Goal: Task Accomplishment & Management: Manage account settings

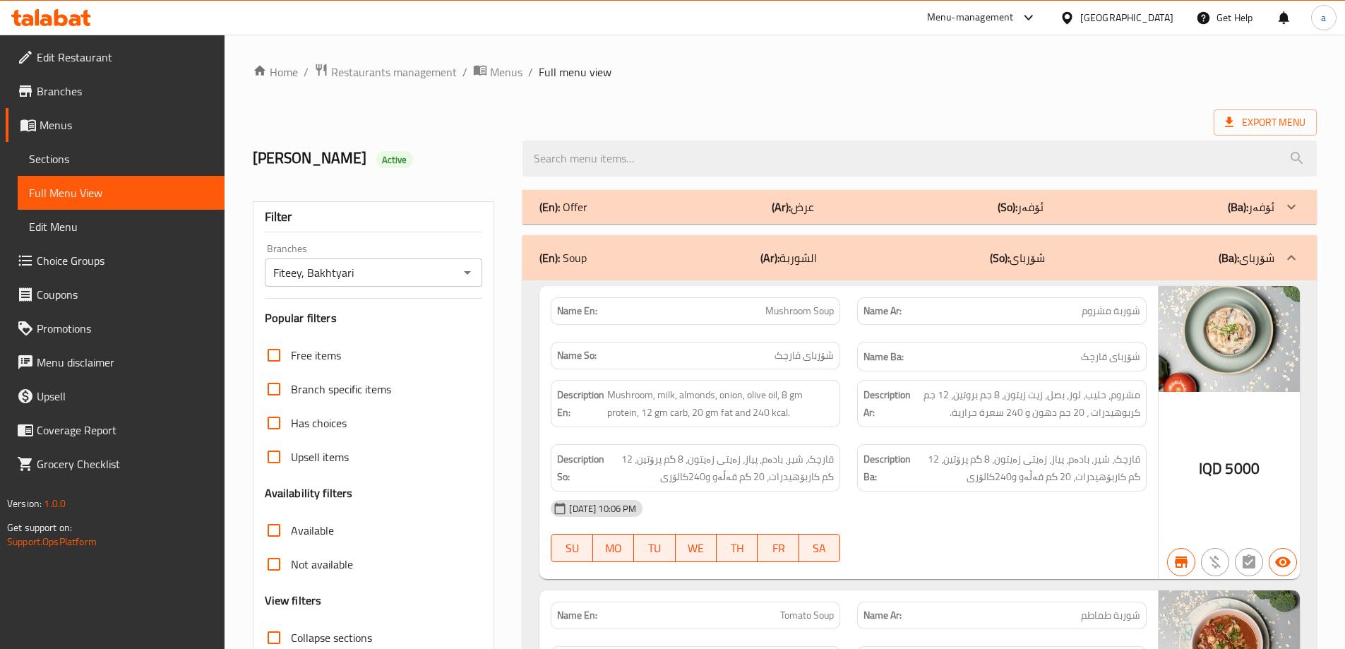
scroll to position [7427, 0]
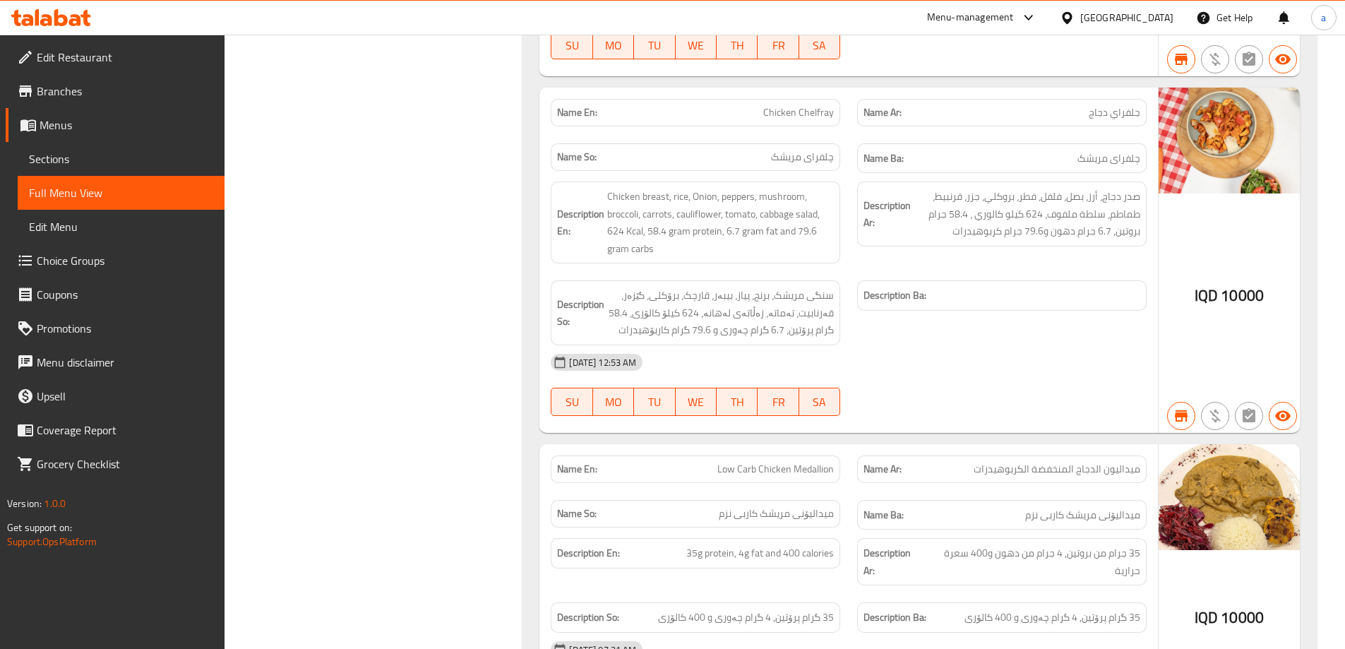
click at [59, 20] on icon at bounding box center [51, 17] width 80 height 17
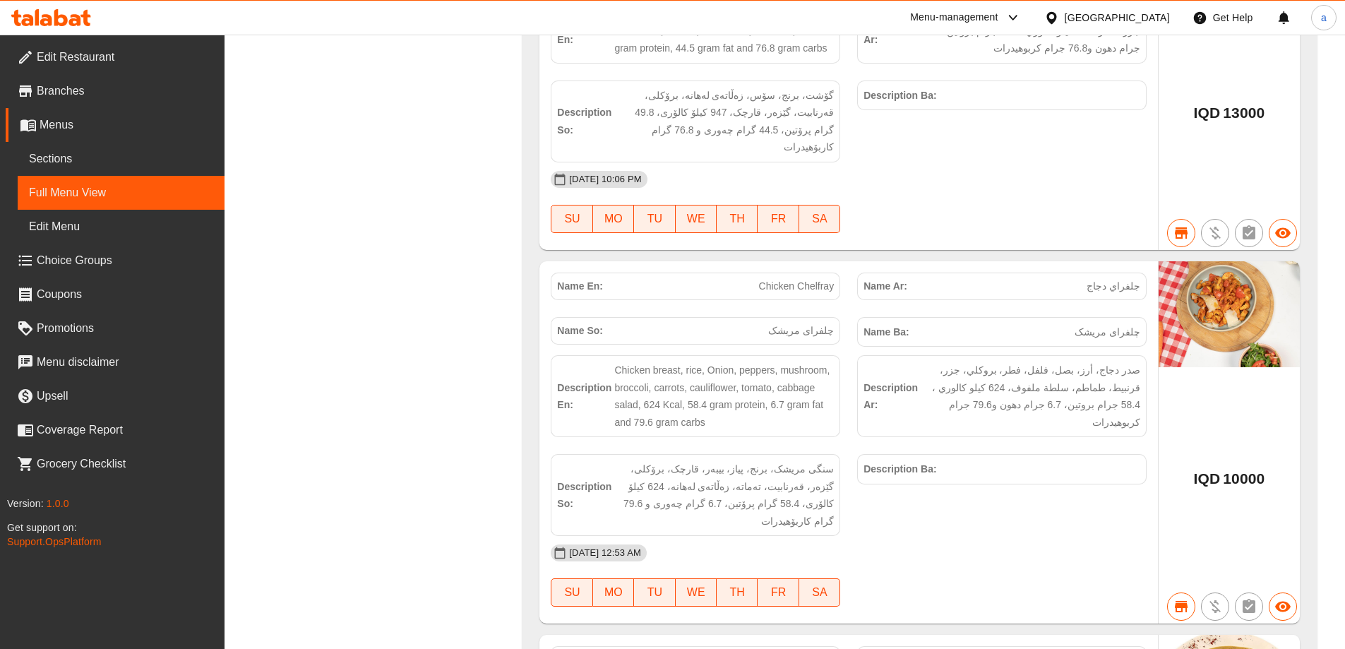
scroll to position [7410, 0]
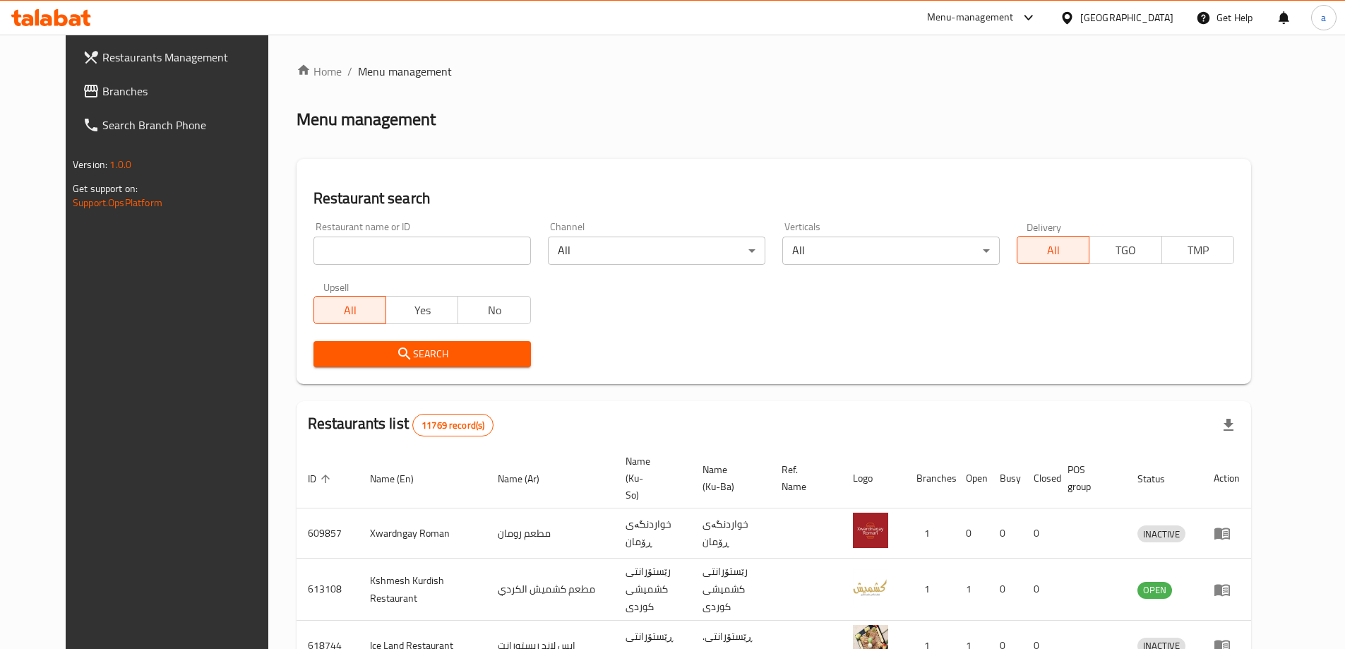
click at [362, 264] on input "search" at bounding box center [423, 251] width 218 height 28
click at [136, 101] on link "Branches" at bounding box center [180, 91] width 219 height 34
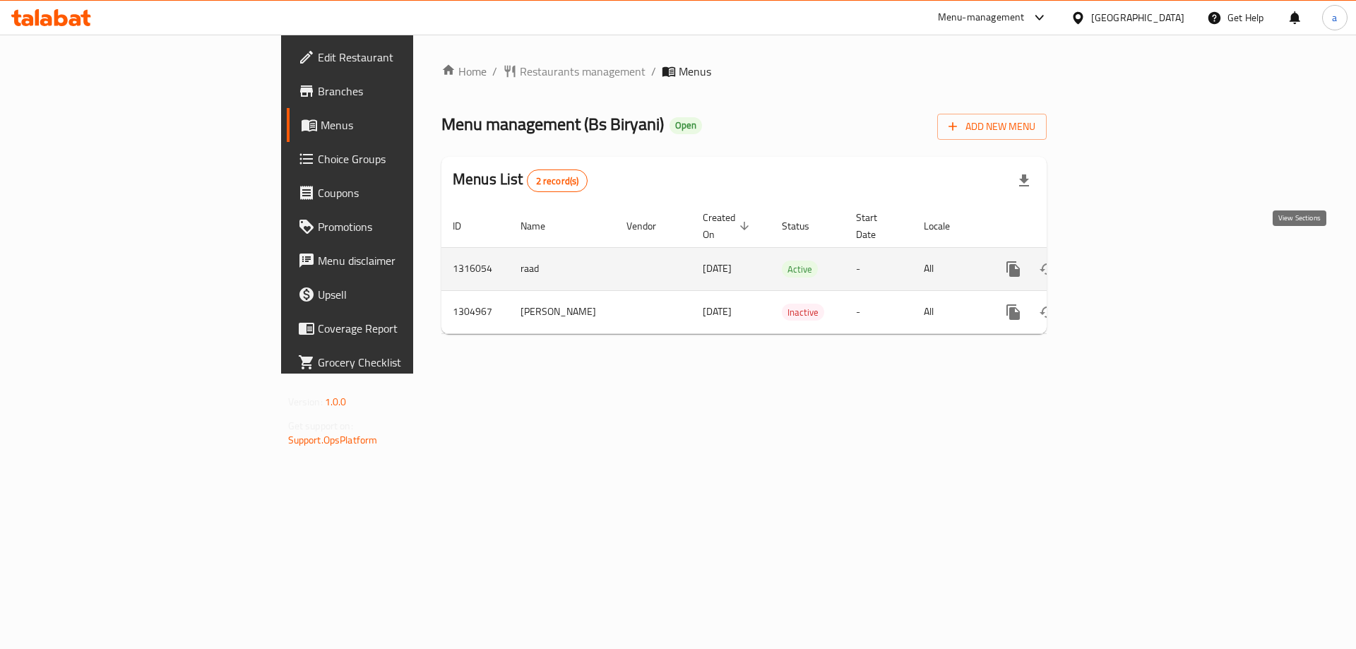
click at [1124, 261] on icon "enhanced table" at bounding box center [1115, 269] width 17 height 17
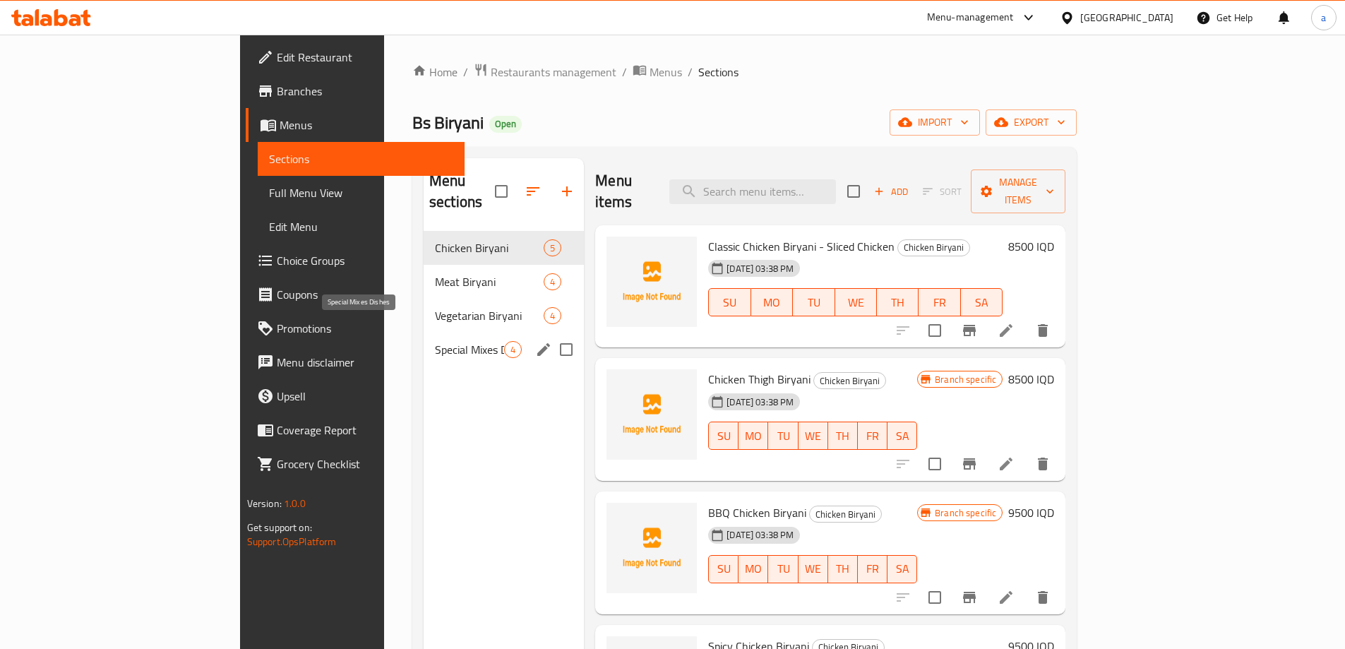
click at [424, 340] on div "Special Mixes Dishes 4" at bounding box center [504, 350] width 160 height 34
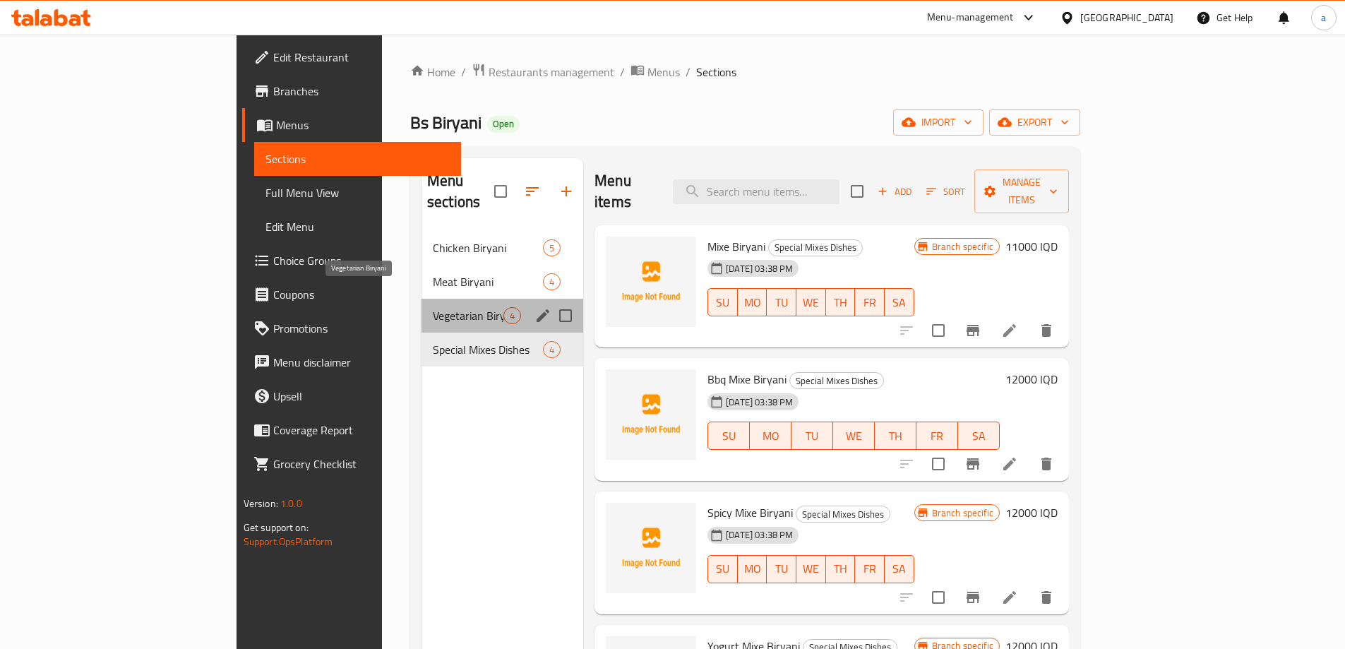
click at [433, 307] on span "Vegetarian Biryani" at bounding box center [468, 315] width 71 height 17
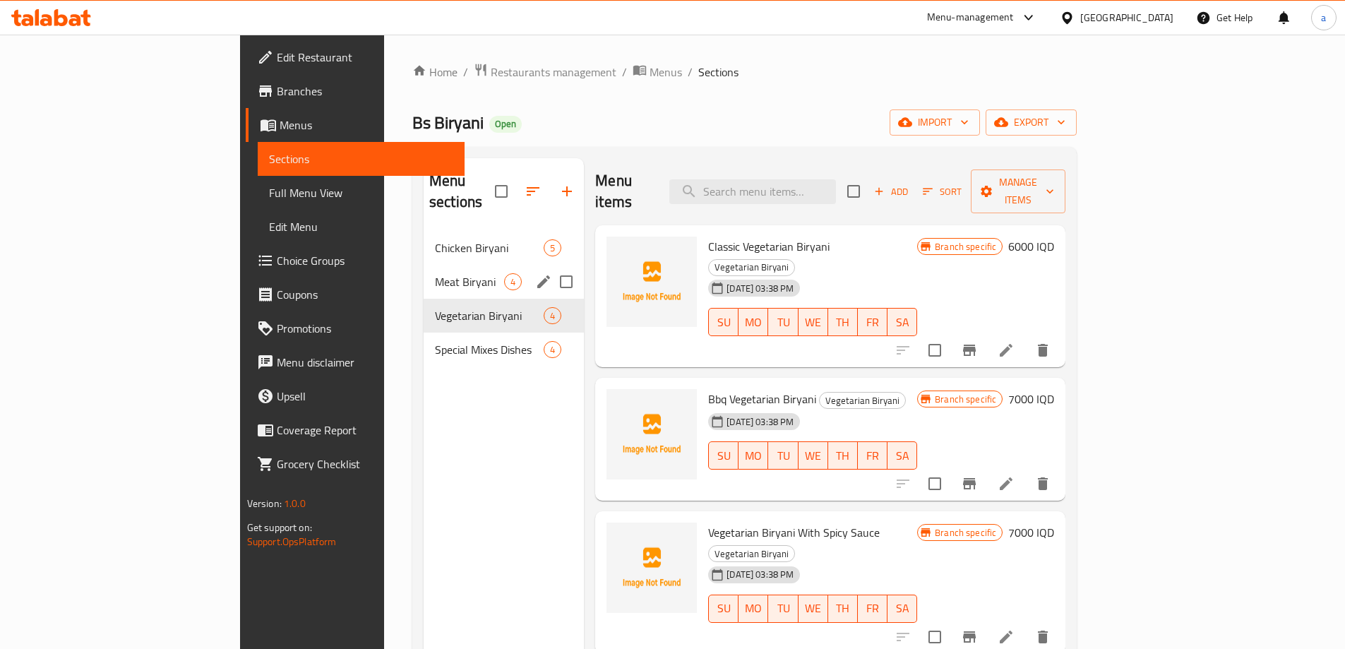
click at [435, 273] on span "Meat Biryani" at bounding box center [469, 281] width 69 height 17
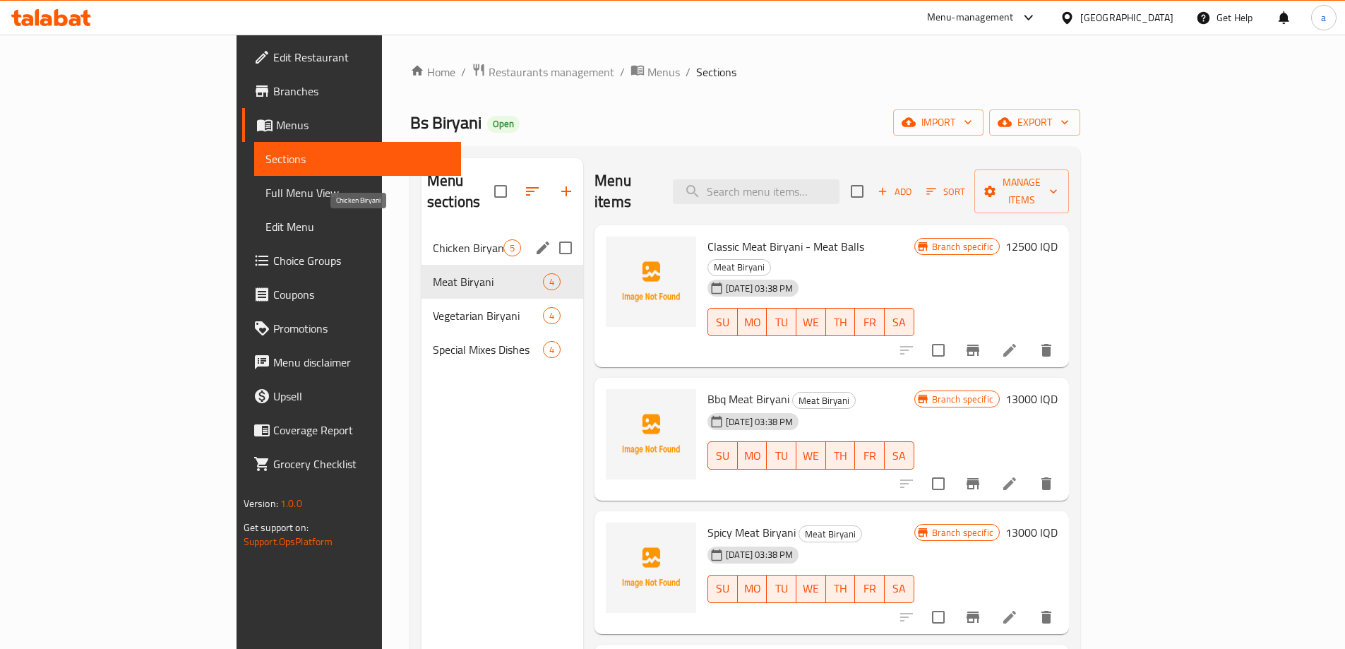
click at [433, 239] on span "Chicken Biryani" at bounding box center [468, 247] width 71 height 17
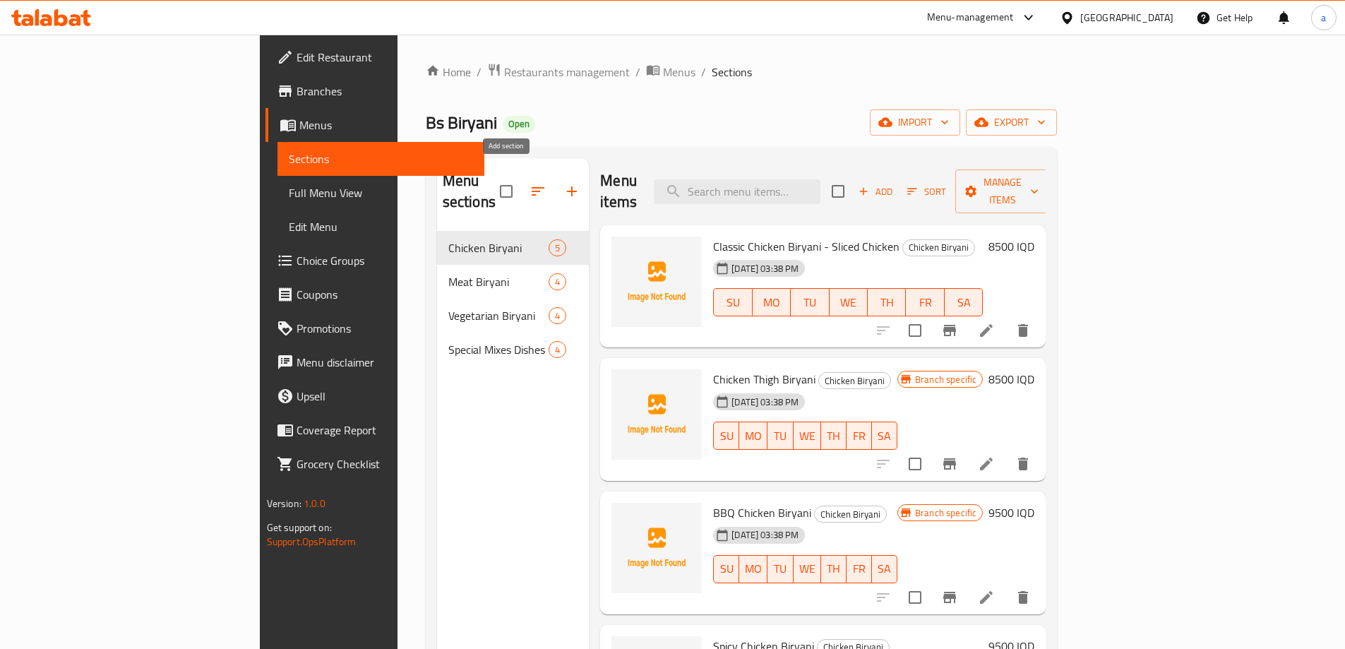
click at [564, 183] on icon "button" at bounding box center [572, 191] width 17 height 17
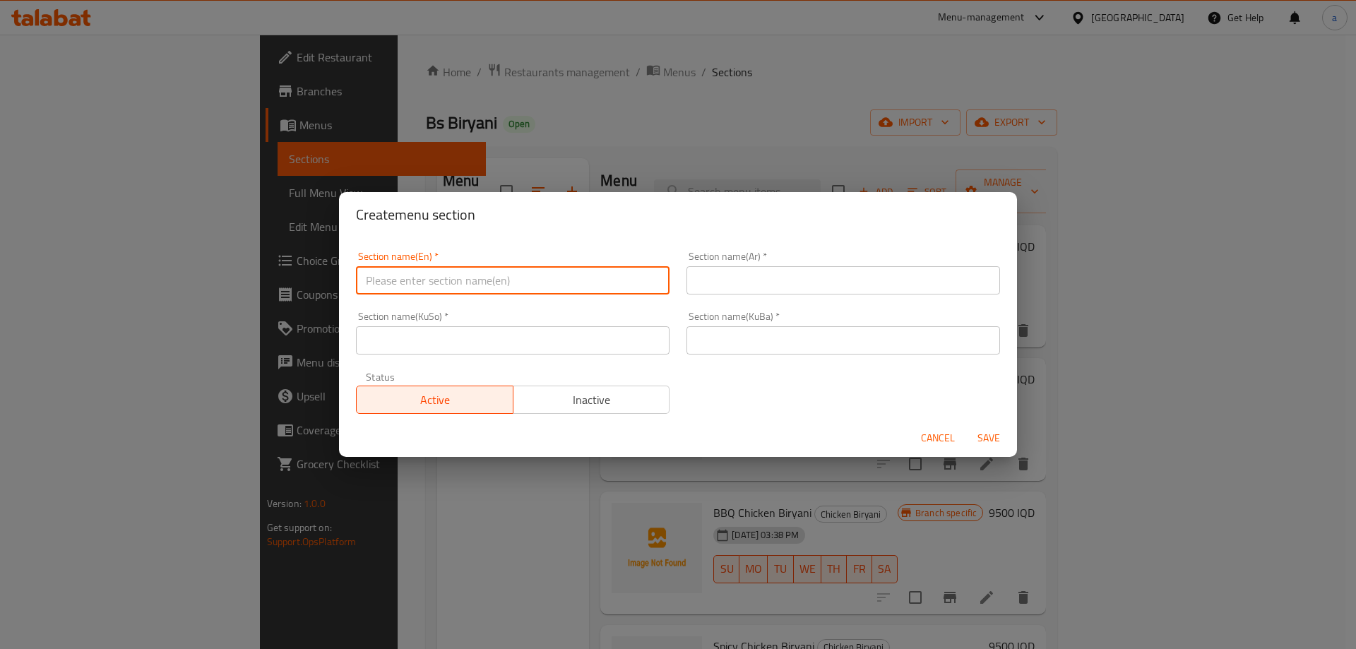
click at [458, 280] on input "text" at bounding box center [513, 280] width 314 height 28
paste input "Family Trays"
drag, startPoint x: 432, startPoint y: 282, endPoint x: 352, endPoint y: 286, distance: 79.9
click at [352, 286] on div "Section name(En)   * Family Trays Section name(En) *" at bounding box center [512, 273] width 331 height 60
click at [448, 275] on input "Family Trays" at bounding box center [513, 280] width 314 height 28
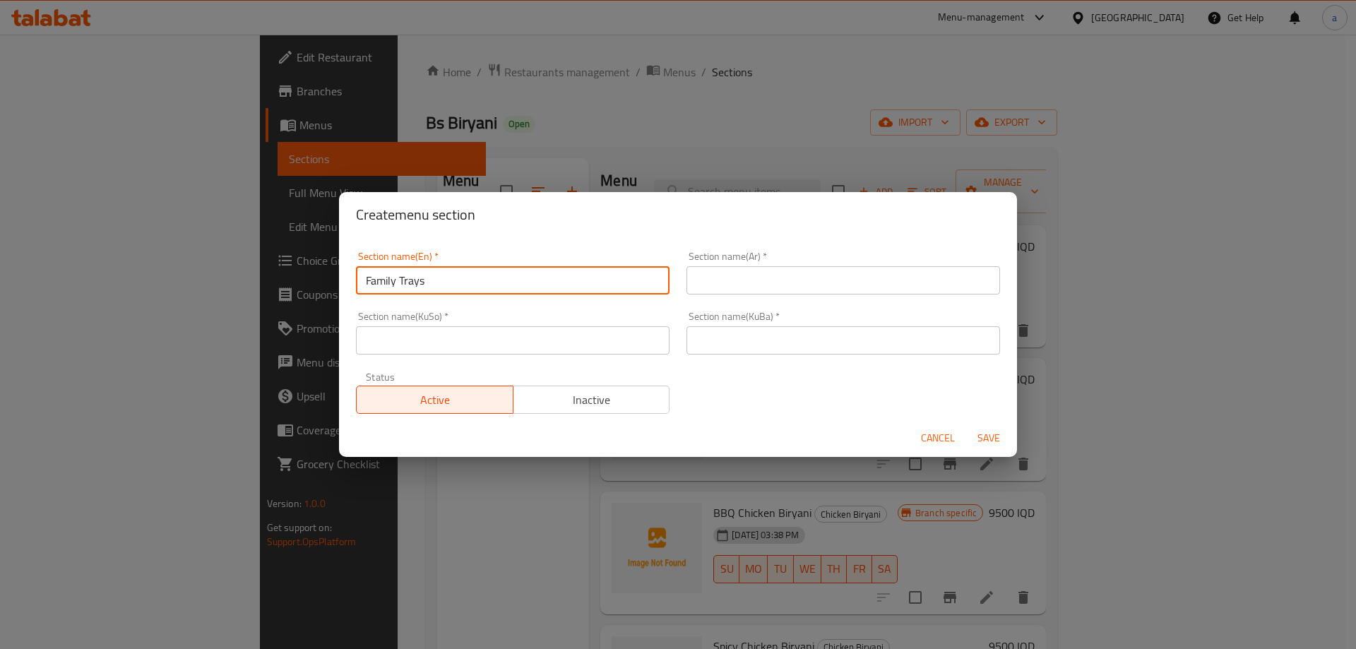
drag, startPoint x: 443, startPoint y: 287, endPoint x: 342, endPoint y: 283, distance: 101.1
click at [342, 283] on div "Section name(En)   * Family Trays Section name(En) * Section name(Ar)   * Secti…" at bounding box center [678, 328] width 678 height 182
type input "Family Trays"
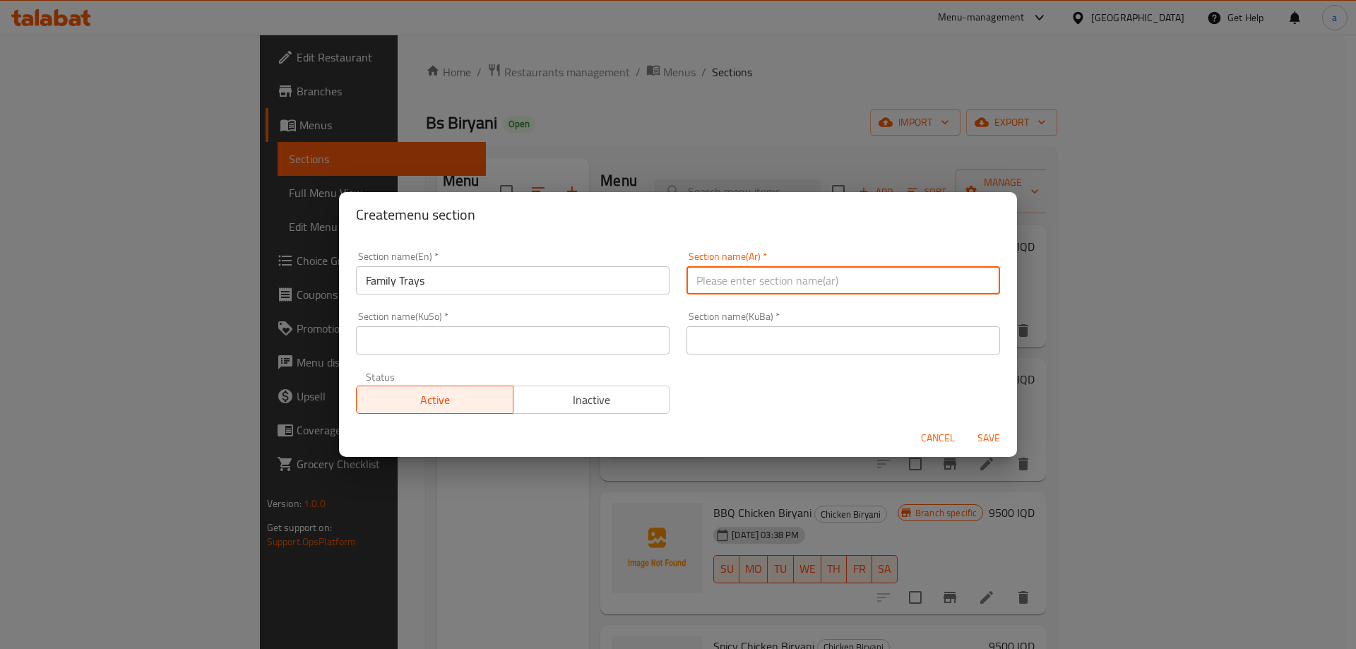
click at [699, 285] on input "text" at bounding box center [844, 280] width 314 height 28
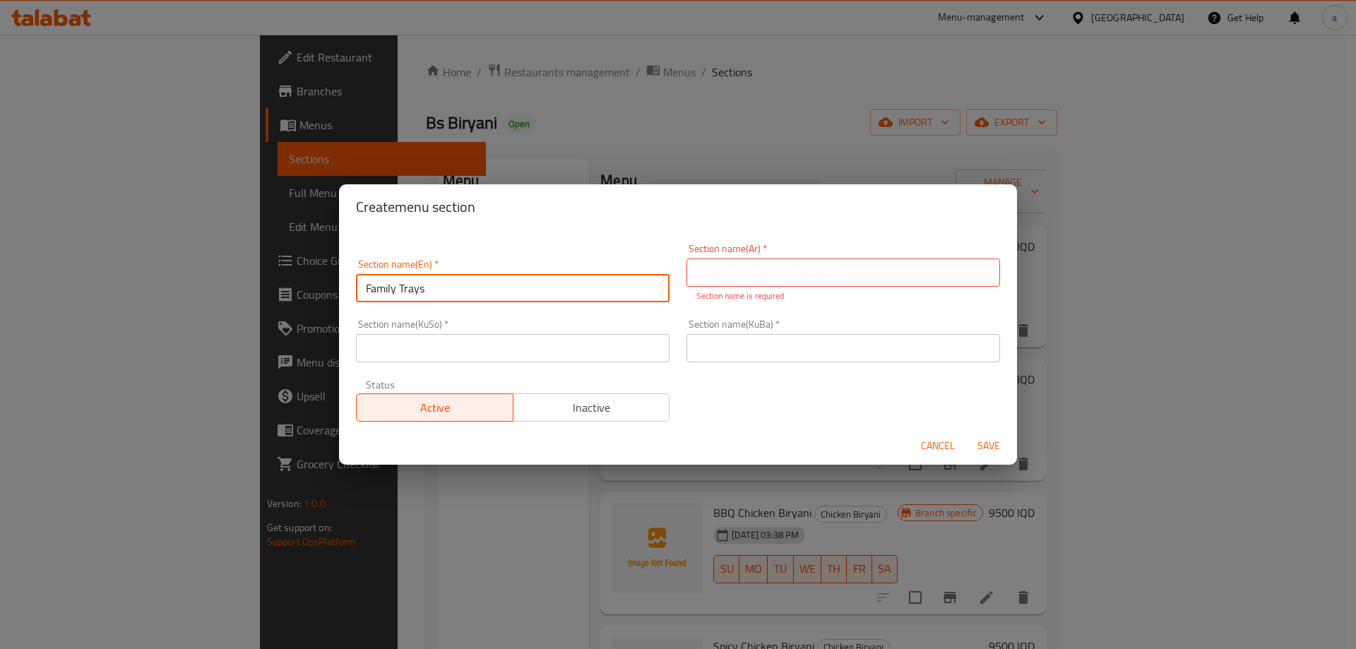
drag, startPoint x: 441, startPoint y: 286, endPoint x: 339, endPoint y: 289, distance: 101.7
click at [339, 289] on div "Section name(En)   * Family Trays Section name(En) * Section name(Ar)   * Secti…" at bounding box center [678, 329] width 678 height 198
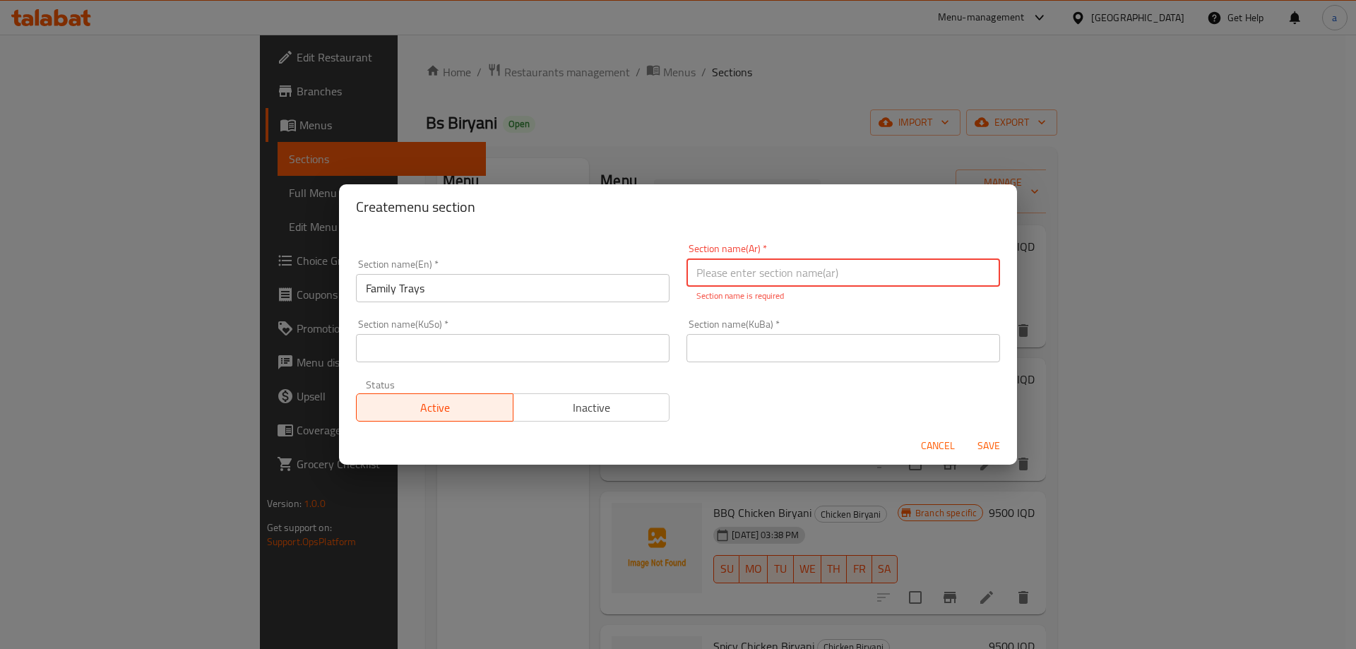
click at [824, 283] on input "text" at bounding box center [844, 273] width 314 height 28
paste input "الصواني العائية"
type input "الصواني العائية"
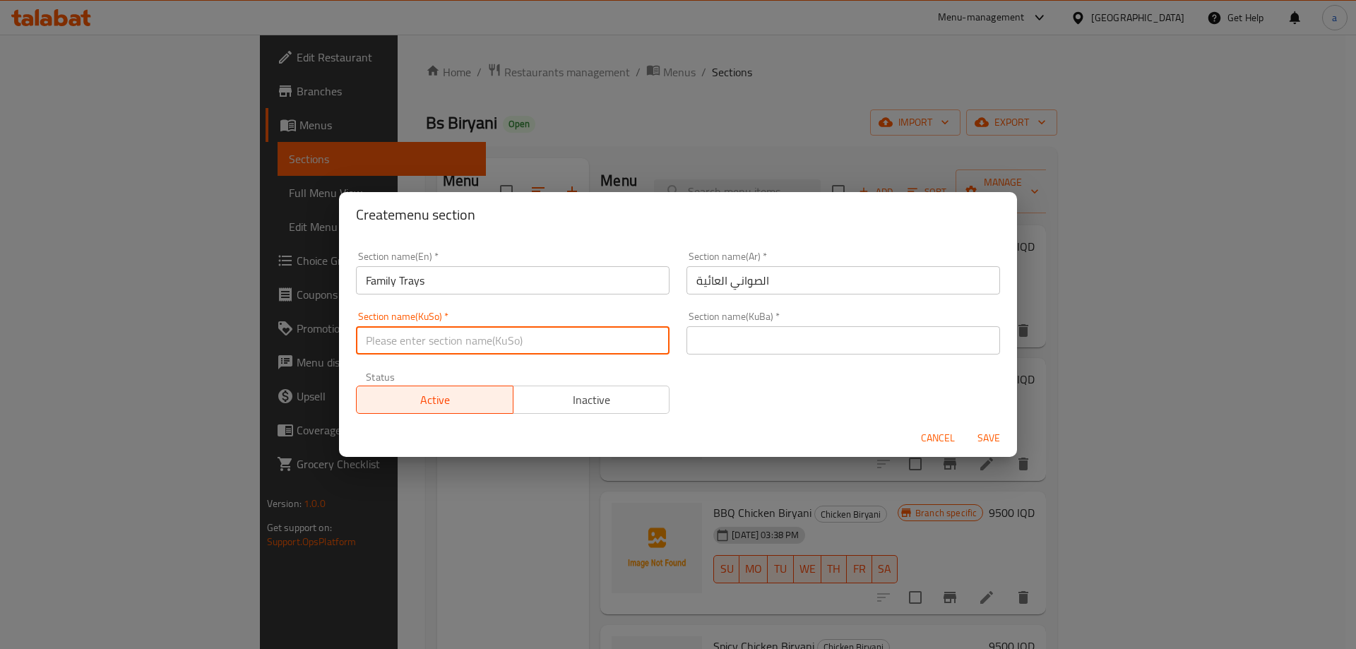
click at [586, 341] on input "text" at bounding box center [513, 340] width 314 height 28
paste input "سینی خێزانی"
type input "سینی خێزانی"
click at [685, 355] on div "Section name(KuBa)   * Section name(KuBa) *" at bounding box center [843, 333] width 331 height 60
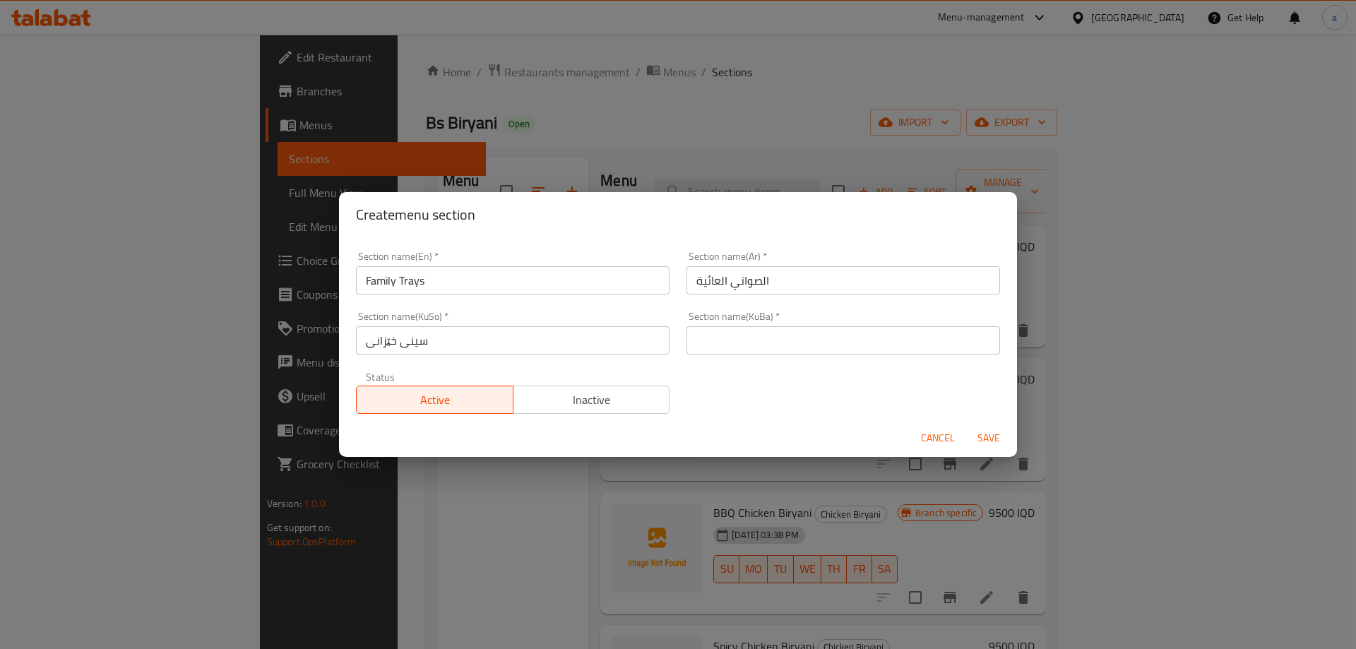
click at [725, 342] on input "text" at bounding box center [844, 340] width 314 height 28
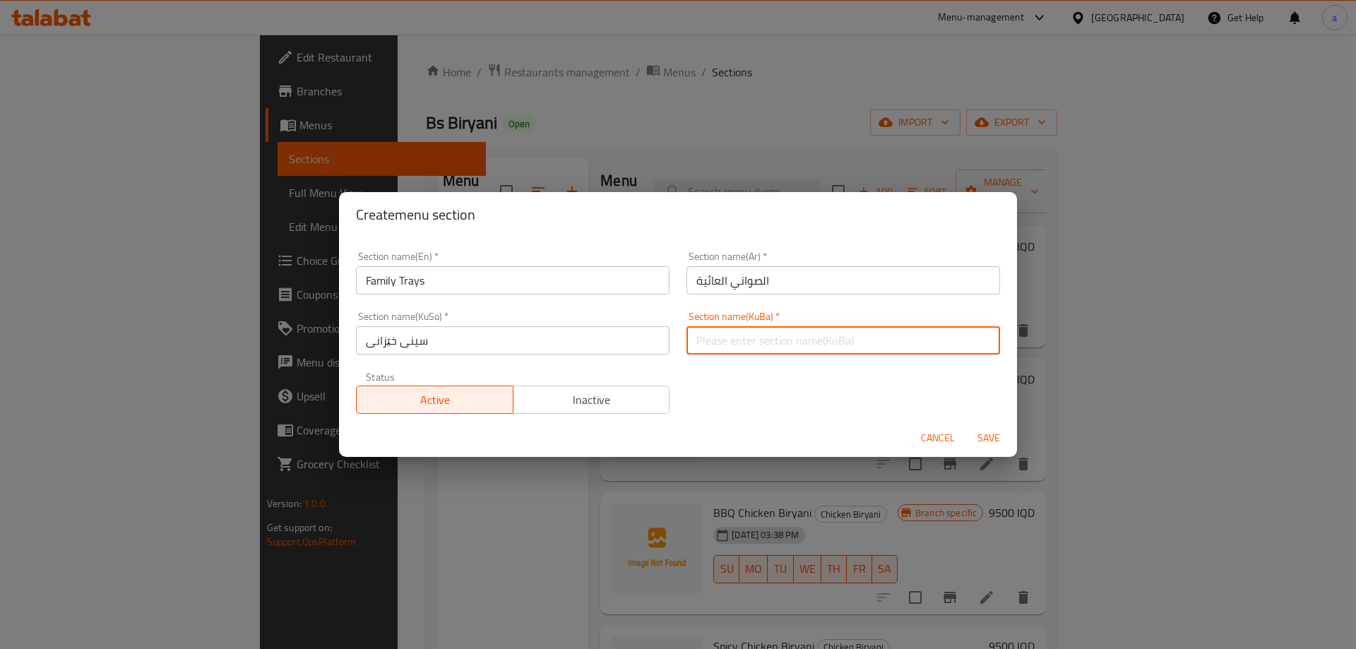
paste input "سینی خێزانی"
type input "سینی خێزانی"
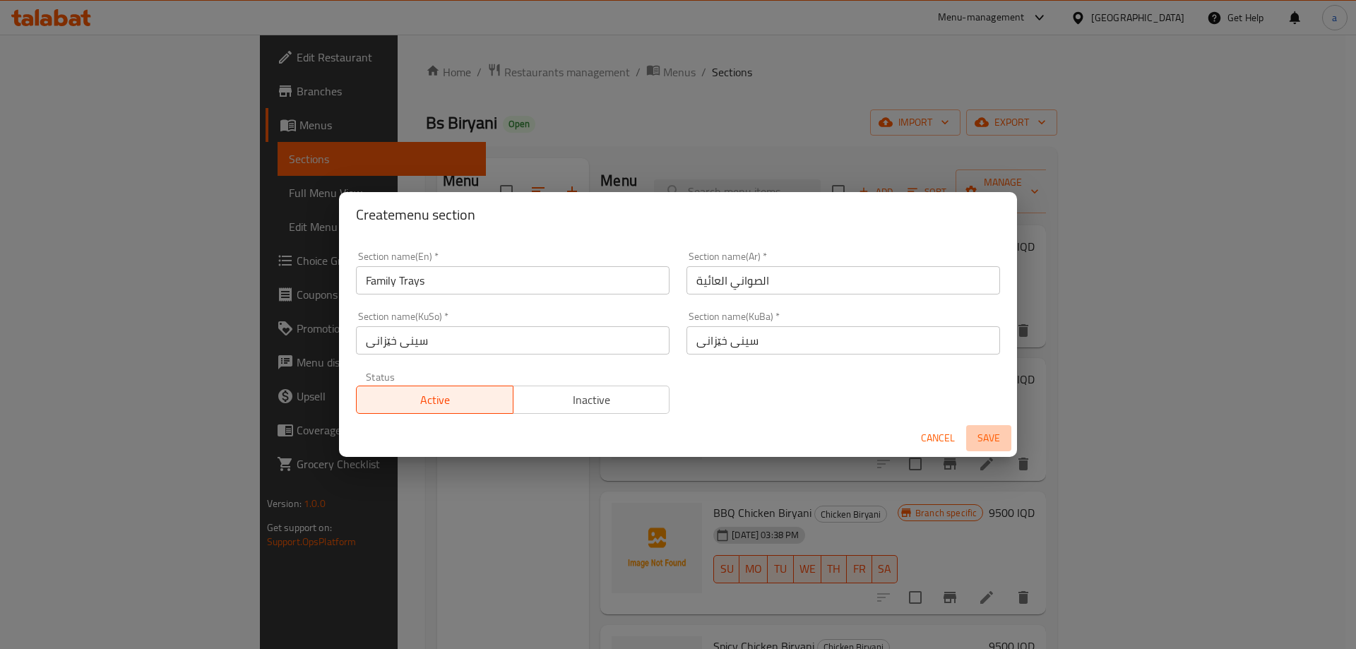
click at [996, 436] on span "Save" at bounding box center [989, 438] width 34 height 18
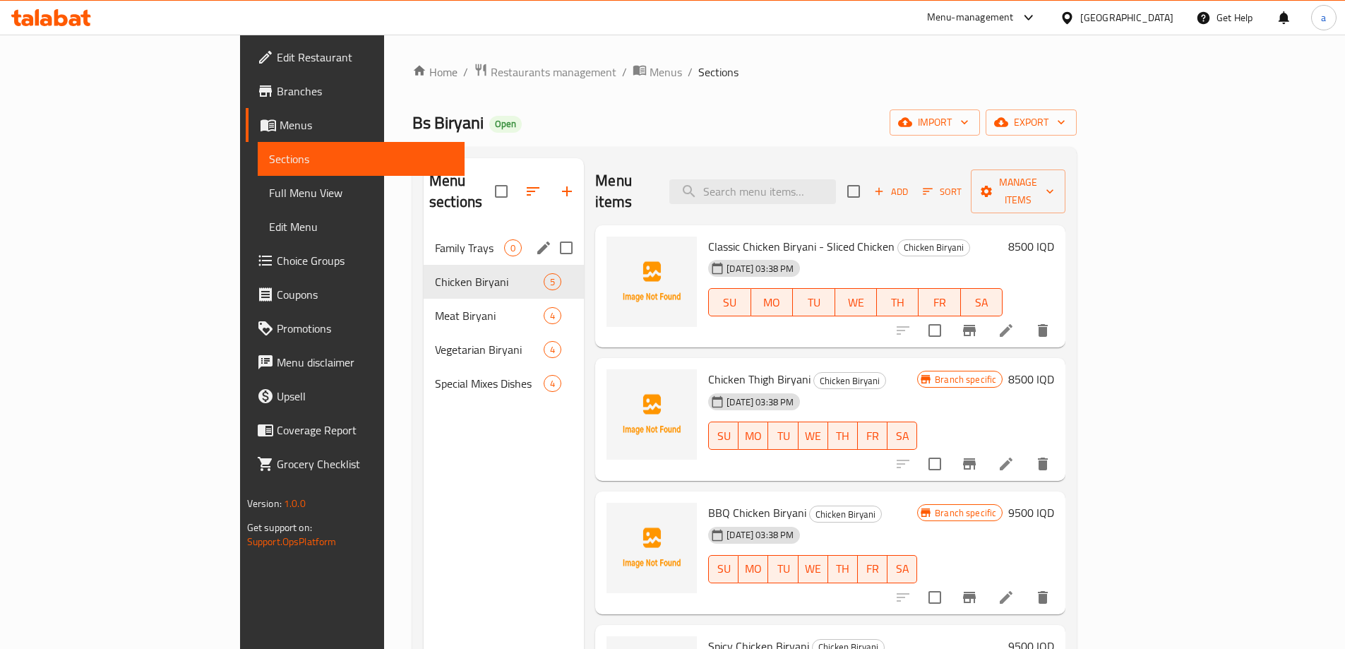
click at [435, 239] on span "Family Trays" at bounding box center [469, 247] width 69 height 17
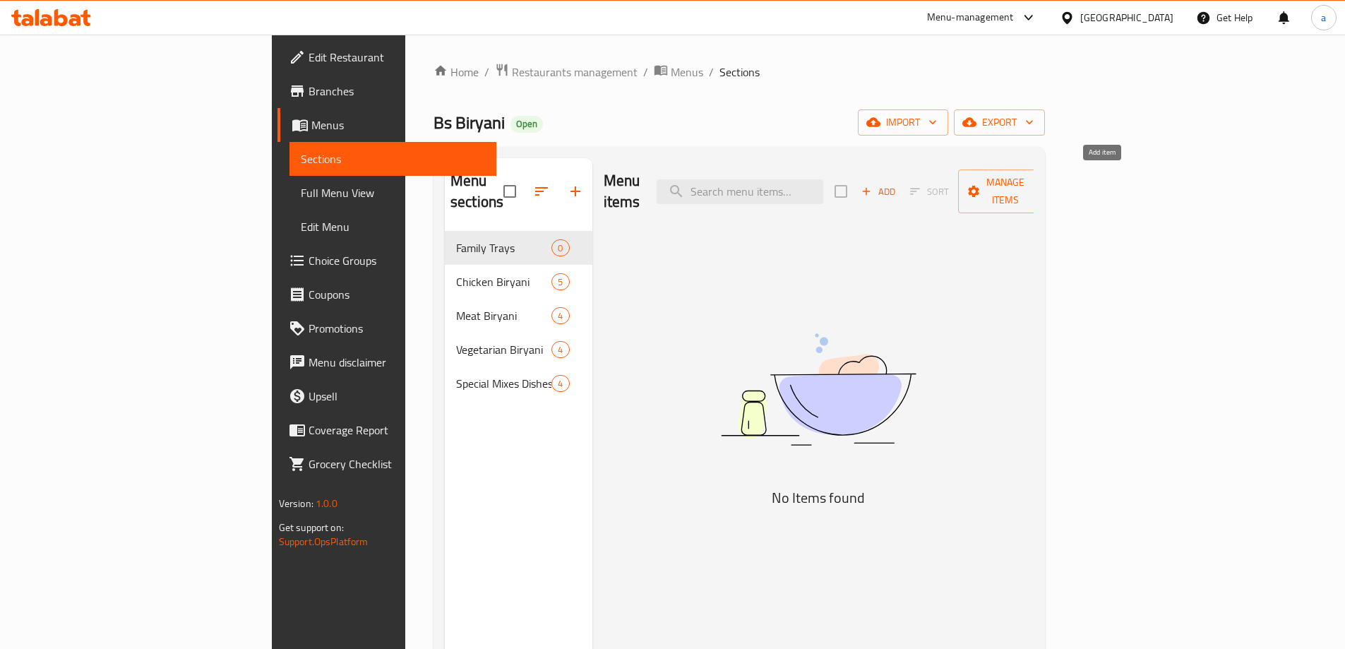
click at [873, 185] on icon "button" at bounding box center [866, 191] width 13 height 13
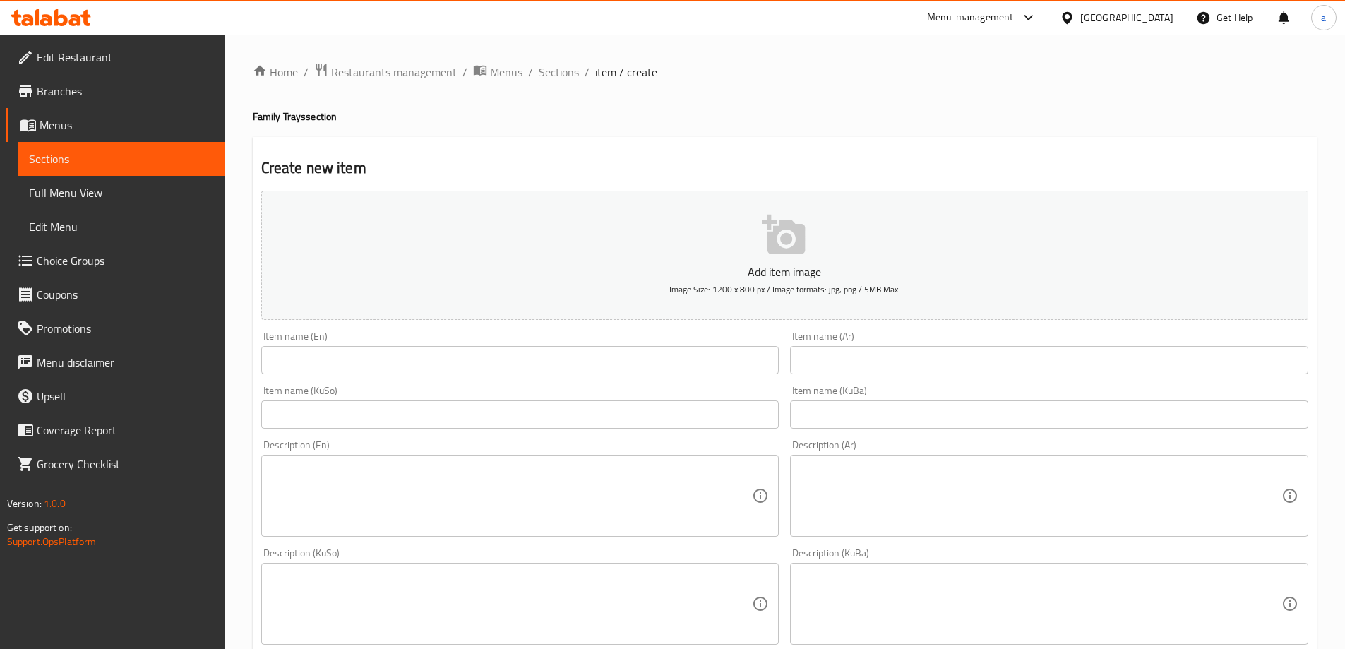
click at [902, 367] on input "text" at bounding box center [1049, 360] width 518 height 28
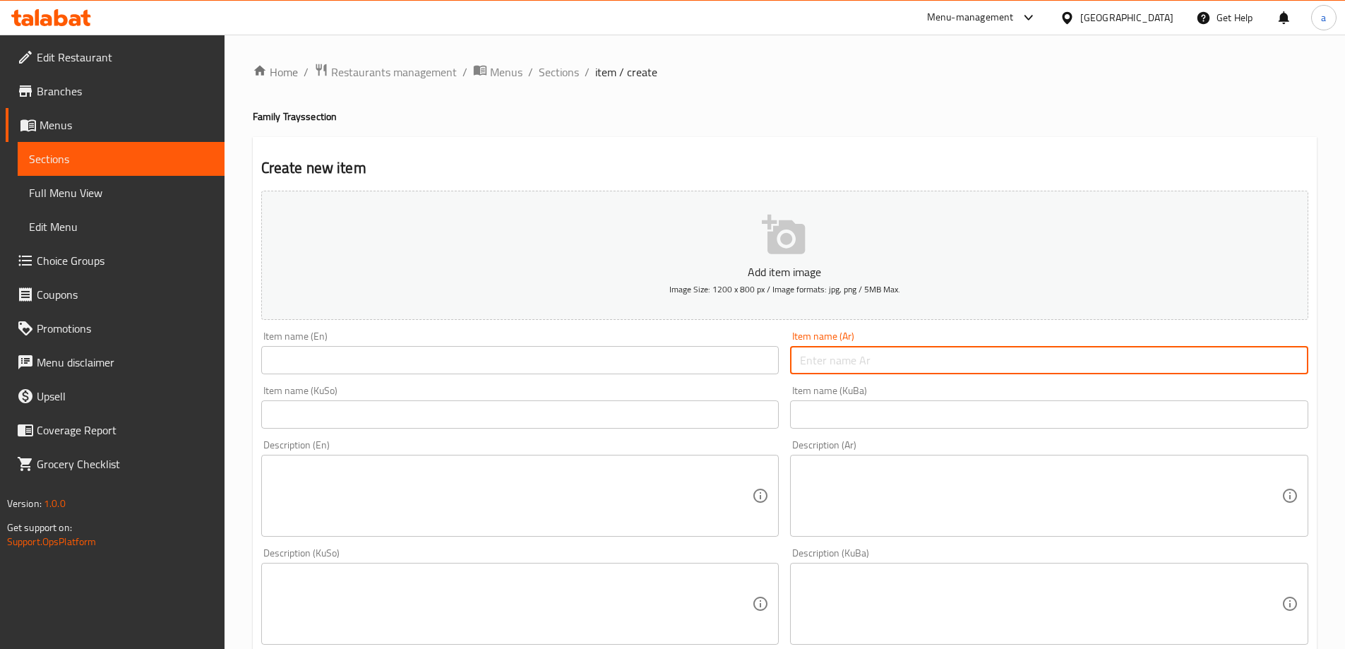
paste input "صينية برياني دجاج كلاسك"
type input "صينية برياني دجاج كلاسك"
click at [660, 363] on input "text" at bounding box center [520, 360] width 518 height 28
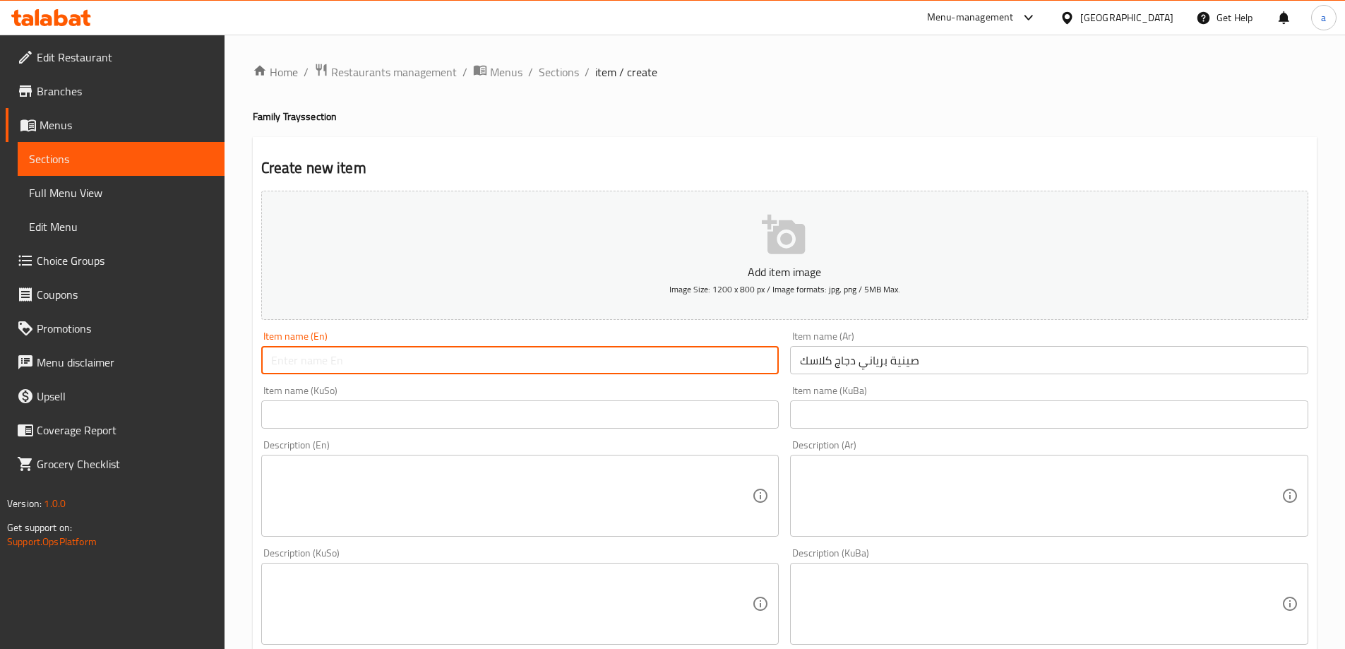
paste input "Classic Chicken Biryani Tray"
type input "Classic Chicken Biryani Tray"
click at [643, 393] on div "Item name (KuSo) Item name (KuSo)" at bounding box center [520, 407] width 518 height 43
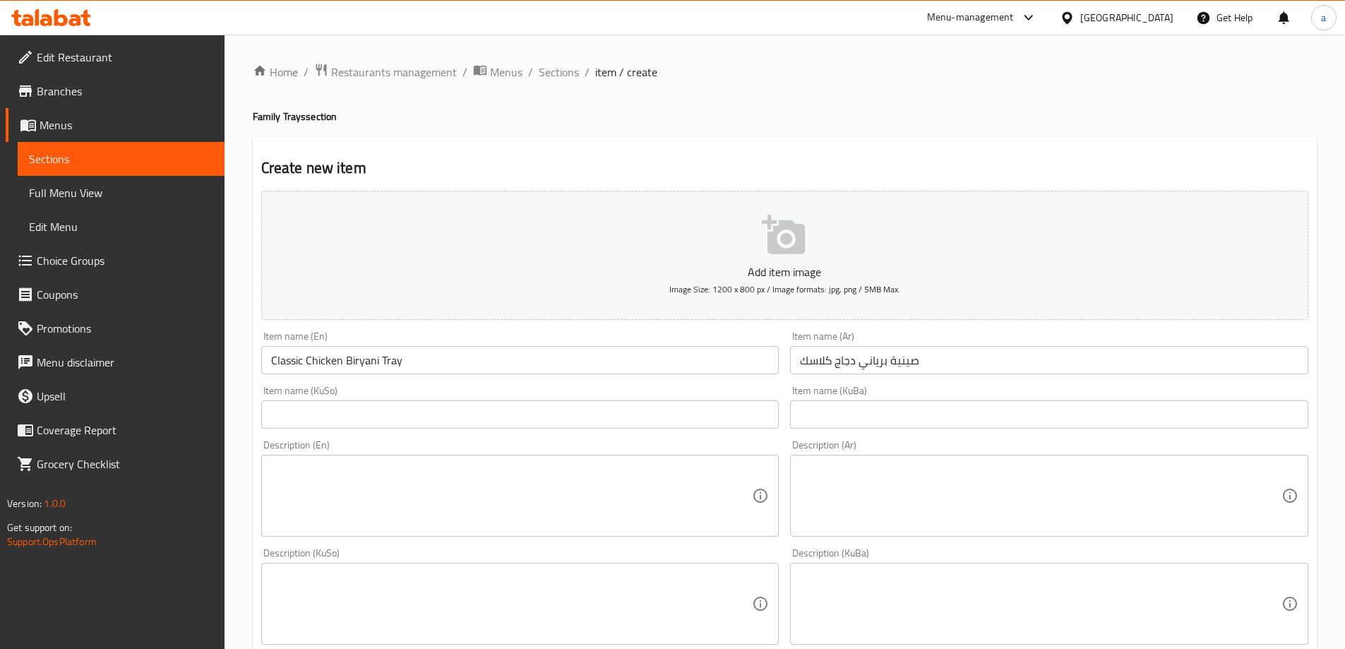
click at [634, 424] on input "text" at bounding box center [520, 414] width 518 height 28
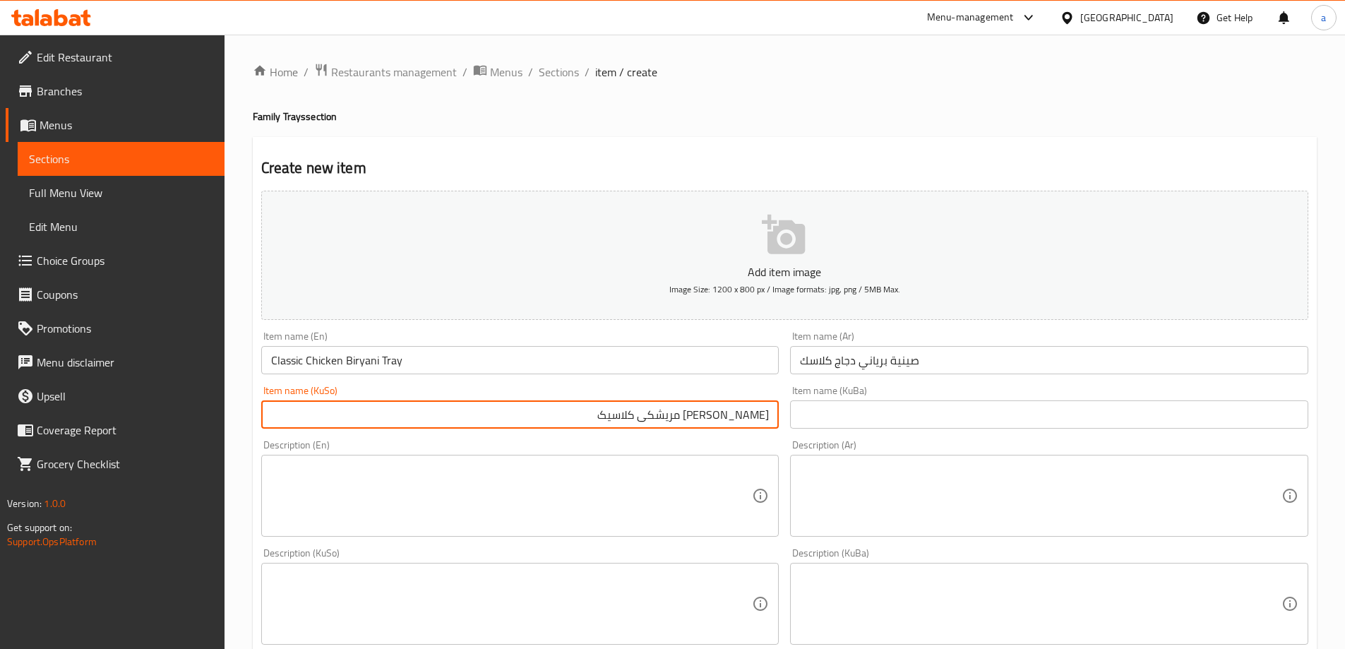
drag, startPoint x: 612, startPoint y: 417, endPoint x: 787, endPoint y: 441, distance: 176.8
click at [787, 441] on div "Add item image Image Size: 1200 x 800 px / Image formats: jpg, png / 5MB Max. I…" at bounding box center [785, 570] width 1059 height 771
type input "[PERSON_NAME] مریشکی کلاسیک"
click at [984, 415] on input "text" at bounding box center [1049, 414] width 518 height 28
paste input "[PERSON_NAME] مریشکی کلاسیک"
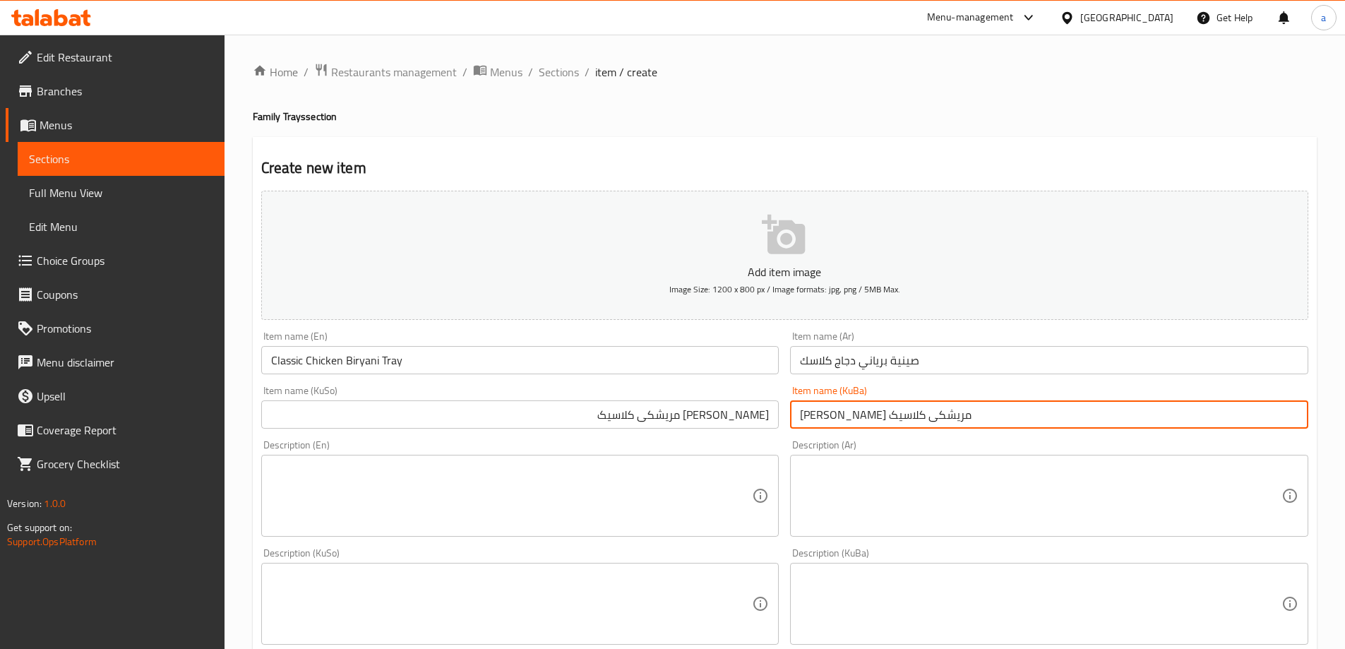
type input "[PERSON_NAME] مریشکی کلاسیک"
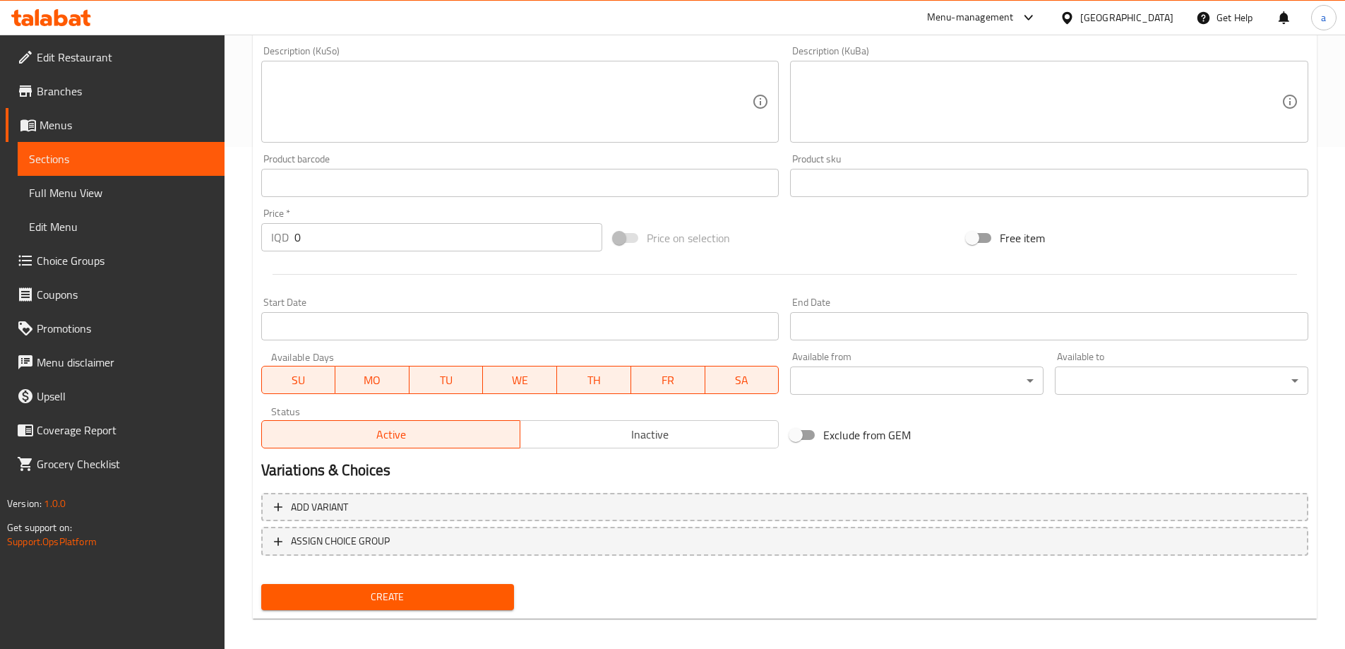
scroll to position [511, 0]
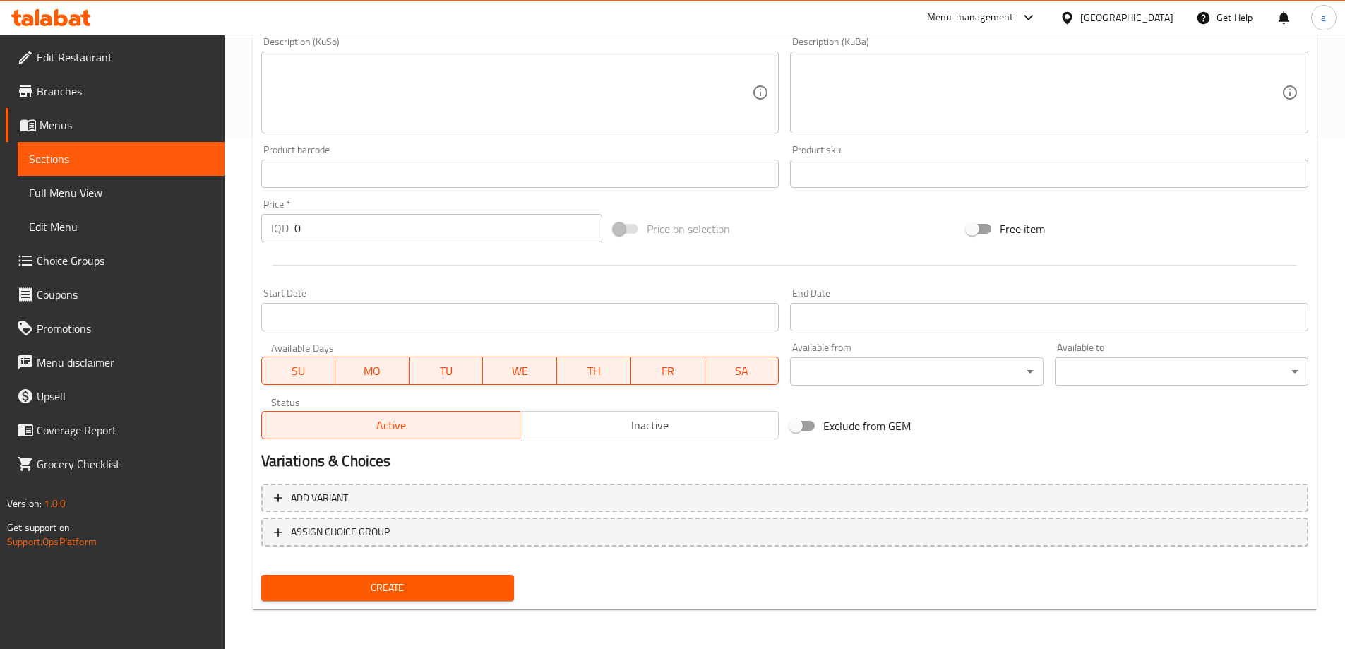
click at [434, 571] on div "Create" at bounding box center [388, 587] width 265 height 37
click at [434, 580] on span "Create" at bounding box center [388, 588] width 231 height 18
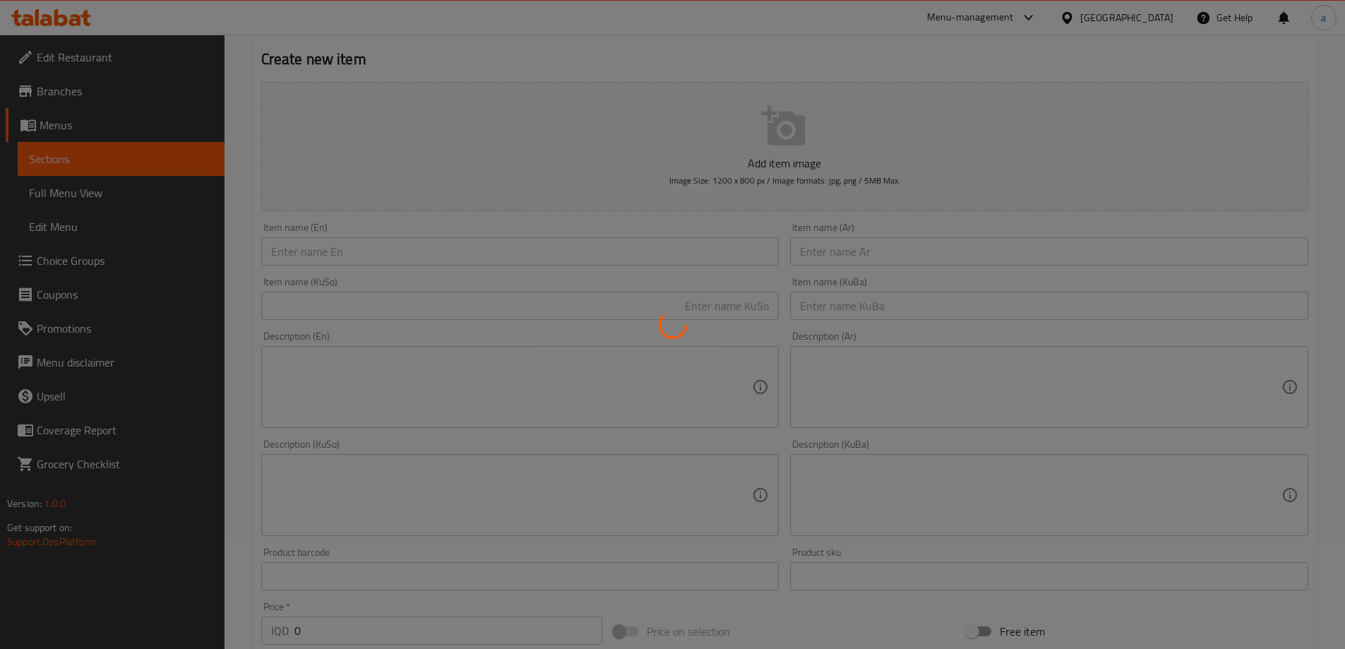
scroll to position [40, 0]
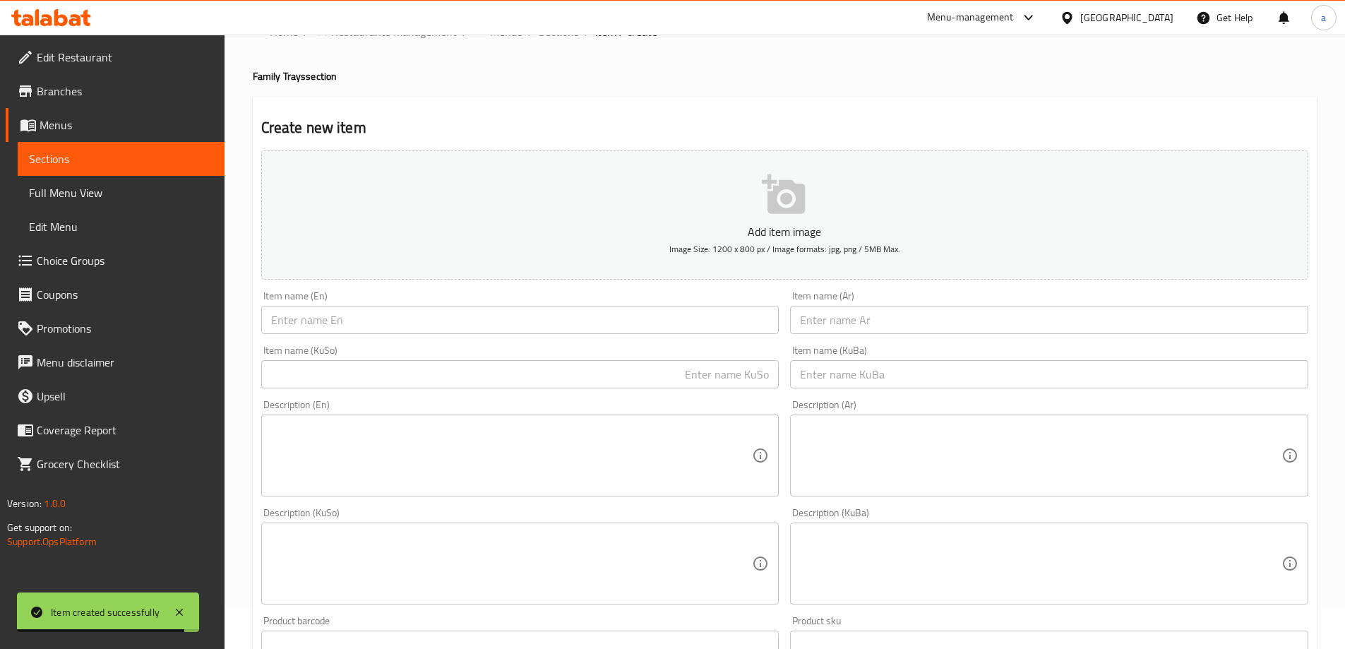
click at [154, 158] on span "Sections" at bounding box center [121, 158] width 184 height 17
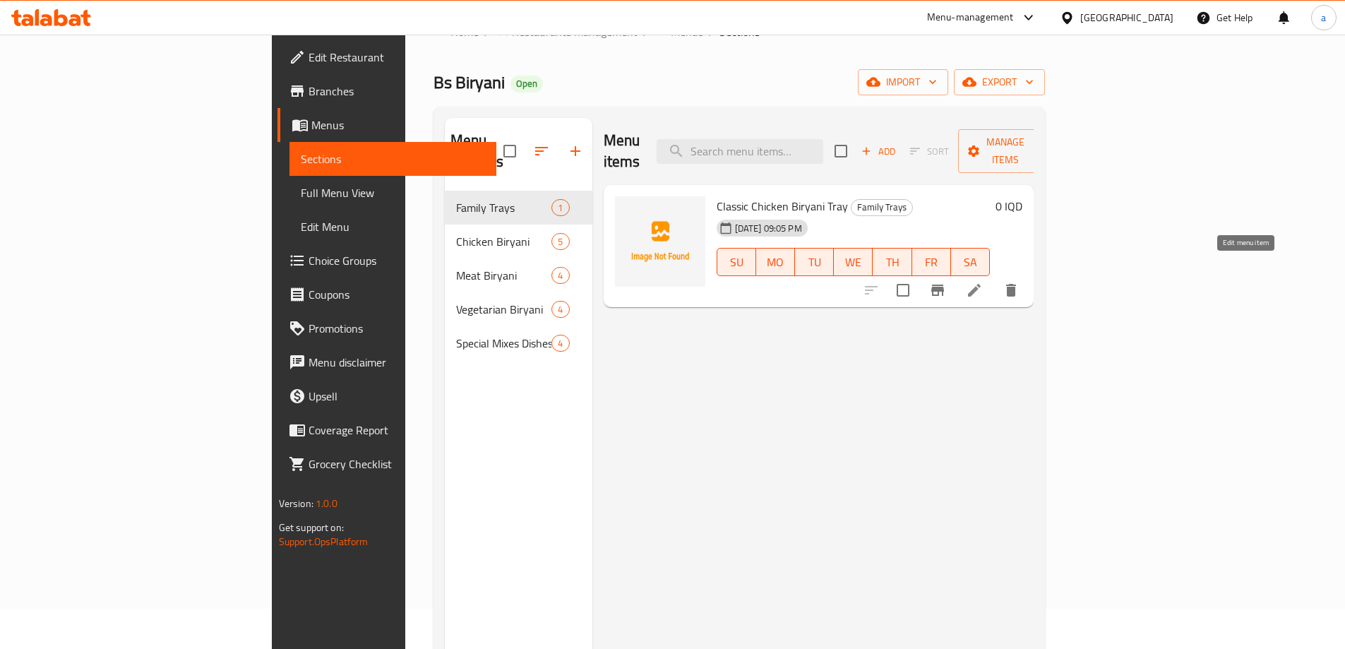
click at [983, 282] on icon at bounding box center [974, 290] width 17 height 17
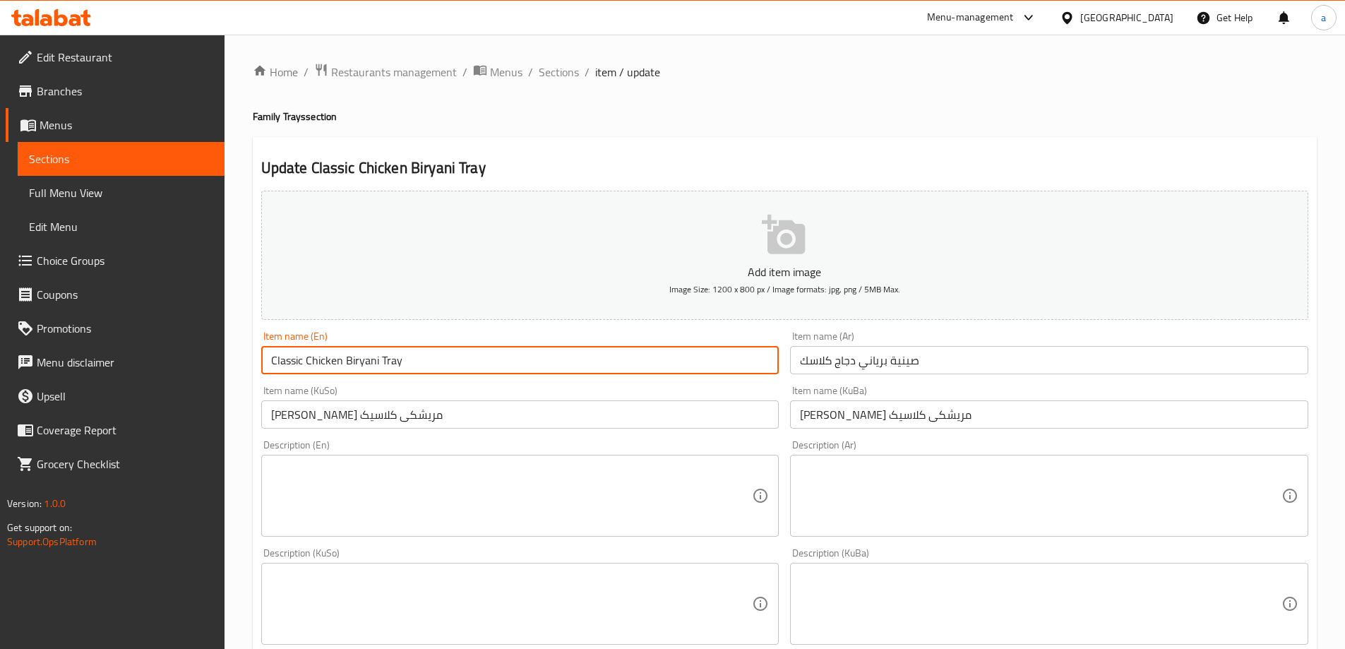
drag, startPoint x: 404, startPoint y: 361, endPoint x: 306, endPoint y: 367, distance: 98.4
click at [306, 367] on input "Classic Chicken Biryani Tray" at bounding box center [520, 360] width 518 height 28
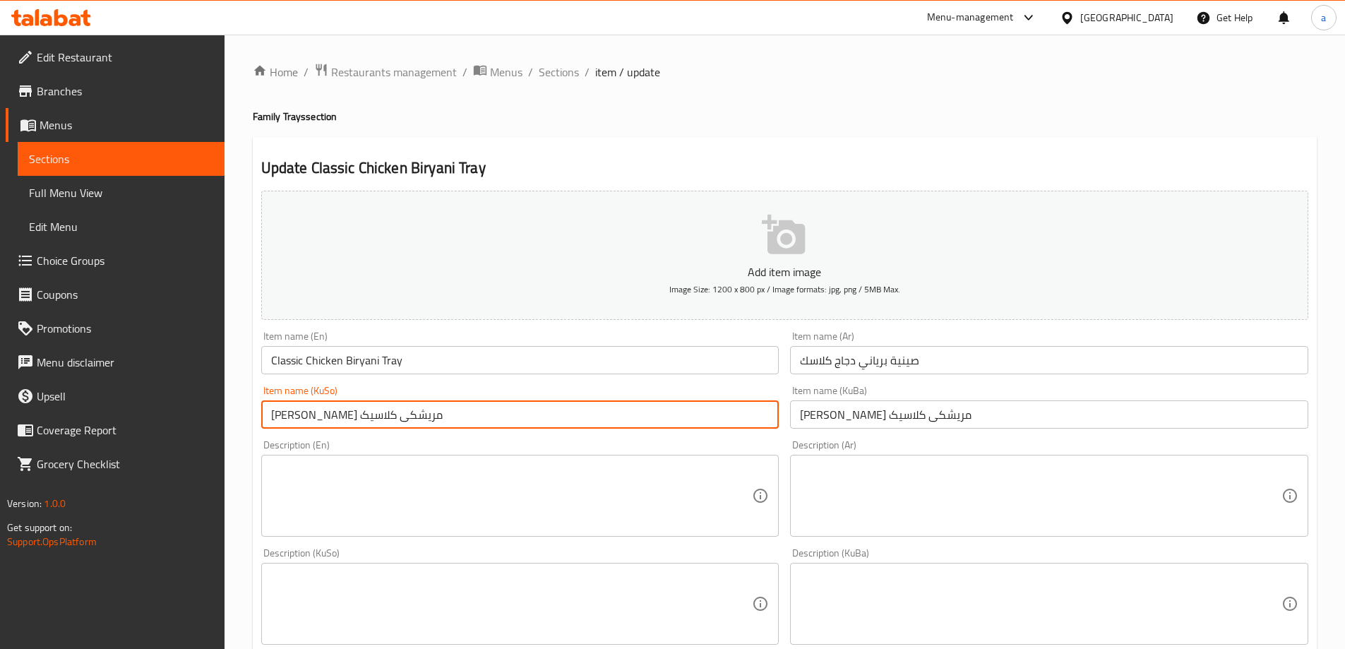
drag, startPoint x: 416, startPoint y: 421, endPoint x: 316, endPoint y: 420, distance: 99.6
click at [316, 420] on input "[PERSON_NAME] مریشکی کلاسیک" at bounding box center [520, 414] width 518 height 28
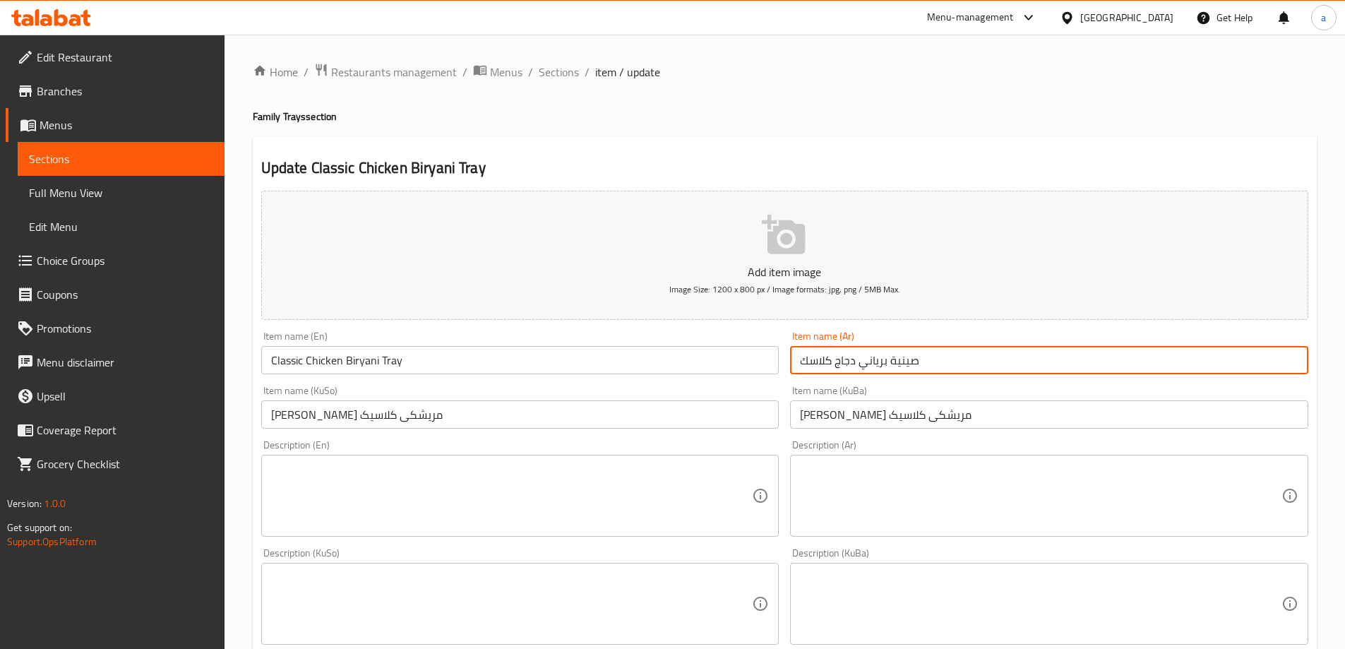
drag, startPoint x: 926, startPoint y: 360, endPoint x: 834, endPoint y: 365, distance: 92.0
click at [834, 365] on input "صينية برياني دجاج كلاسك" at bounding box center [1049, 360] width 518 height 28
click at [162, 153] on span "Sections" at bounding box center [121, 158] width 184 height 17
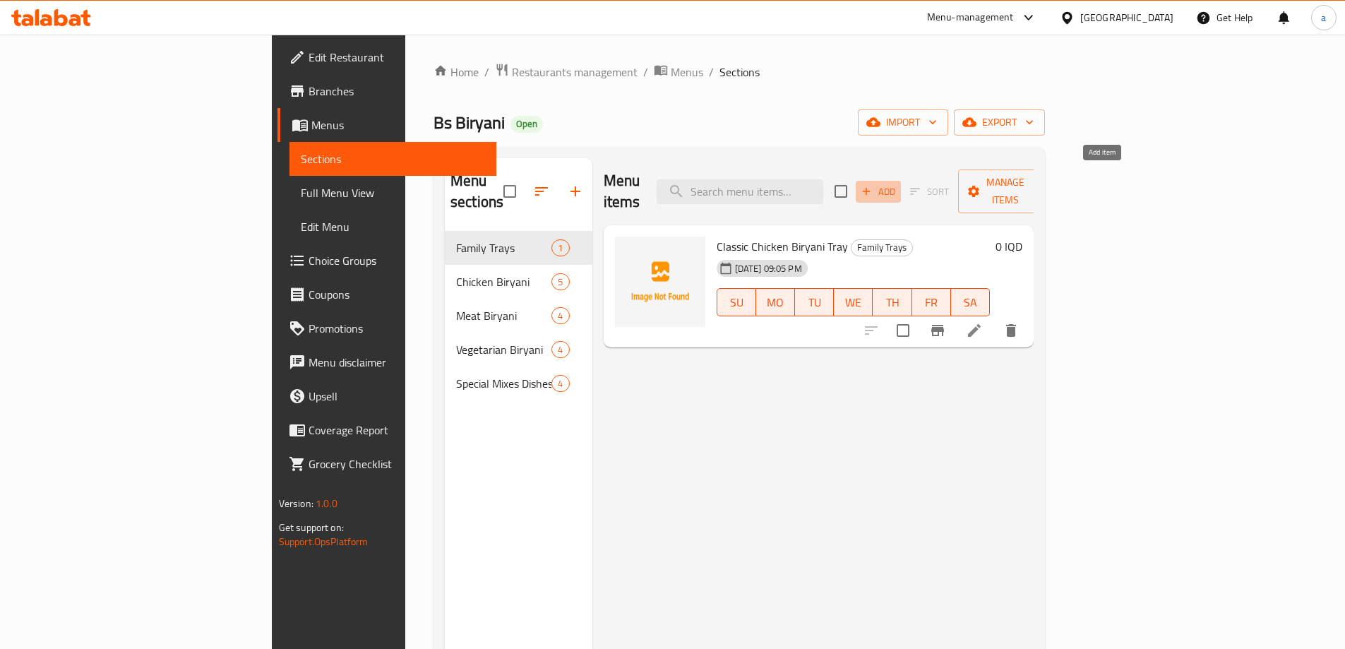
click at [898, 184] on span "Add" at bounding box center [879, 192] width 38 height 16
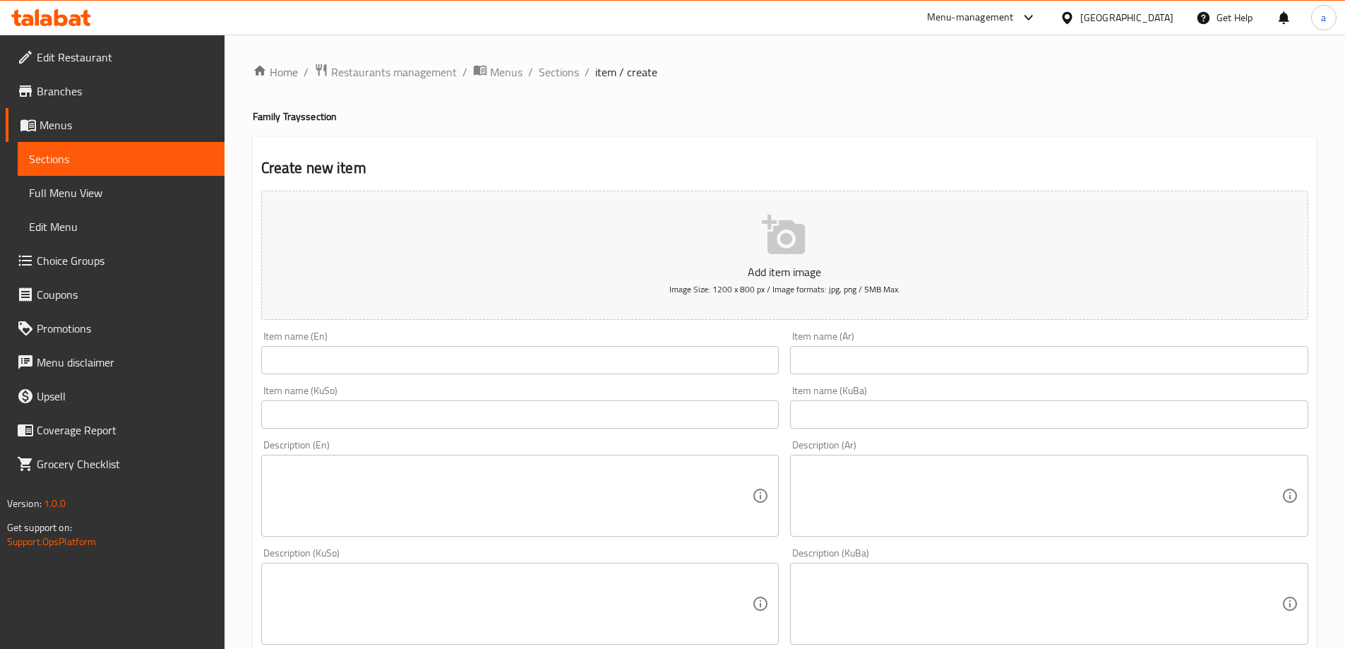
click at [521, 427] on input "text" at bounding box center [520, 414] width 518 height 28
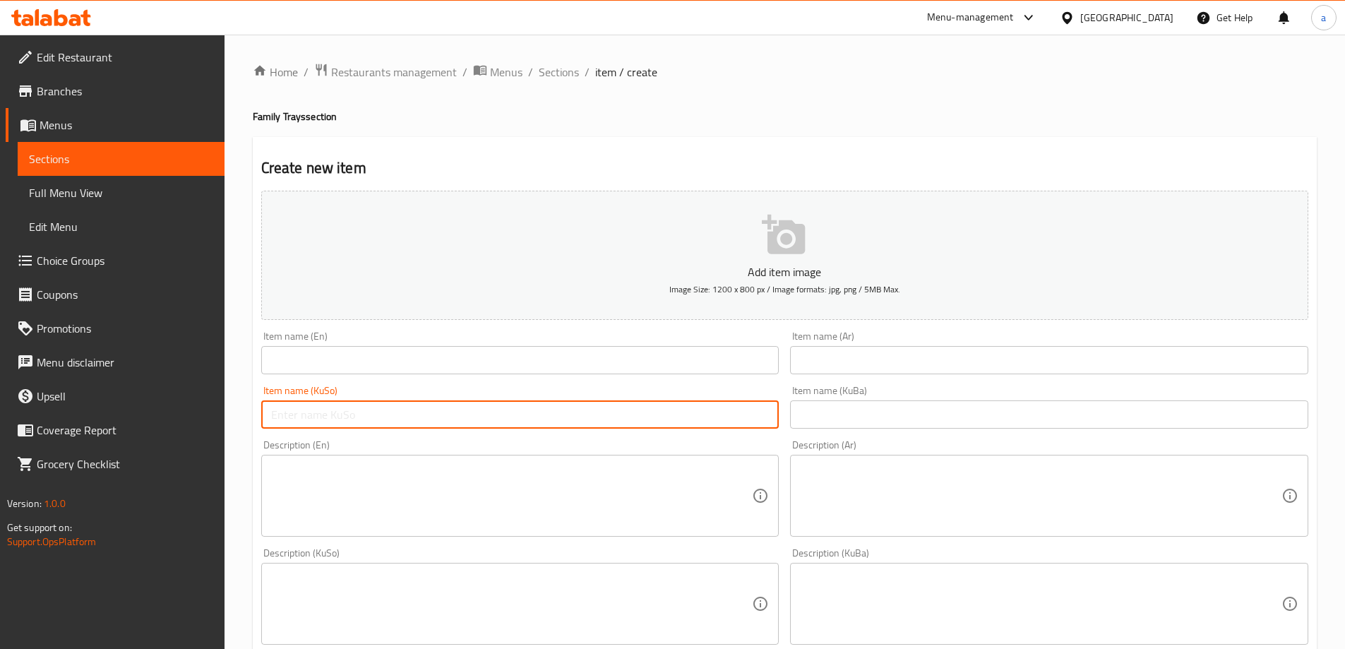
paste input "صينية برياني دجاج"
type input "صينية برياني دجاج"
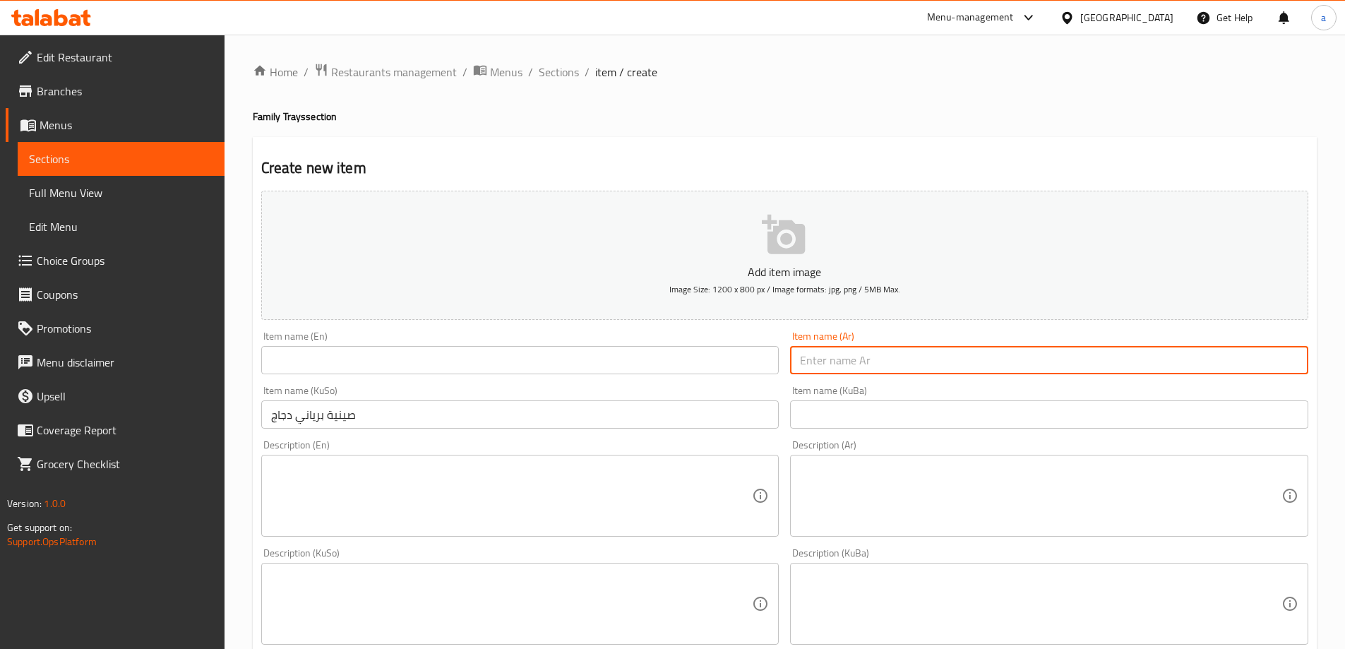
click at [862, 352] on input "text" at bounding box center [1049, 360] width 518 height 28
paste input "صينية برياني دجاج"
type input "صينية برياني دجاج"
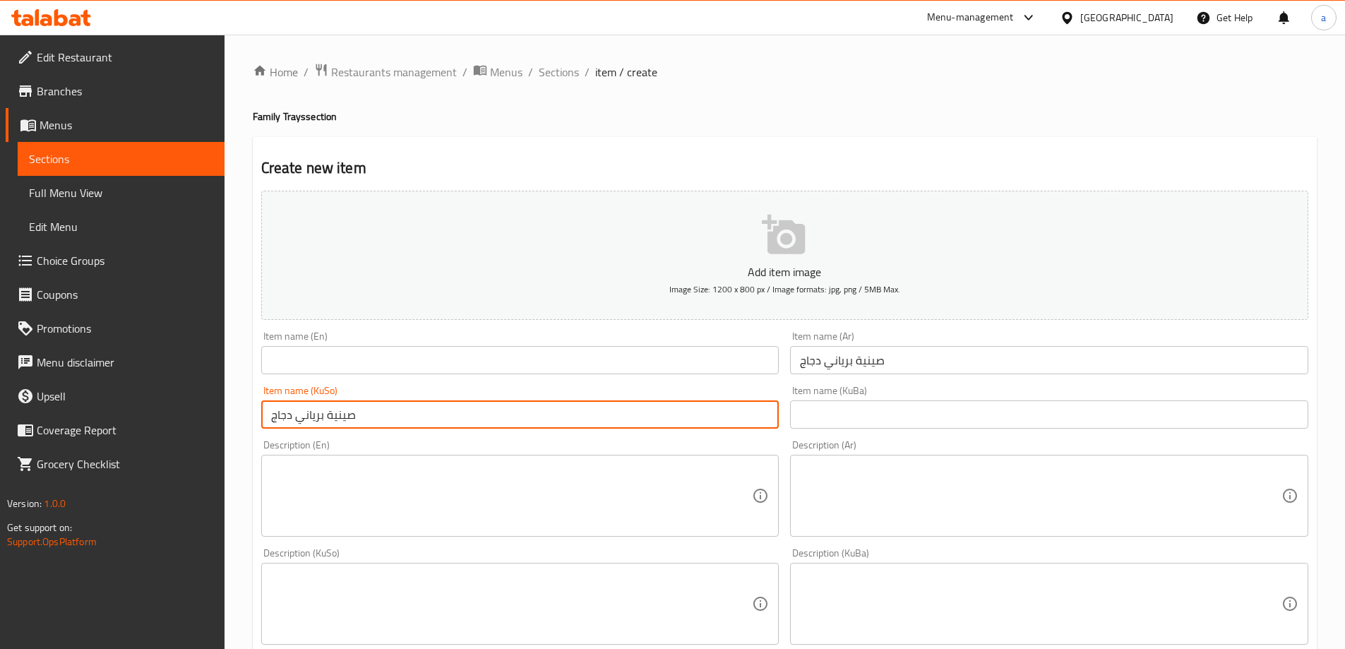
drag, startPoint x: 479, startPoint y: 415, endPoint x: 179, endPoint y: 422, distance: 300.3
click at [179, 422] on div "Edit Restaurant Branches Menus Sections Full Menu View Edit Menu Choice Groups …" at bounding box center [672, 598] width 1345 height 1126
paste input "[PERSON_NAME] مریشک"
type input "سینی بریانی مریشک"
click at [413, 368] on input "text" at bounding box center [520, 360] width 518 height 28
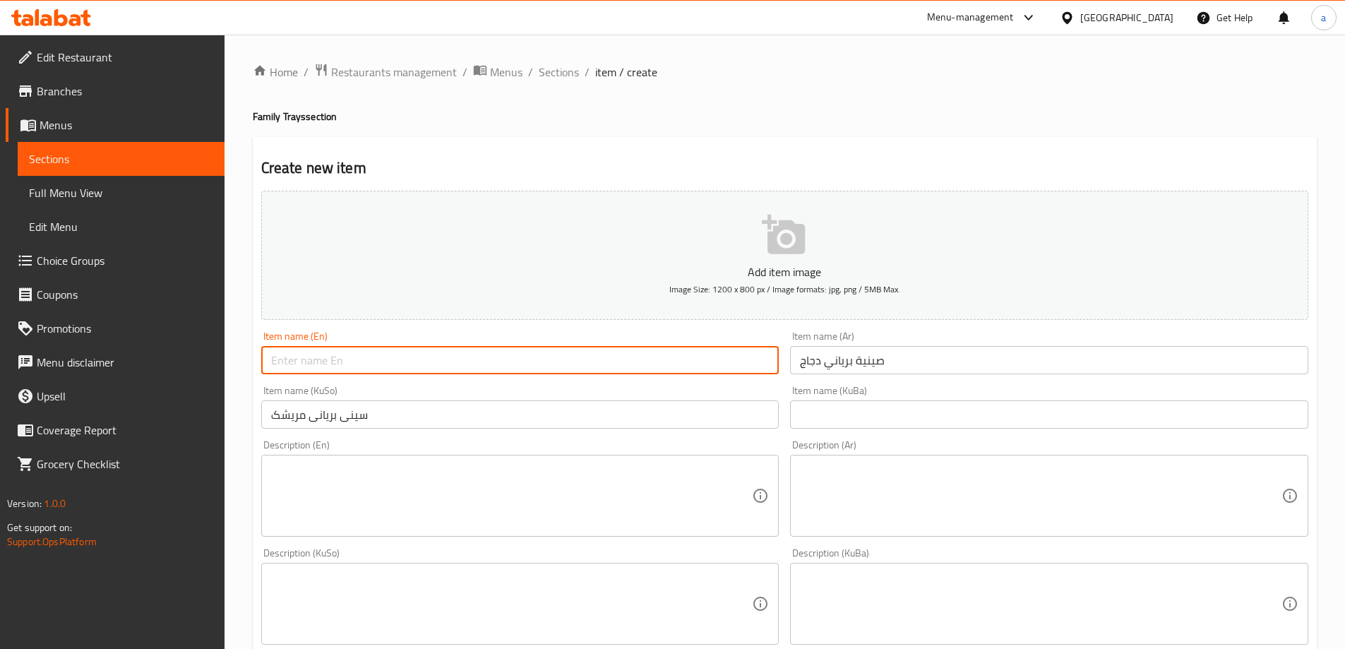
paste input "Chicken Biryani Tray"
paste input "Thighs"
type input "Chicken Biryani Tray - Thighs"
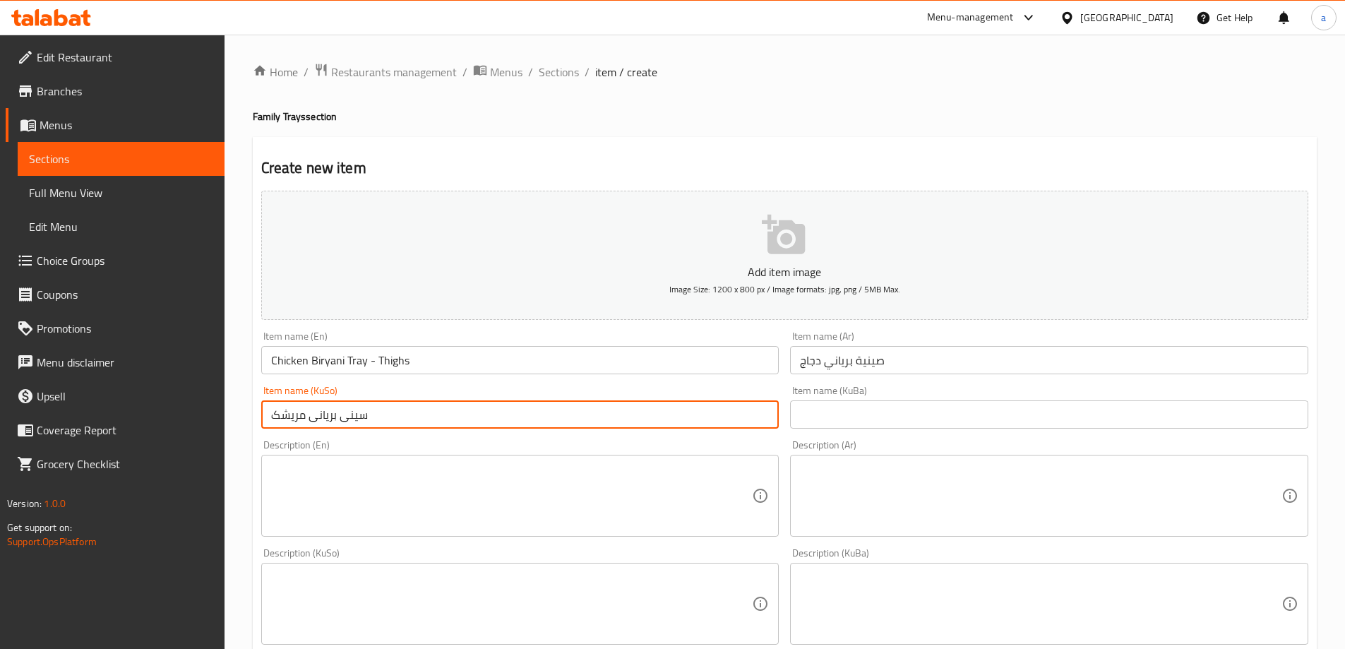
click at [415, 416] on input "سینی بریانی مریشک" at bounding box center [520, 414] width 518 height 28
paste input "ڕان"
type input "[PERSON_NAME] مریشک - ڕان"
click at [932, 357] on input "صينية برياني دجاج" at bounding box center [1049, 360] width 518 height 28
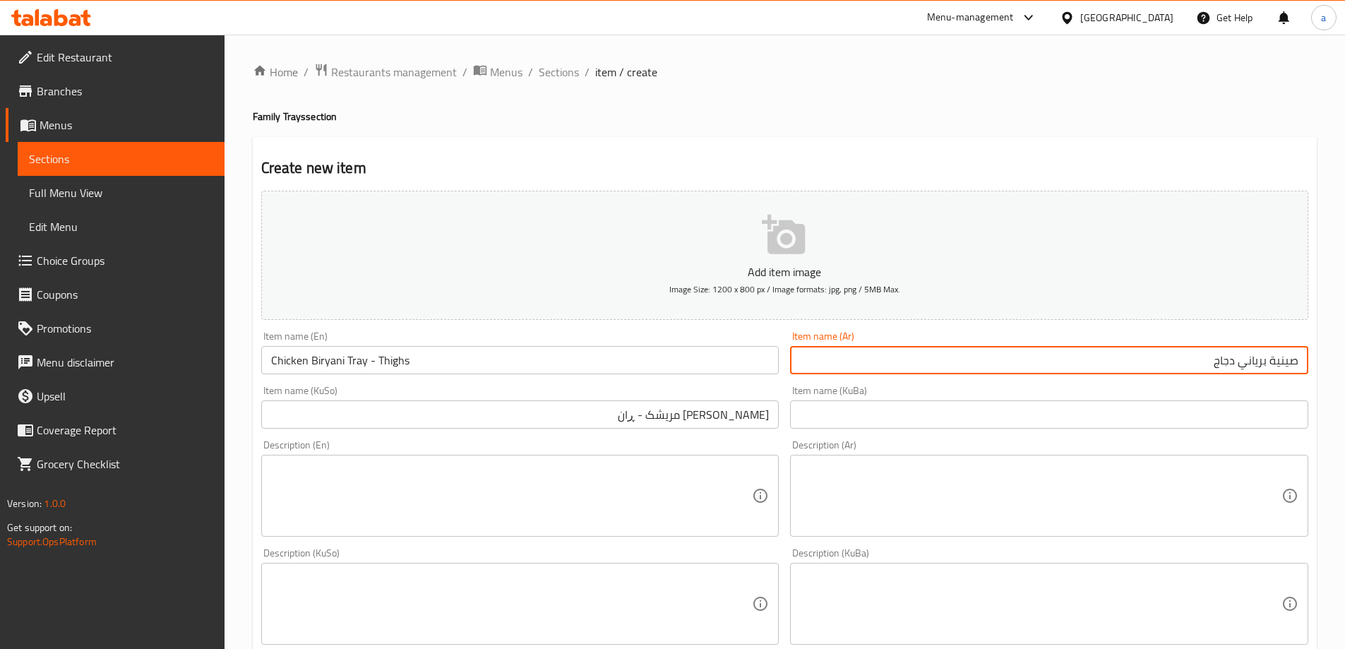
paste input "أفخاذ"
click at [1214, 364] on input "صينية برياني دجاج أفخاذ" at bounding box center [1049, 360] width 518 height 28
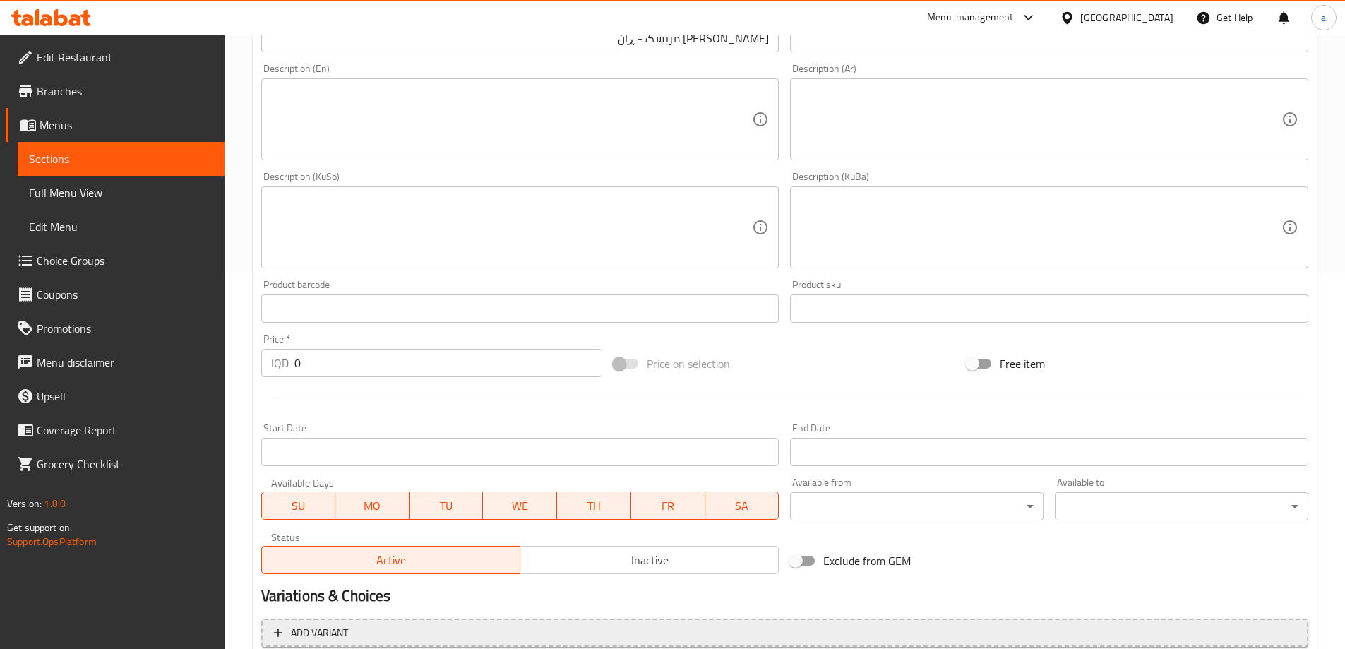
scroll to position [511, 0]
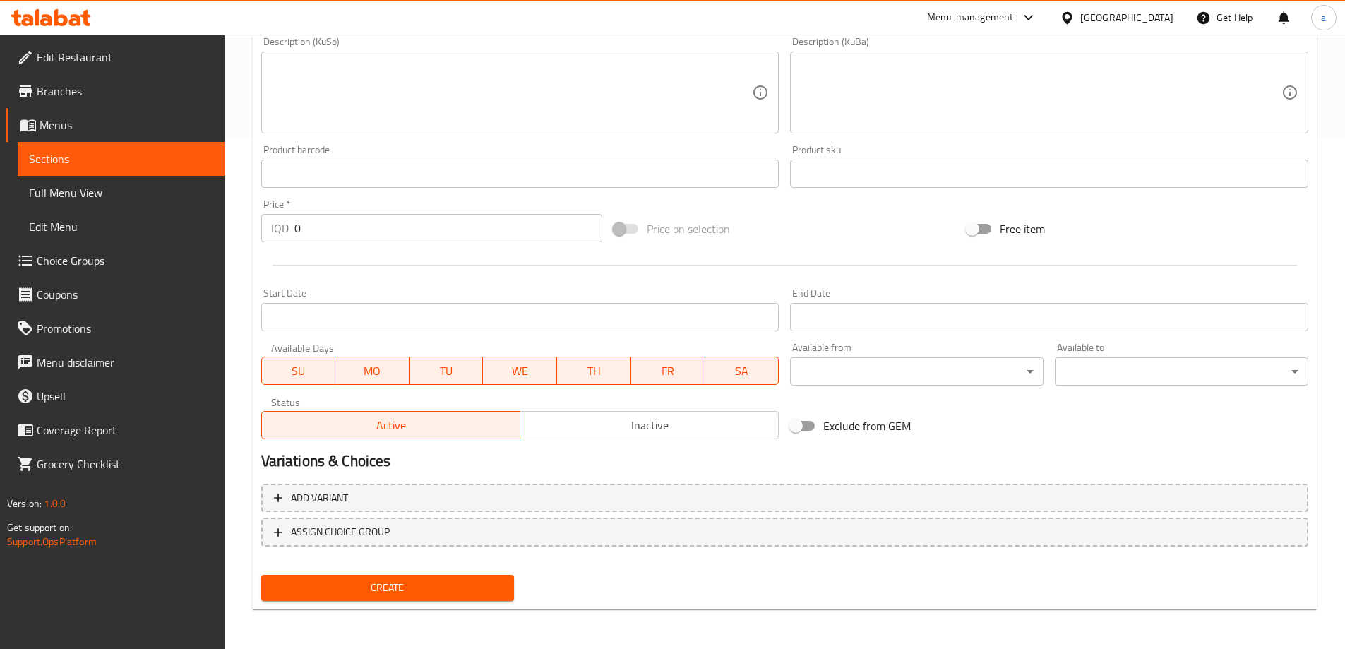
type input "صينية برياني دجاج - أفخاذ"
click at [427, 585] on span "Create" at bounding box center [388, 588] width 231 height 18
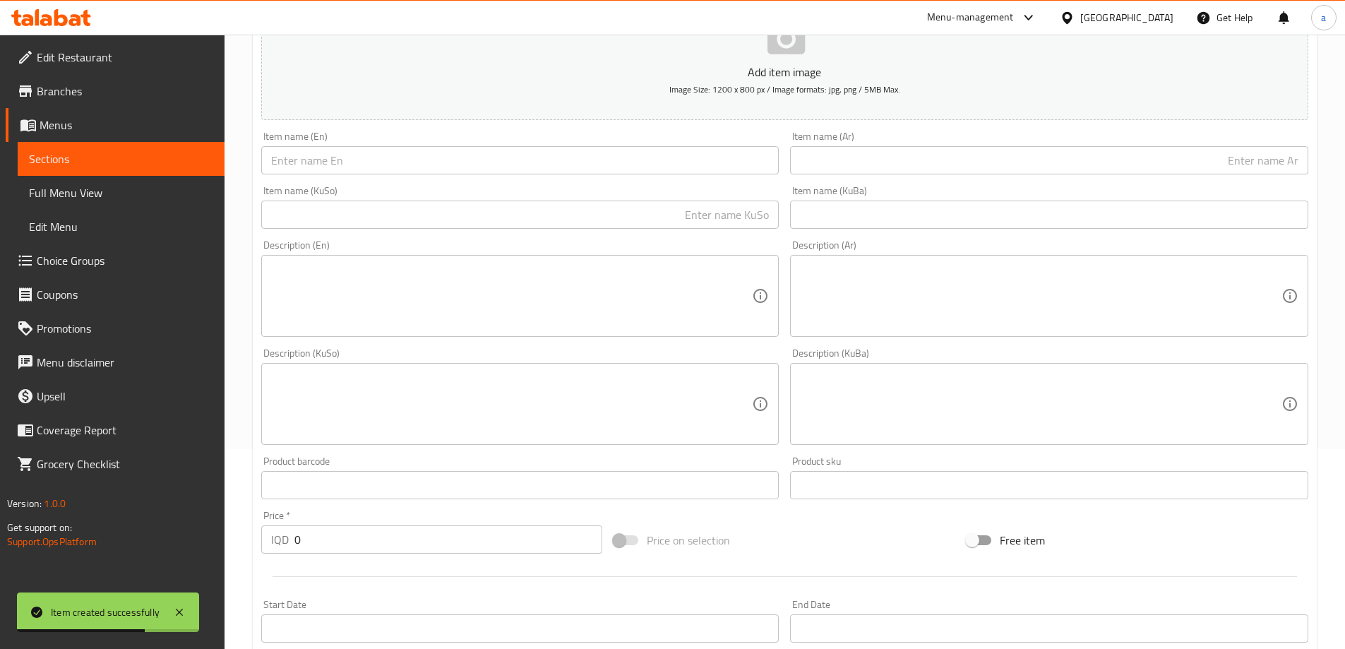
scroll to position [0, 0]
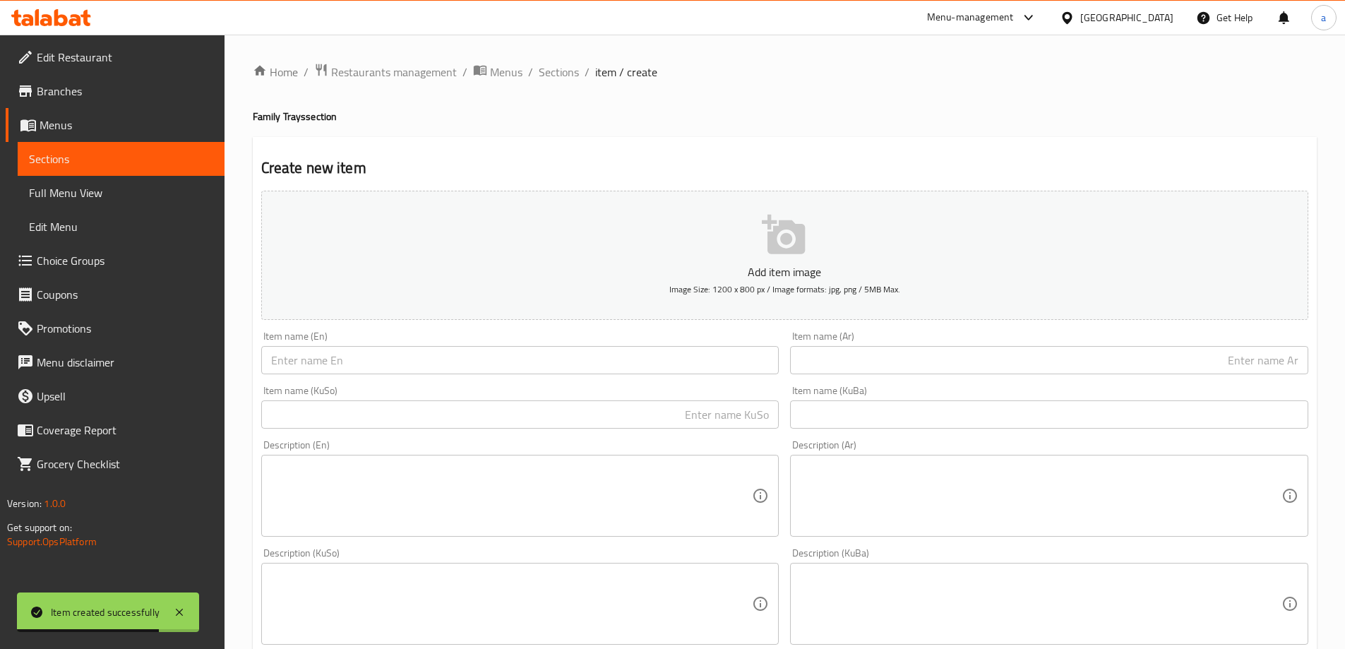
click at [395, 357] on input "text" at bounding box center [520, 360] width 518 height 28
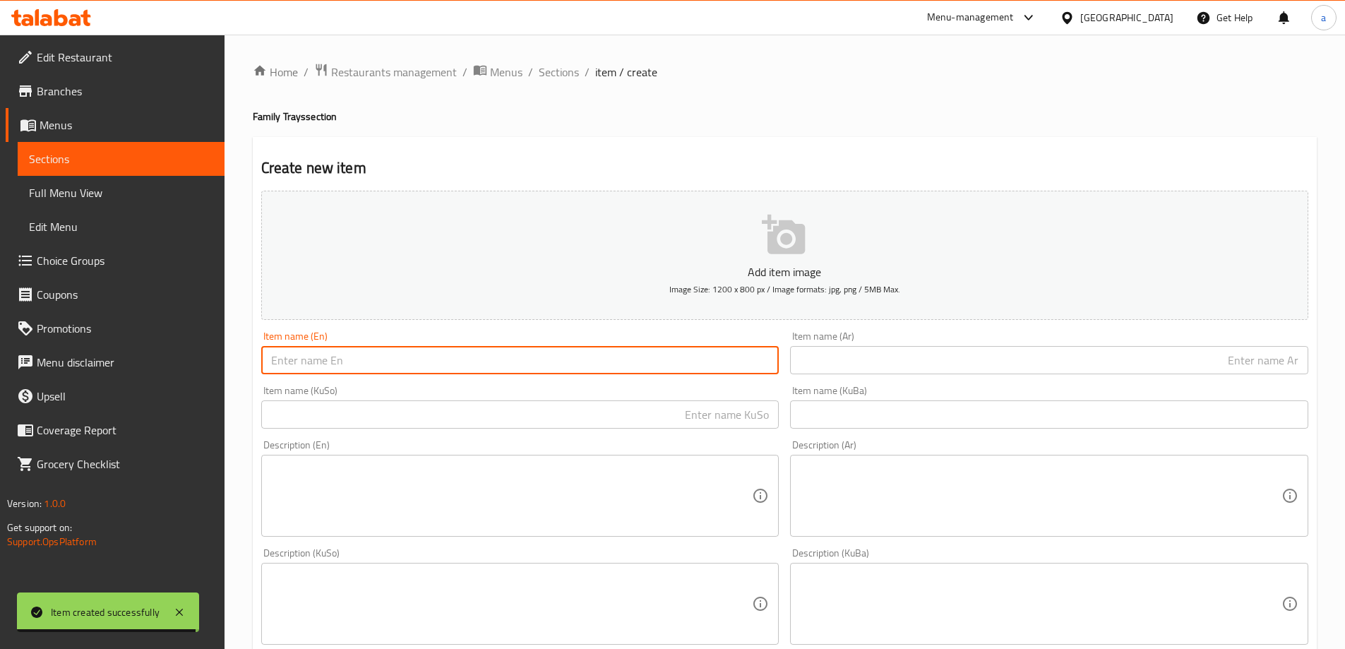
paste input "Classic Meat Biryani Tray"
type input "Classic Meat Biryani Tray"
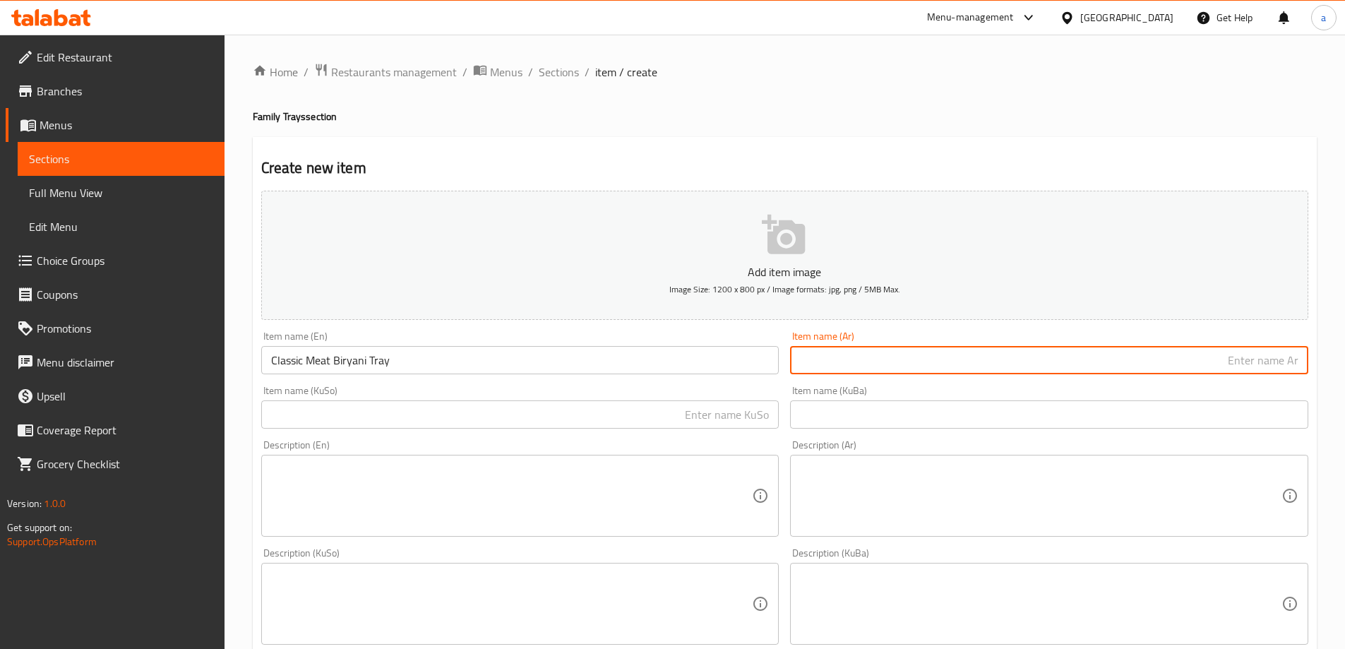
click at [873, 358] on input "text" at bounding box center [1049, 360] width 518 height 28
paste input "صينية [PERSON_NAME]"
type input "صينية [PERSON_NAME]"
drag, startPoint x: 501, startPoint y: 391, endPoint x: 506, endPoint y: 396, distance: 7.5
click at [502, 391] on div "Item name (KuSo) Item name (KuSo)" at bounding box center [520, 407] width 518 height 43
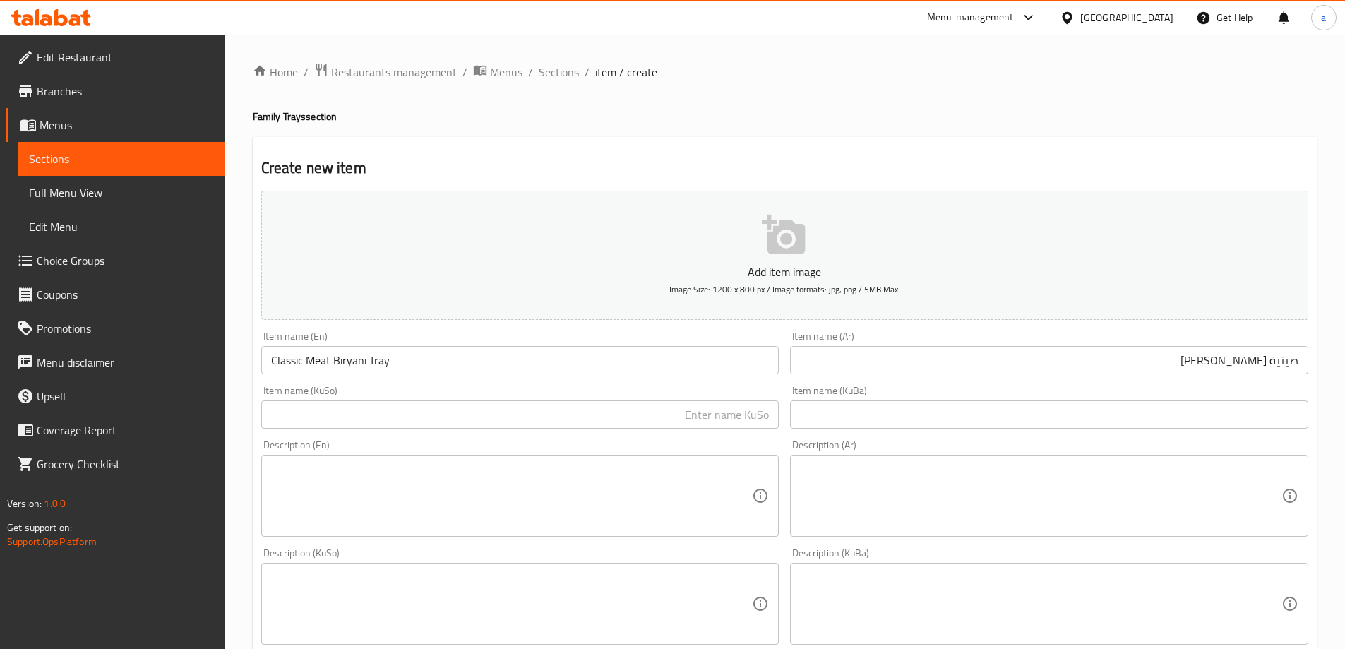
click at [508, 400] on input "text" at bounding box center [520, 414] width 518 height 28
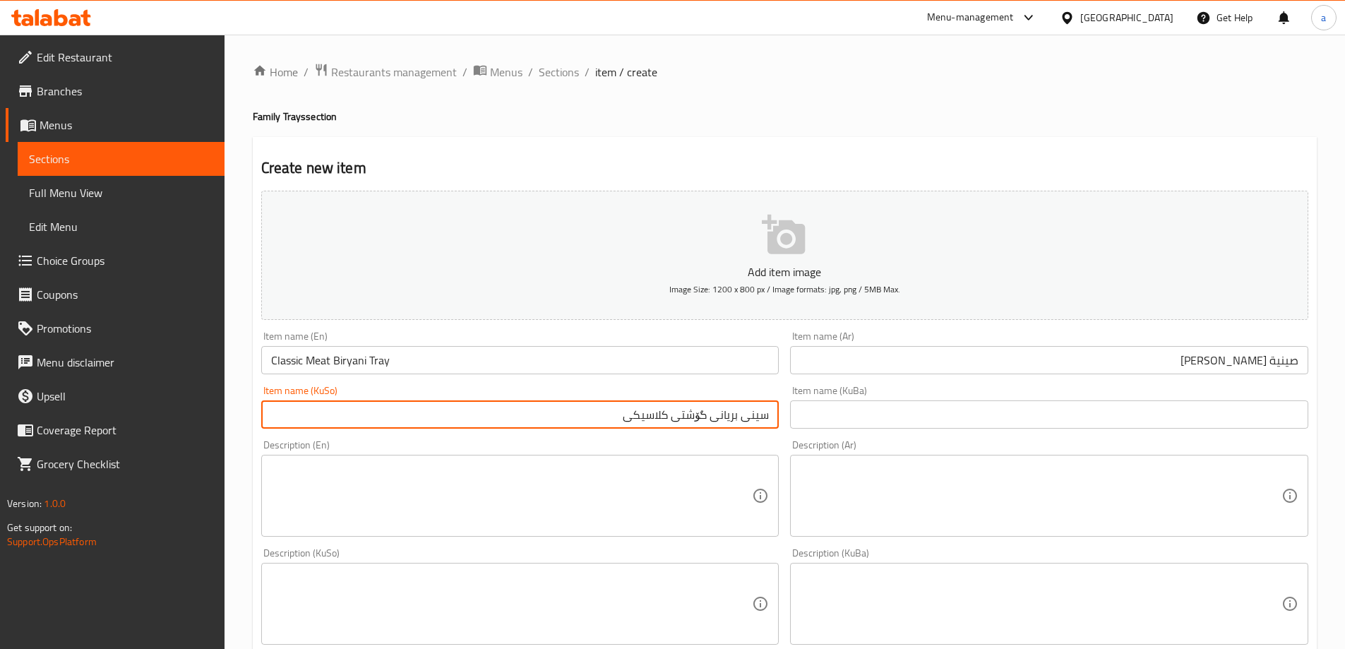
type input "سینی بریانی گۆشتی کلاسیکی"
click at [888, 422] on input "text" at bounding box center [1049, 414] width 518 height 28
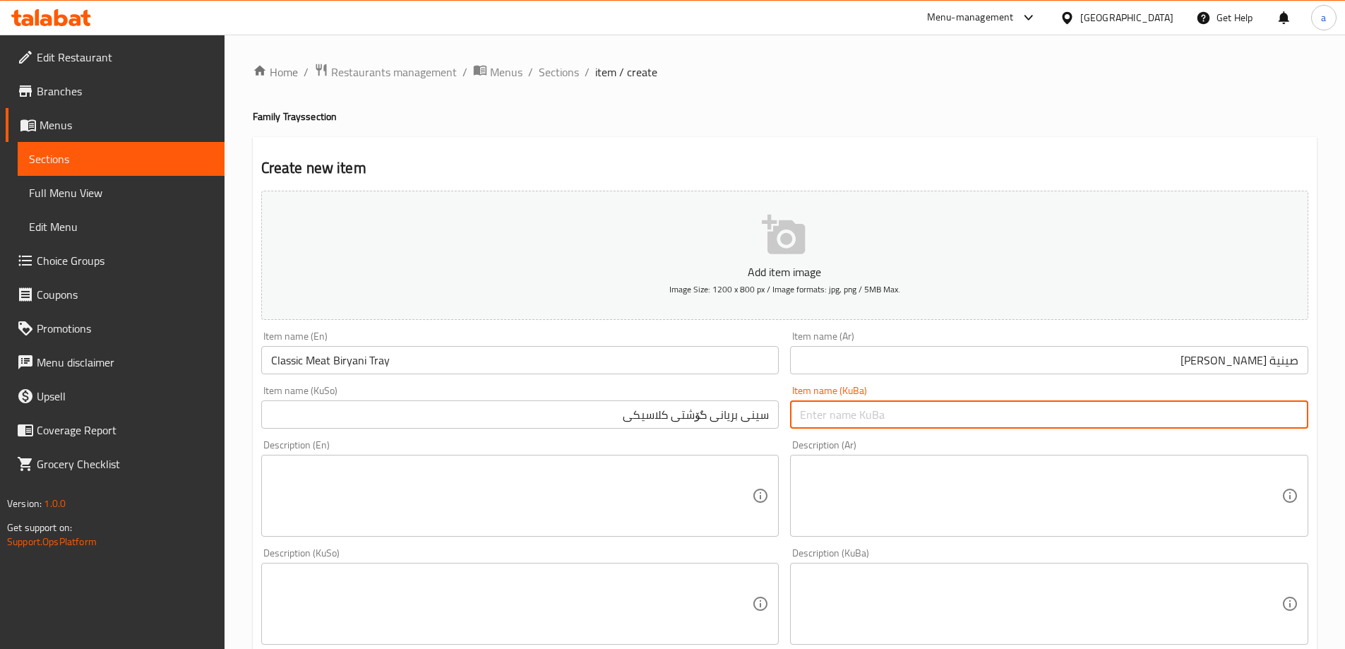
paste input "سینی بریانی گۆشتی کلاسیکی"
type input "سینی بریانی گۆشتی کلاسیکی"
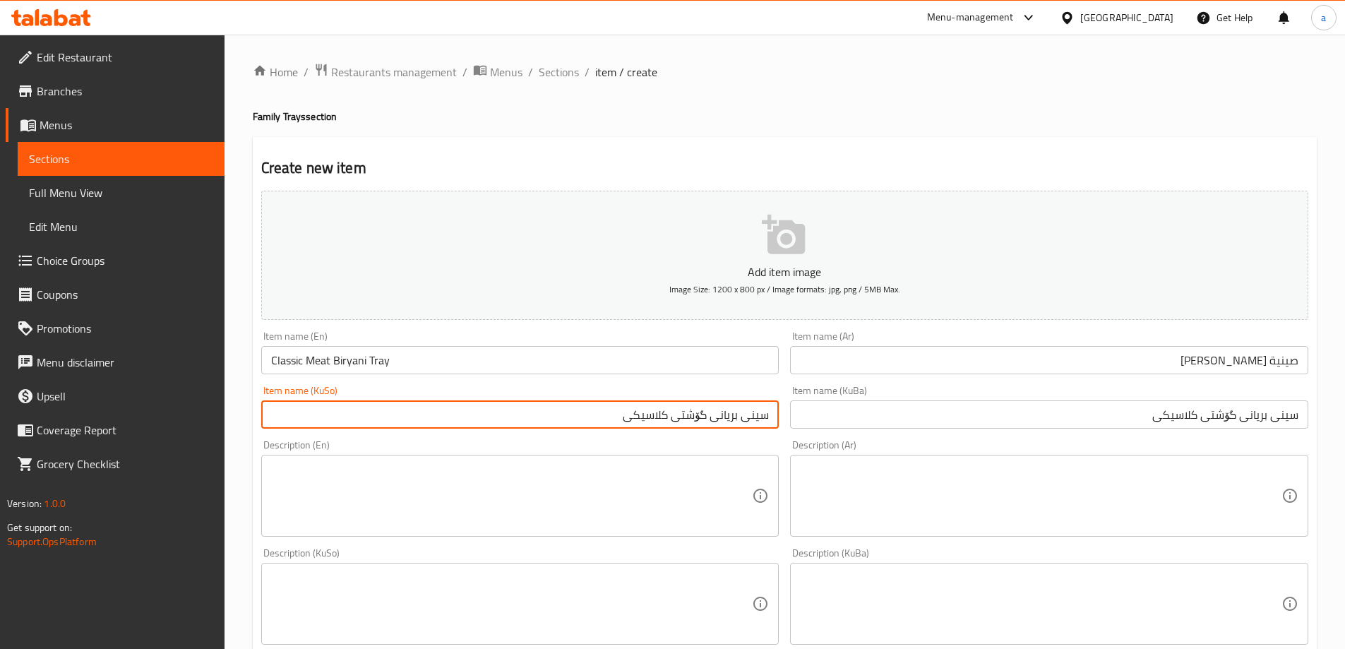
click at [590, 414] on input "سینی بریانی گۆشتی کلاسیکی" at bounding box center [520, 414] width 518 height 28
type input "سینی بریانی گۆشتی کلاسیکی -"
click at [499, 374] on input "Classic Meat Biryani Tray" at bounding box center [520, 360] width 518 height 28
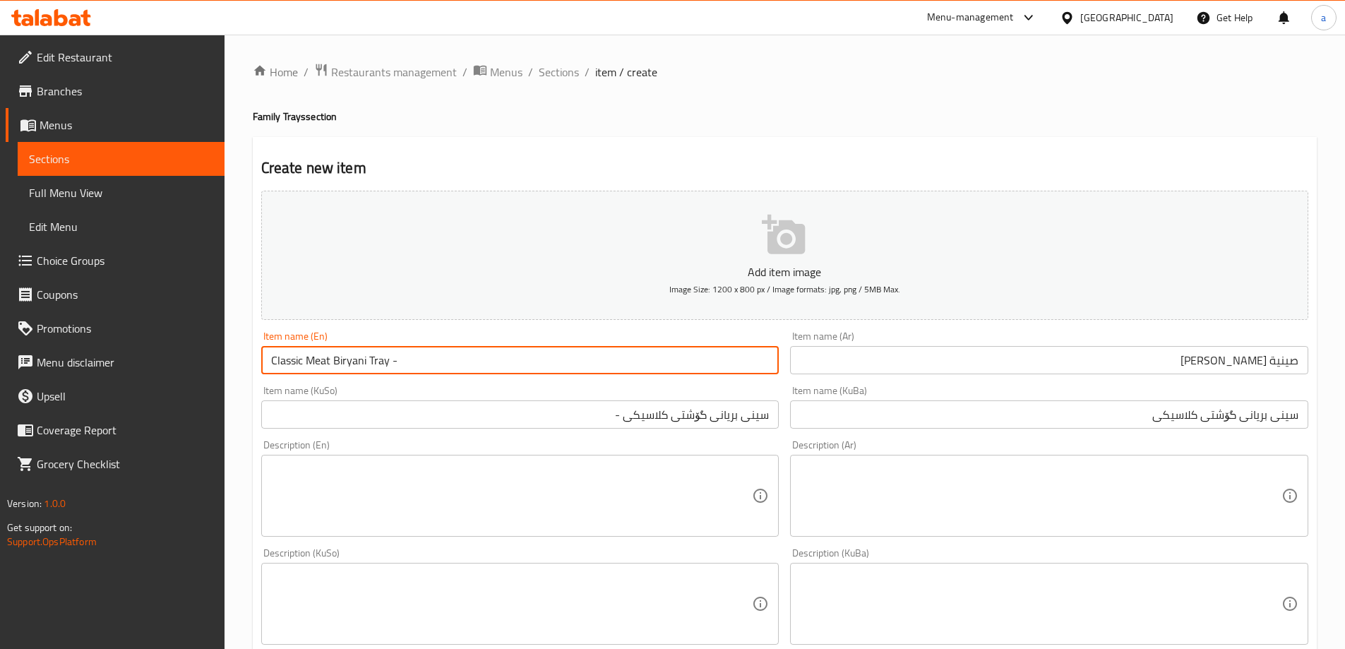
type input "Classic Meat Biryani Tray -"
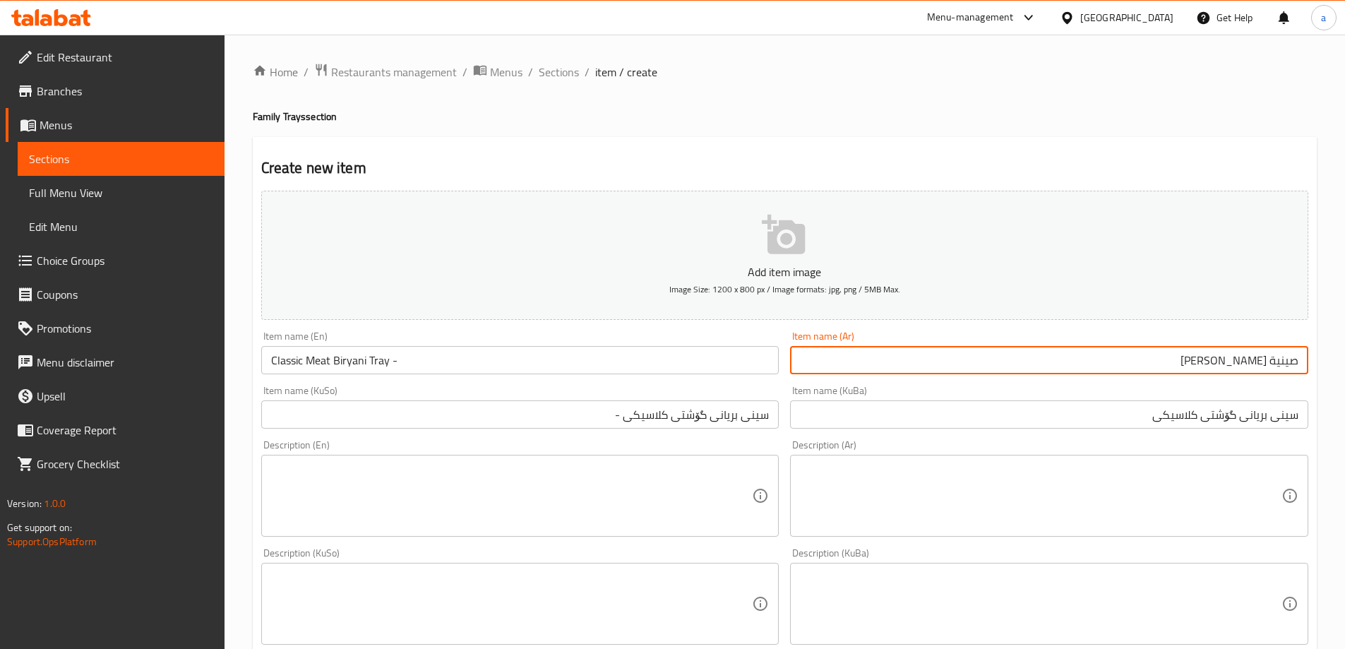
click at [1151, 370] on input "صينية [PERSON_NAME]" at bounding box center [1049, 360] width 518 height 28
type input "صينية [PERSON_NAME] -"
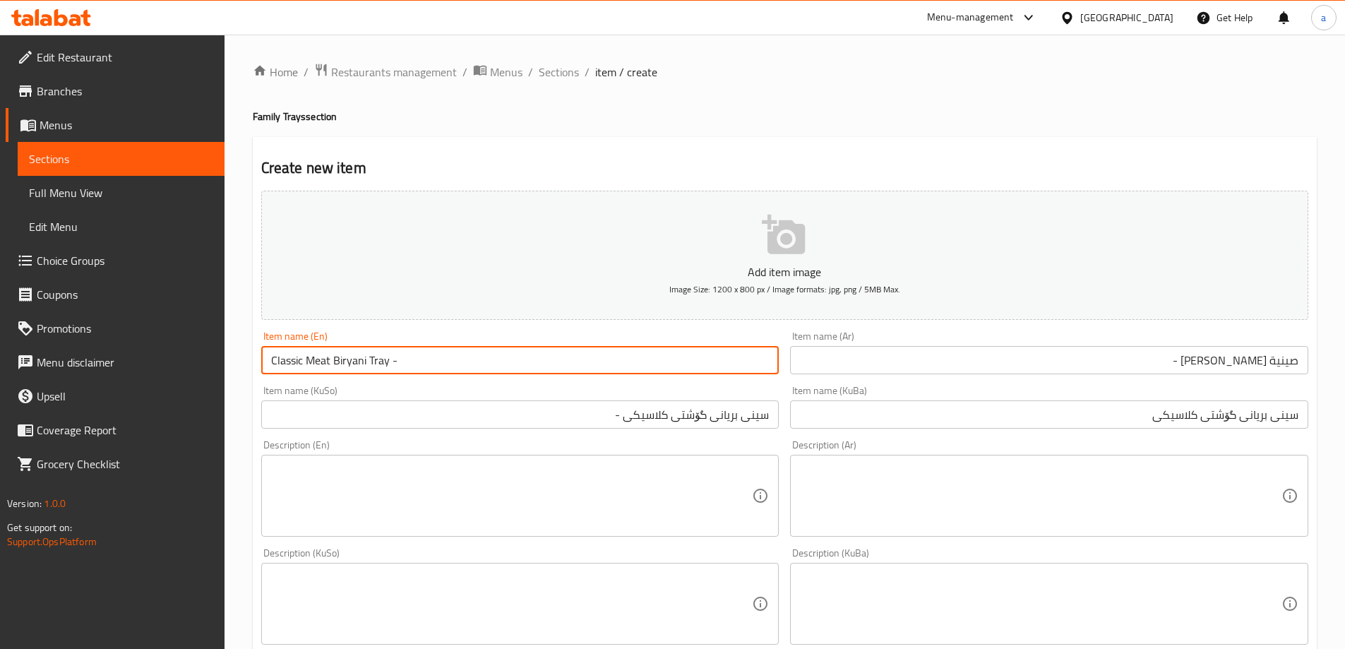
click at [465, 370] on input "Classic Meat Biryani Tray -" at bounding box center [520, 360] width 518 height 28
paste input "Meat Balls"
type input "Classic Meat Biryani Tray - Meat Balls"
click at [1059, 374] on input "صينية [PERSON_NAME] -" at bounding box center [1049, 360] width 518 height 28
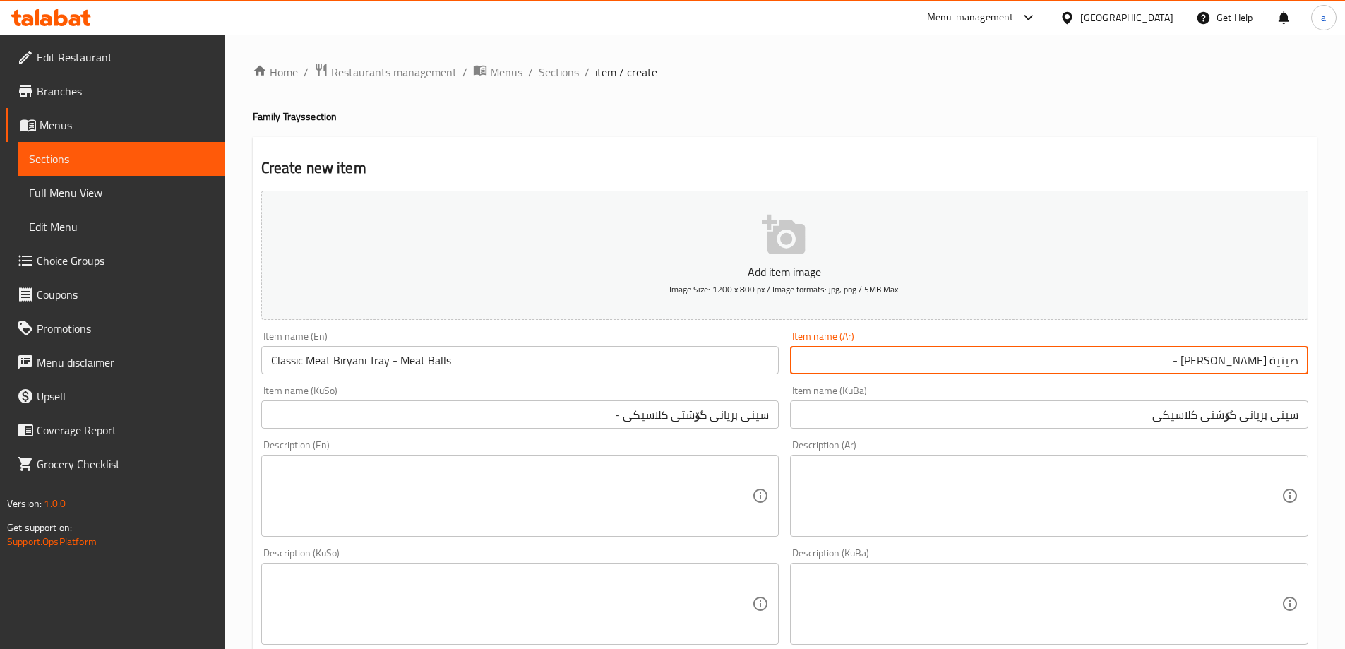
paste input "كرات اللحم"
type input "صينية برياني لحم كلاسك - كرات اللحم"
click at [583, 418] on input "سینی بریانی گۆشتی کلاسیکی -" at bounding box center [520, 414] width 518 height 28
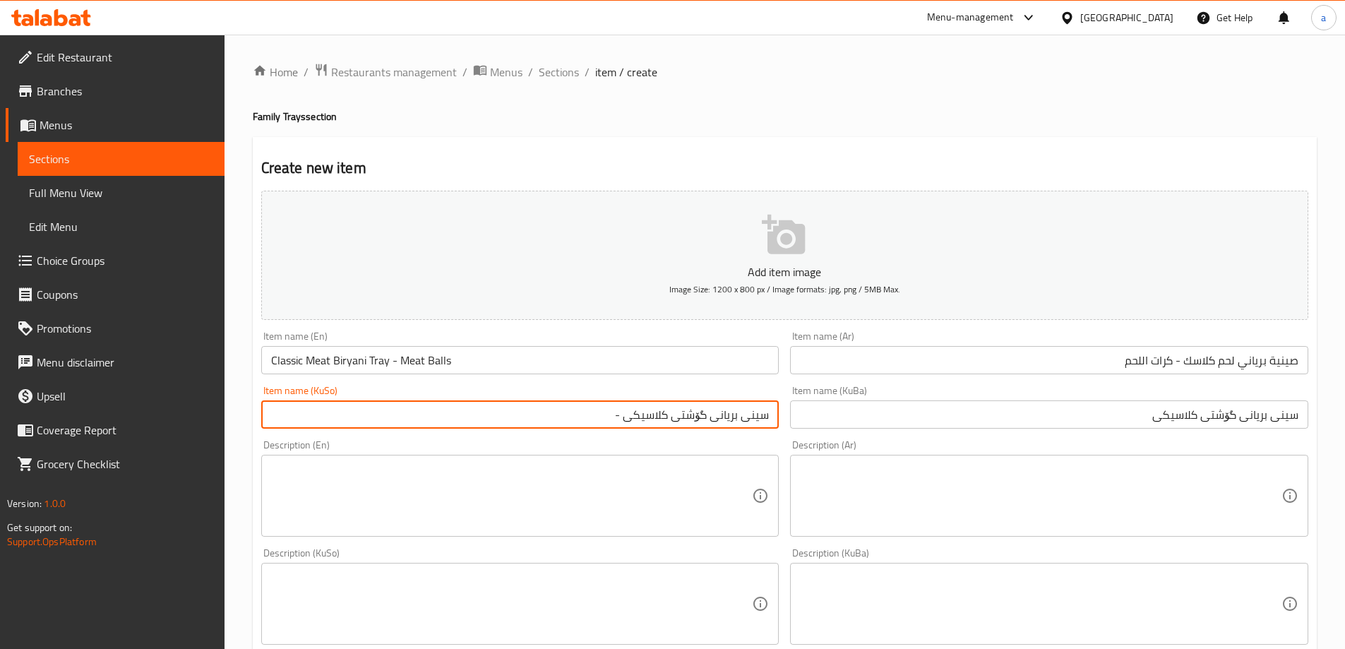
paste input "تۆپەڵەی گۆشت"
type input "سینی بریانی گۆشتی کلاسیکی - تۆپەڵەی گۆشت"
click at [957, 431] on div "Item name (KuBa) سینی بریانی گۆشتی کلاسیکی Item name (KuBa)" at bounding box center [1050, 407] width 530 height 54
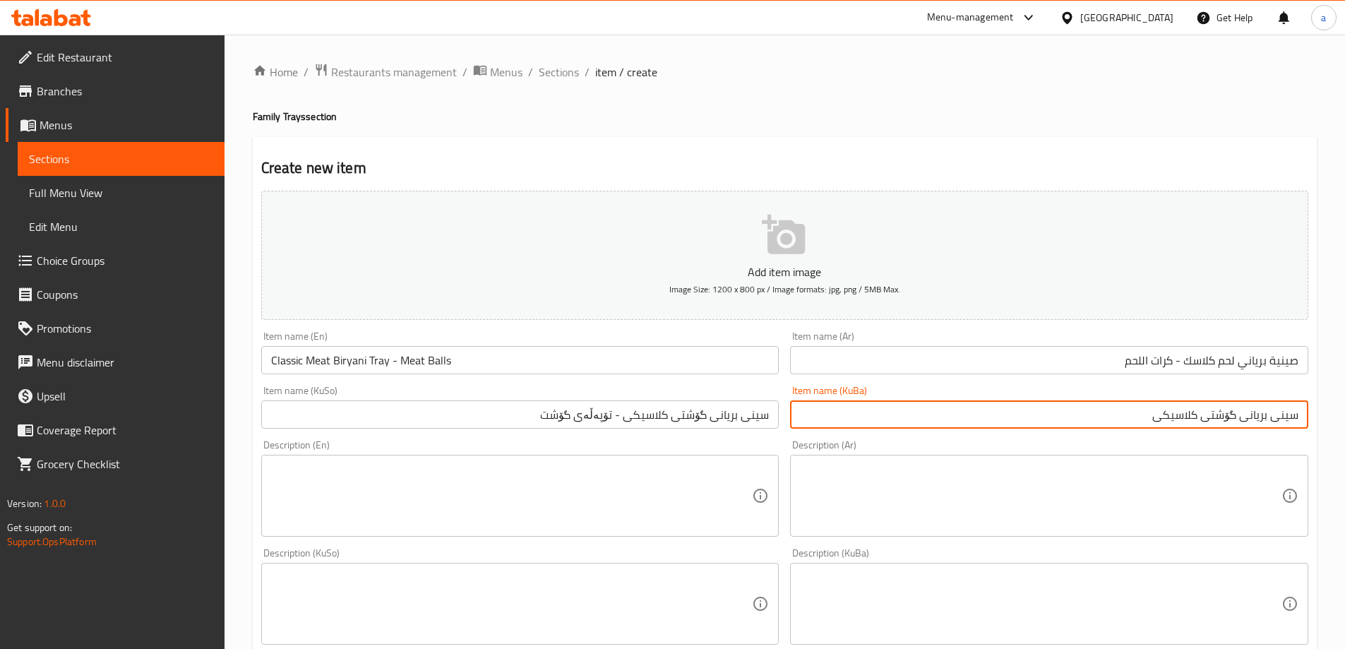
click at [965, 412] on input "سینی بریانی گۆشتی کلاسیکی" at bounding box center [1049, 414] width 518 height 28
paste input "تۆپەڵەی گۆشت"
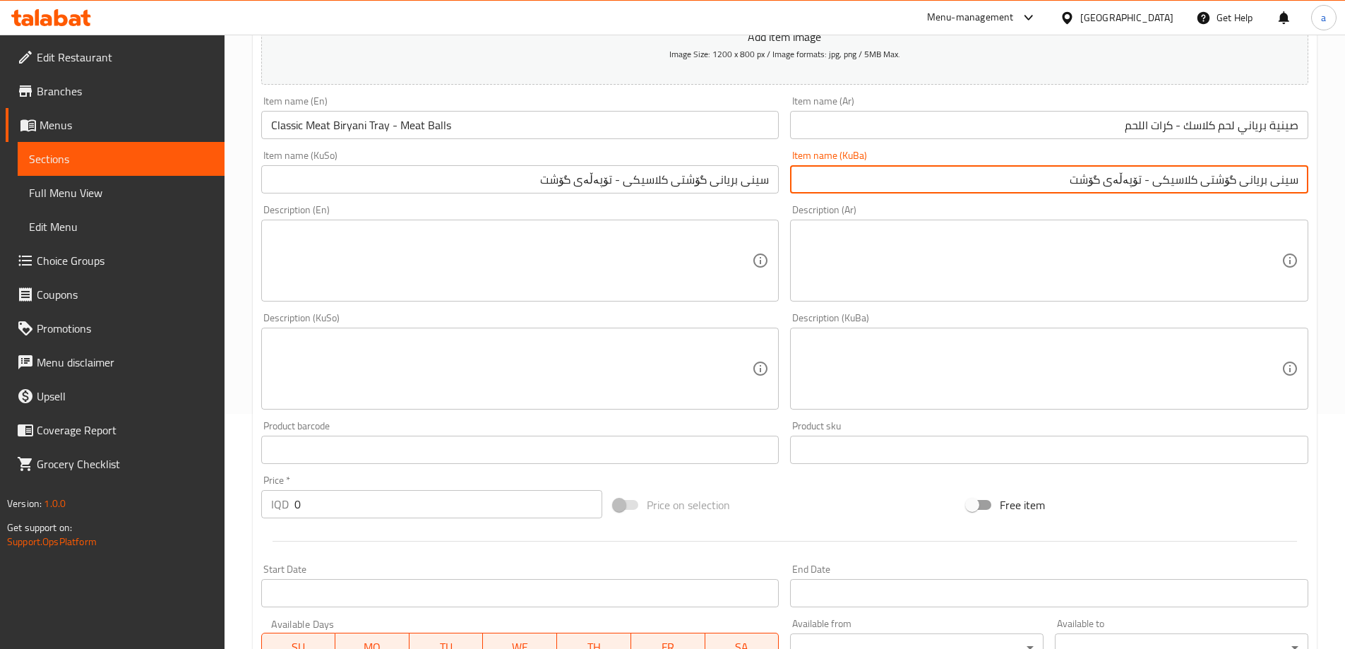
scroll to position [471, 0]
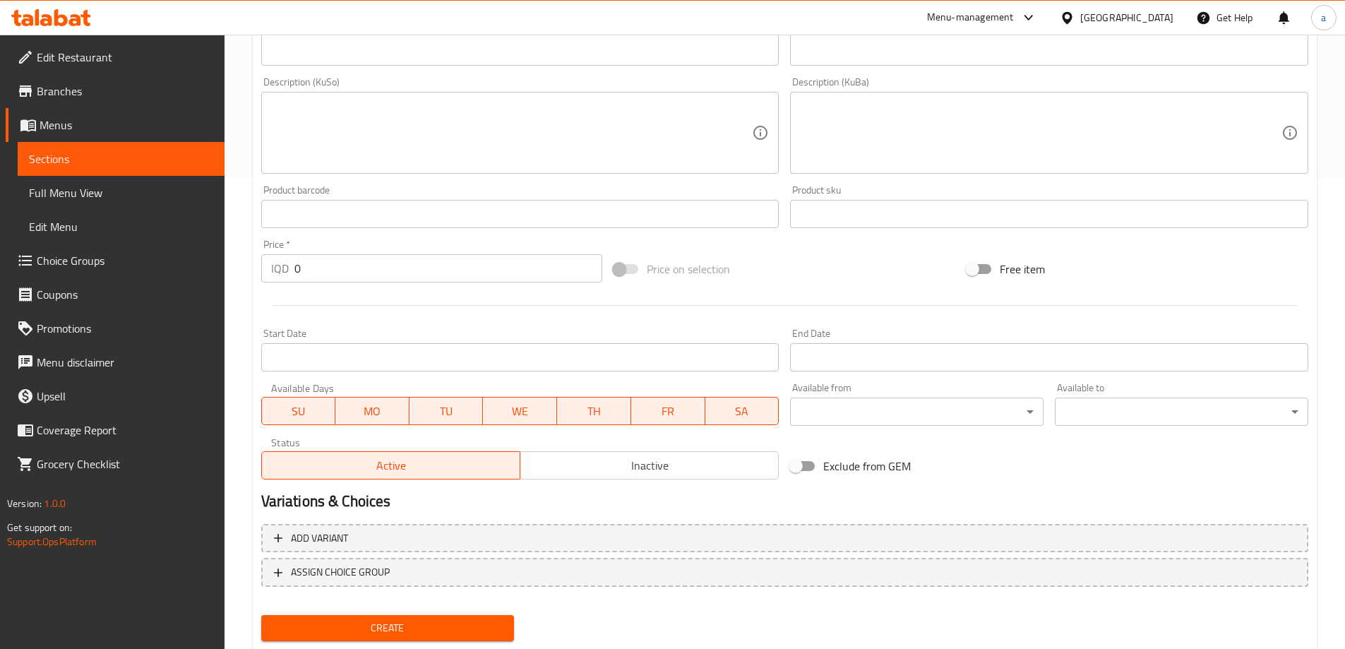
type input "سینی بریانی گۆشتی کلاسیکی - تۆپەڵەی گۆشت"
click at [439, 624] on span "Create" at bounding box center [388, 628] width 231 height 18
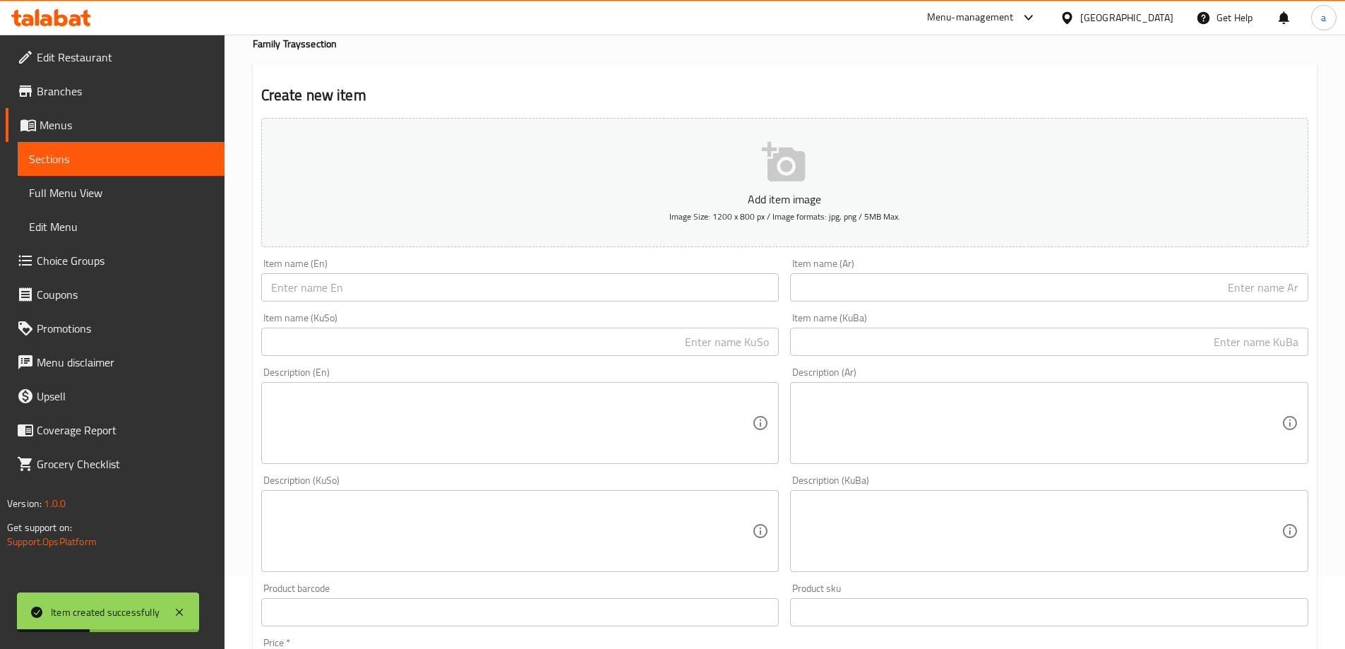
scroll to position [0, 0]
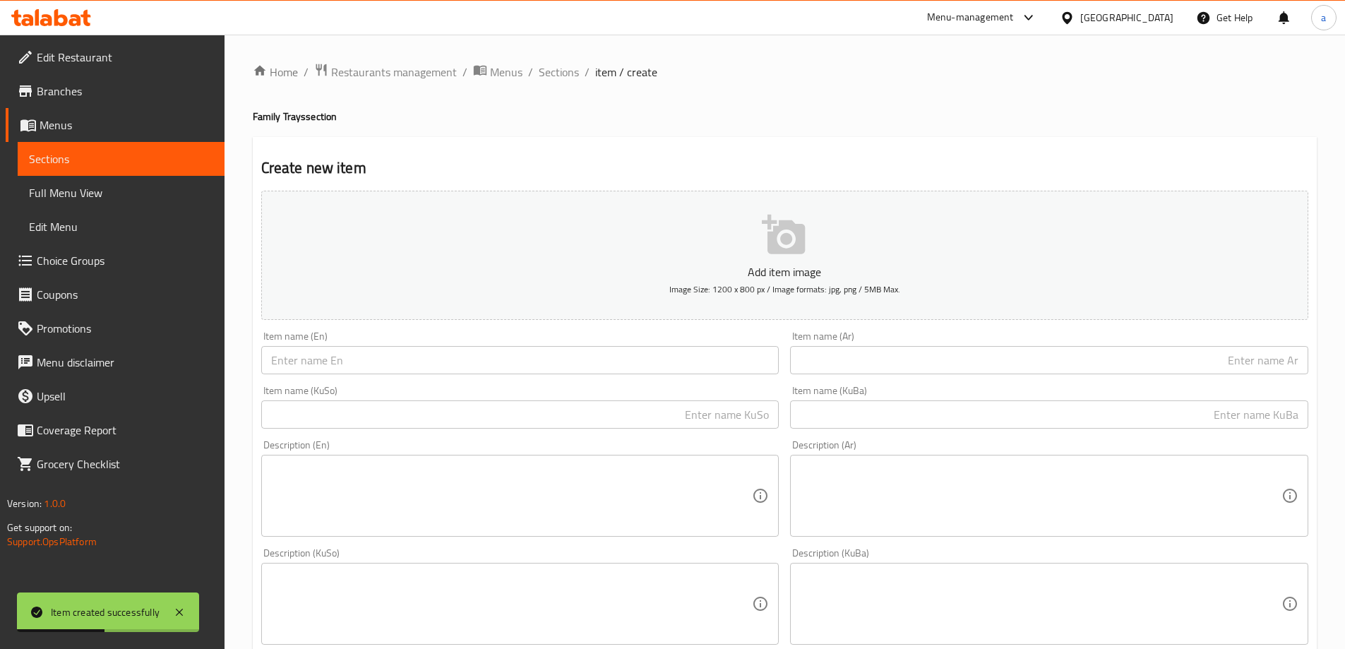
click at [530, 355] on input "text" at bounding box center [520, 360] width 518 height 28
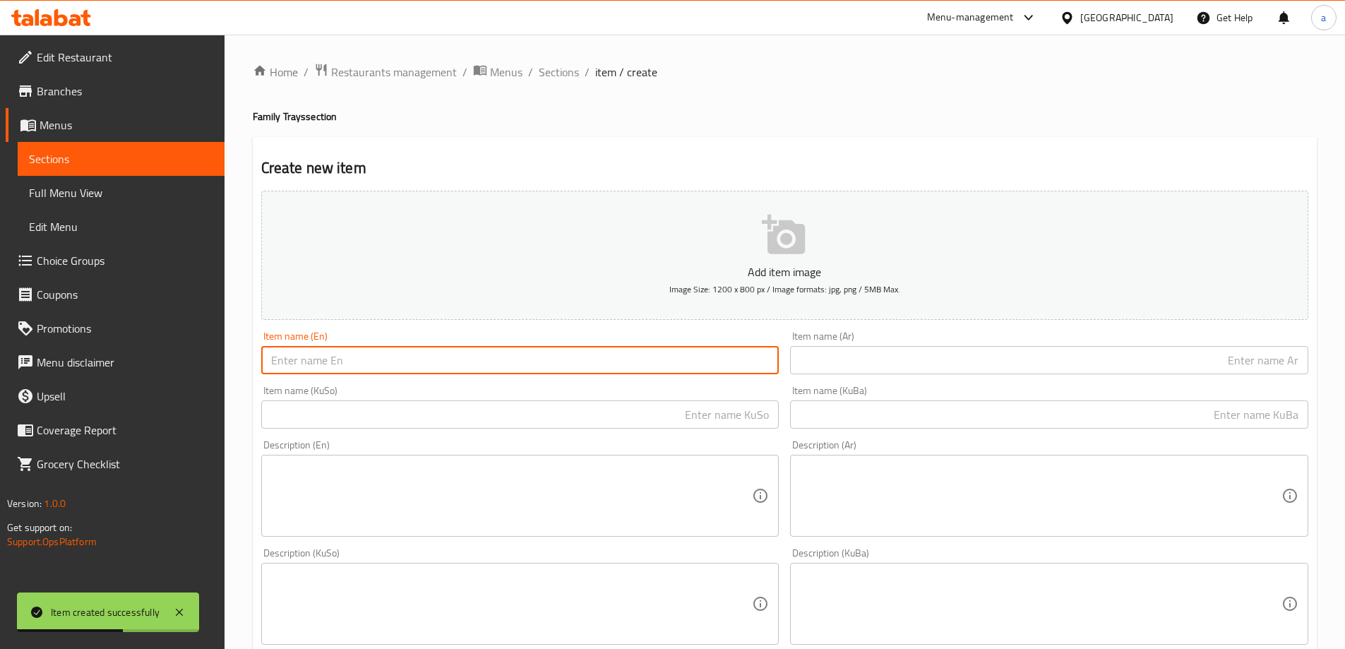
paste input "Meat Biryani Tray"
type input "Meat Biryani Tray"
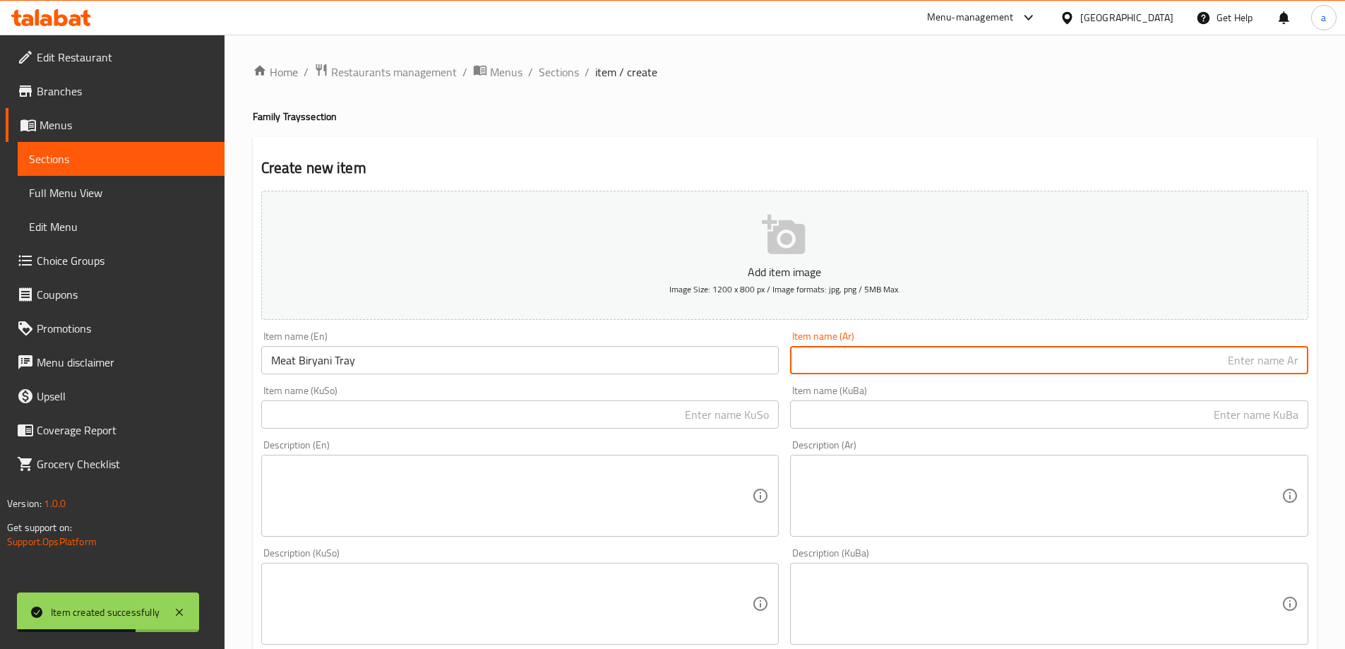
click at [869, 347] on input "text" at bounding box center [1049, 360] width 518 height 28
paste input "Meat Biryani Tray"
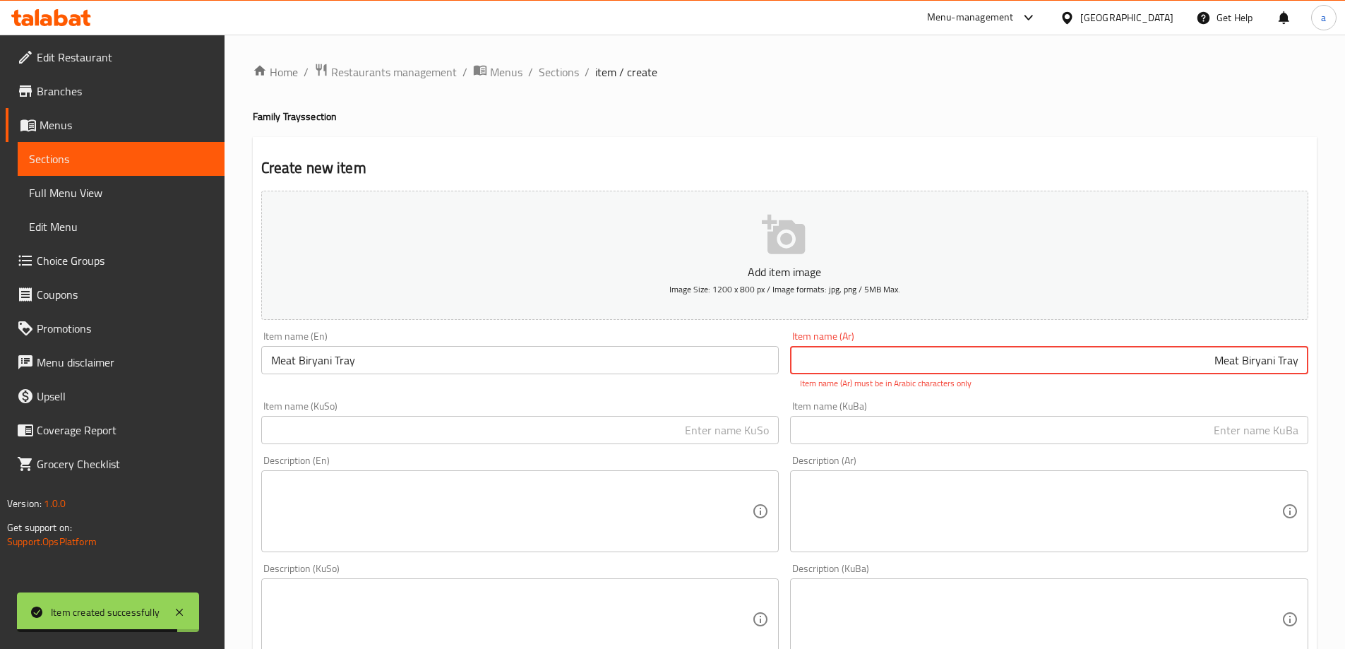
drag, startPoint x: 1136, startPoint y: 367, endPoint x: 1355, endPoint y: 367, distance: 219.7
click at [1345, 367] on html "Item created successfully ​ Menu-management [GEOGRAPHIC_DATA] Get Help a Edit R…" at bounding box center [672, 324] width 1345 height 649
paste input "صينية برياني لحم"
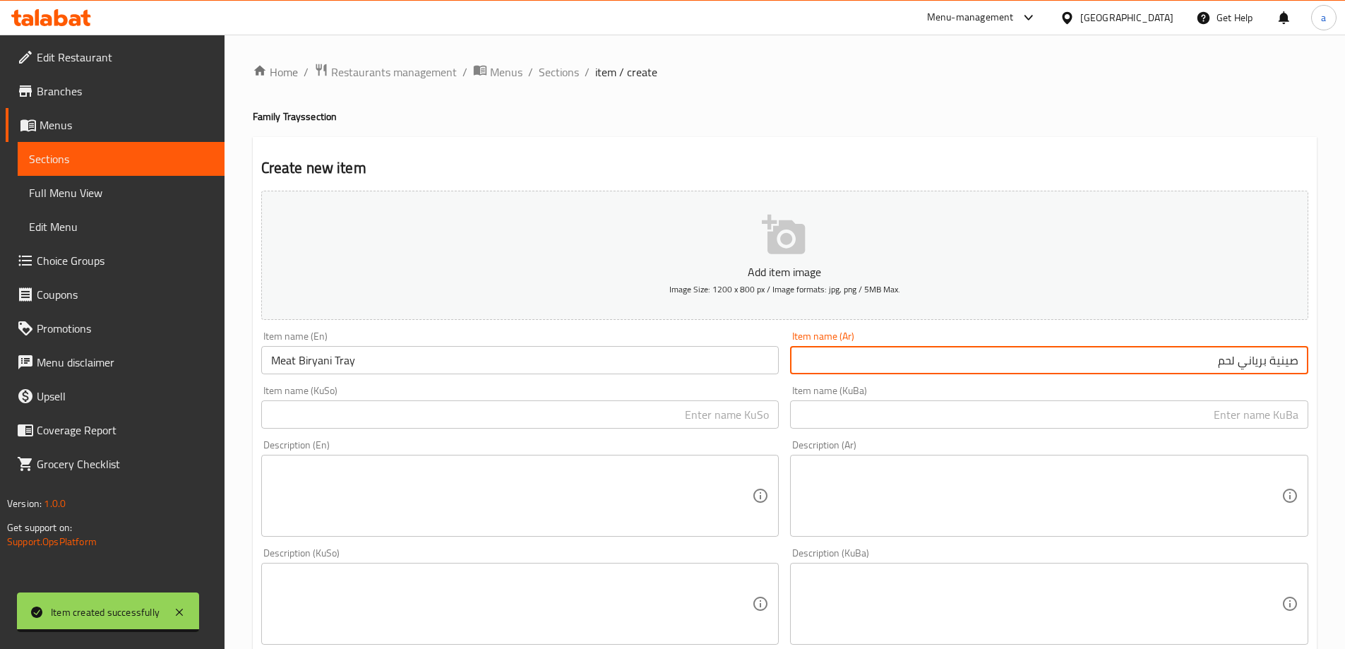
type input "صينية برياني لحم"
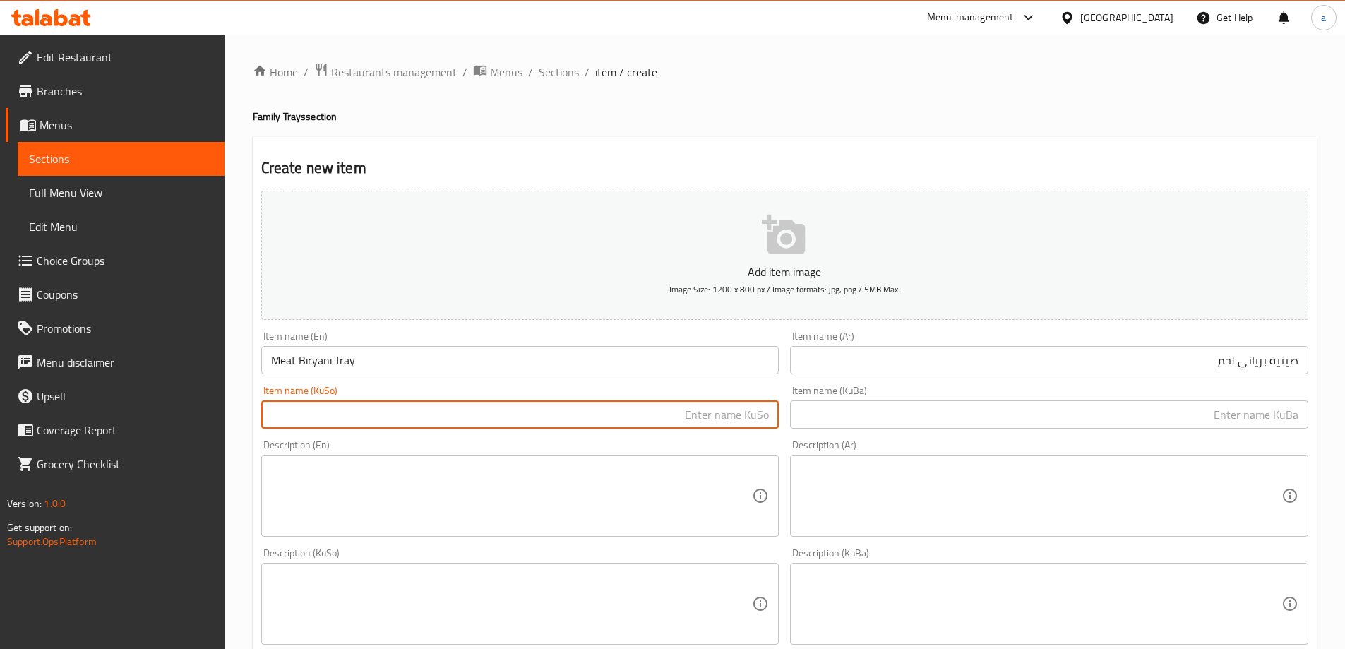
click at [638, 413] on input "text" at bounding box center [520, 414] width 518 height 28
type input "سینی بریانی گۆشت"
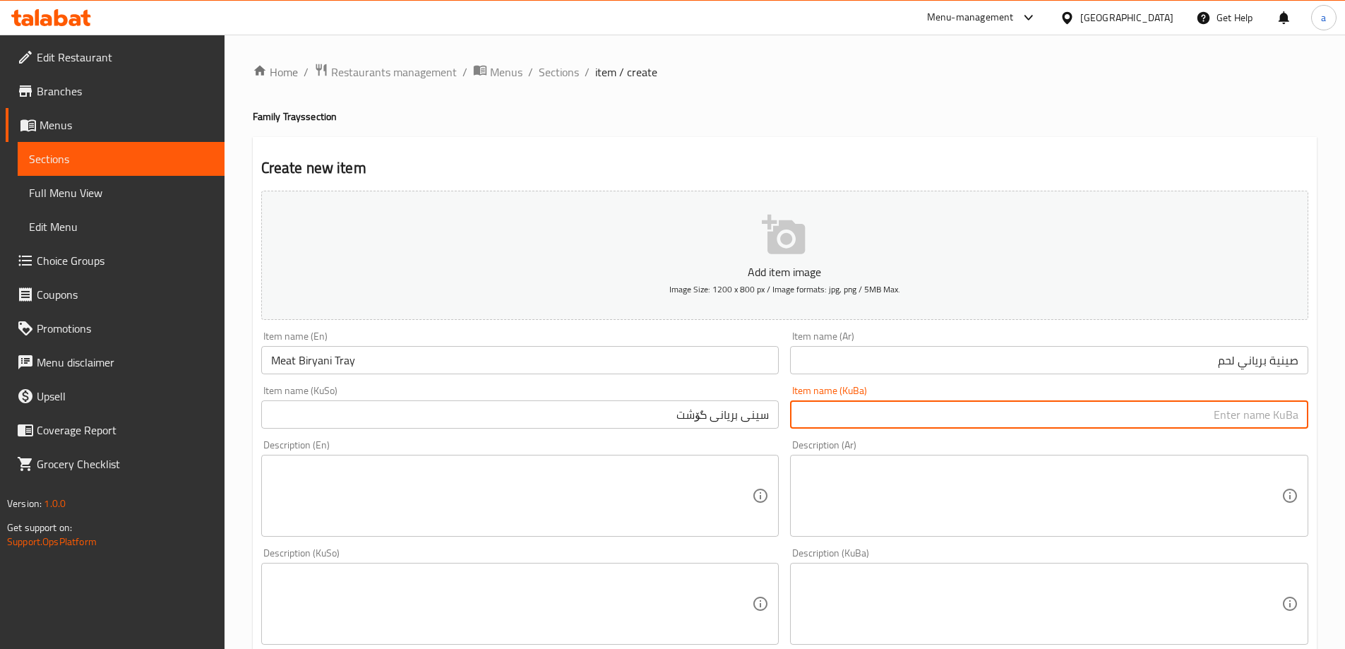
click at [879, 410] on input "text" at bounding box center [1049, 414] width 518 height 28
paste input "سینی بریانی گۆشت"
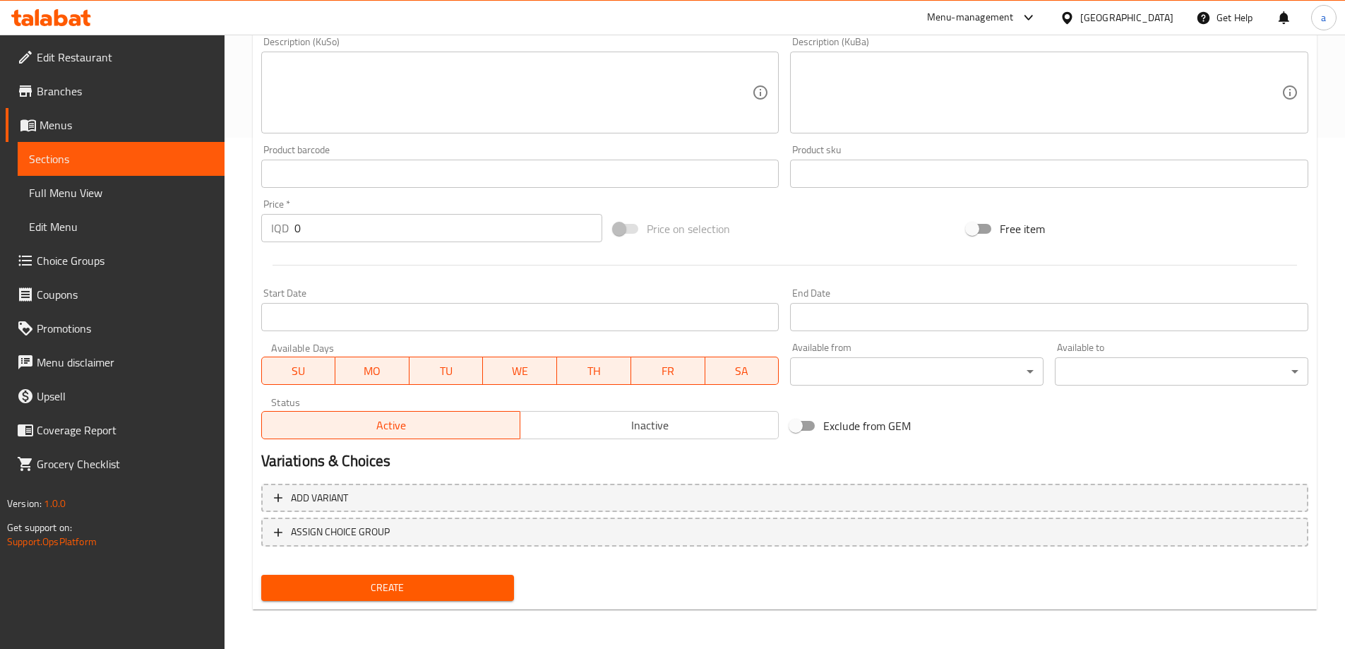
type input "سینی بریانی گۆشت"
click at [477, 574] on div "Create" at bounding box center [388, 587] width 265 height 37
click at [323, 598] on button "Create" at bounding box center [388, 588] width 254 height 26
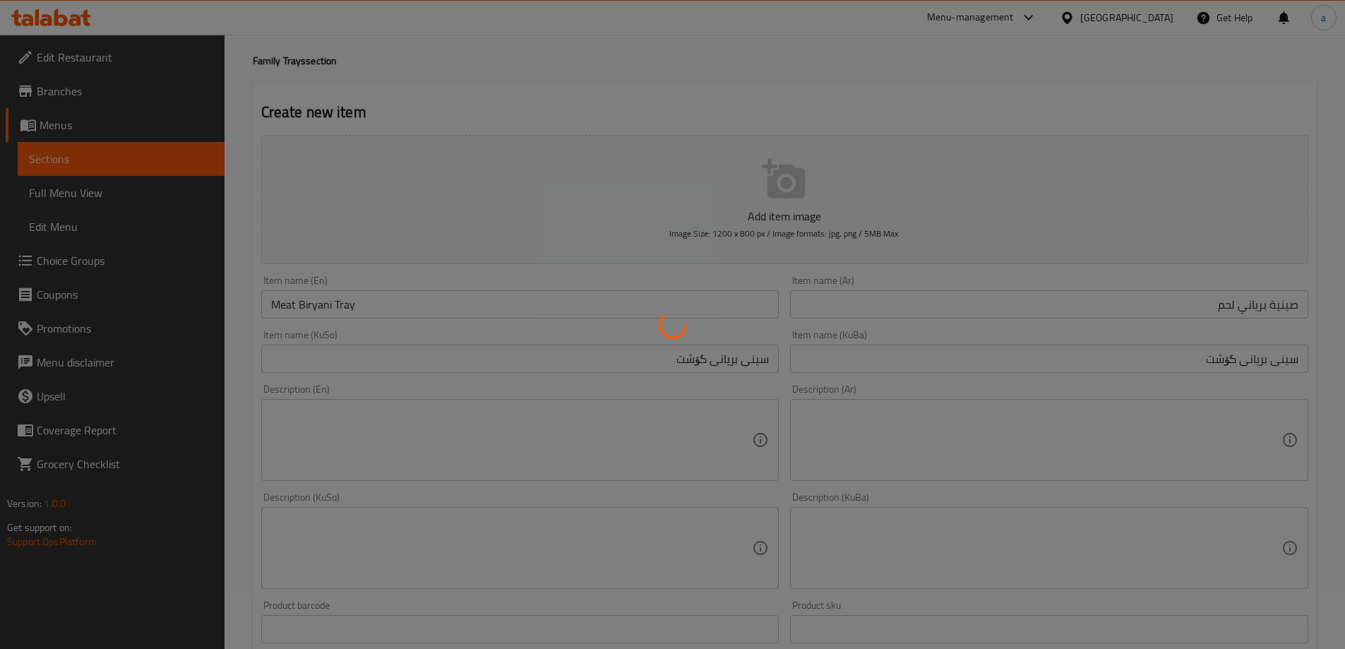
scroll to position [40, 0]
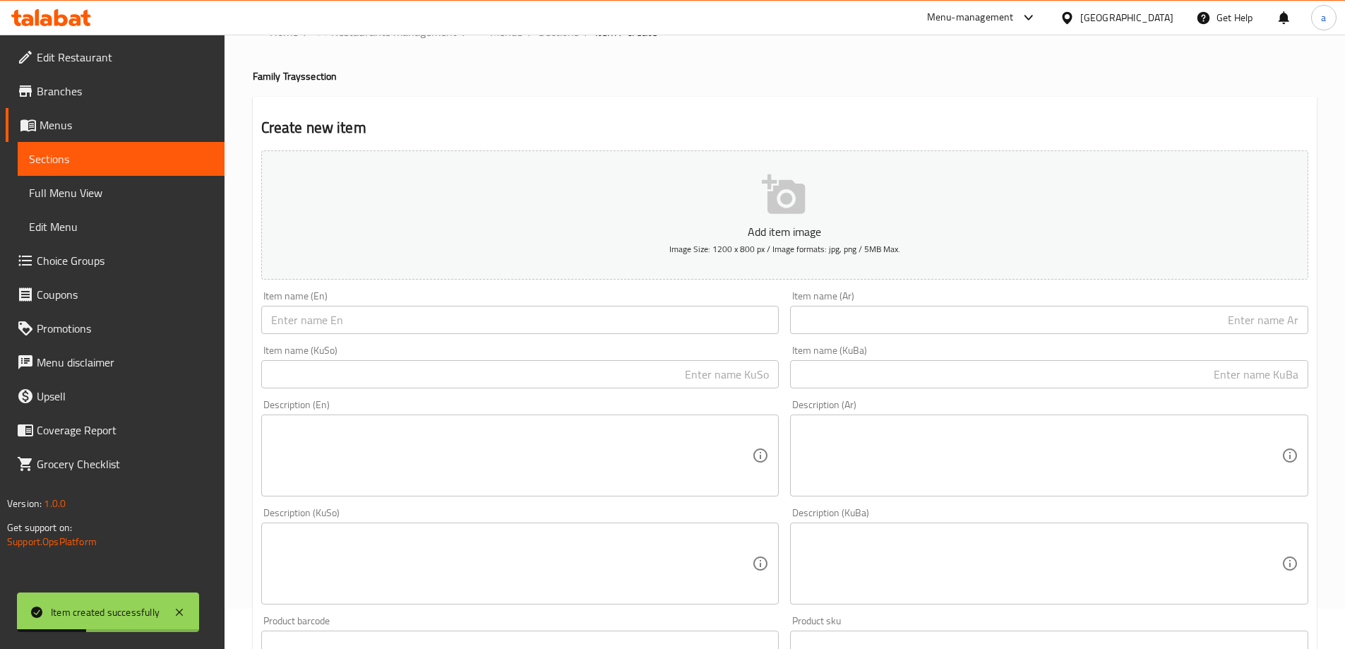
click at [431, 316] on input "text" at bounding box center [520, 320] width 518 height 28
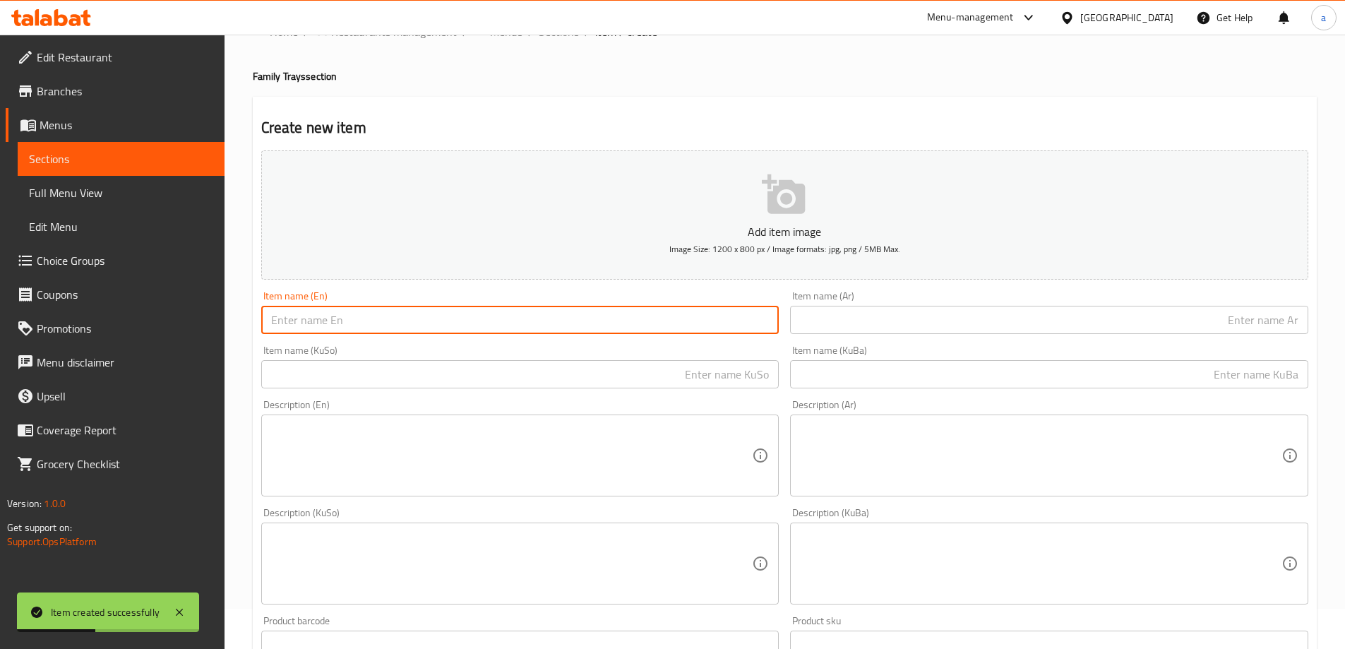
paste input "صينية [PERSON_NAME]"
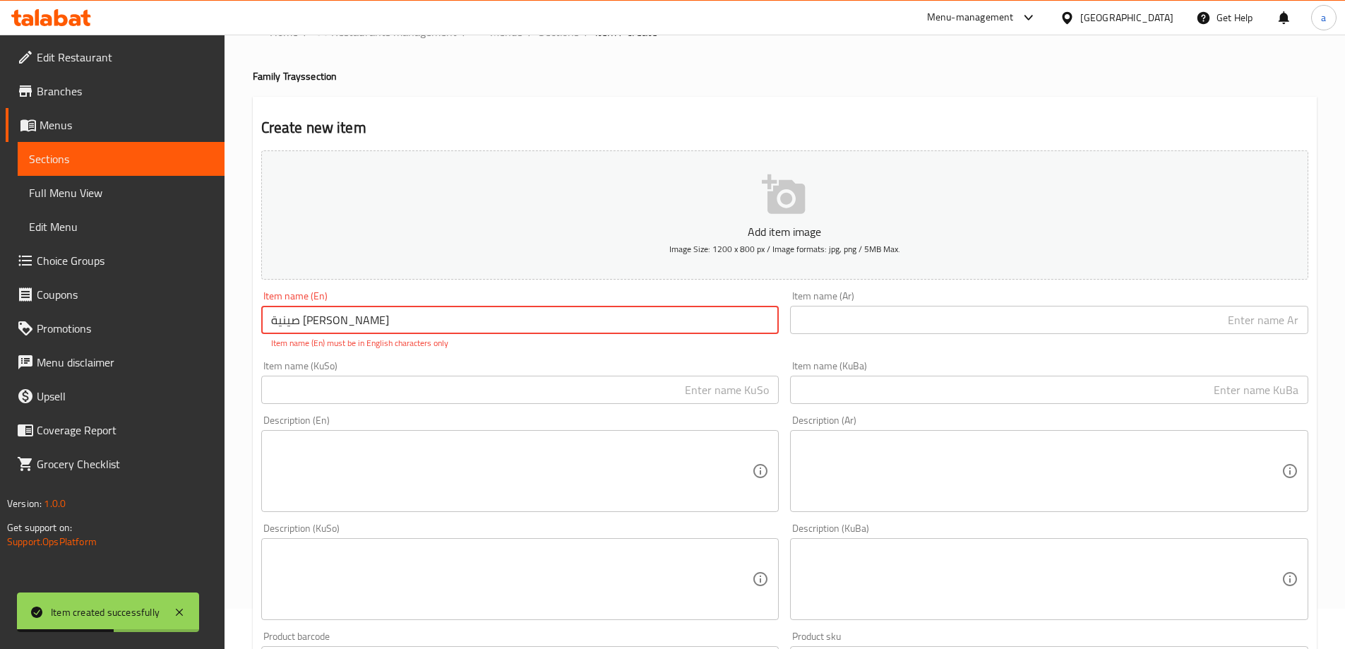
type input "صينية [PERSON_NAME]"
click at [862, 333] on input "text" at bounding box center [1049, 320] width 518 height 28
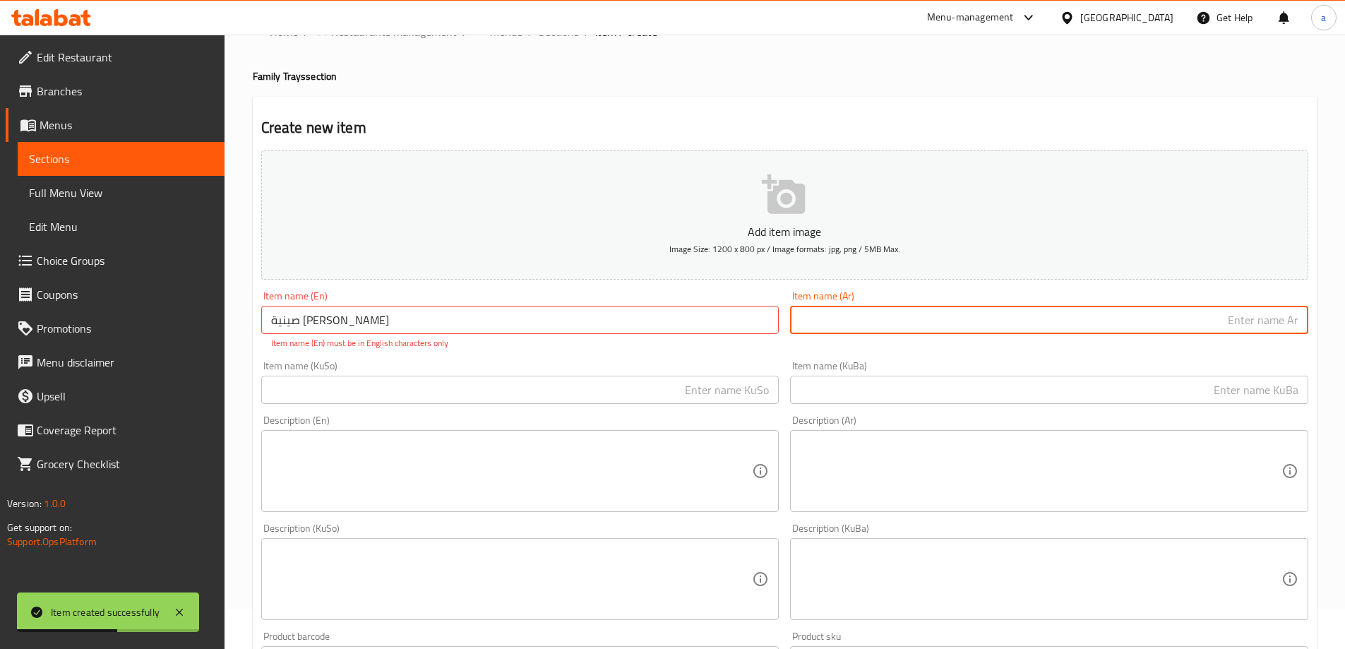
paste input "صينية [PERSON_NAME]"
type input "صينية [PERSON_NAME]"
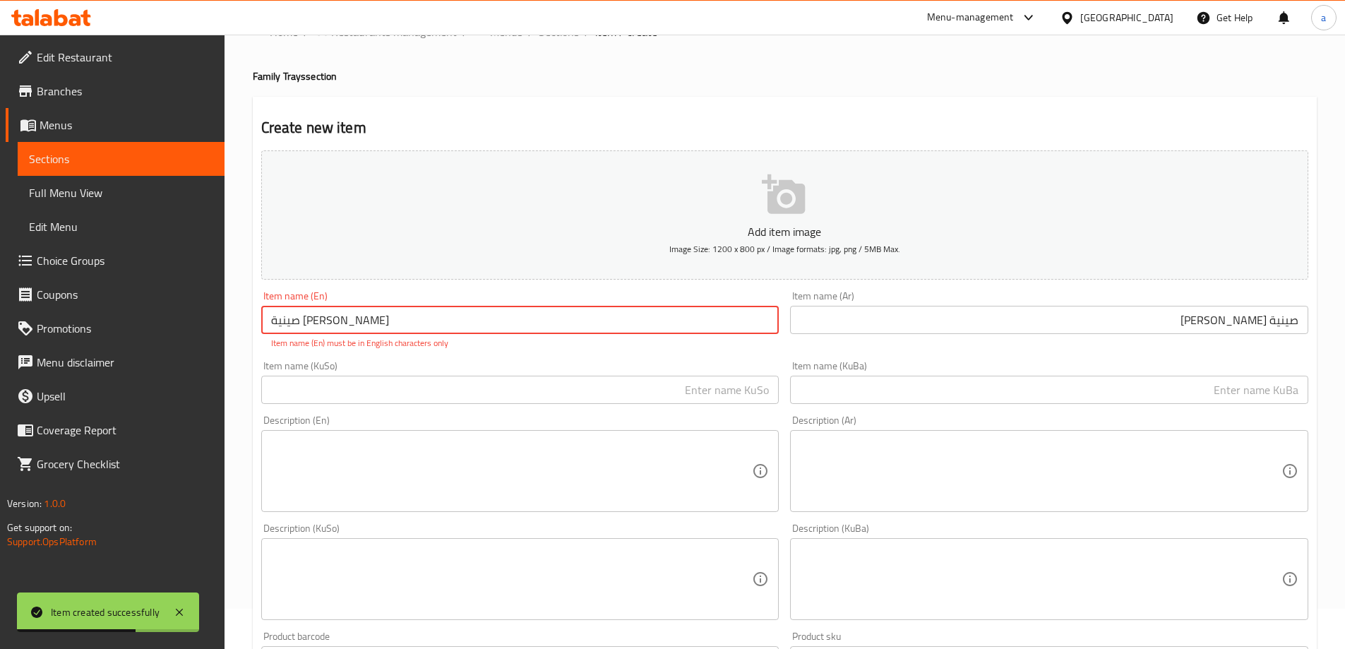
drag, startPoint x: 347, startPoint y: 328, endPoint x: 249, endPoint y: 329, distance: 98.2
click at [249, 329] on div "Home / Restaurants management / Menus / Sections / item / create Family Trays s…" at bounding box center [785, 564] width 1121 height 1141
paste input "Mix [PERSON_NAME]"
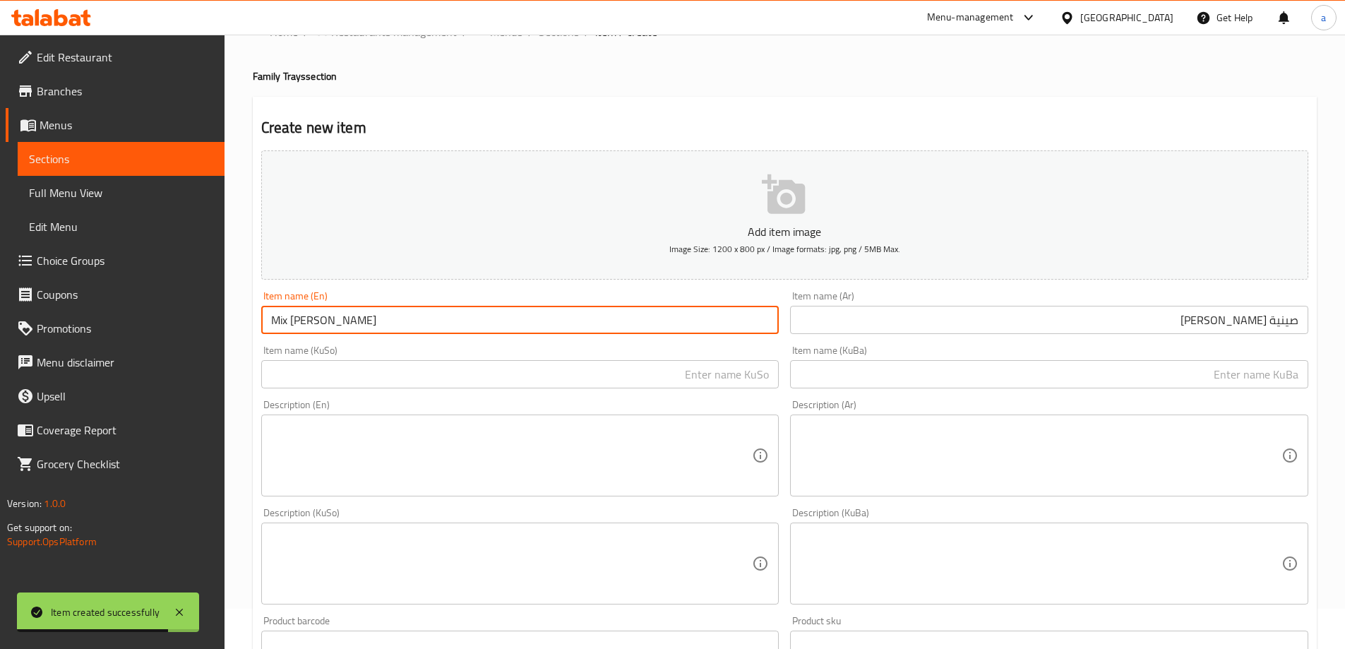
type input "Mix [PERSON_NAME]"
click at [487, 381] on input "text" at bounding box center [520, 374] width 518 height 28
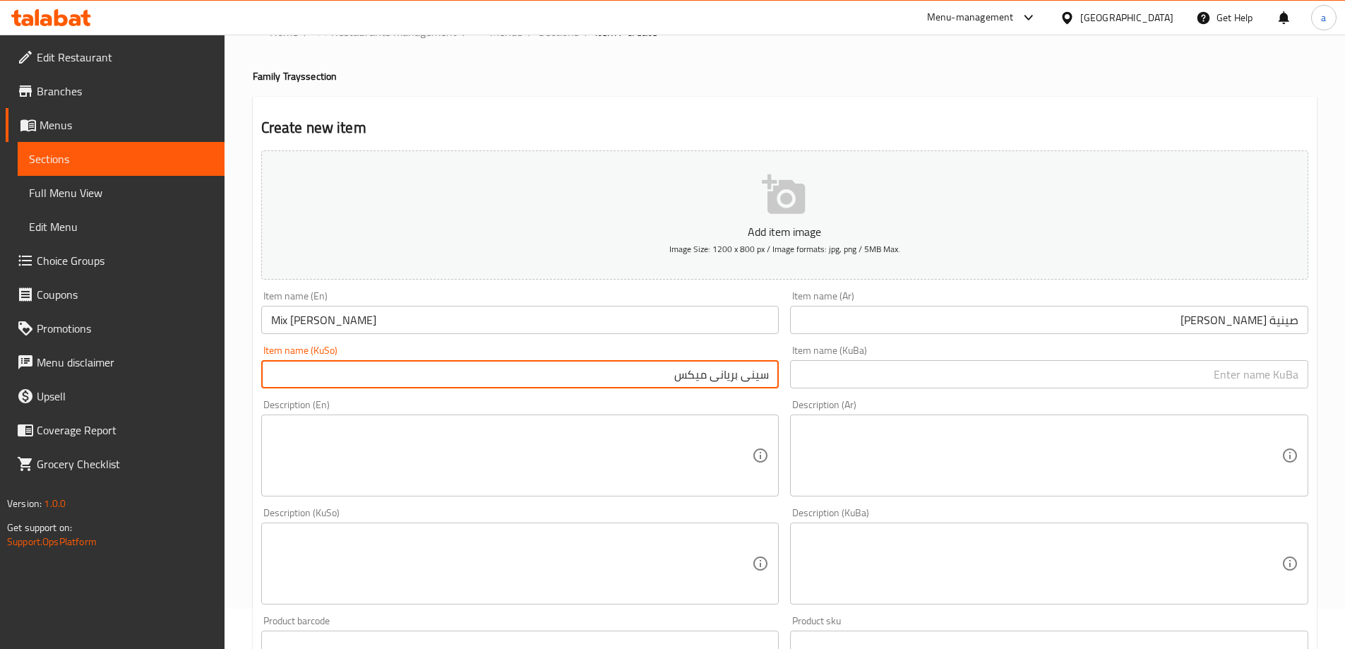
type input "سینی بریانی میکس"
click at [814, 369] on input "text" at bounding box center [1049, 374] width 518 height 28
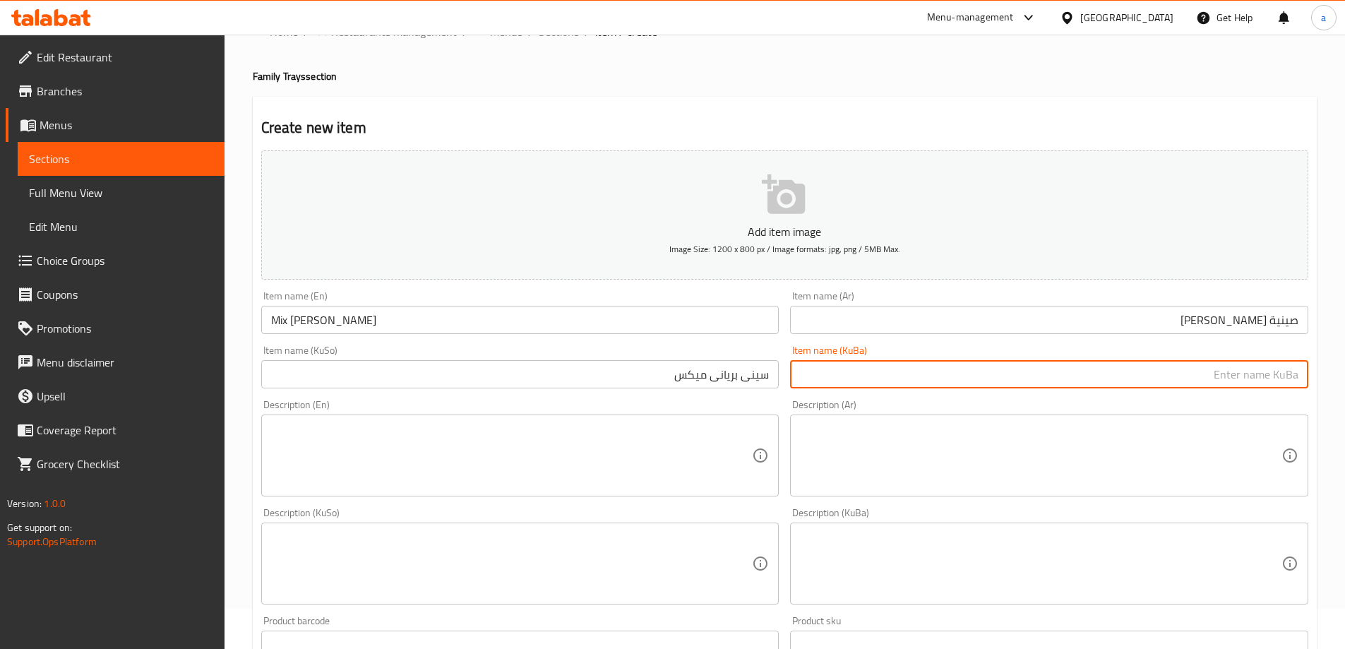
paste input "Mix [PERSON_NAME]"
type input "Mix [PERSON_NAME]"
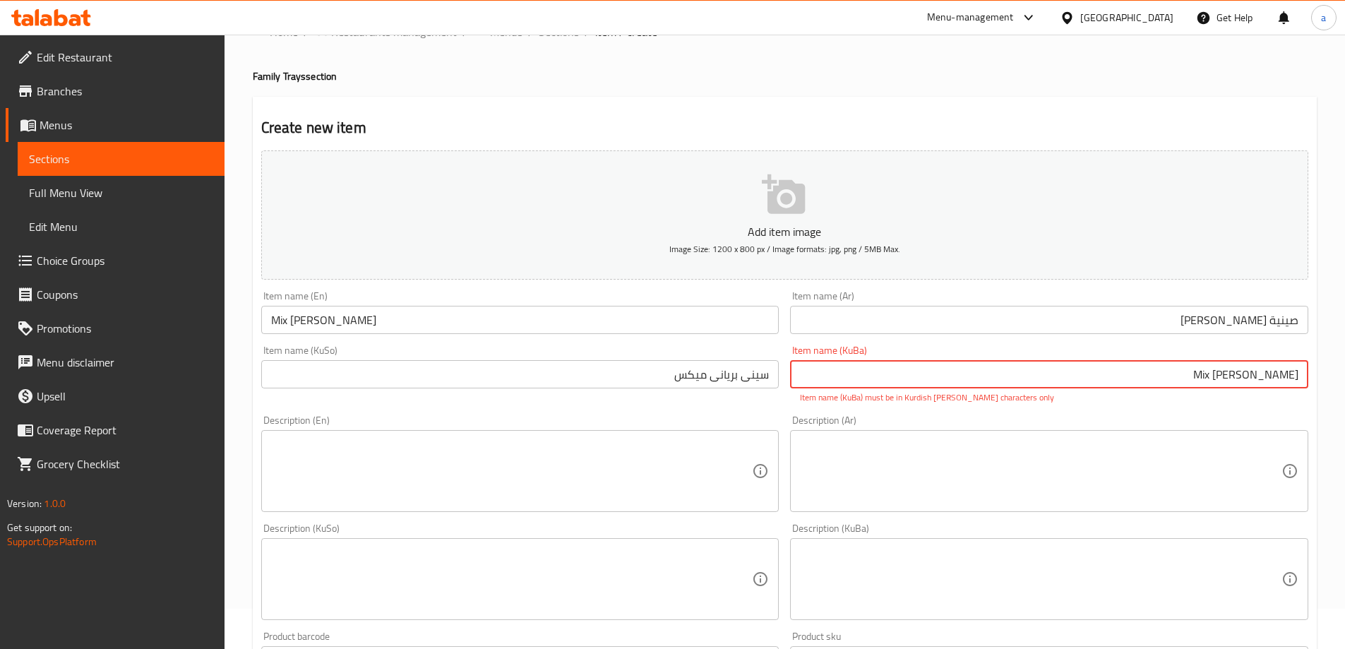
drag, startPoint x: 1208, startPoint y: 373, endPoint x: 1333, endPoint y: 382, distance: 124.6
click at [1333, 382] on div "Home / Restaurants management / Menus / Sections / item / create Family Trays s…" at bounding box center [785, 564] width 1121 height 1141
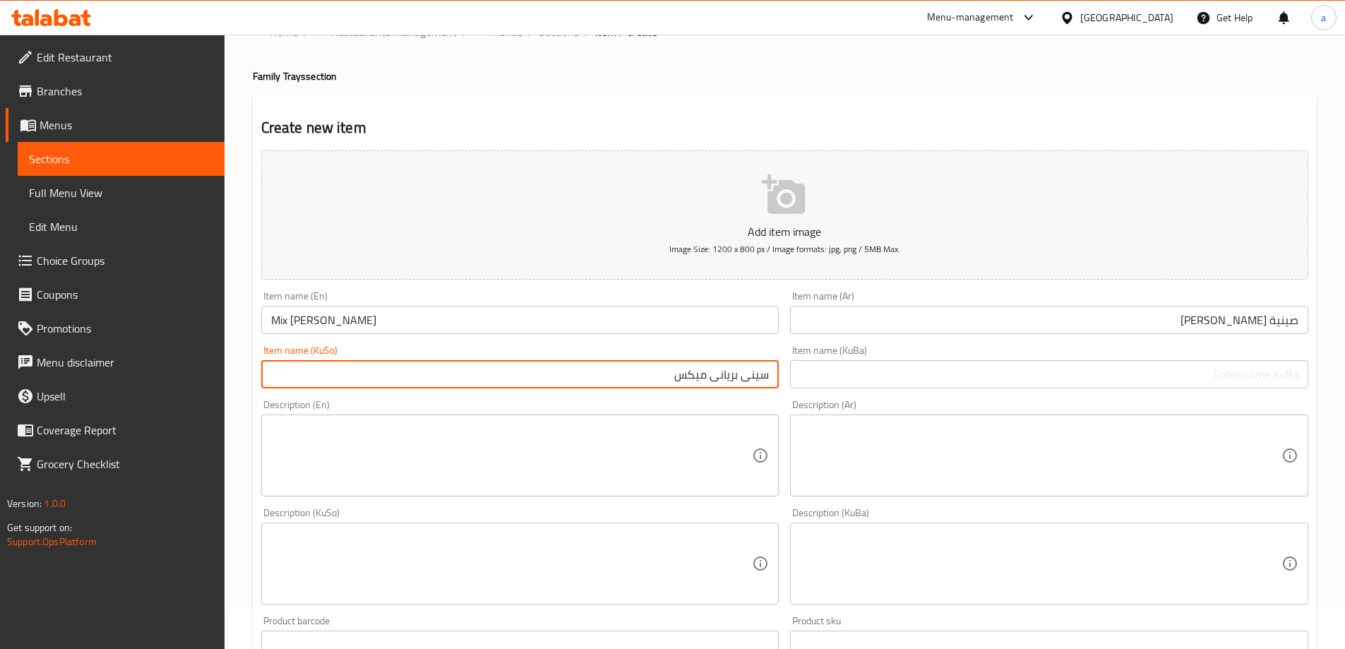
drag, startPoint x: 675, startPoint y: 372, endPoint x: 850, endPoint y: 372, distance: 175.9
click at [850, 372] on div "Add item image Image Size: 1200 x 800 px / Image formats: jpg, png / 5MB Max. I…" at bounding box center [785, 530] width 1059 height 771
click at [906, 369] on input "text" at bounding box center [1049, 374] width 518 height 28
paste input "سینی بریانی میکس"
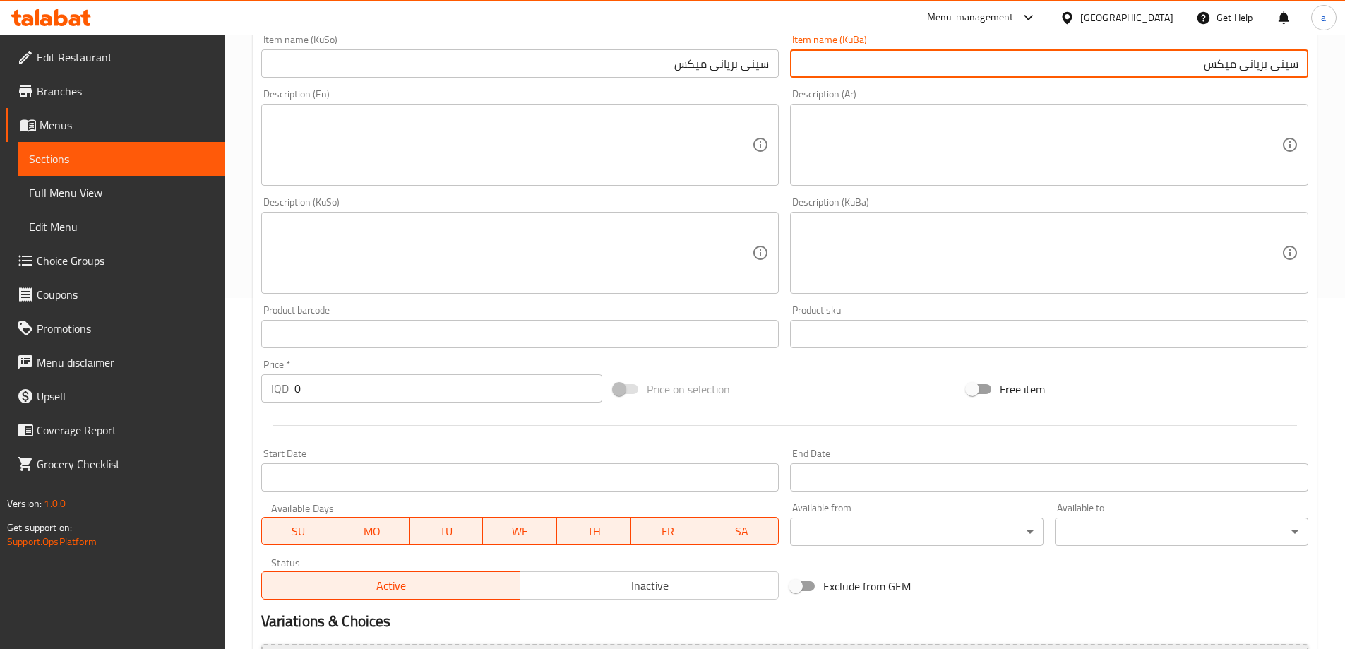
scroll to position [511, 0]
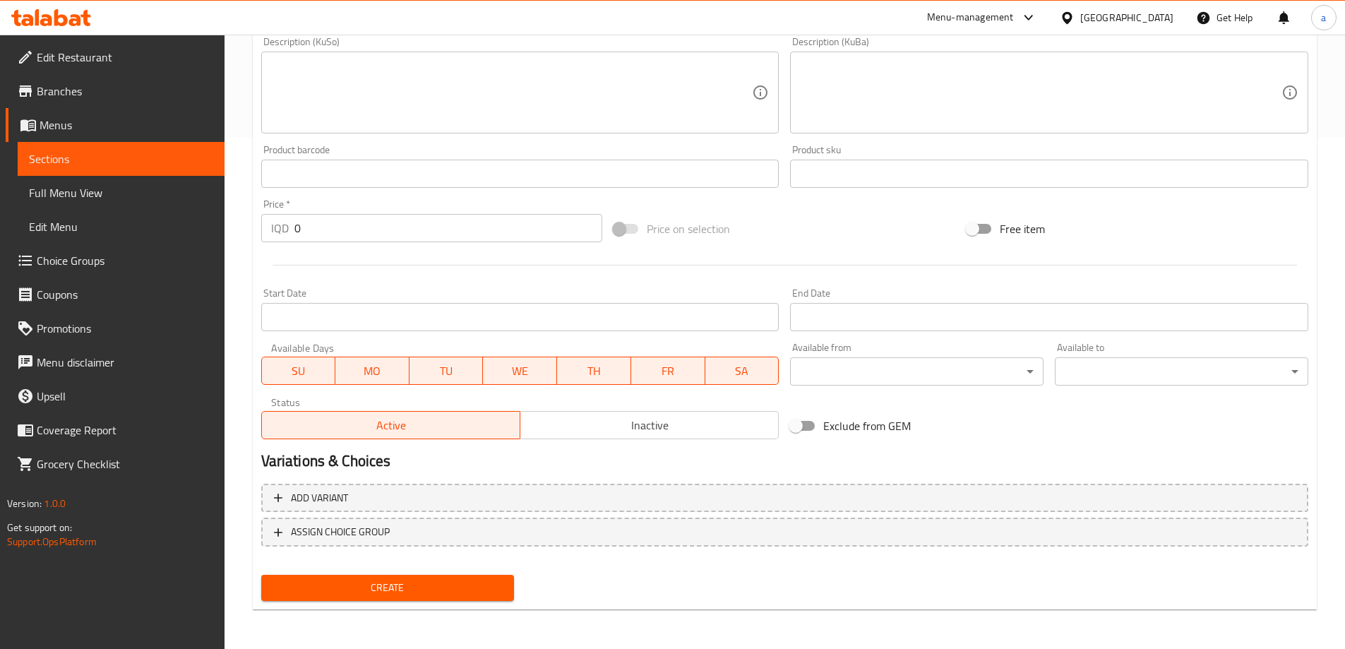
type input "سینی بریانی میکس"
click at [477, 584] on span "Create" at bounding box center [388, 588] width 231 height 18
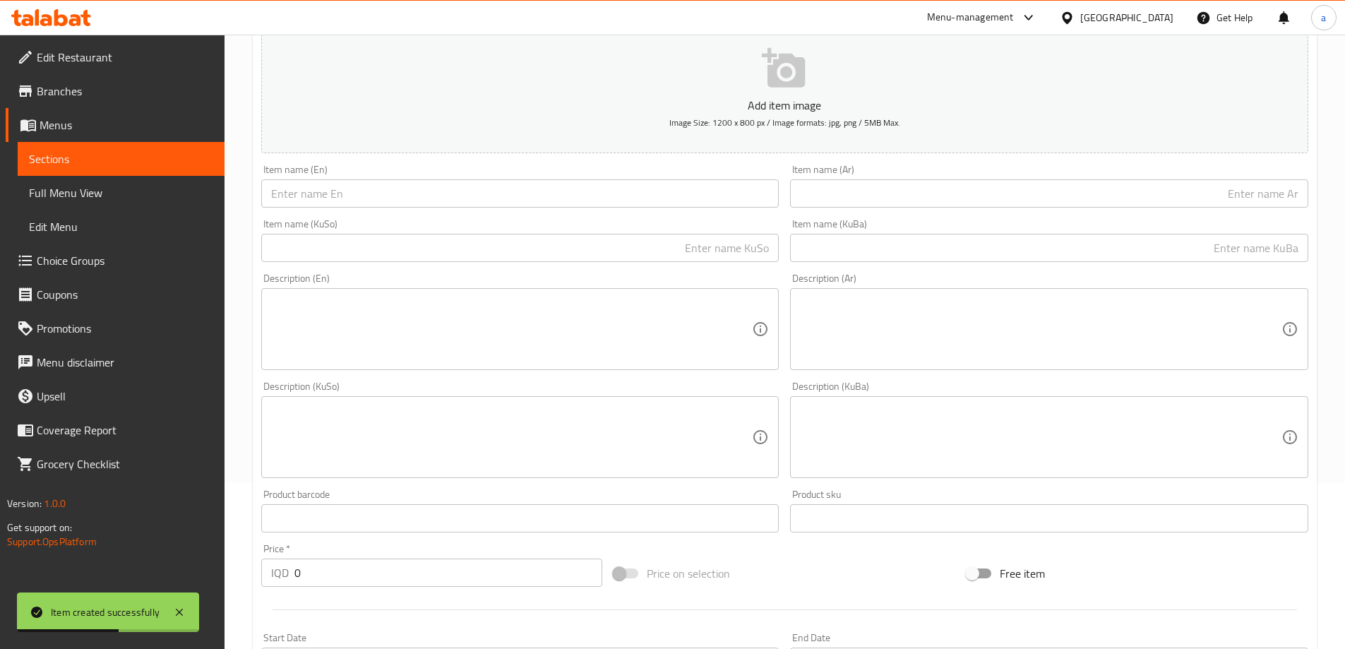
scroll to position [40, 0]
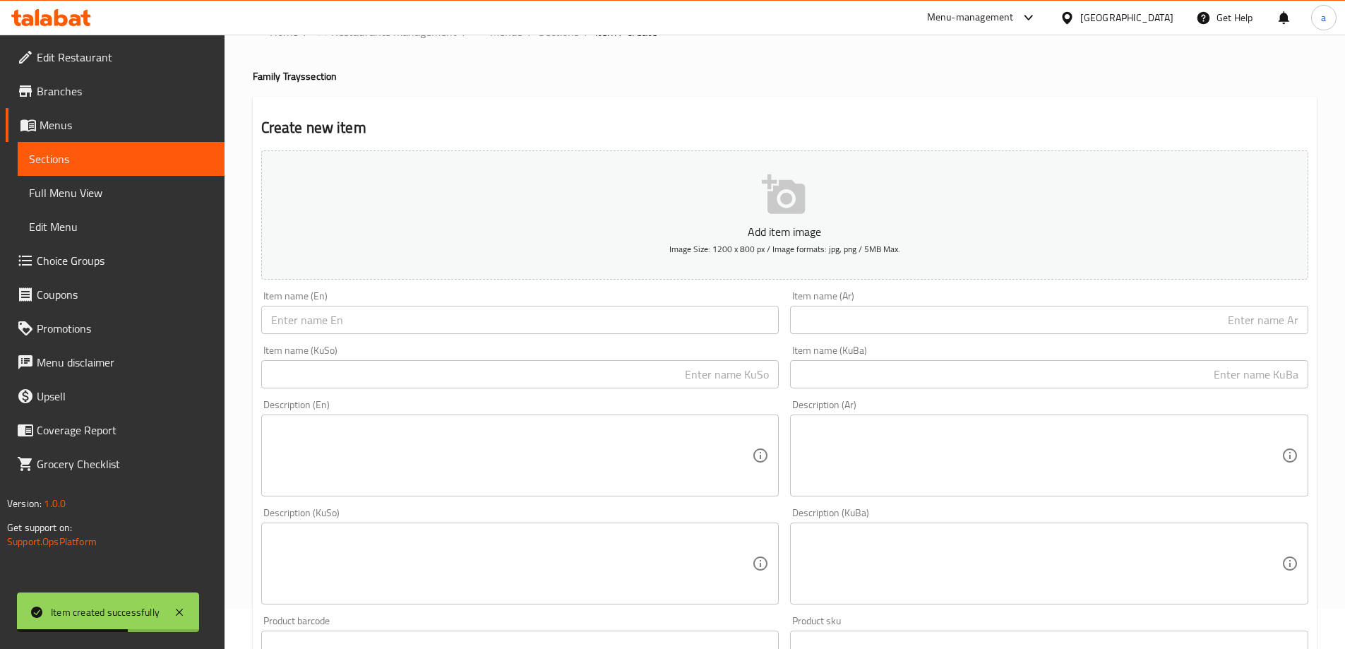
click at [455, 323] on input "text" at bounding box center [520, 320] width 518 height 28
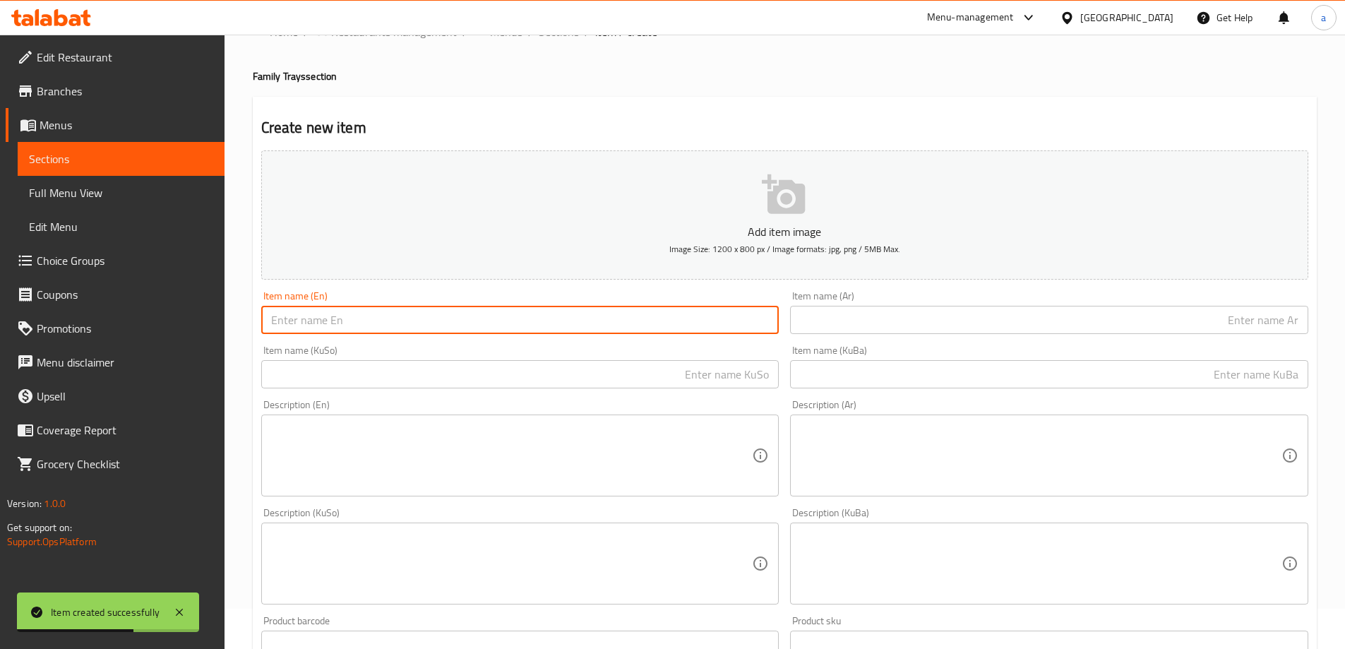
paste input "Vegetarian Biryani Tray"
type input "Vegetarian Biryani Tray"
click at [810, 327] on input "text" at bounding box center [1049, 320] width 518 height 28
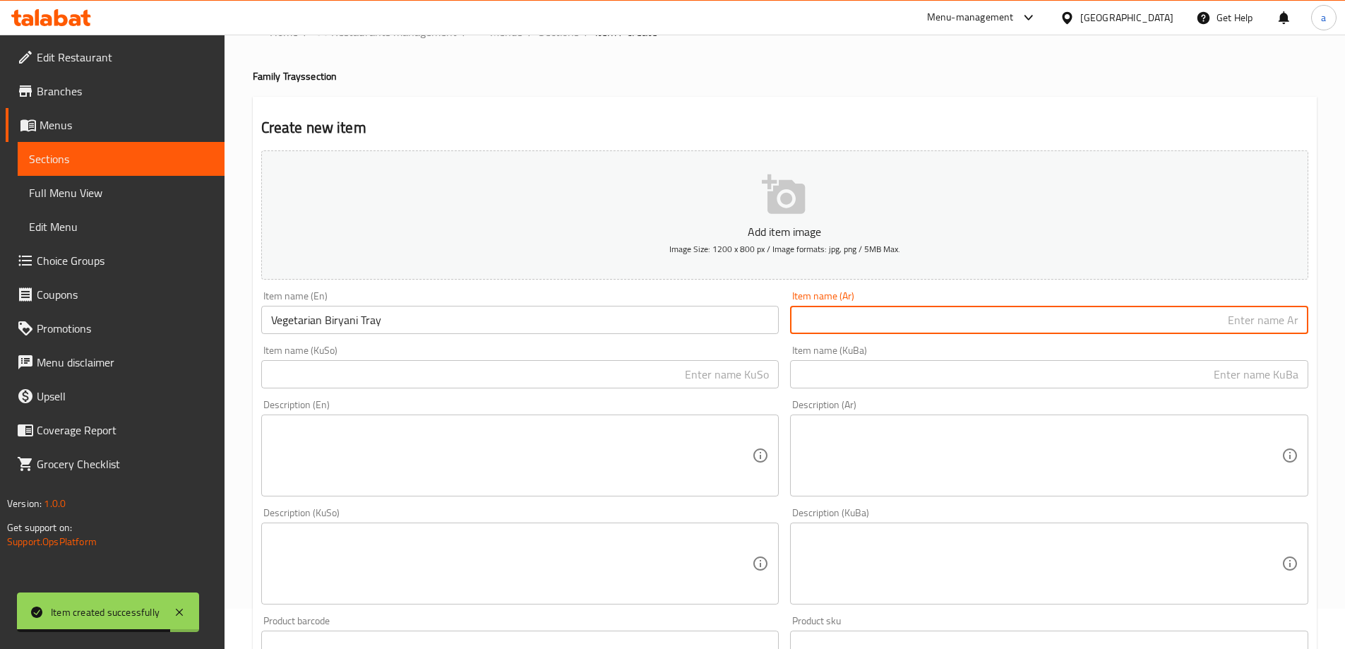
paste input "صينية [PERSON_NAME] نباتي"
type input "صينية [PERSON_NAME] نباتي"
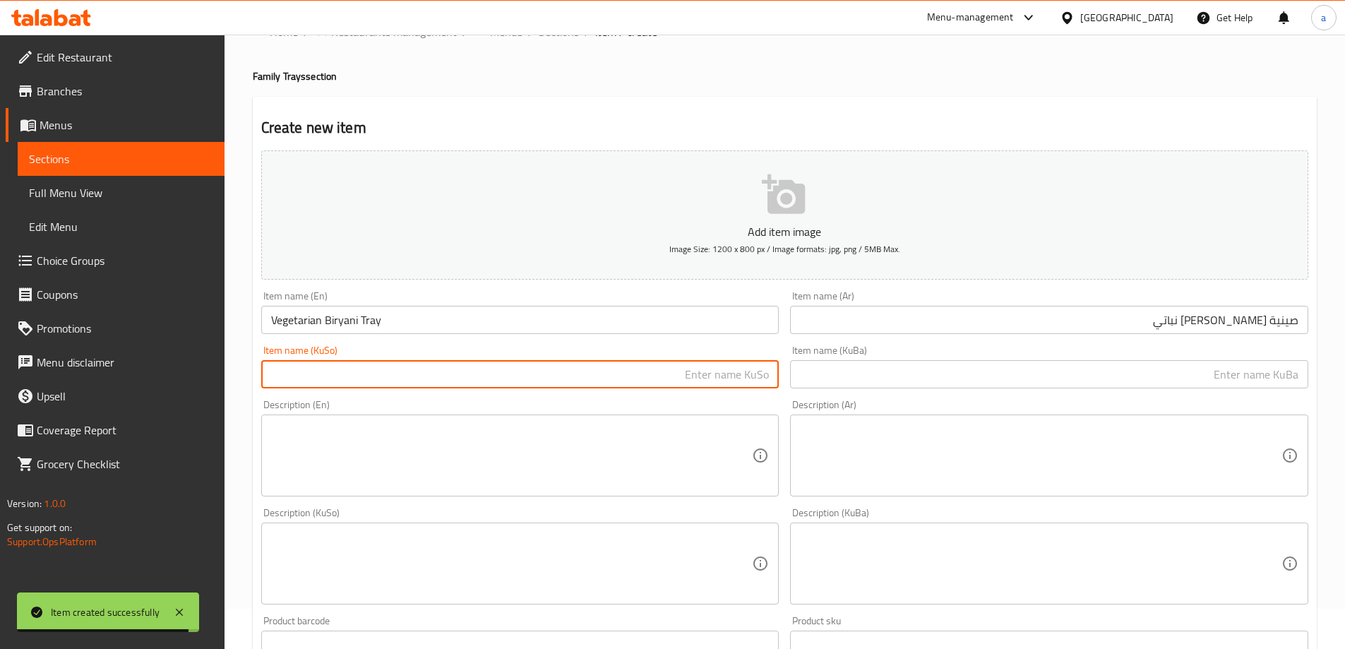
click at [699, 382] on input "text" at bounding box center [520, 374] width 518 height 28
click at [284, 316] on input "Vegetarian Biryani Tray" at bounding box center [520, 320] width 518 height 28
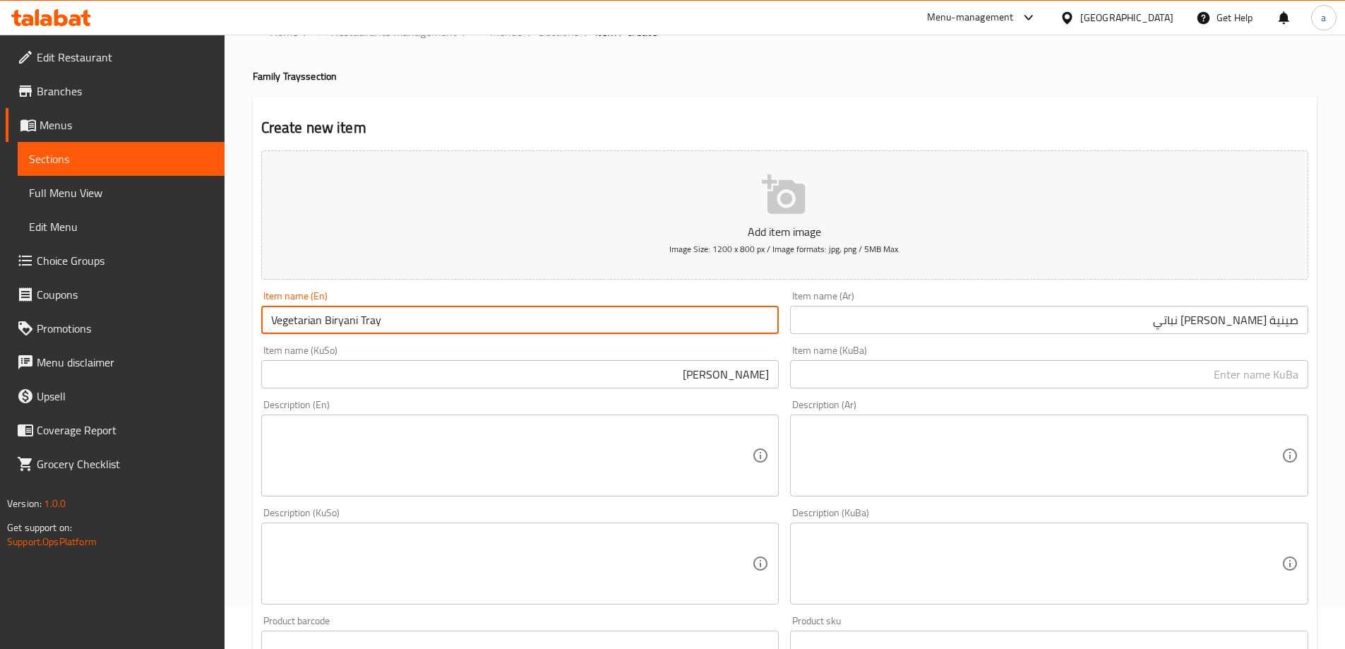
click at [284, 316] on input "Vegetarian Biryani Tray" at bounding box center [520, 320] width 518 height 28
click at [601, 367] on input "[PERSON_NAME]" at bounding box center [520, 374] width 518 height 28
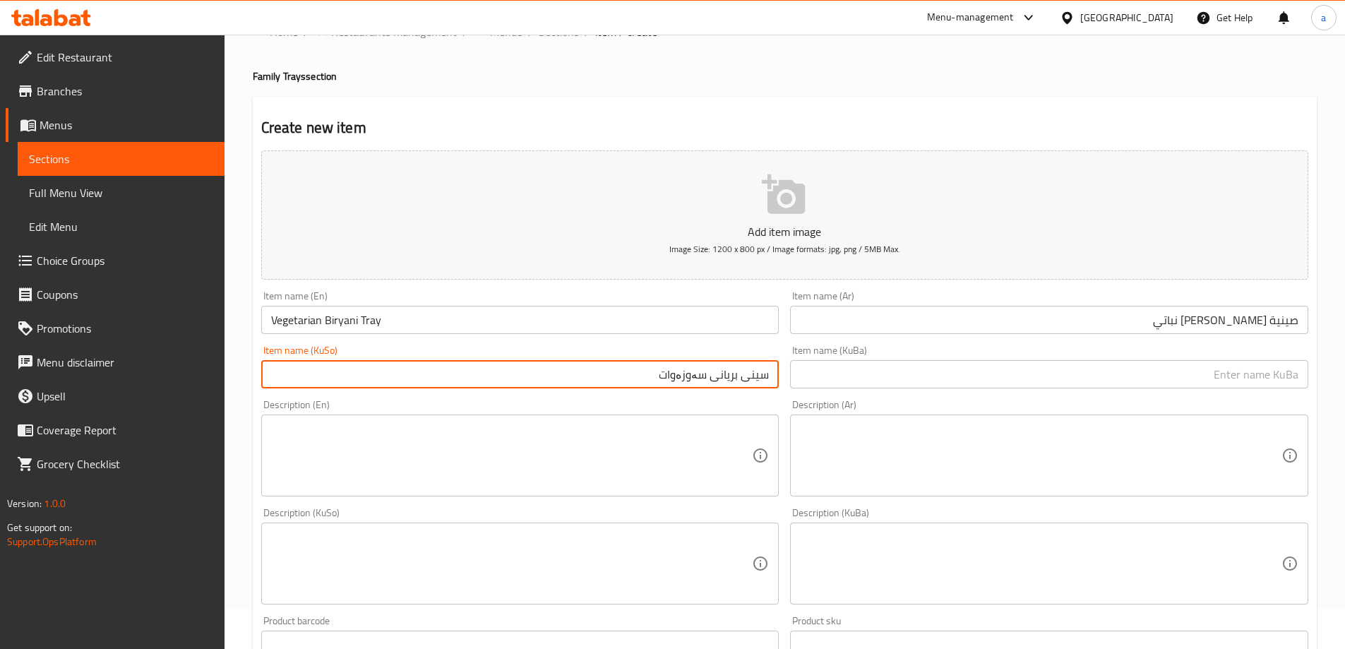
click at [669, 381] on input "سینی بریانی سەوزەوات" at bounding box center [520, 374] width 518 height 28
type input "سینی بریانی سەوزەوات"
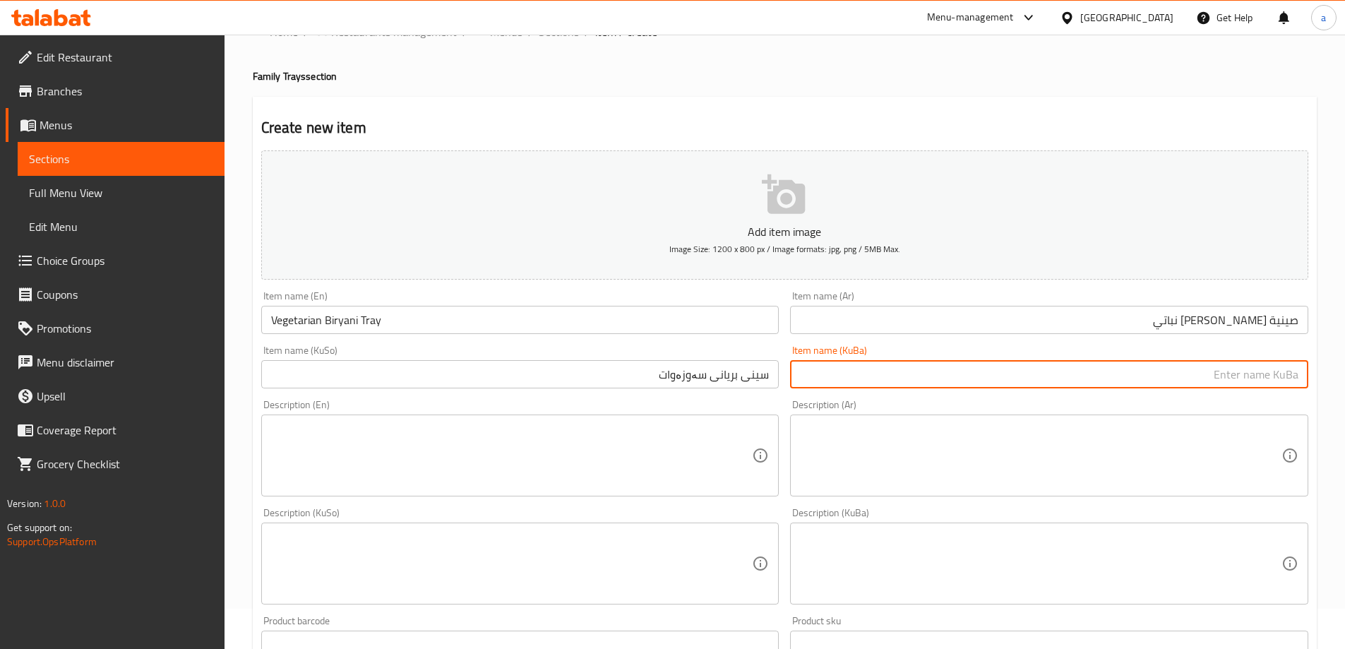
click at [905, 371] on input "text" at bounding box center [1049, 374] width 518 height 28
paste input "سینی بریانی سەوزەوات"
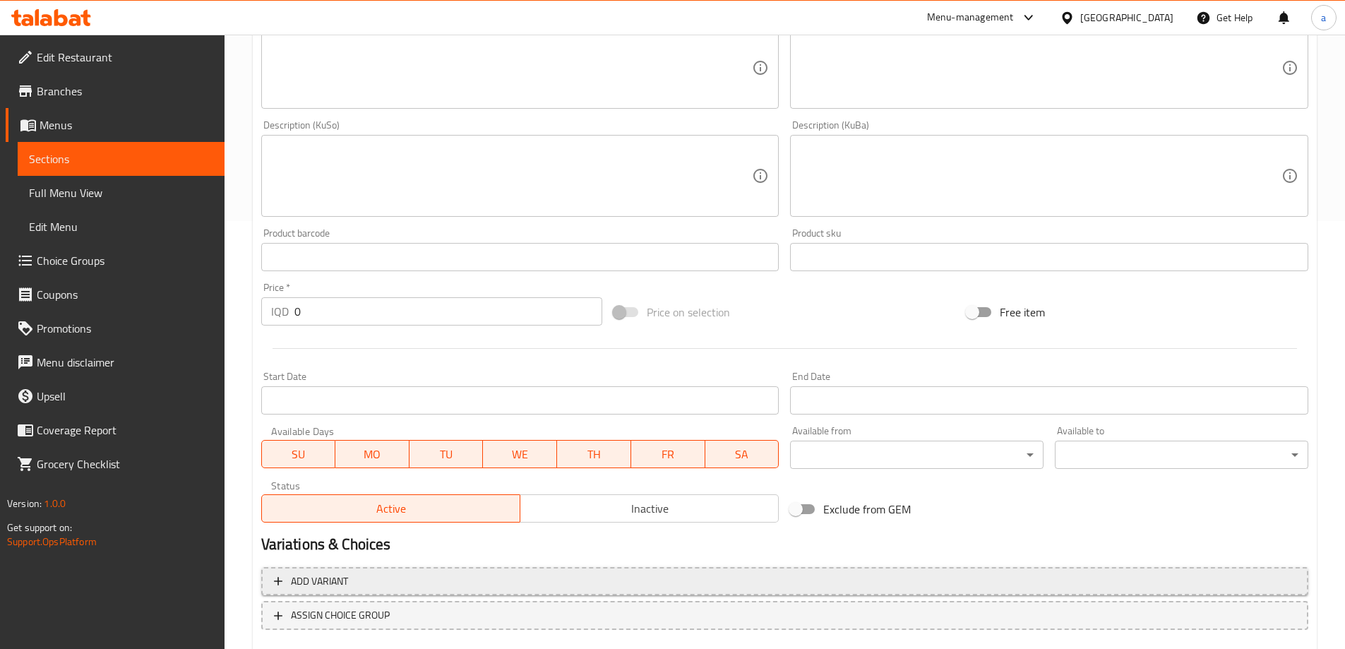
scroll to position [511, 0]
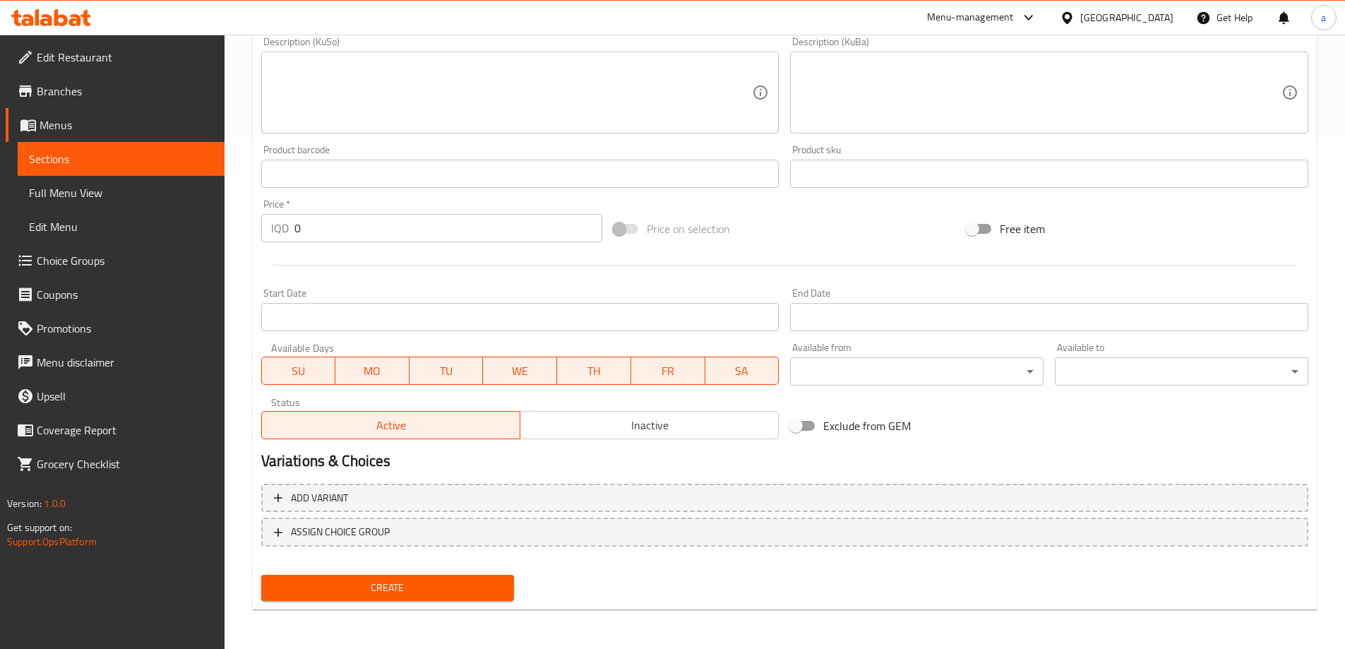
type input "سینی بریانی سەوزەوات"
click at [407, 581] on span "Create" at bounding box center [388, 588] width 231 height 18
click at [119, 251] on link "Choice Groups" at bounding box center [115, 261] width 219 height 34
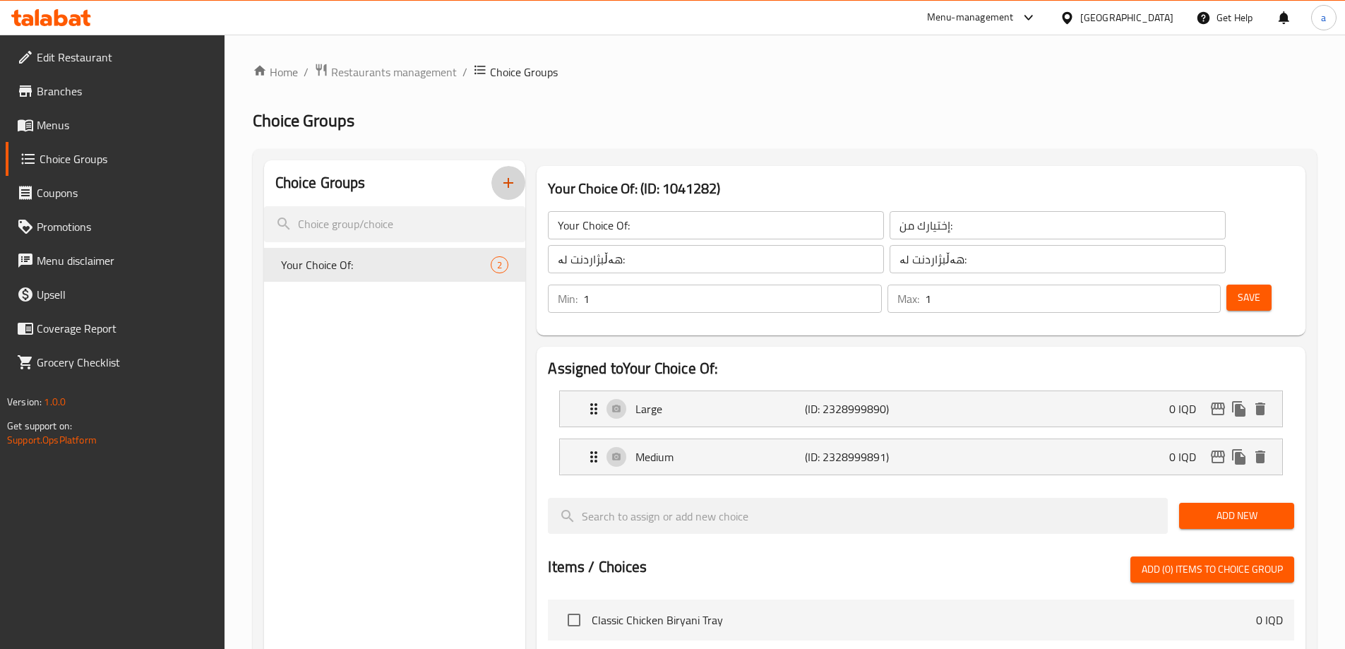
click at [513, 178] on icon "button" at bounding box center [508, 182] width 17 height 17
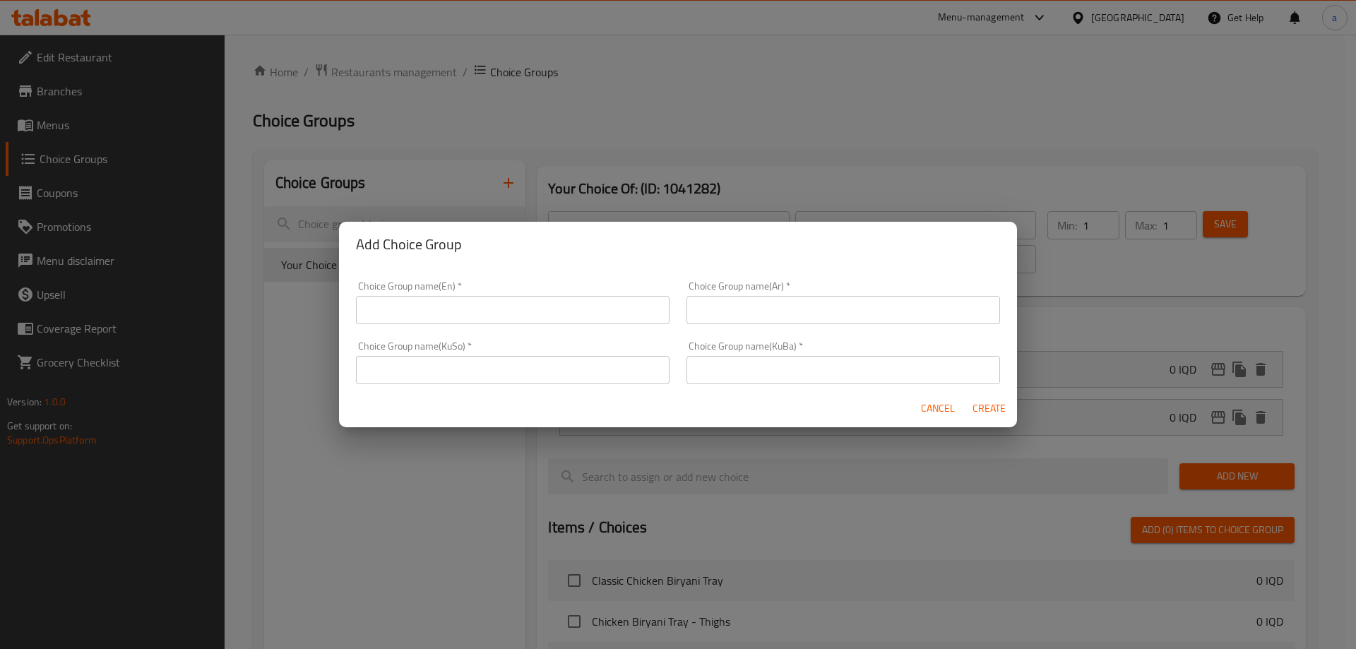
click at [555, 317] on input "text" at bounding box center [513, 310] width 314 height 28
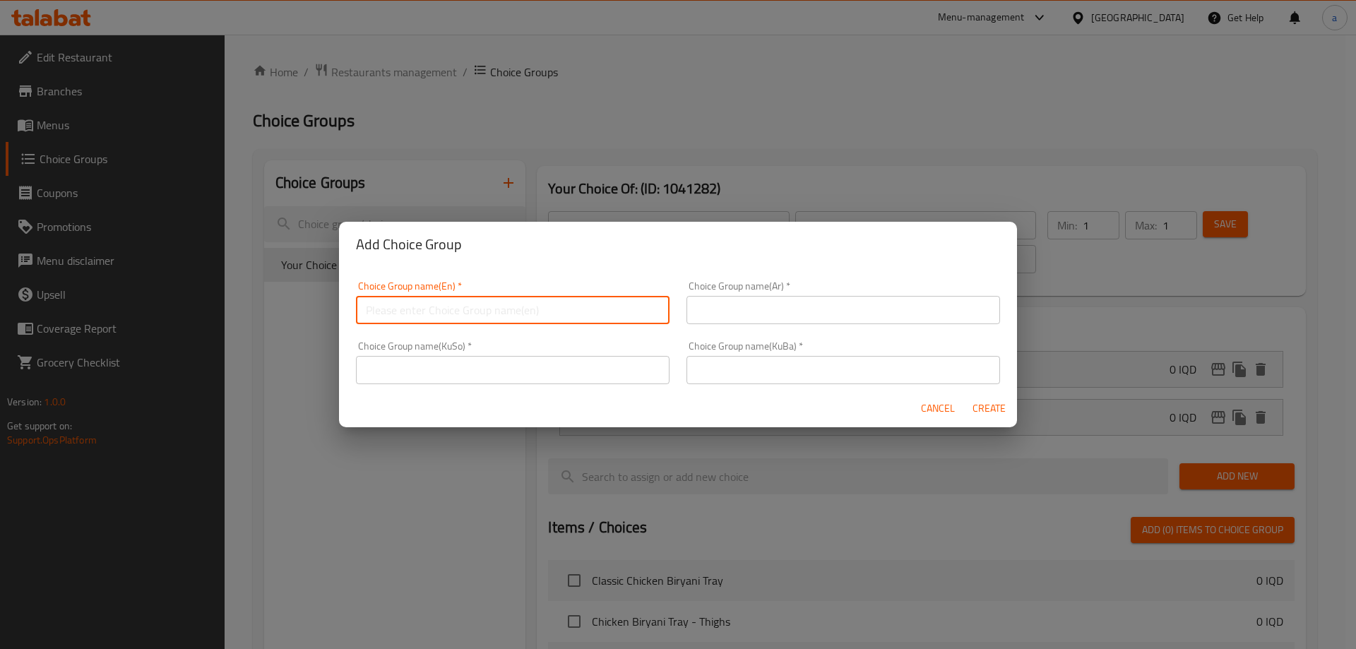
type input "Your Choice Of Pieces:"
click at [742, 314] on input "text" at bounding box center [844, 310] width 314 height 28
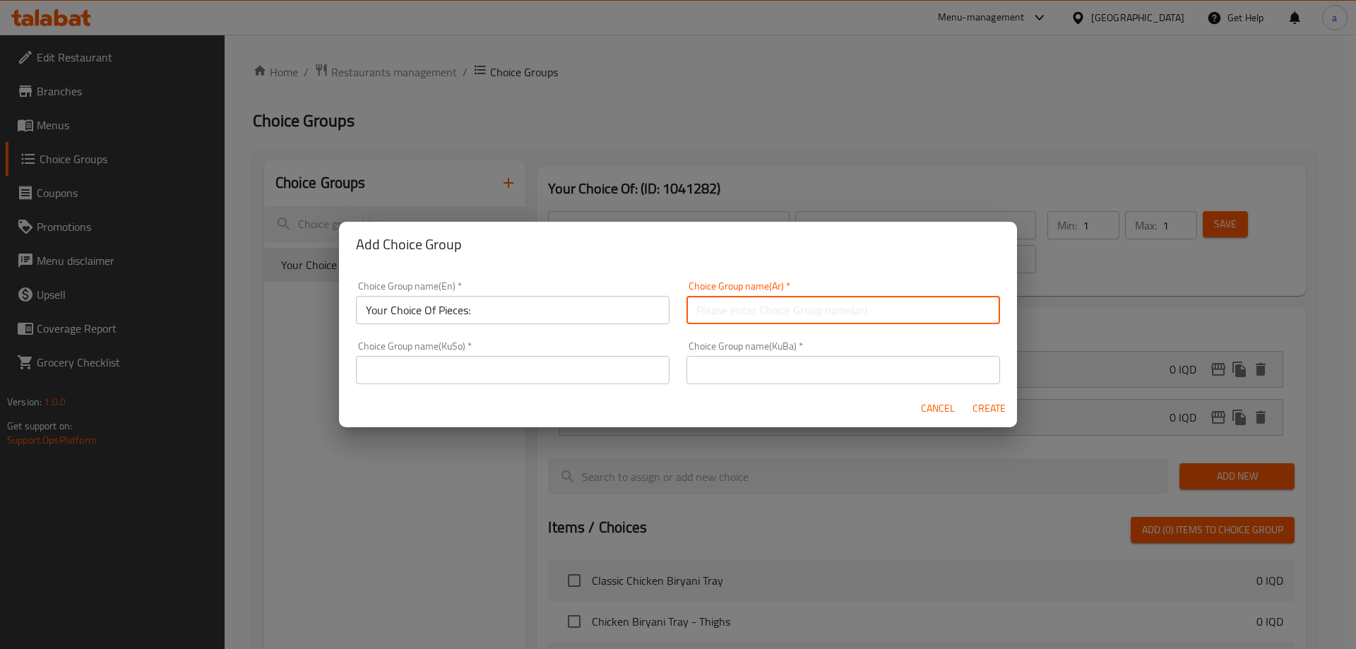
type input "اختيارك من القطع:"
click at [611, 376] on input "text" at bounding box center [513, 370] width 314 height 28
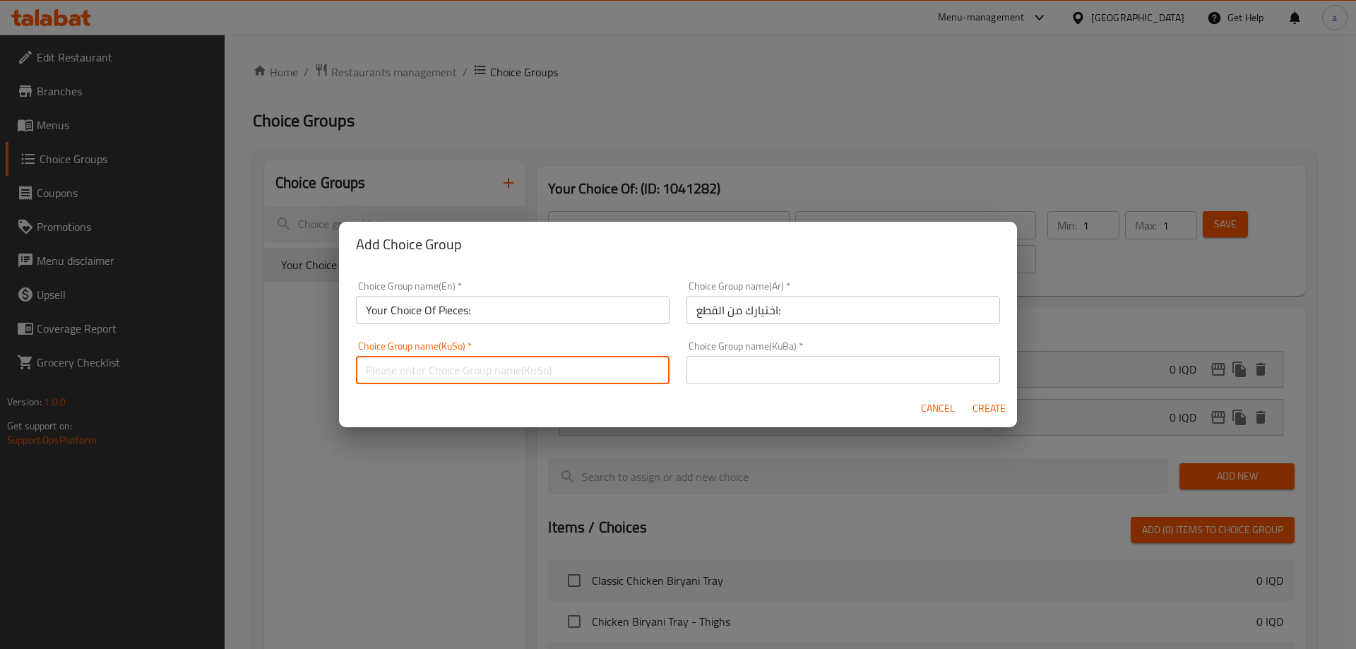
type input "هەڵبژاردنت لە پارچەکان:"
click at [738, 377] on input "text" at bounding box center [844, 370] width 314 height 28
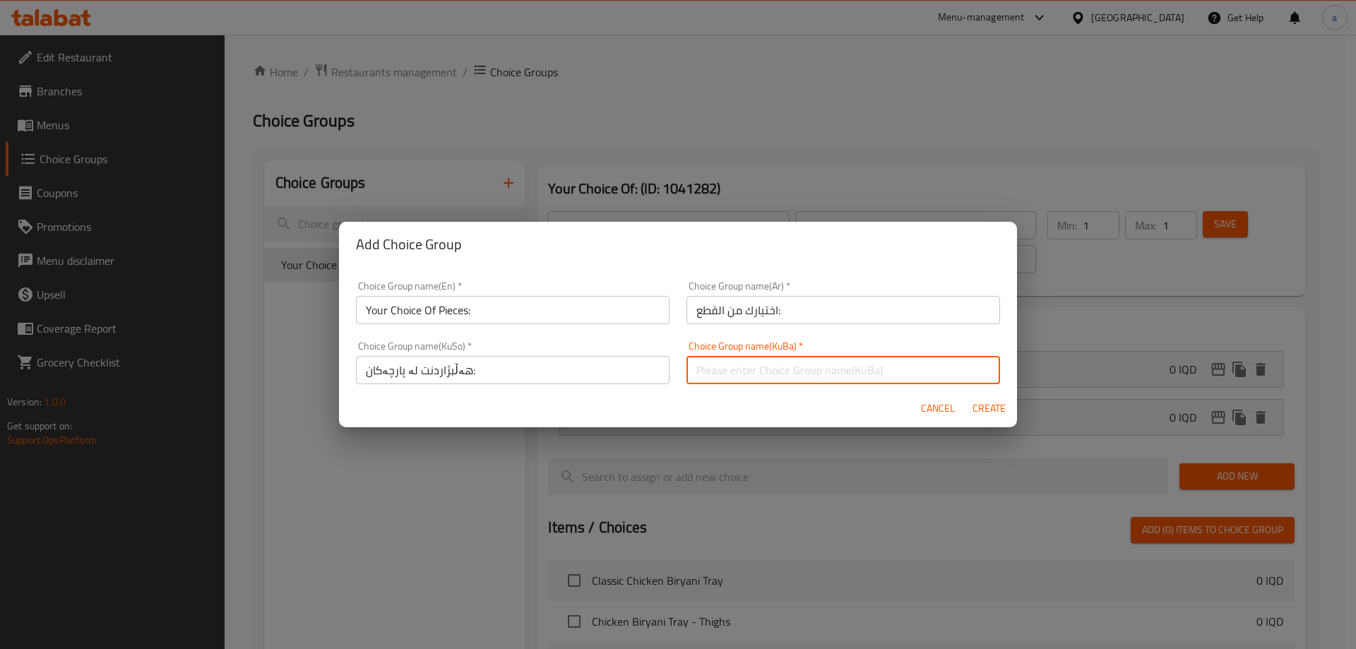
type input "هەڵبژاردنت لە پارچەکان:"
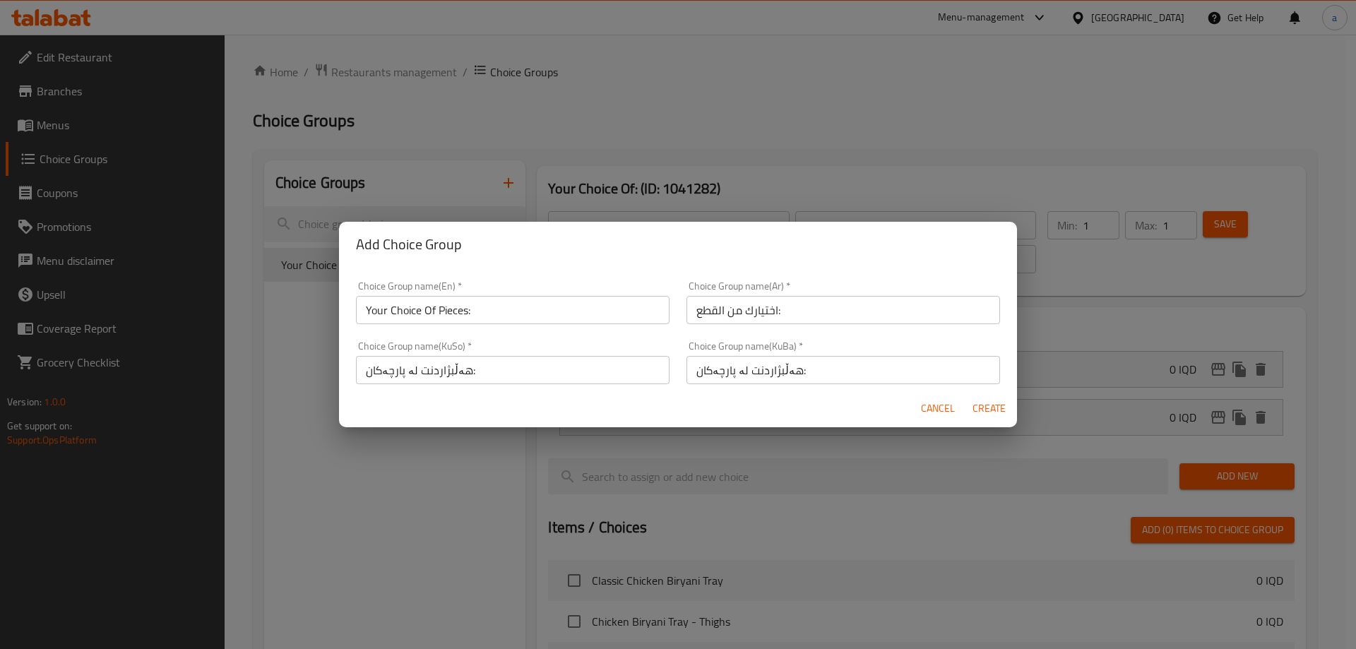
click at [961, 406] on div "Cancel Create" at bounding box center [678, 408] width 678 height 37
click at [978, 406] on span "Create" at bounding box center [989, 409] width 34 height 18
type input "Your Choice Of Pieces:"
type input "اختيارك من القطع:"
type input "هەڵبژاردنت لە پارچەکان:"
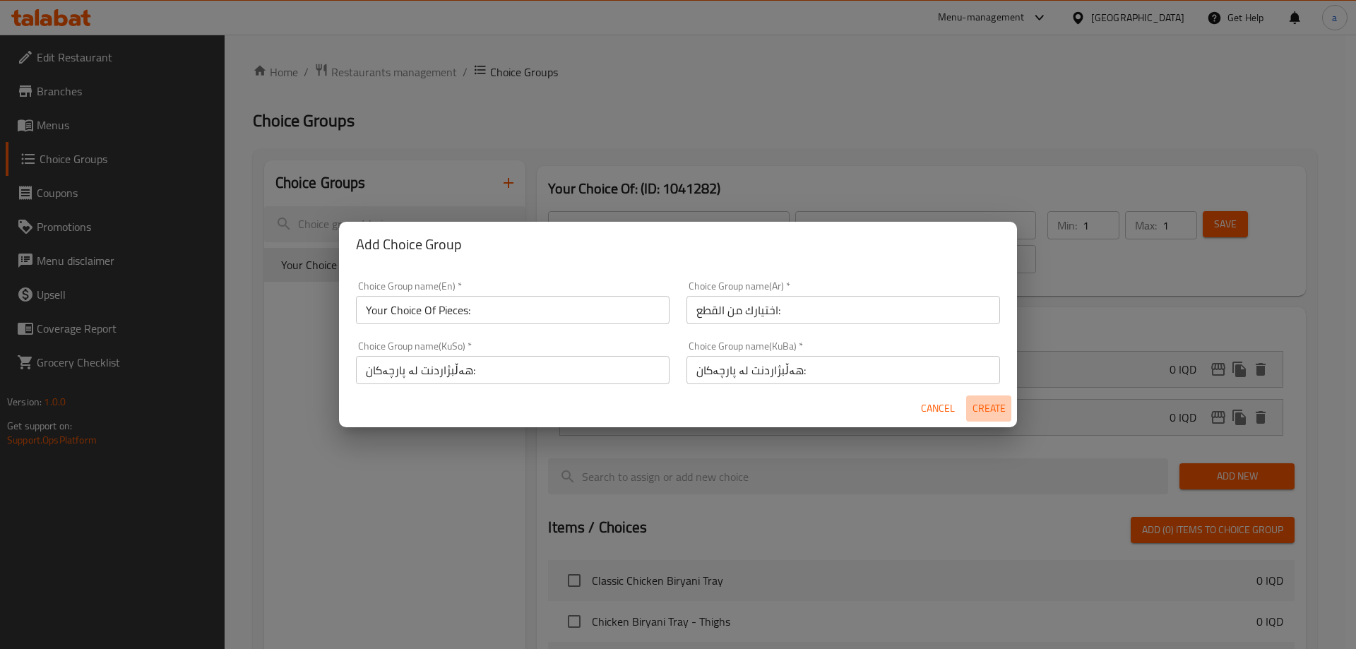
type input "هەڵبژاردنت لە پارچەکان:"
type input "0"
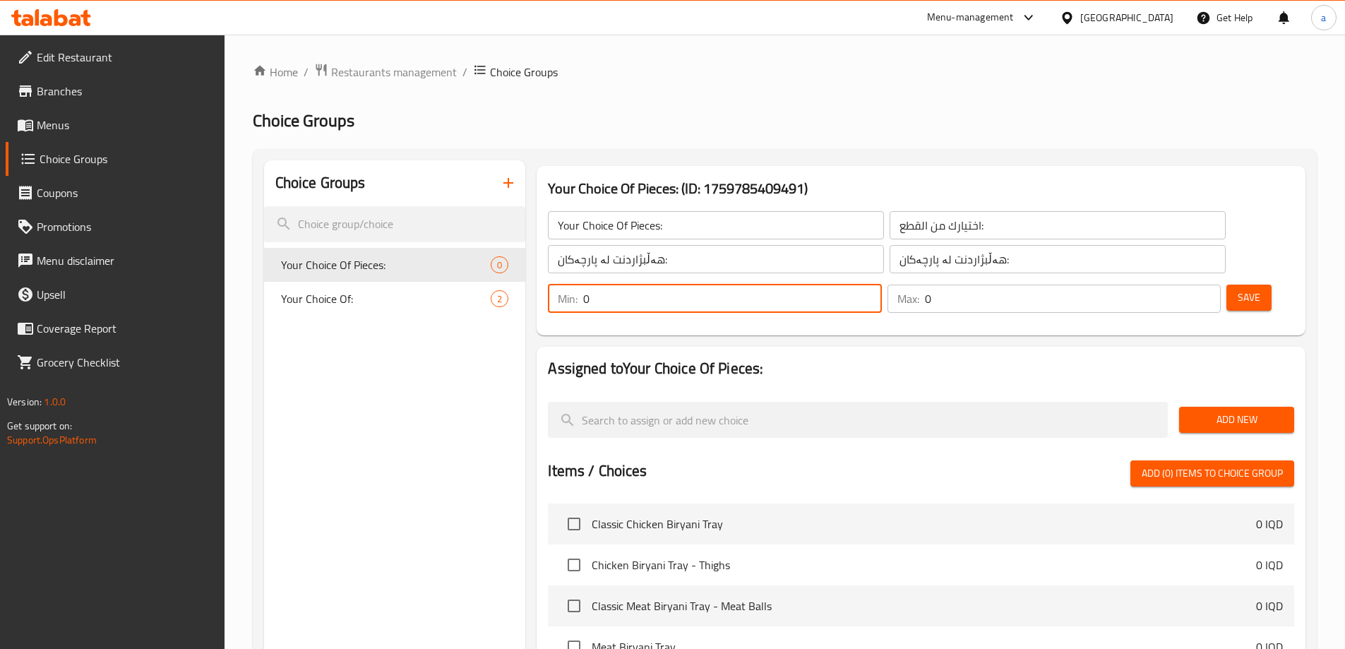
drag, startPoint x: 1099, startPoint y: 227, endPoint x: 1088, endPoint y: 227, distance: 11.3
click at [881, 285] on input "0" at bounding box center [732, 299] width 298 height 28
type input "1"
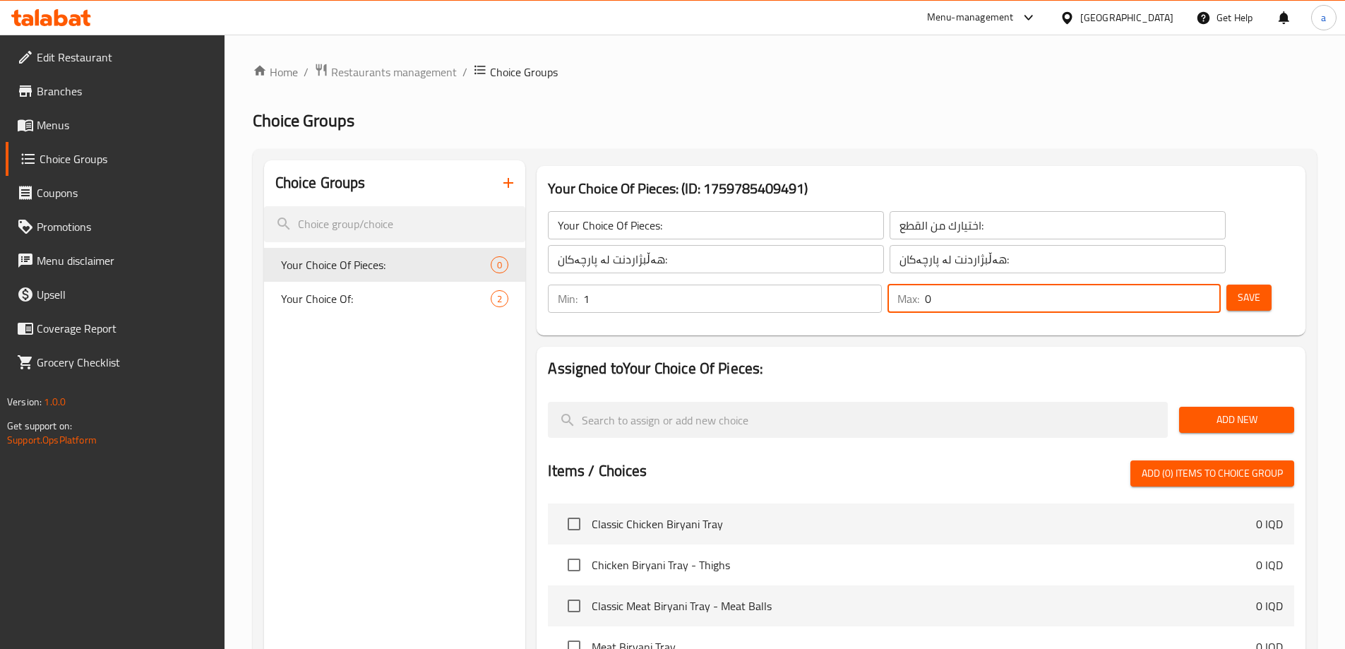
click at [1166, 285] on input "0" at bounding box center [1073, 299] width 296 height 28
type input "1"
click at [1238, 289] on span "Save" at bounding box center [1249, 298] width 23 height 18
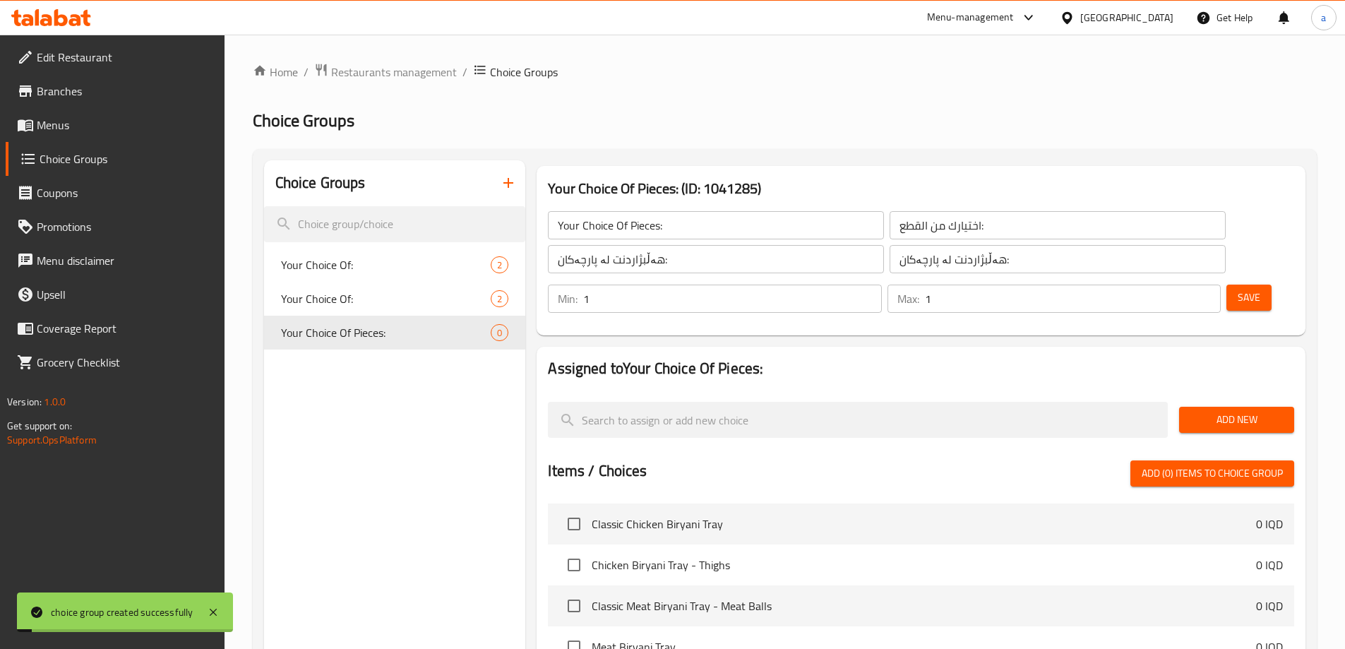
click at [1218, 411] on span "Add New" at bounding box center [1237, 420] width 93 height 18
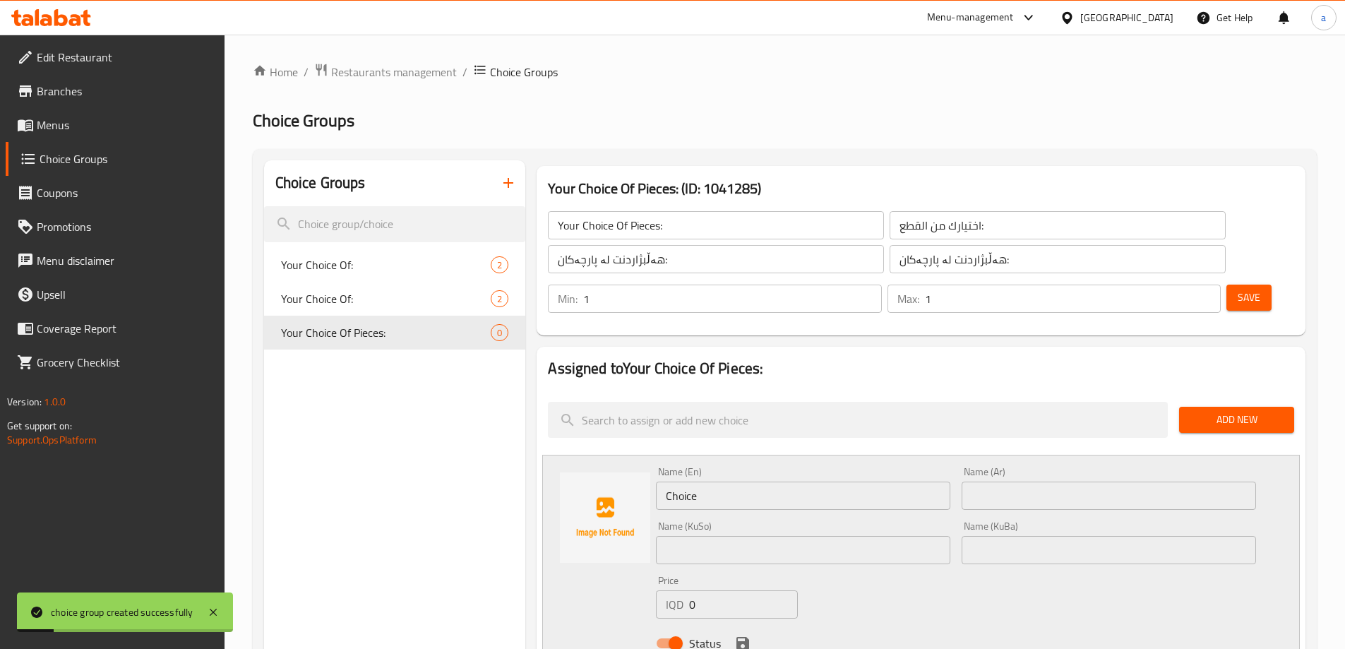
drag, startPoint x: 708, startPoint y: 439, endPoint x: 677, endPoint y: 448, distance: 32.4
click at [677, 467] on div "Name (En) Choice Name (En)" at bounding box center [803, 488] width 295 height 43
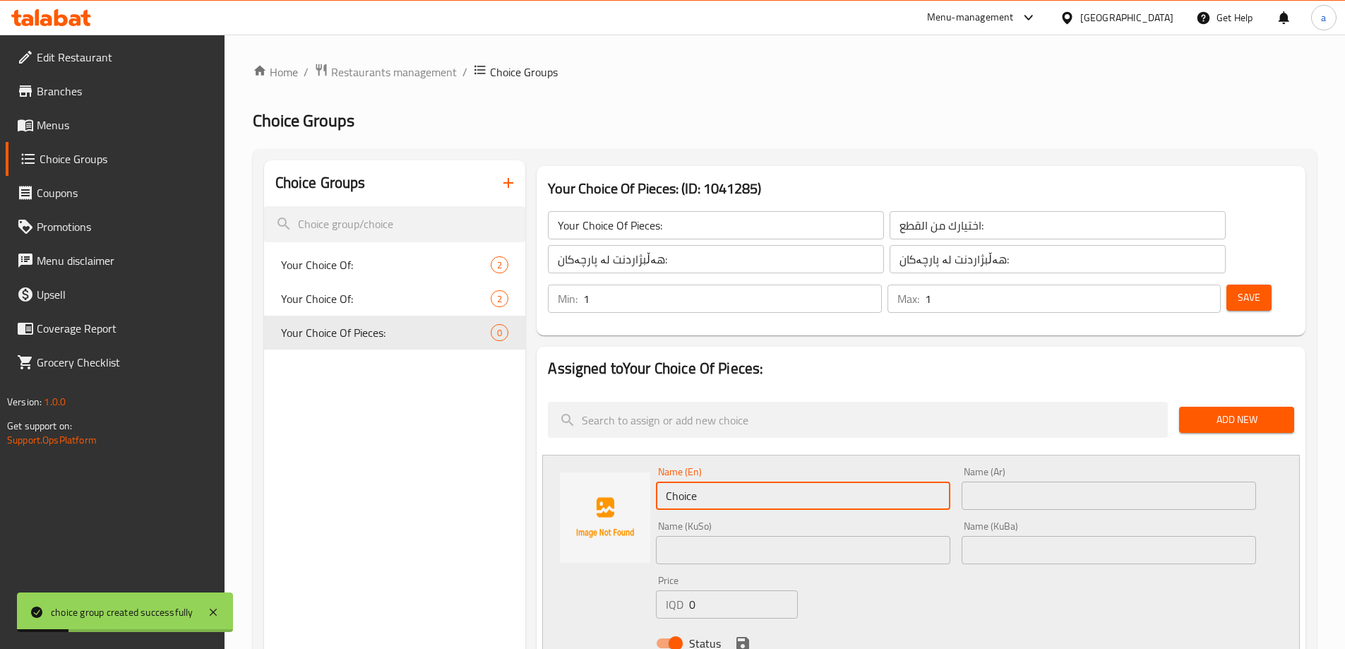
drag, startPoint x: 714, startPoint y: 456, endPoint x: 653, endPoint y: 461, distance: 60.9
click at [653, 461] on div "Name (En) Choice Name (En)" at bounding box center [803, 488] width 306 height 54
click at [680, 482] on input "12 pieces" at bounding box center [803, 496] width 295 height 28
type input "1 pieces"
click at [1028, 482] on input "text" at bounding box center [1109, 496] width 295 height 28
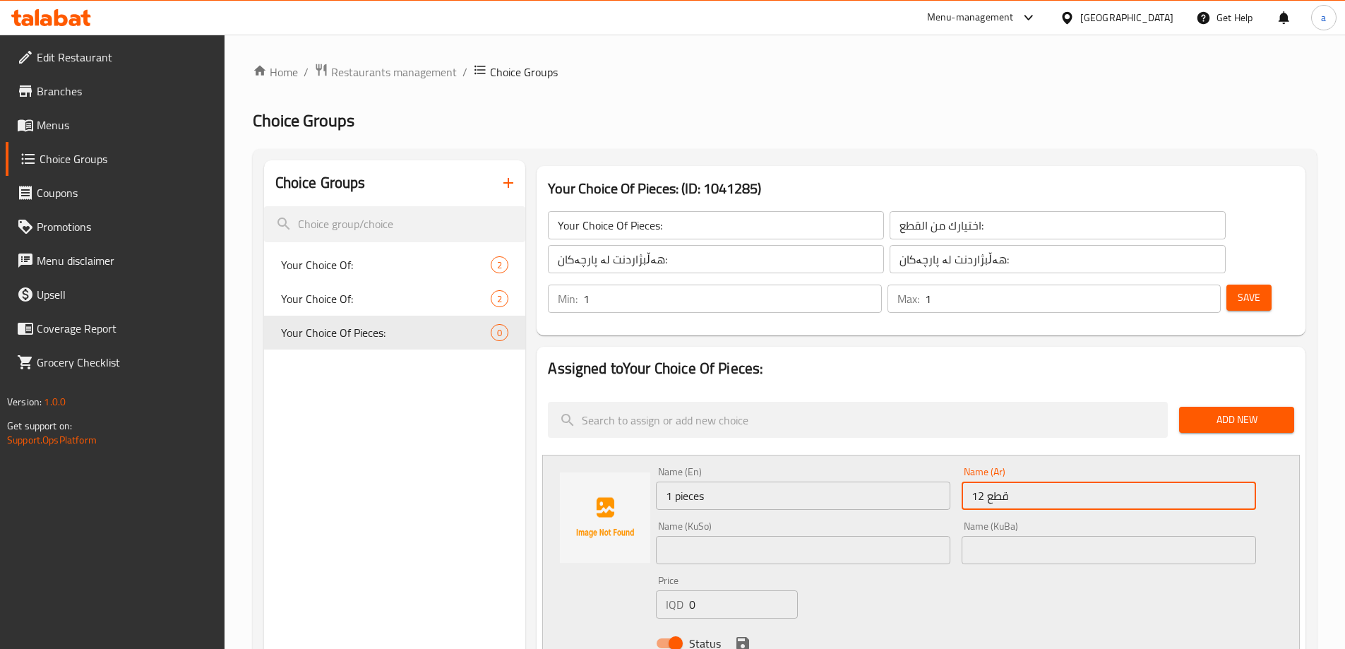
click at [981, 482] on input "12 قطع" at bounding box center [1109, 496] width 295 height 28
drag, startPoint x: 1212, startPoint y: 458, endPoint x: 1241, endPoint y: 464, distance: 29.6
click at [1241, 482] on input "1 قطع" at bounding box center [1109, 496] width 295 height 28
type input "1 قطعة"
drag, startPoint x: 1204, startPoint y: 464, endPoint x: 1272, endPoint y: 463, distance: 68.5
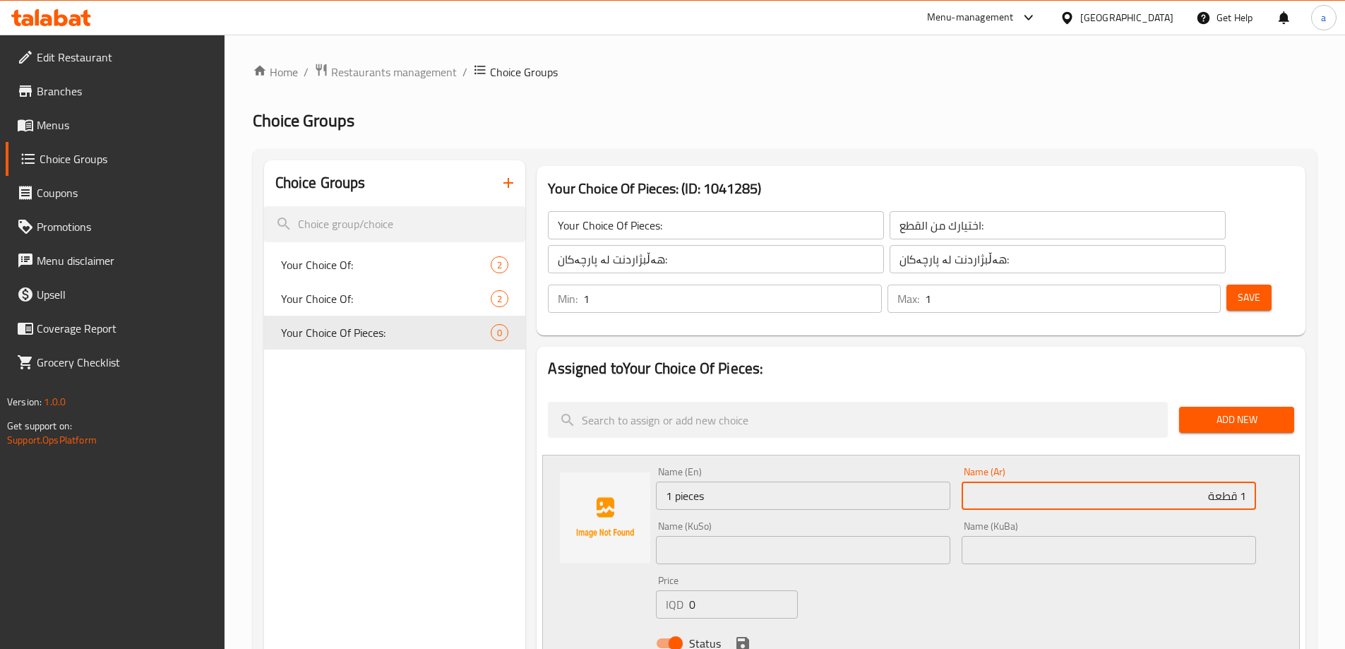
click at [1272, 463] on div "Name (En) 1 pieces Name (En) Name (Ar) 1 قطعة Name (Ar) Name (KuSo) Name (KuSo)…" at bounding box center [921, 562] width 758 height 214
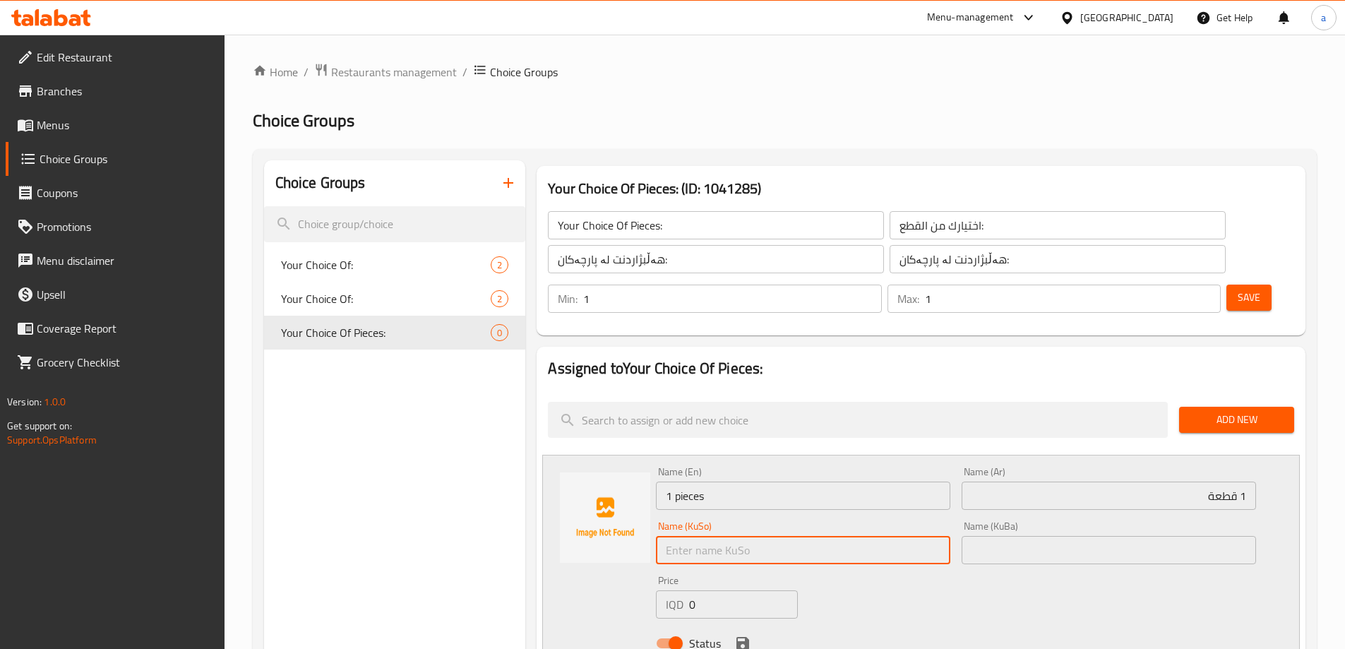
click at [884, 536] on input "text" at bounding box center [803, 550] width 295 height 28
paste input "1 قطعة"
type input "1 قطعة"
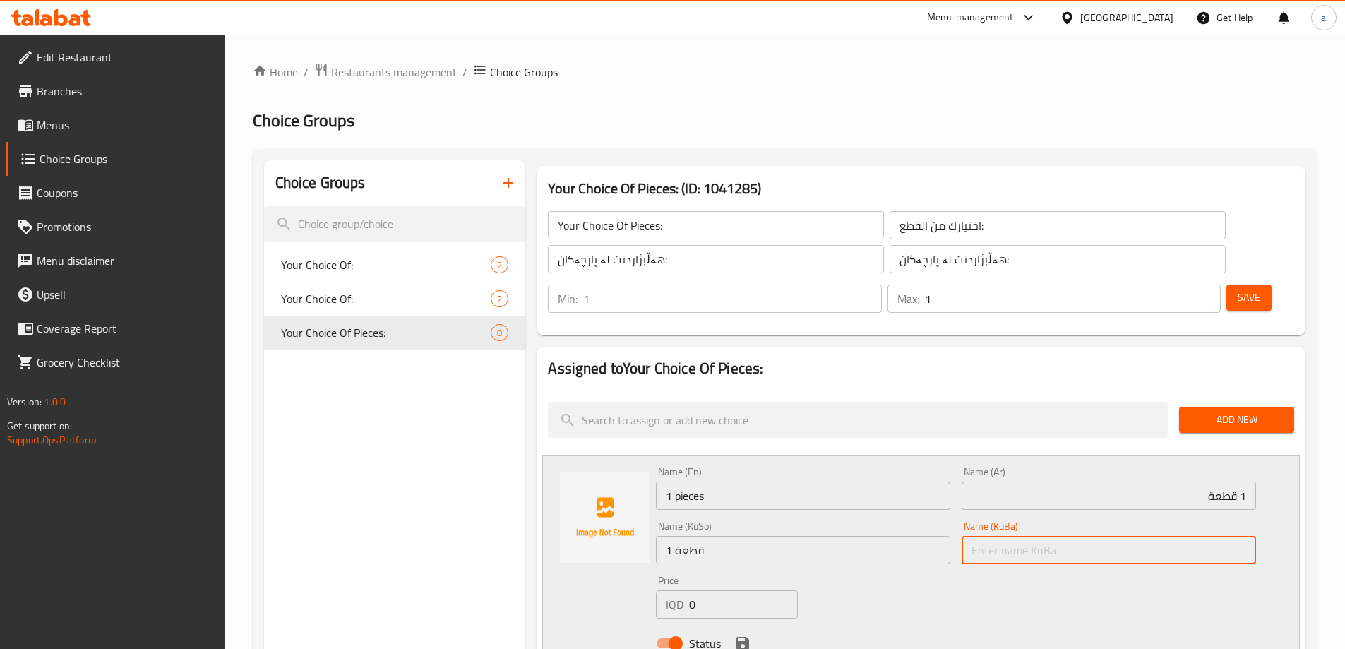
click at [1032, 536] on input "text" at bounding box center [1109, 550] width 295 height 28
type input "1 پارچە"
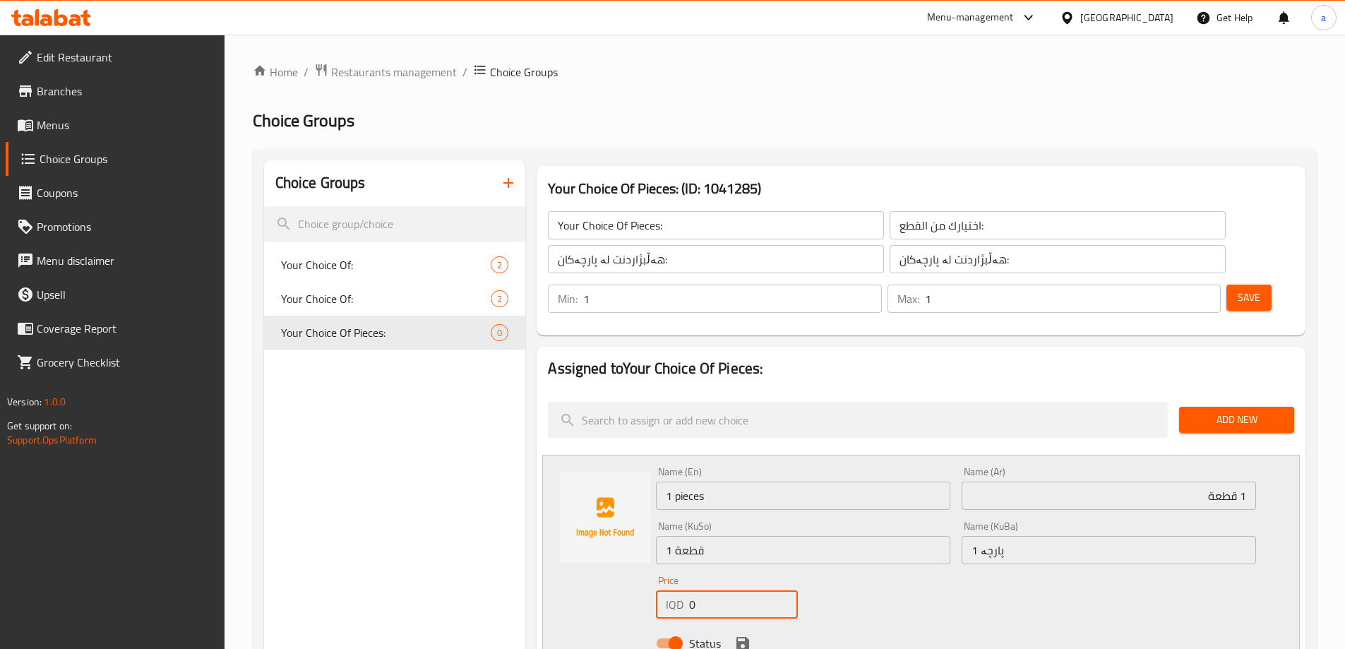
drag, startPoint x: 727, startPoint y: 559, endPoint x: 684, endPoint y: 564, distance: 43.5
click at [684, 590] on div "IQD 0 Price" at bounding box center [726, 604] width 141 height 28
type input "22000"
click at [743, 637] on icon "save" at bounding box center [743, 643] width 13 height 13
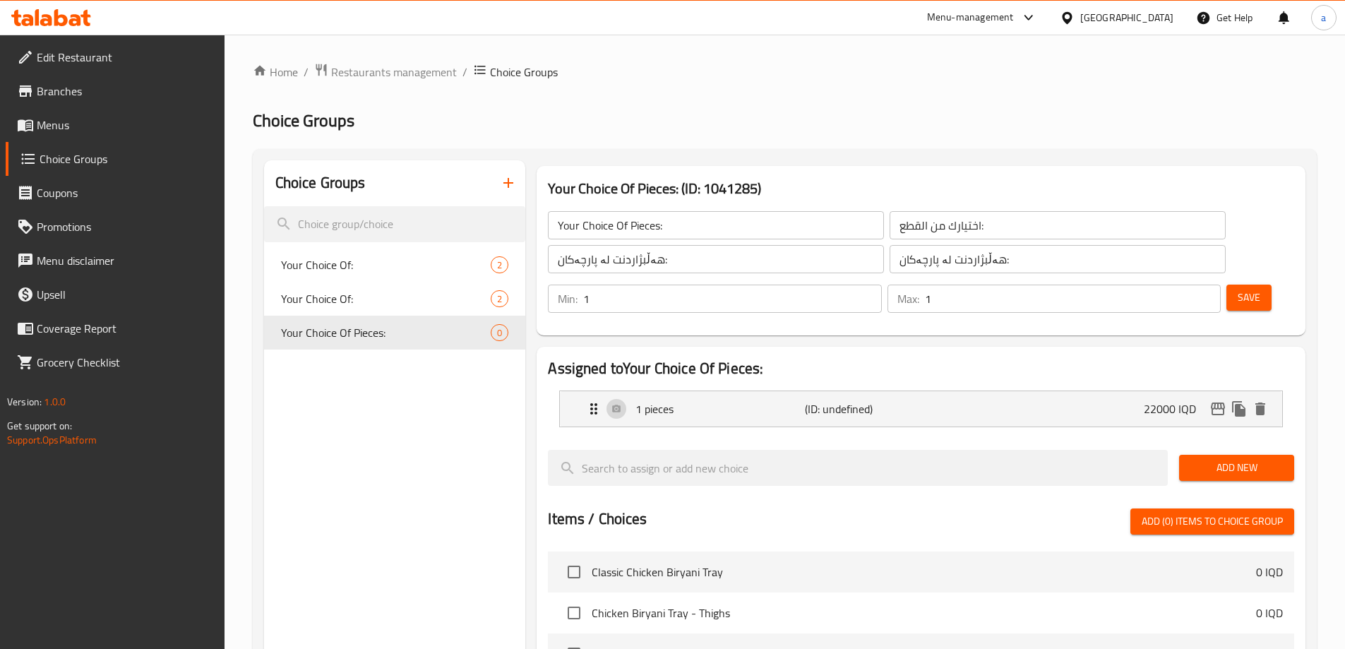
drag, startPoint x: 1255, startPoint y: 427, endPoint x: 1223, endPoint y: 436, distance: 33.3
click at [1253, 459] on span "Add New" at bounding box center [1237, 468] width 93 height 18
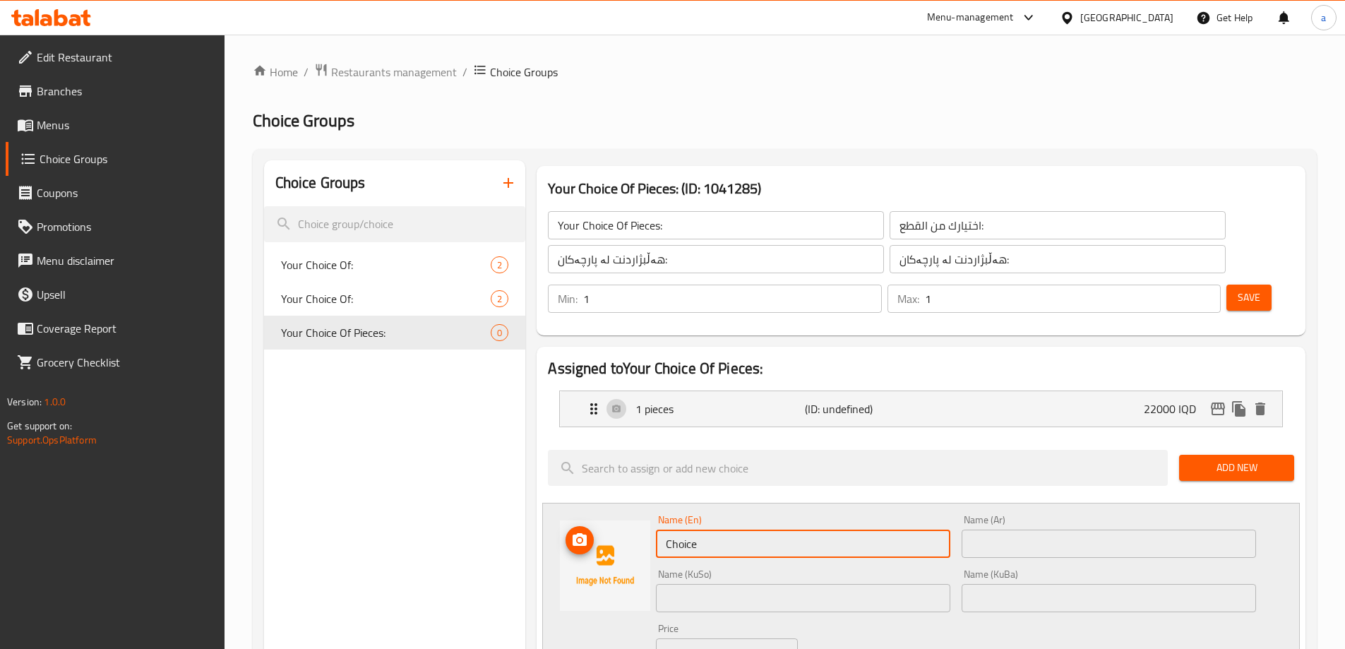
drag, startPoint x: 714, startPoint y: 504, endPoint x: 619, endPoint y: 523, distance: 97.2
click at [619, 523] on div "Name (En) Choice Name (En) Name (Ar) Name (Ar) Name (KuSo) Name (KuSo) Name (Ku…" at bounding box center [921, 610] width 758 height 214
type input "٢"
type input "2 Pieces"
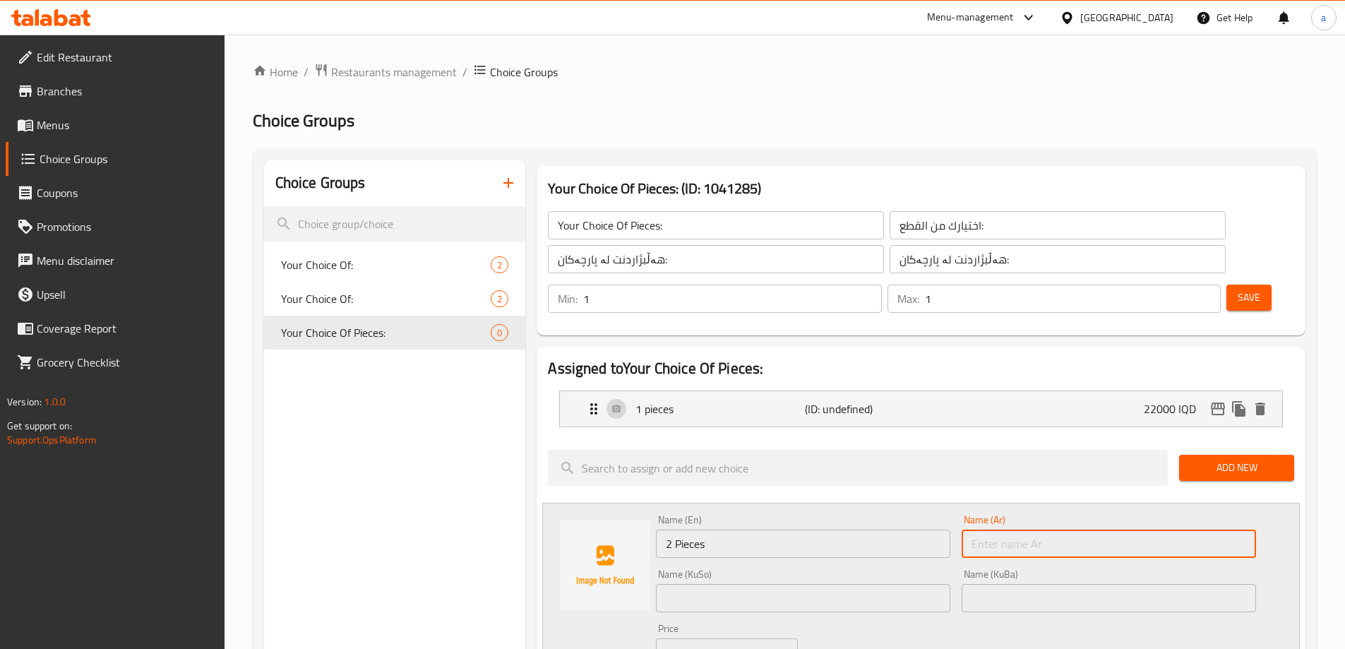
click at [1044, 530] on input "text" at bounding box center [1109, 544] width 295 height 28
type input "2 قطع"
click at [846, 584] on input "text" at bounding box center [803, 598] width 295 height 28
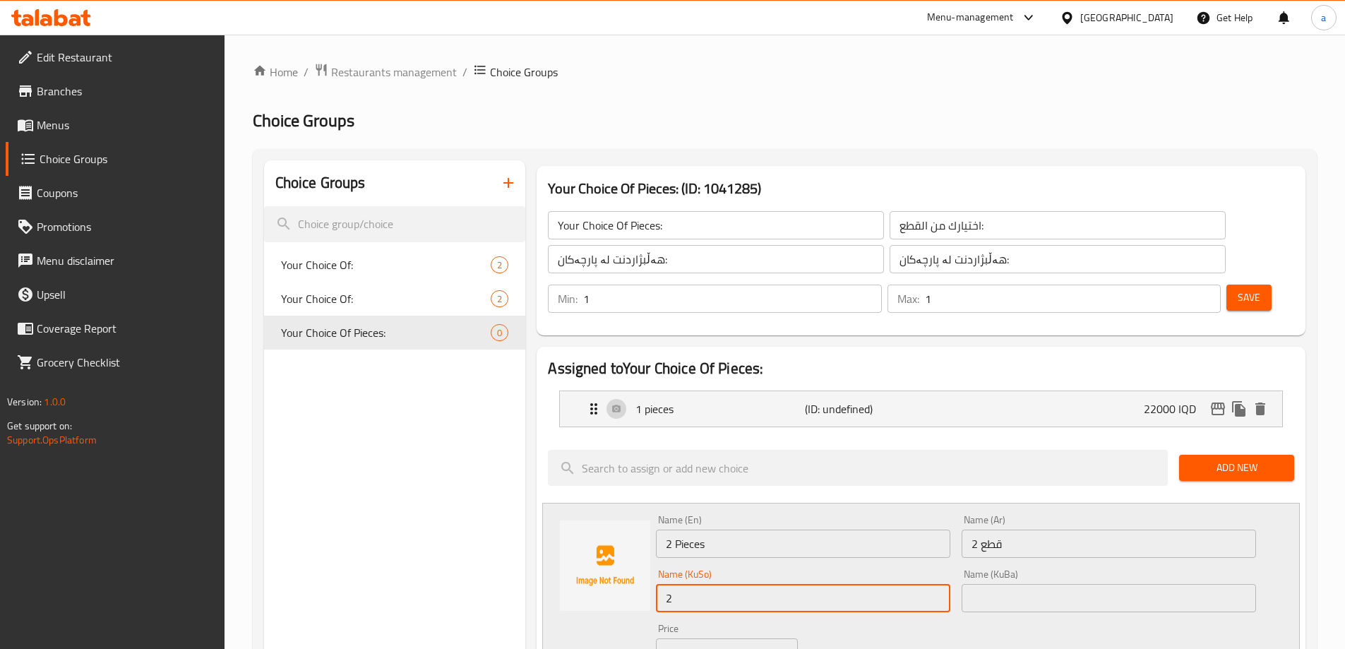
type input "2 پارچە"
drag, startPoint x: 1017, startPoint y: 584, endPoint x: 1022, endPoint y: 564, distance: 21.1
click at [1018, 583] on div "Name (En) 2 Pieces Name (En) Name (Ar) 2 قطع Name (Ar) Name (KuSo) 2 پارچە Name…" at bounding box center [956, 609] width 612 height 201
click at [1022, 584] on input "text" at bounding box center [1109, 598] width 295 height 28
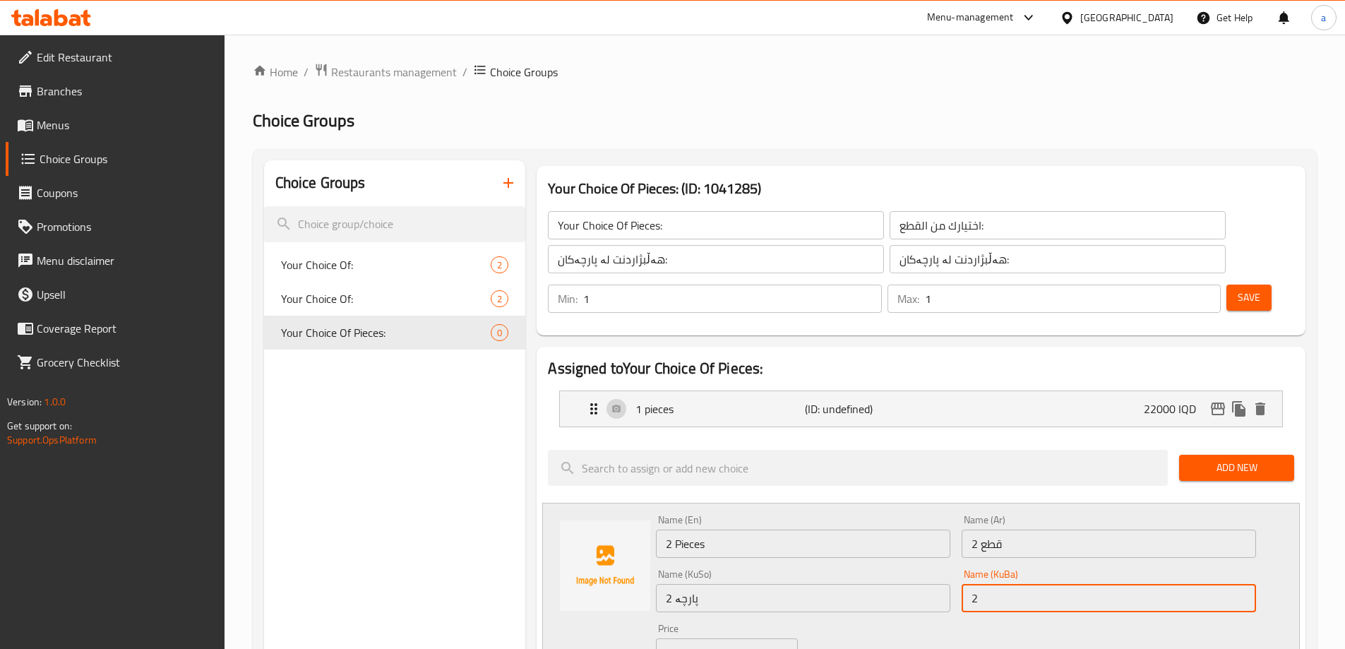
type input "2 پارچە"
drag, startPoint x: 732, startPoint y: 615, endPoint x: 658, endPoint y: 619, distance: 73.5
click at [658, 638] on div "IQD 0 Price" at bounding box center [726, 652] width 141 height 28
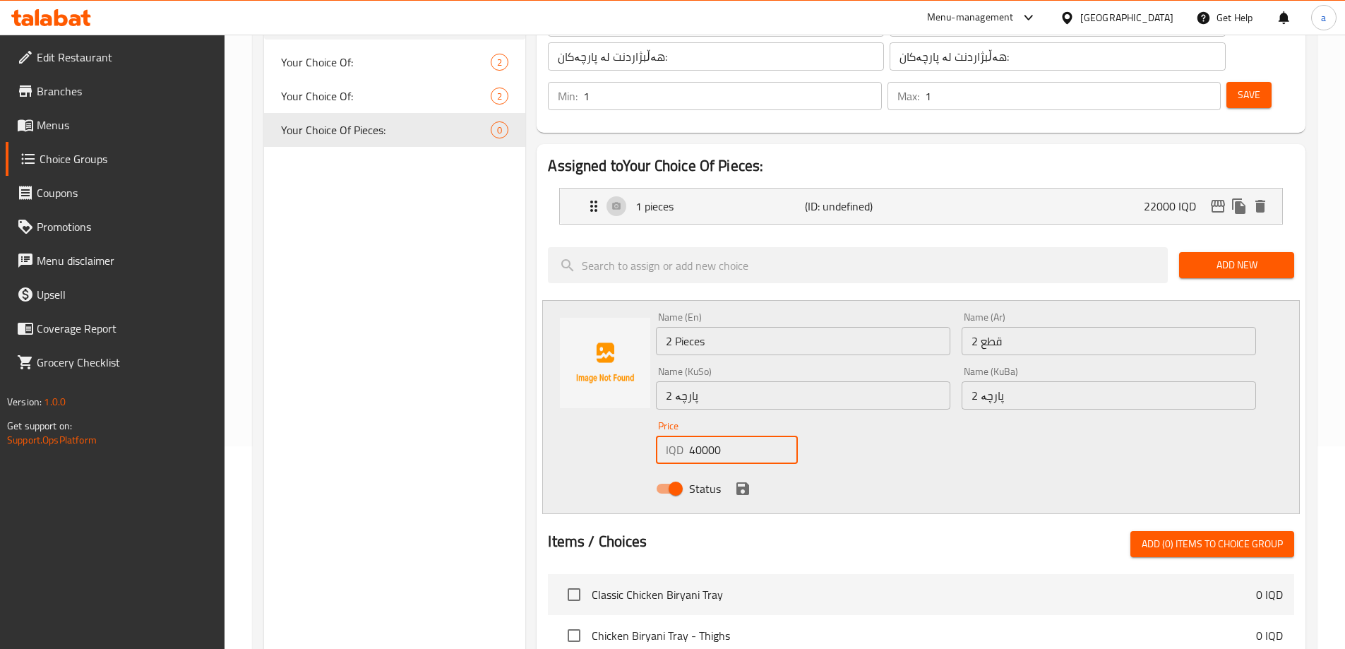
scroll to position [235, 0]
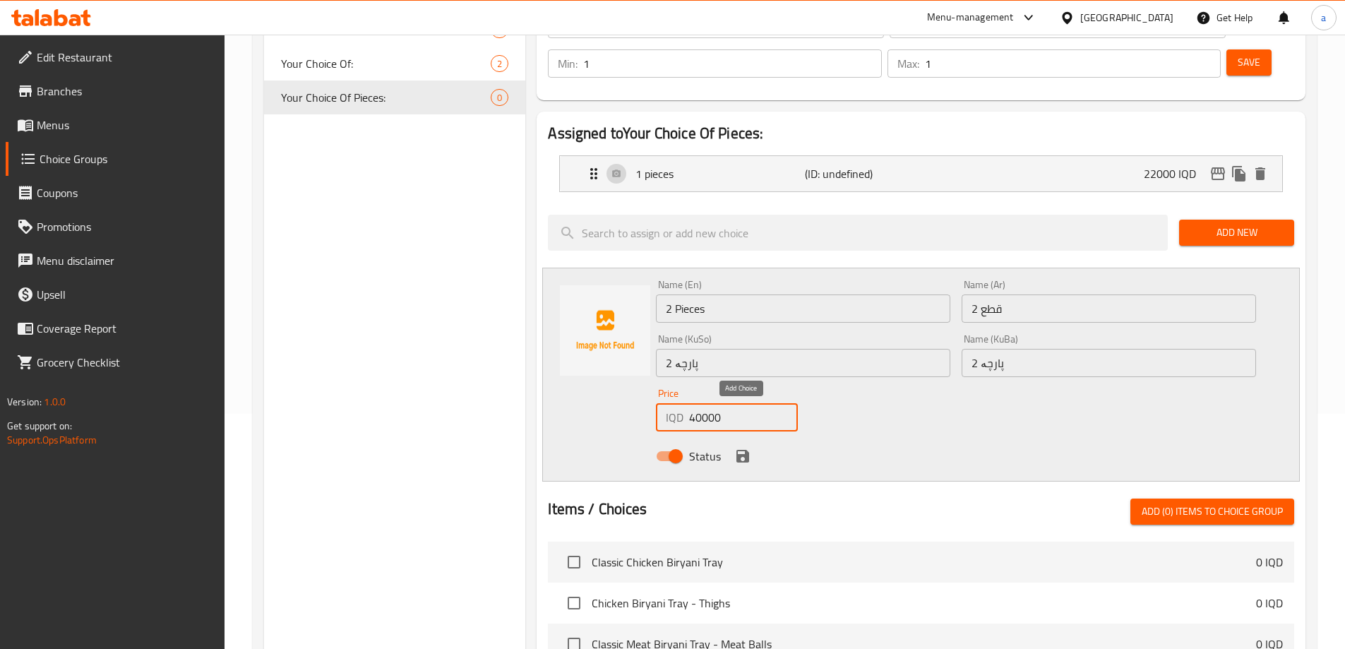
type input "40000"
click at [751, 446] on button "save" at bounding box center [742, 456] width 21 height 21
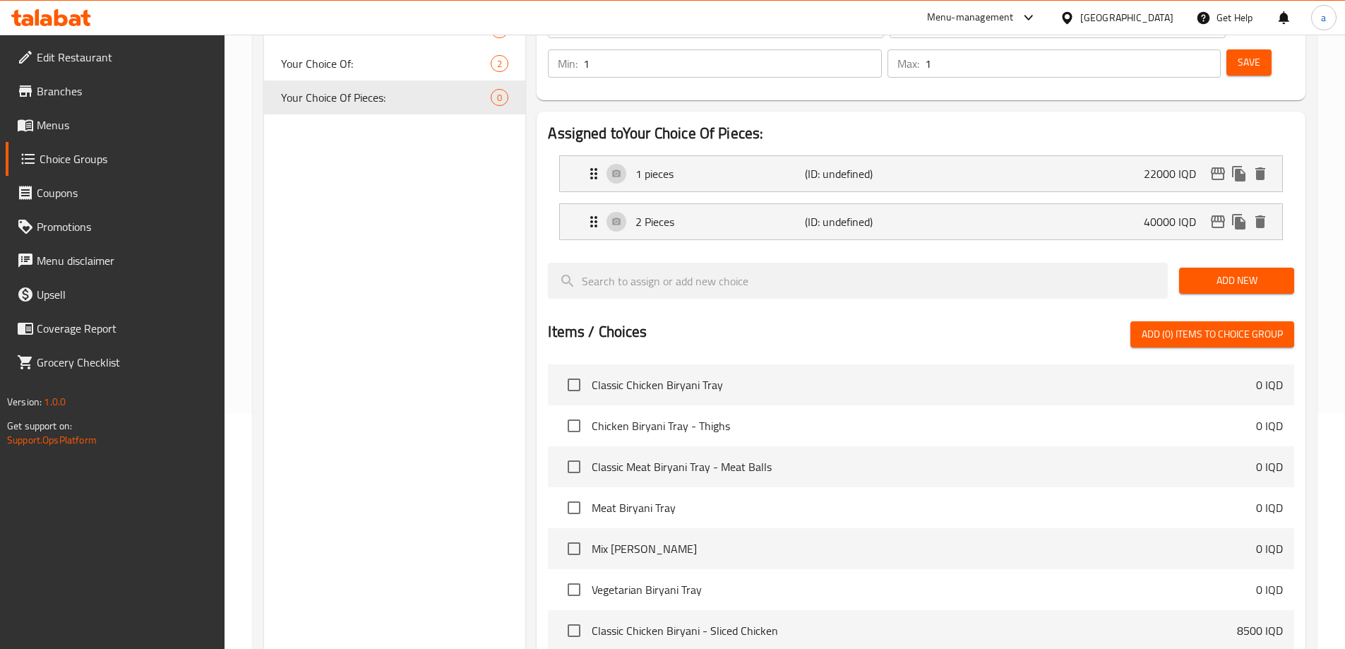
drag, startPoint x: 1170, startPoint y: 242, endPoint x: 1180, endPoint y: 242, distance: 9.2
click at [1171, 257] on div at bounding box center [857, 280] width 631 height 47
click at [1182, 268] on button "Add New" at bounding box center [1237, 281] width 115 height 26
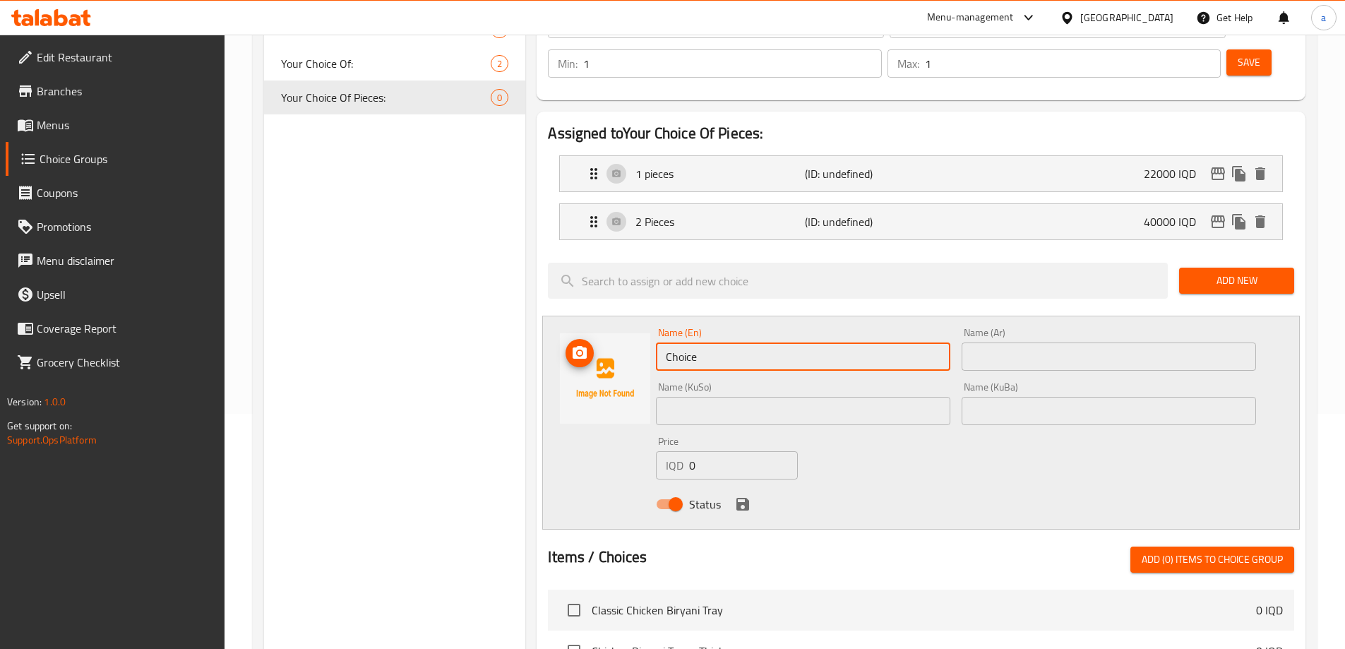
drag, startPoint x: 732, startPoint y: 327, endPoint x: 638, endPoint y: 329, distance: 94.0
click at [638, 329] on div "Name (En) Choice Name (En) Name (Ar) Name (Ar) Name (KuSo) Name (KuSo) Name (Ku…" at bounding box center [921, 423] width 758 height 214
click at [581, 320] on div "Name (En) 3 Pieces Name (En) Name (Ar) Name (Ar) Name (KuSo) Name (KuSo) Name (…" at bounding box center [921, 423] width 758 height 214
type input "3 Pieces"
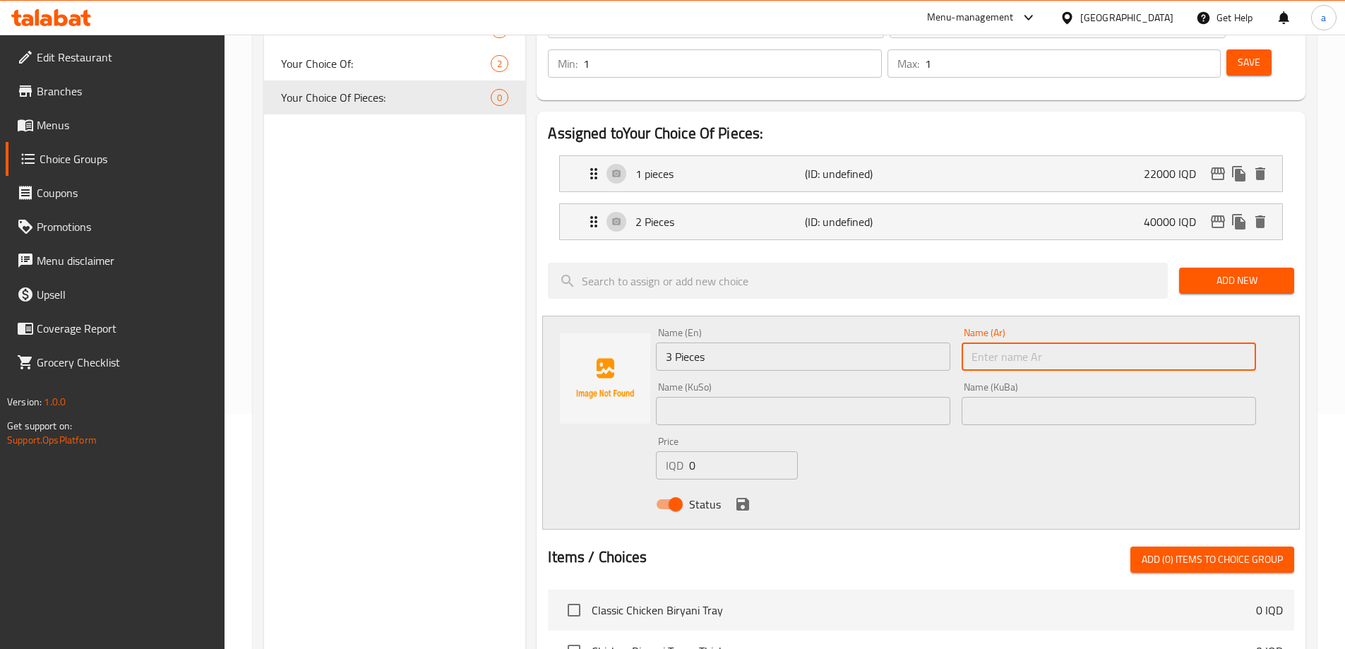
click at [1069, 343] on input "text" at bounding box center [1109, 357] width 295 height 28
paste input "3 قطع"
type input "3 قطع"
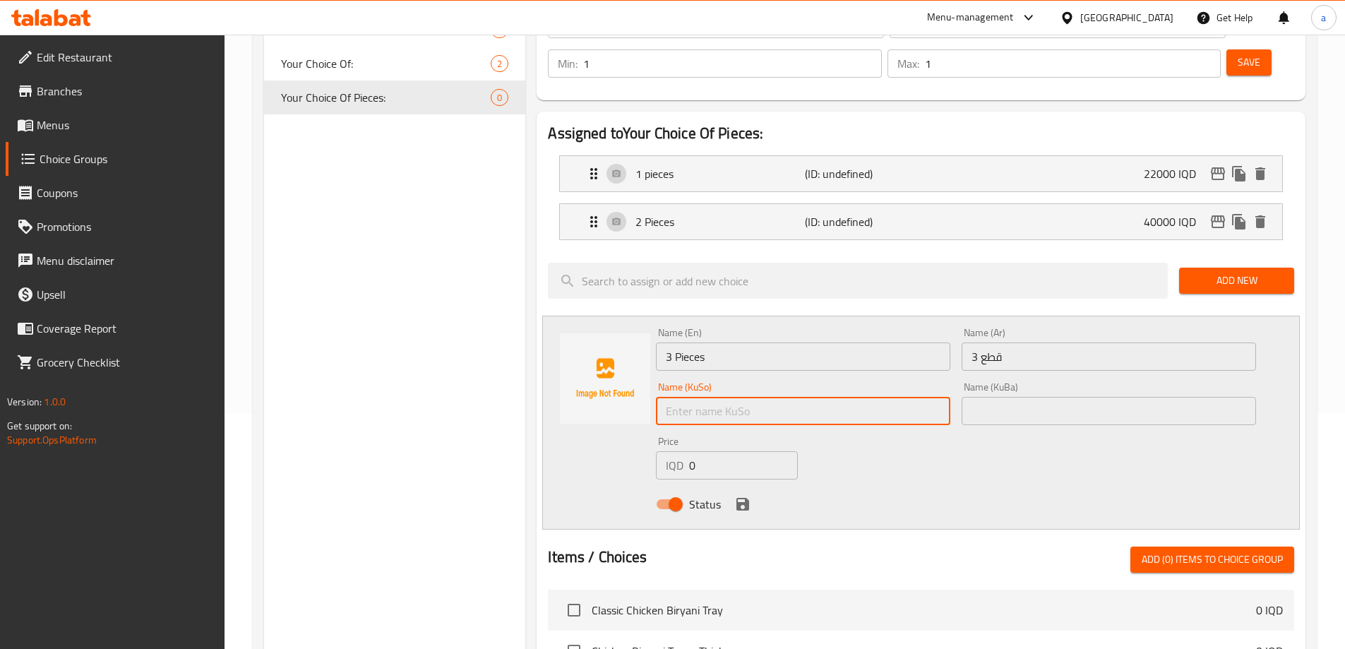
click at [875, 397] on input "text" at bounding box center [803, 411] width 295 height 28
type input "3 پارچە"
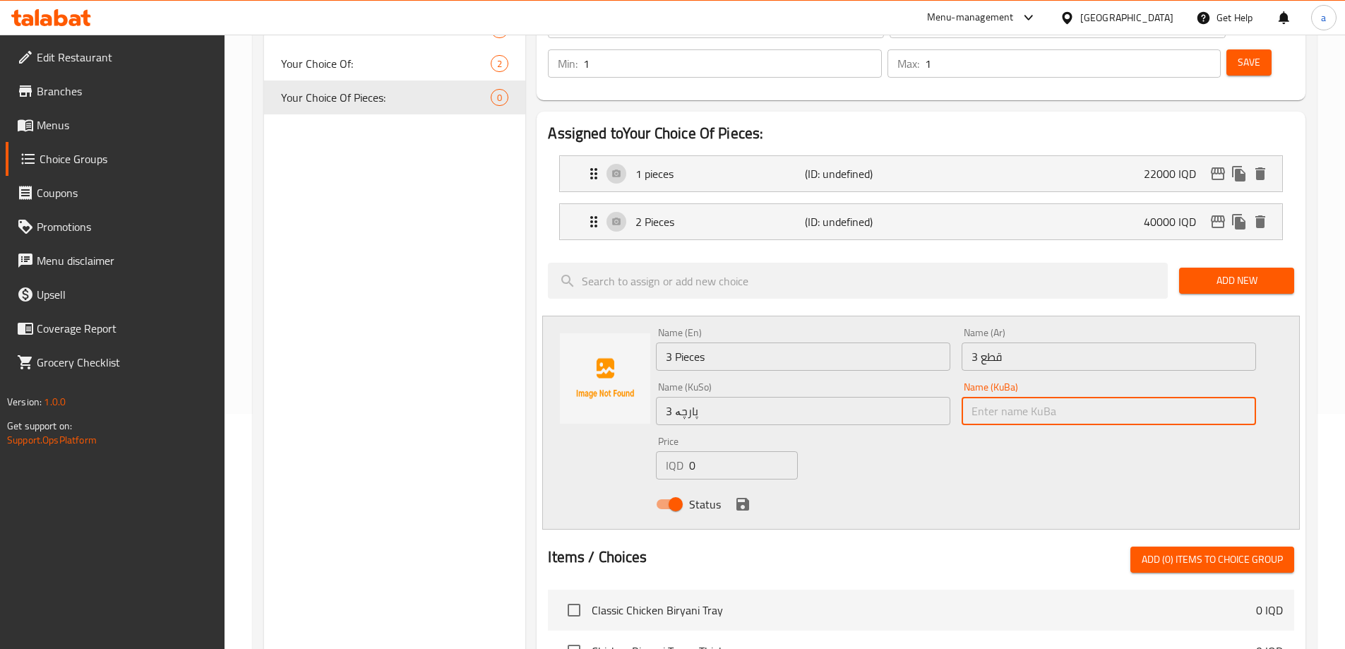
click at [970, 397] on input "text" at bounding box center [1109, 411] width 295 height 28
paste input "3 پارچە"
type input "3 پارچە"
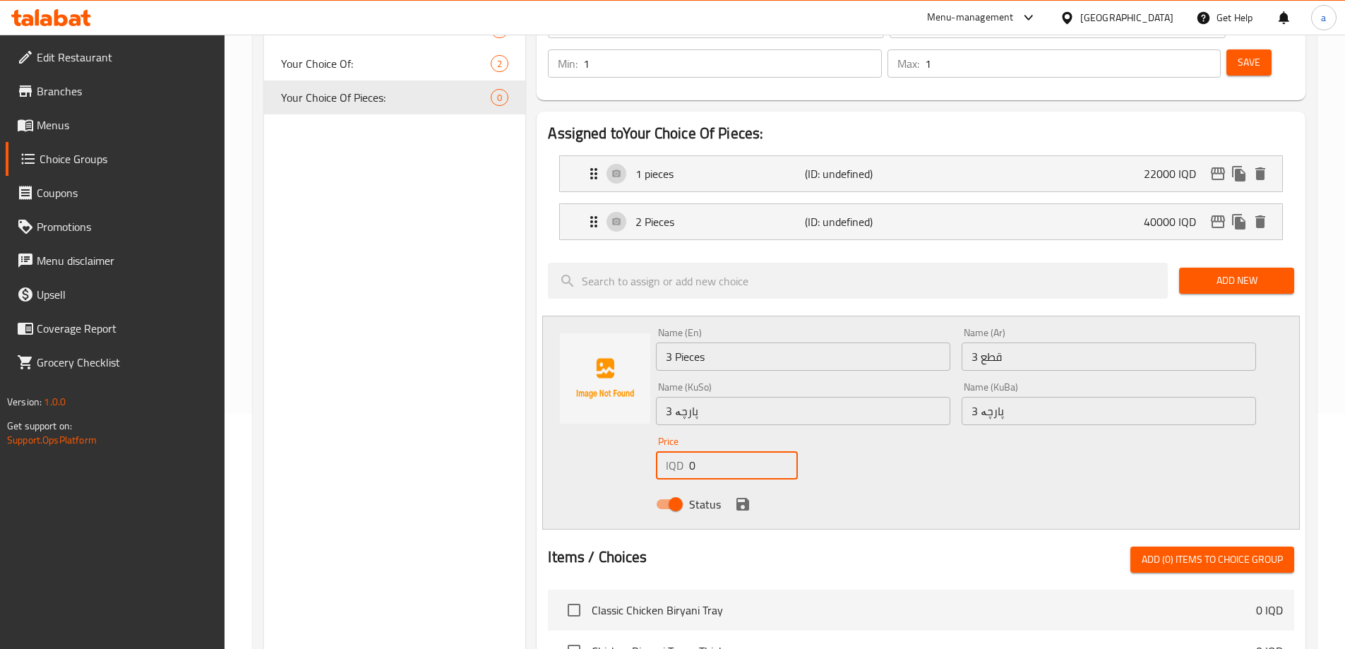
click at [691, 451] on input "0" at bounding box center [743, 465] width 108 height 28
type input "55000"
click at [744, 496] on icon "save" at bounding box center [743, 504] width 17 height 17
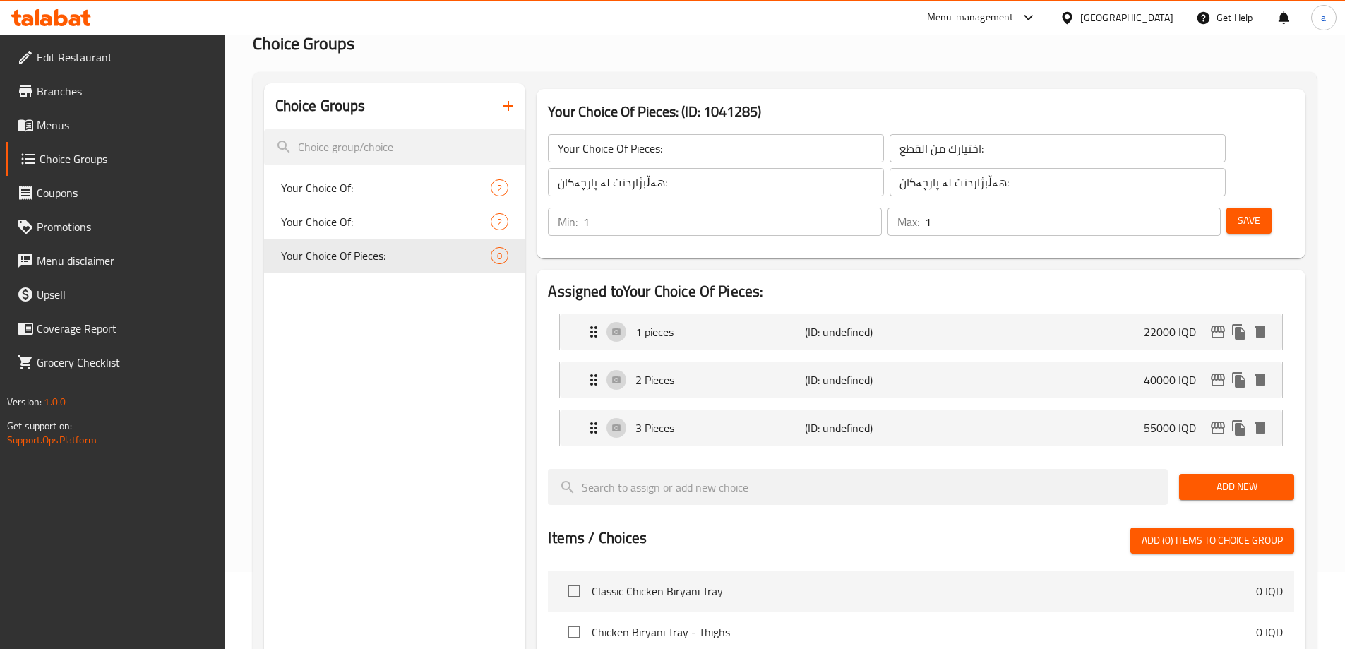
scroll to position [0, 0]
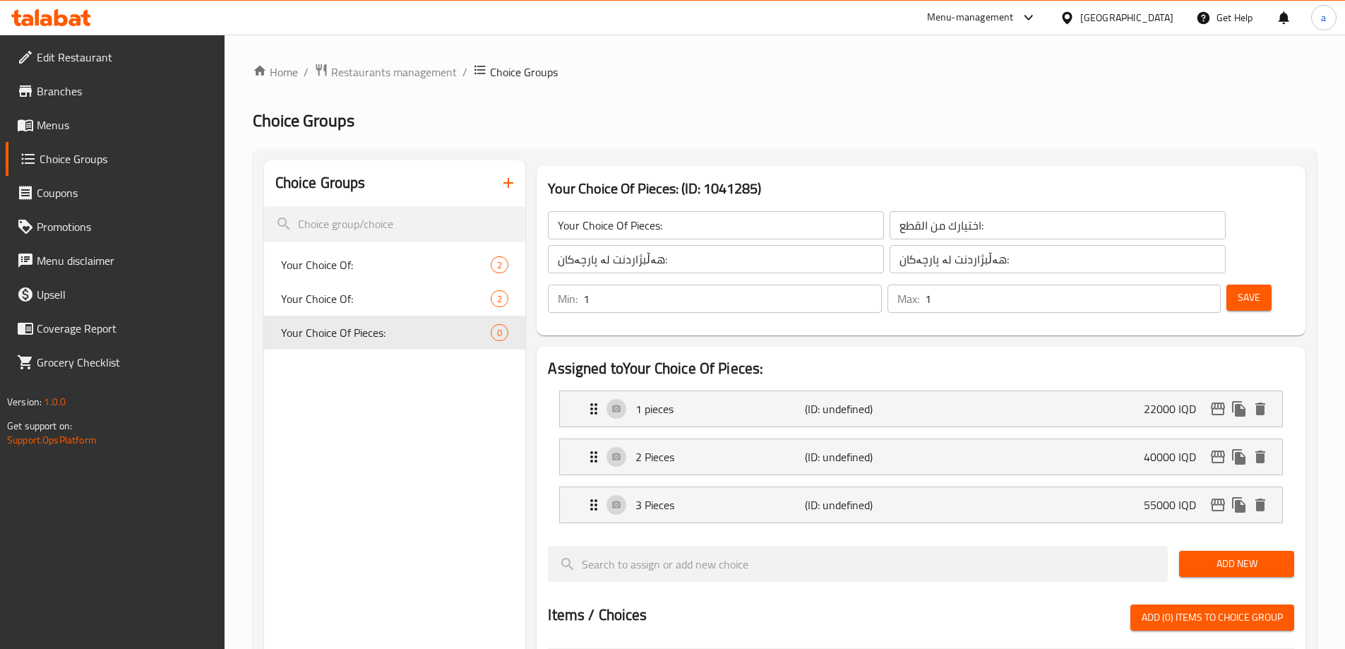
drag, startPoint x: 1234, startPoint y: 223, endPoint x: 1016, endPoint y: 217, distance: 218.3
click at [1238, 289] on span "Save" at bounding box center [1249, 298] width 23 height 18
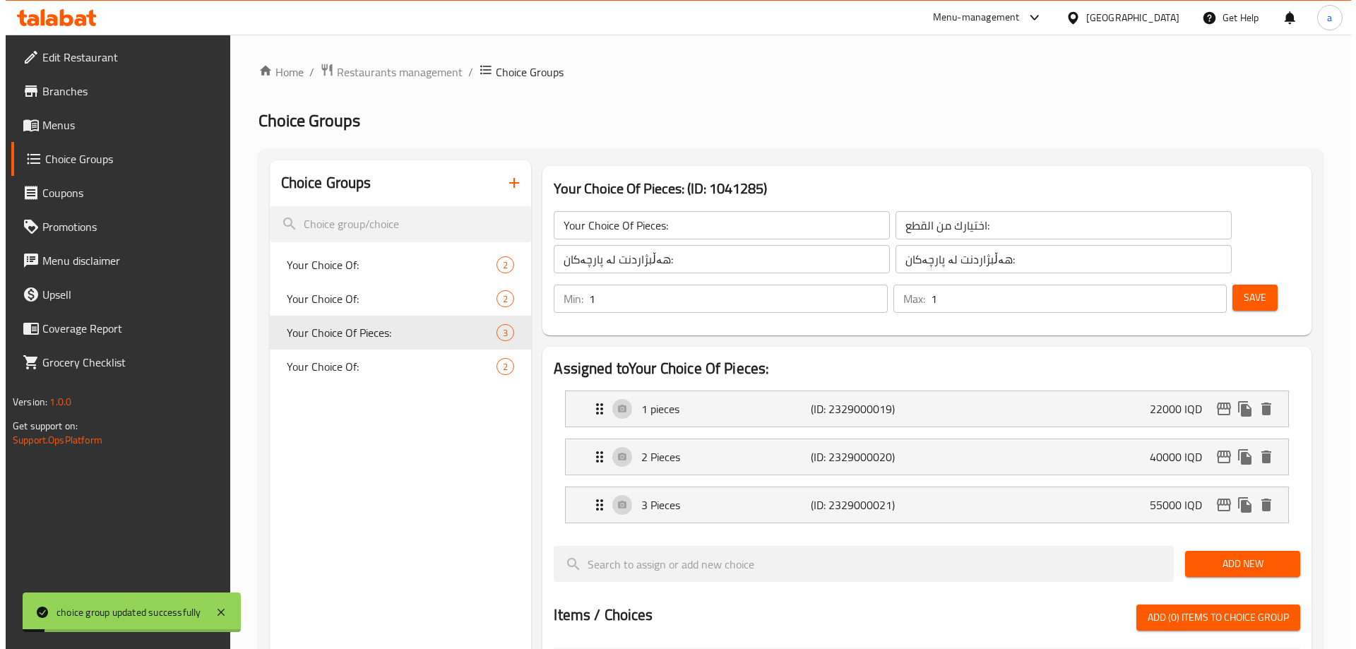
scroll to position [498, 0]
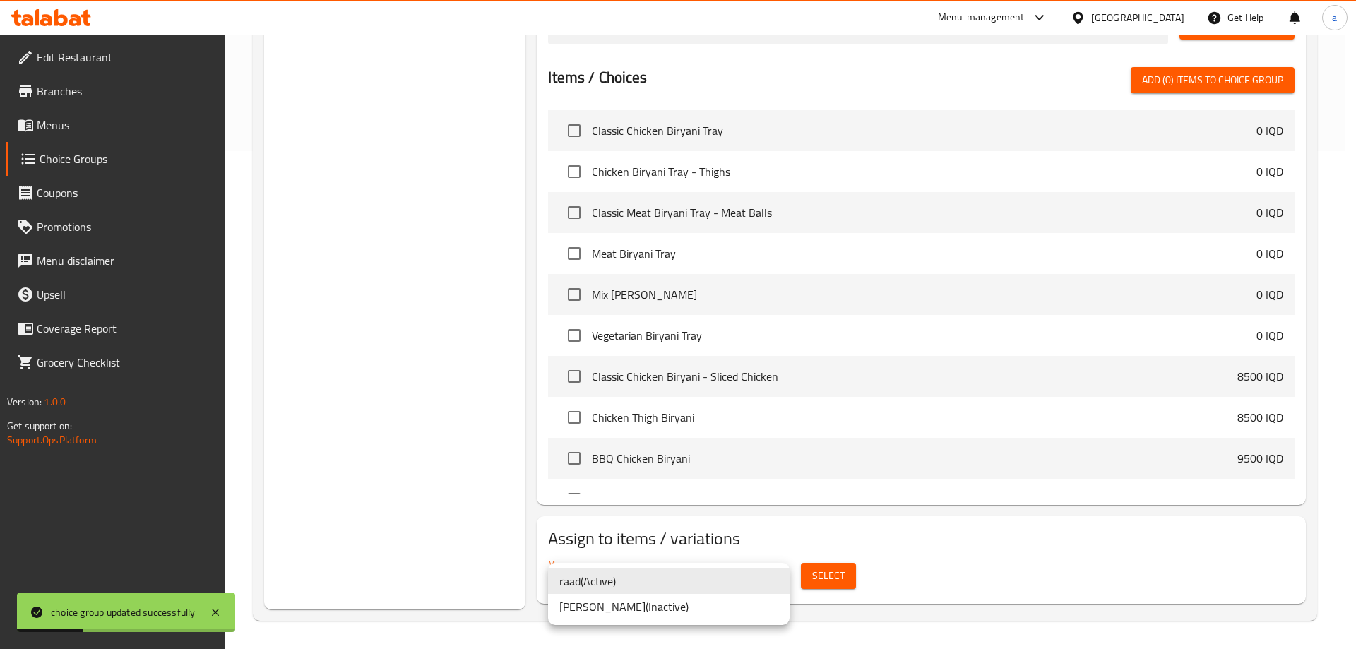
click at [822, 581] on div at bounding box center [678, 324] width 1356 height 649
click at [810, 534] on div at bounding box center [678, 324] width 1356 height 649
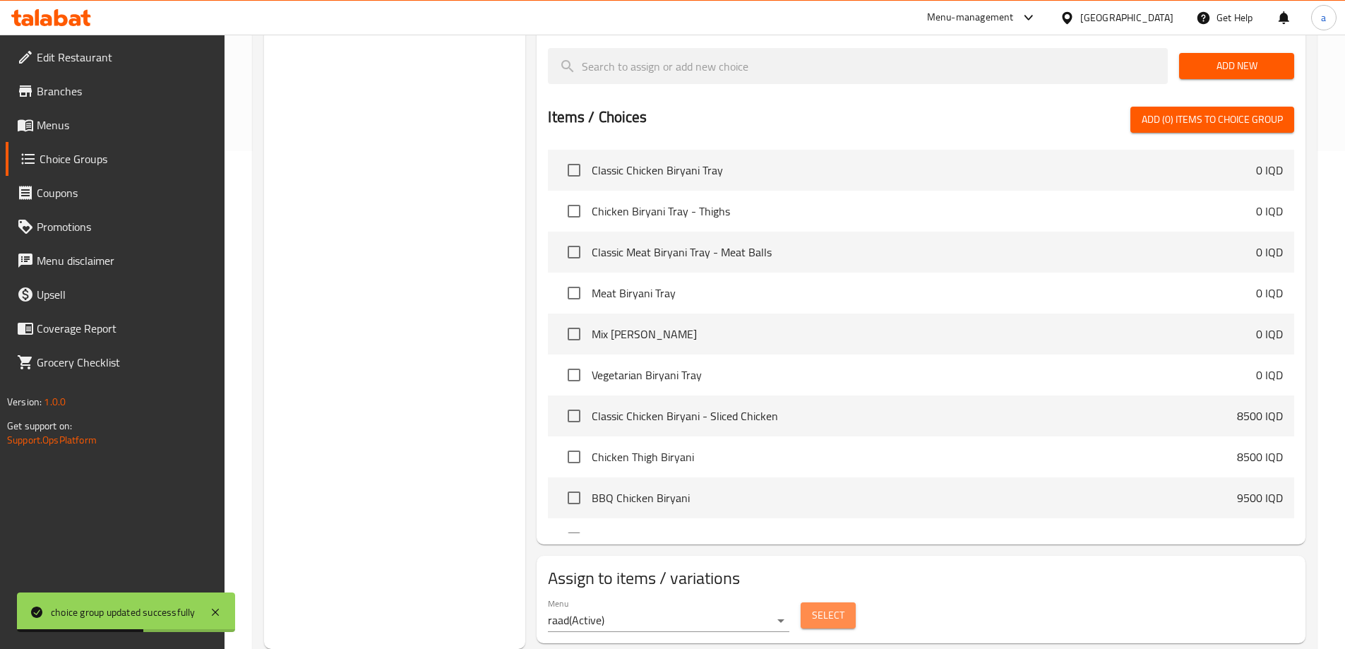
click at [820, 607] on span "Select" at bounding box center [828, 616] width 32 height 18
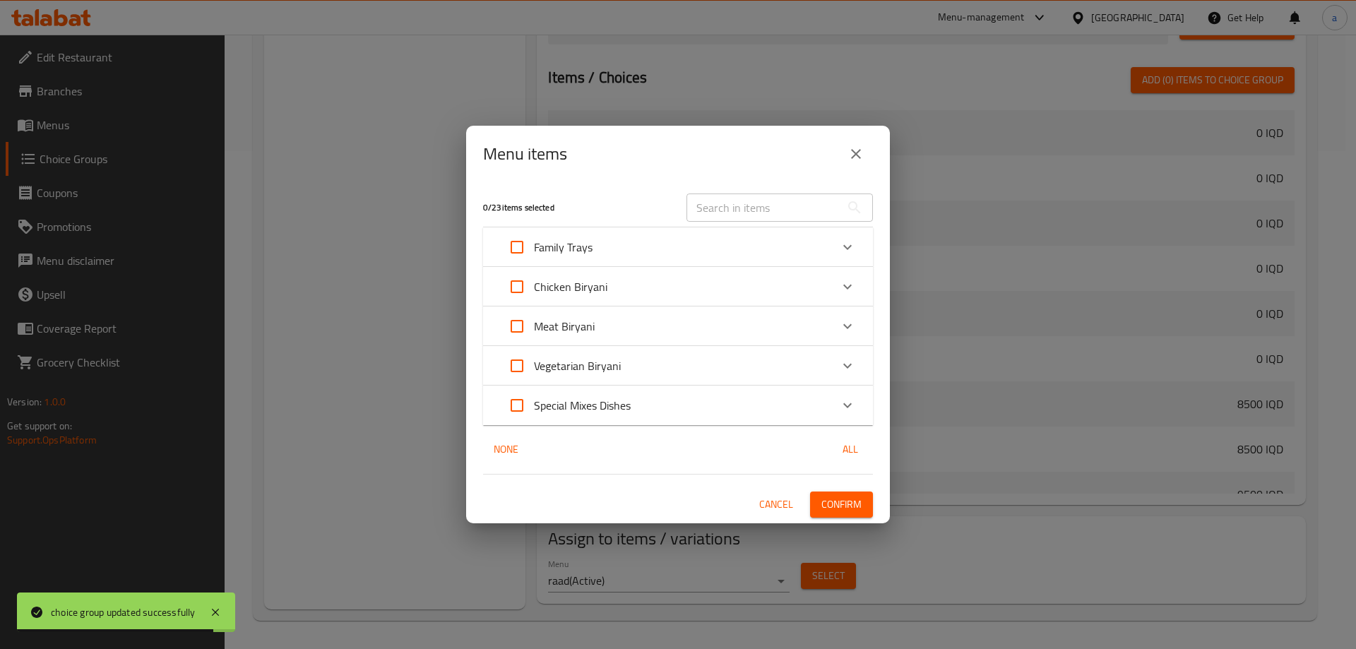
click at [663, 327] on div "Meat Biryani" at bounding box center [665, 326] width 331 height 34
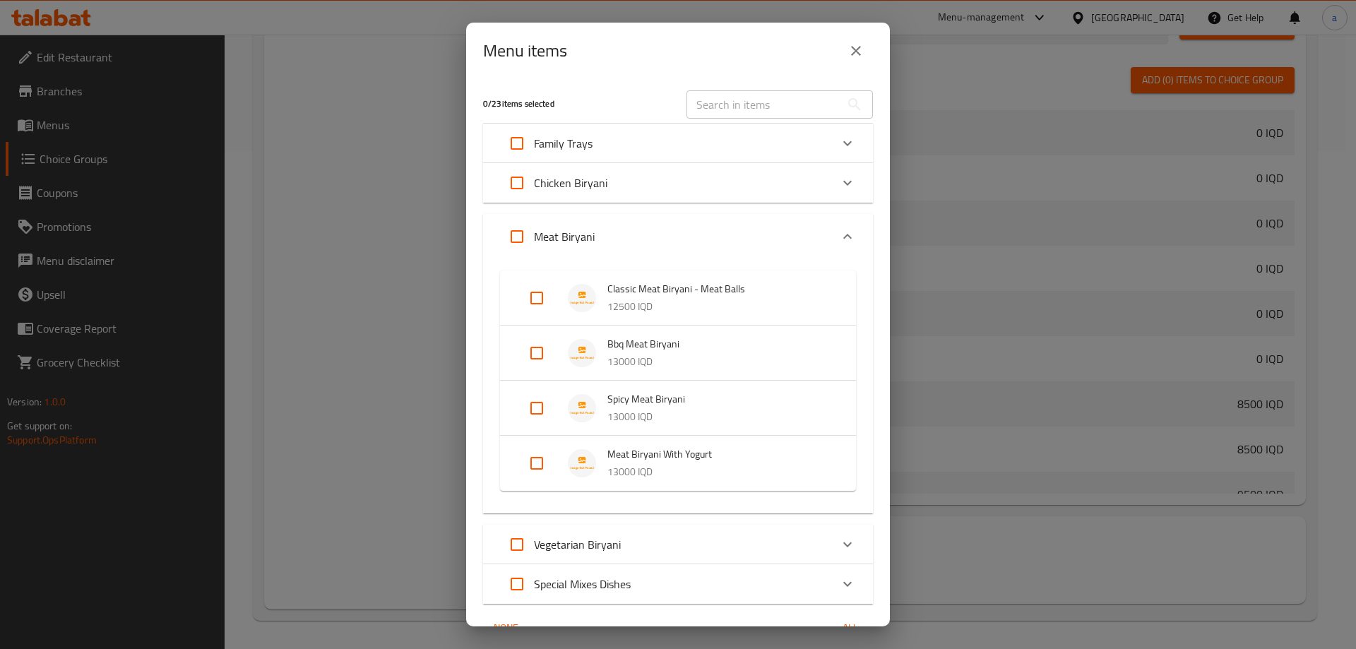
click at [613, 240] on div "Meat Biryani" at bounding box center [665, 237] width 331 height 34
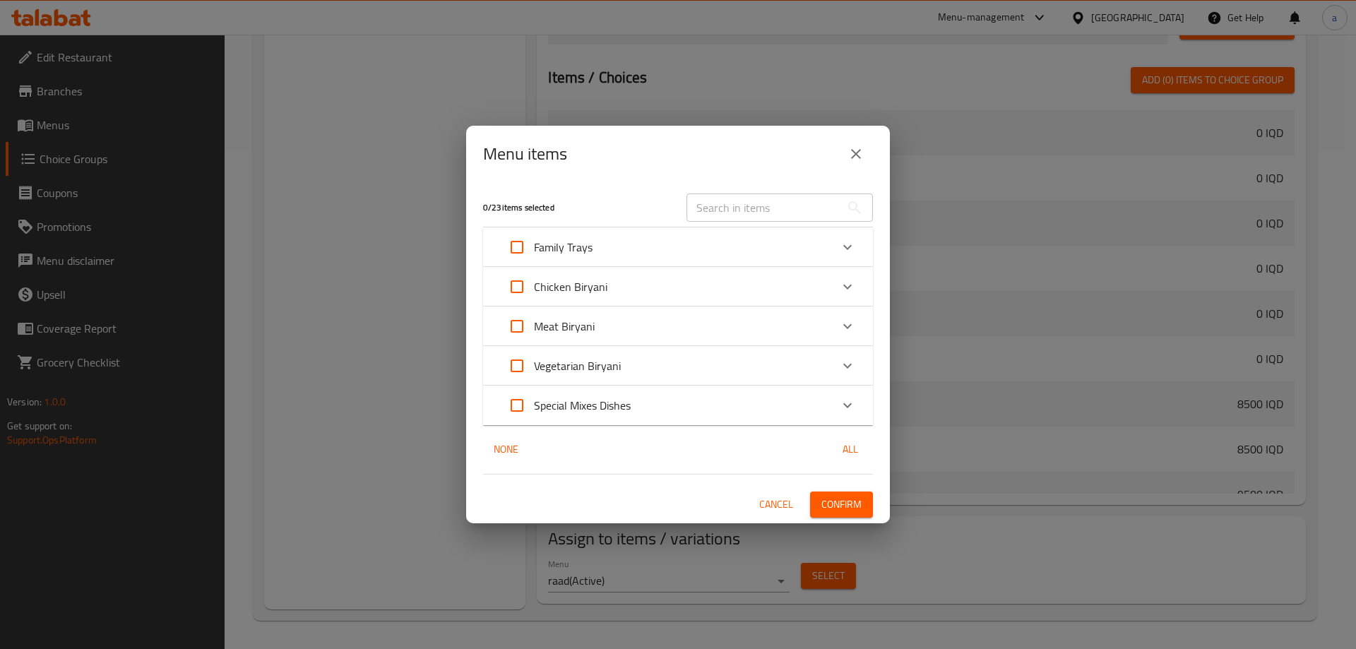
click at [636, 228] on div "Family Trays" at bounding box center [678, 247] width 390 height 40
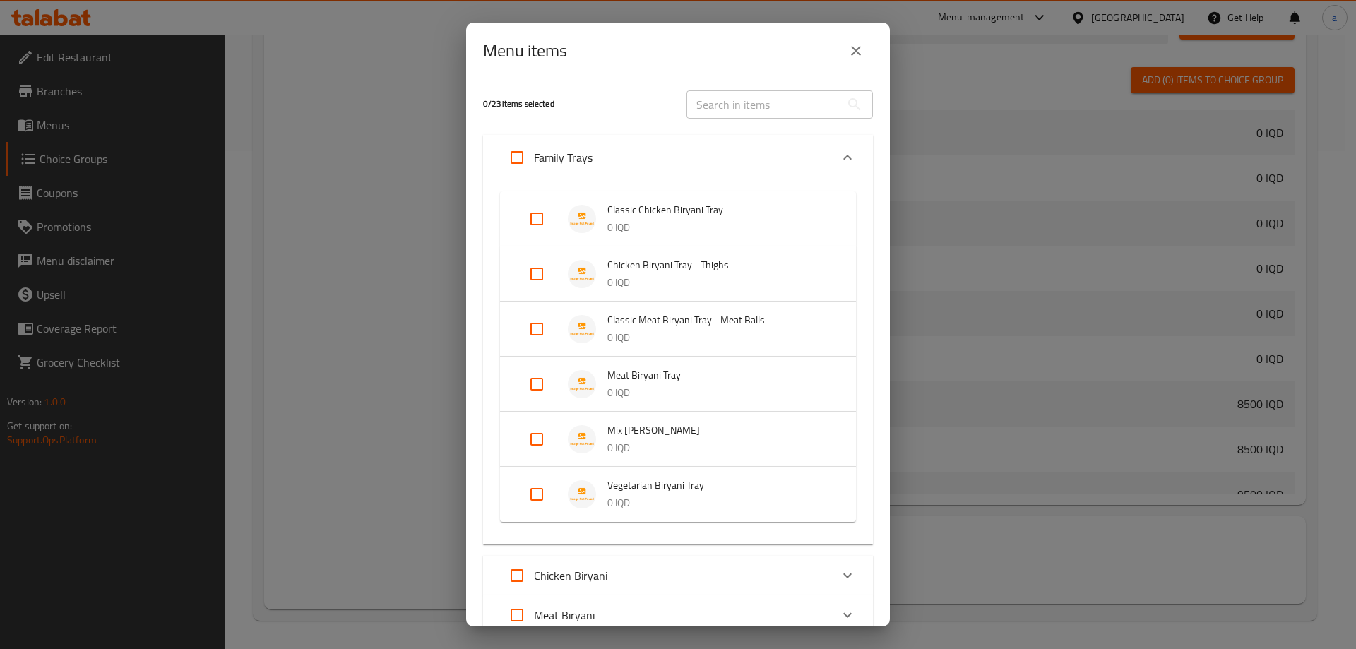
click at [539, 381] on input "Expand" at bounding box center [537, 384] width 34 height 34
checkbox input "true"
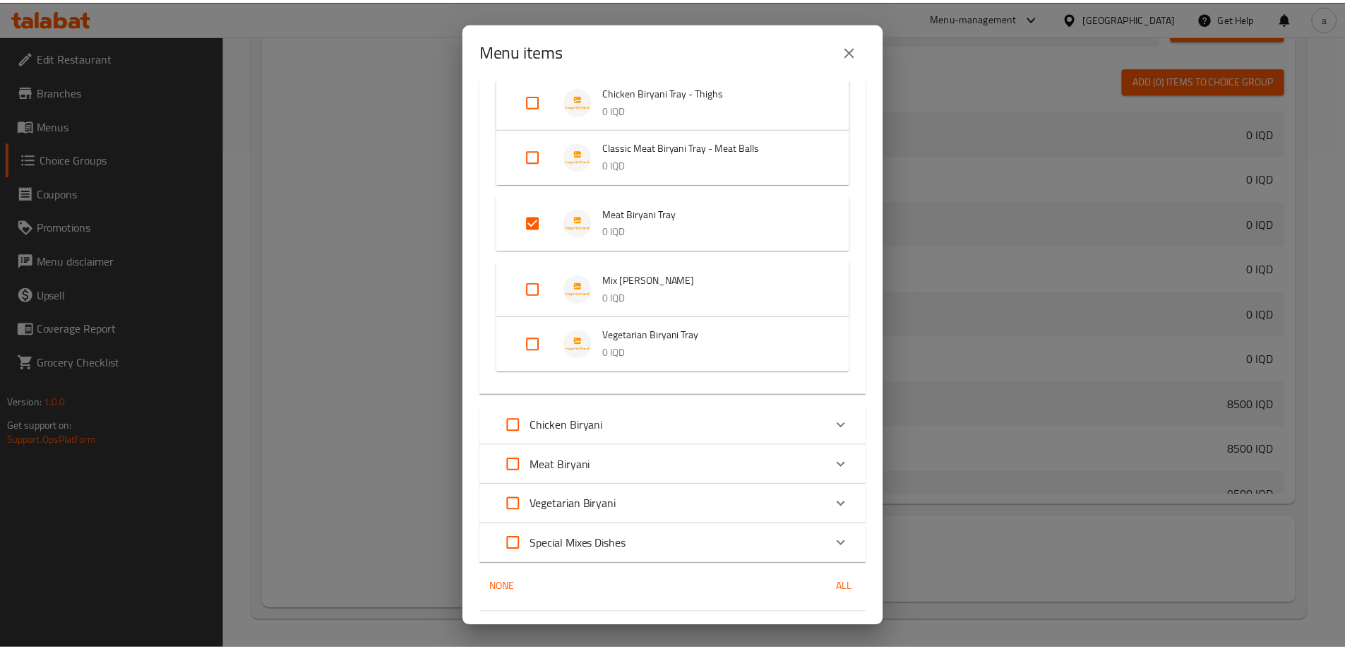
scroll to position [208, 0]
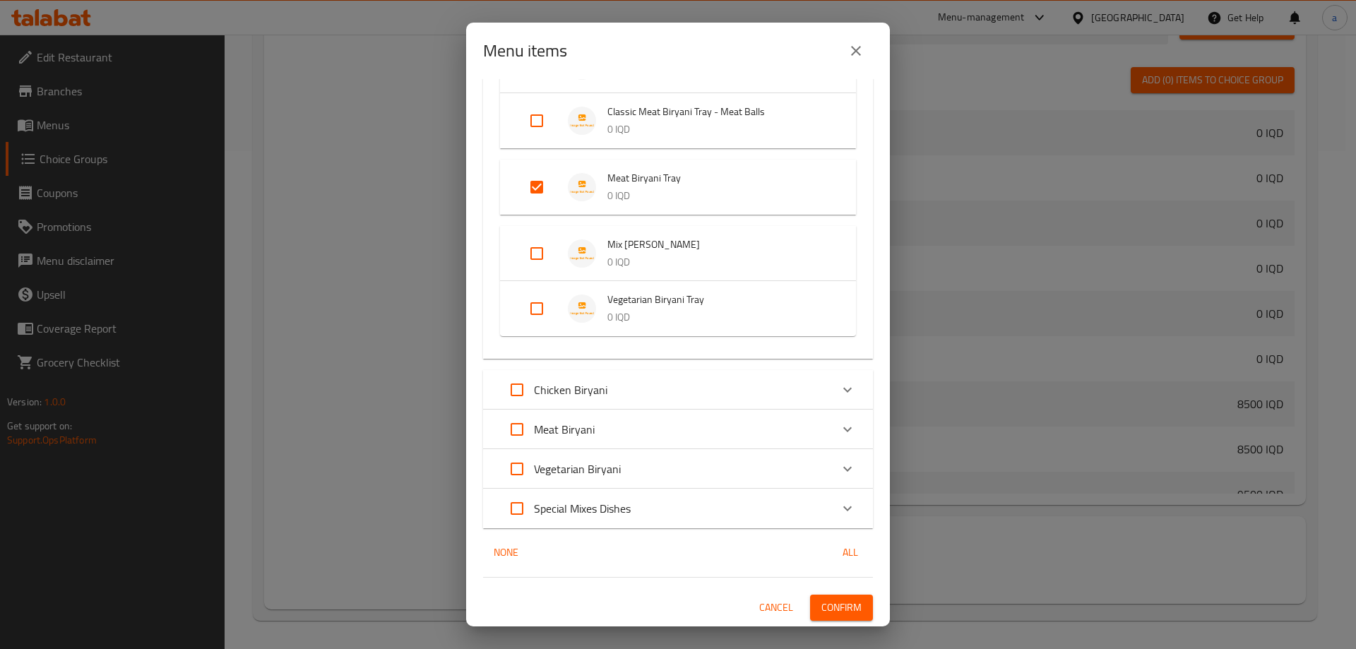
click at [838, 612] on span "Confirm" at bounding box center [841, 608] width 40 height 18
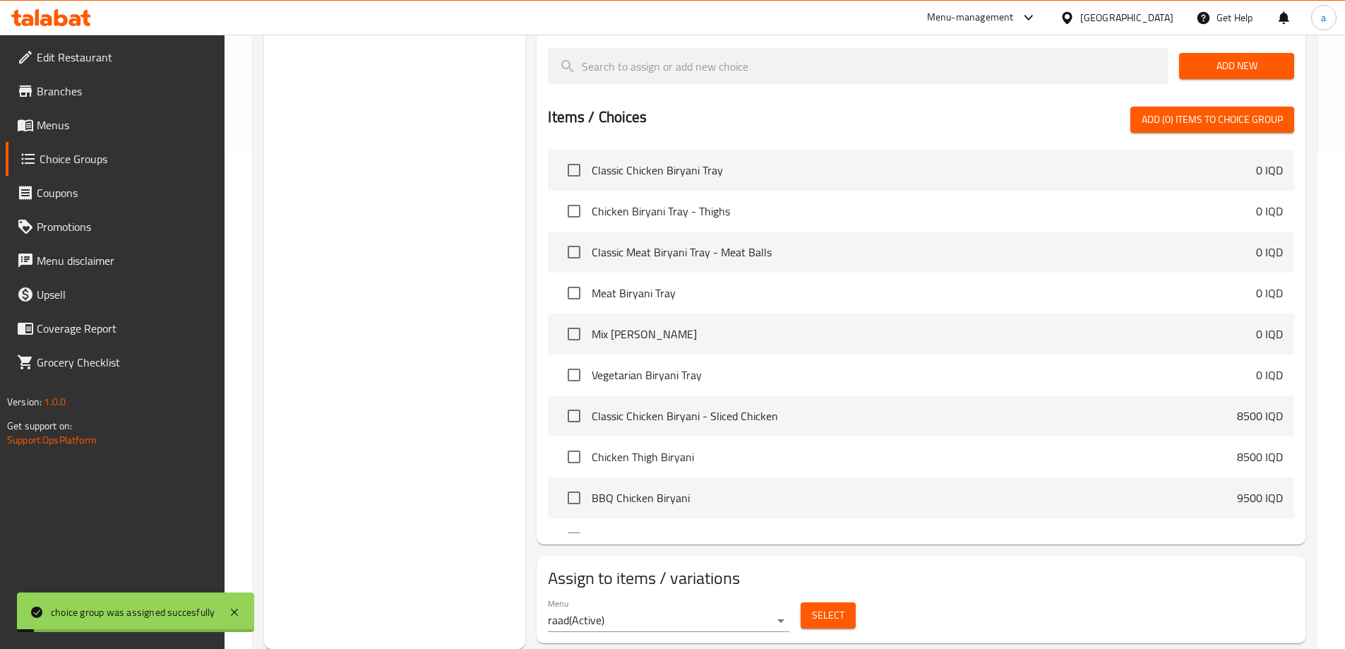
scroll to position [0, 0]
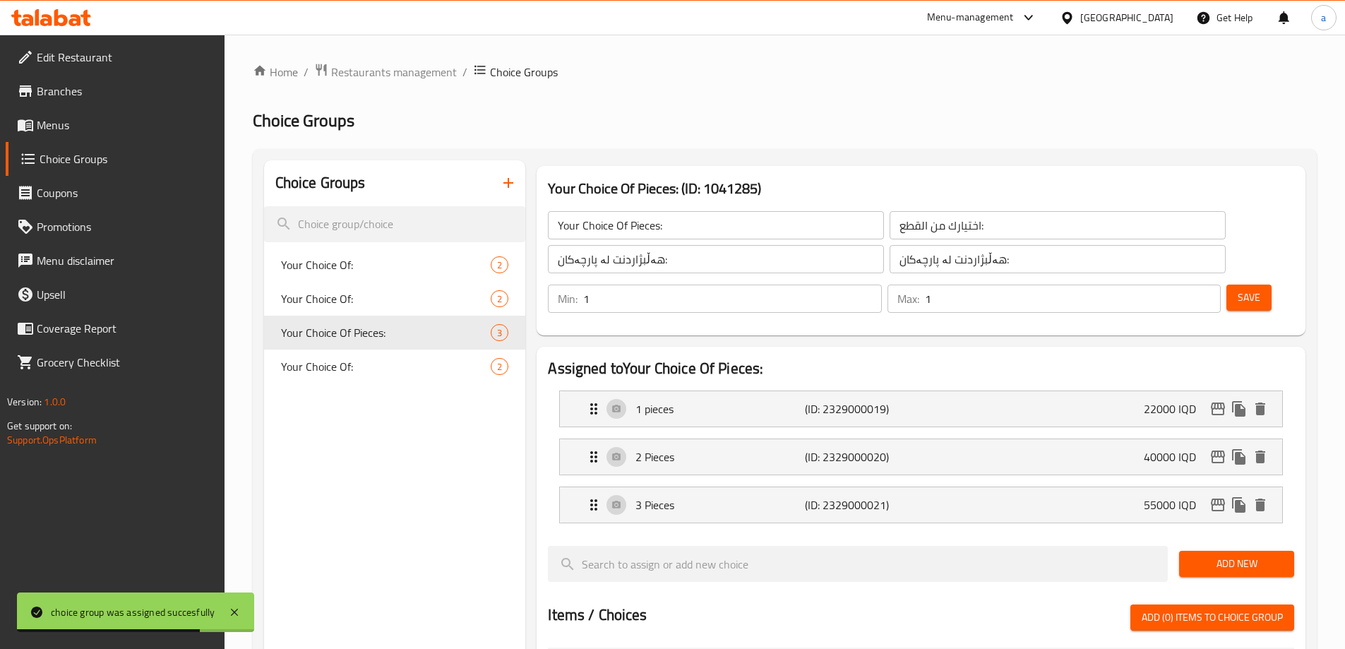
click at [513, 174] on button "button" at bounding box center [509, 183] width 34 height 34
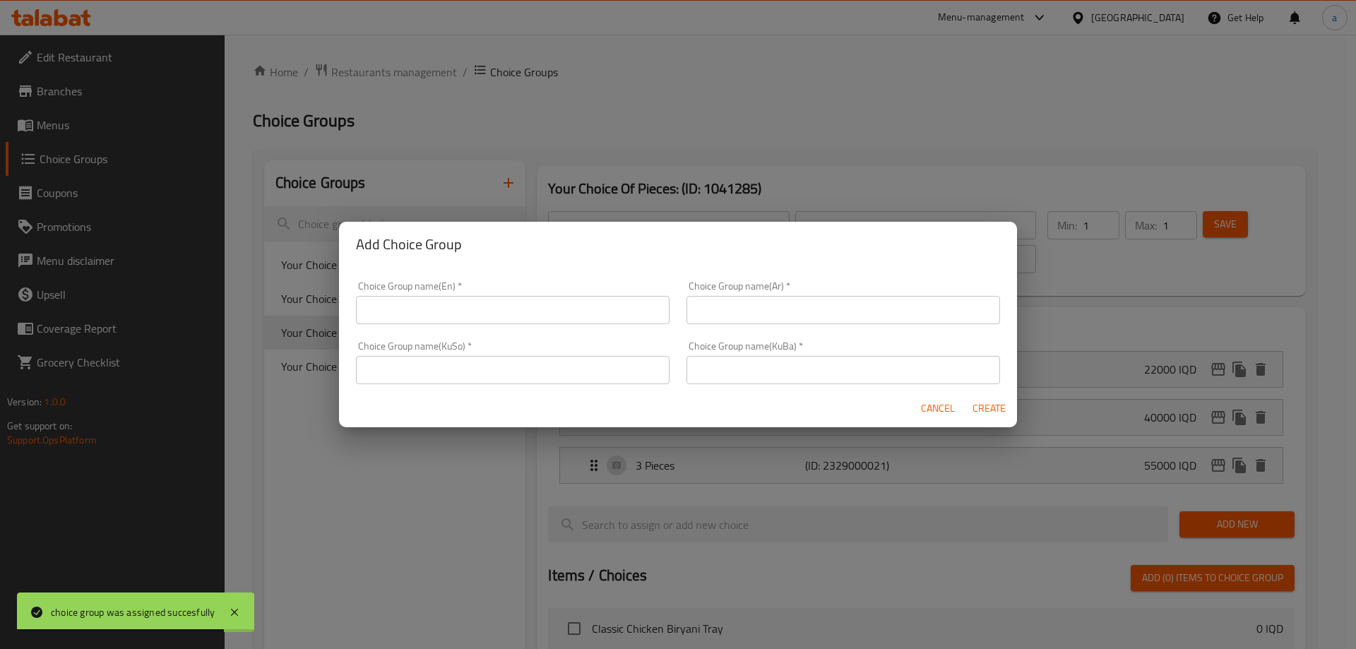
click at [566, 314] on input "text" at bounding box center [513, 310] width 314 height 28
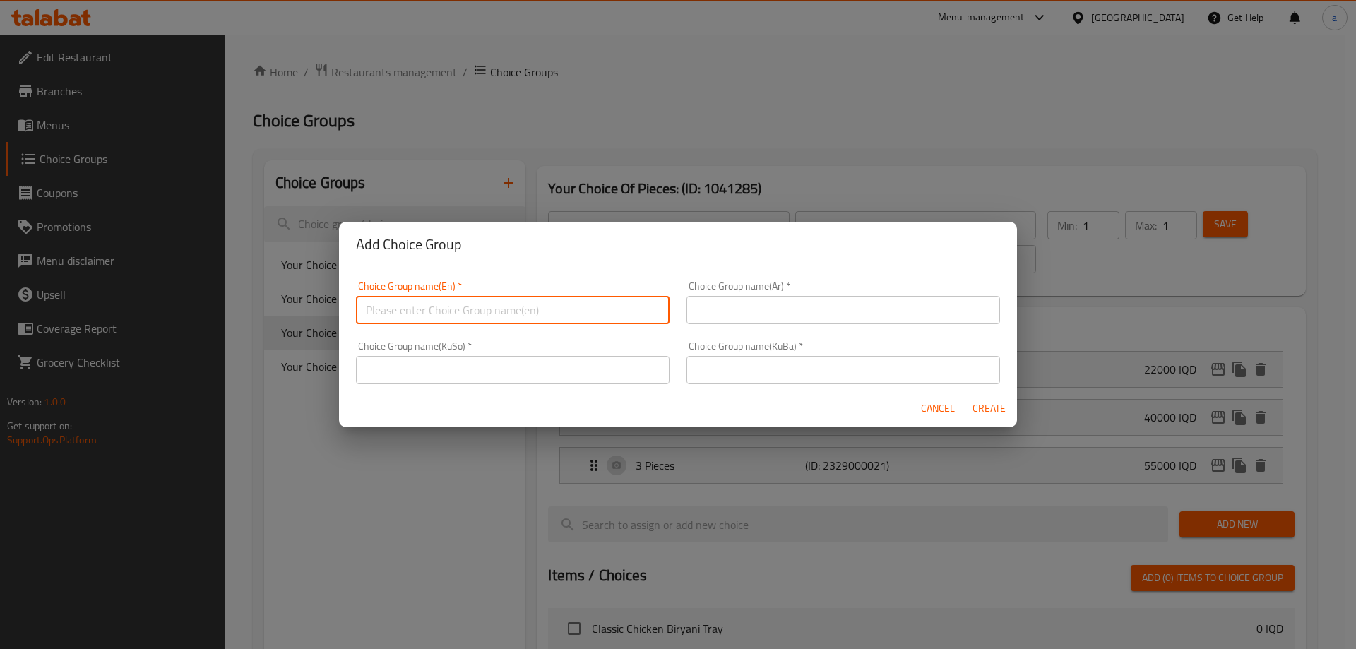
type input "Your Choice Of:"
click at [735, 323] on input "text" at bounding box center [844, 310] width 314 height 28
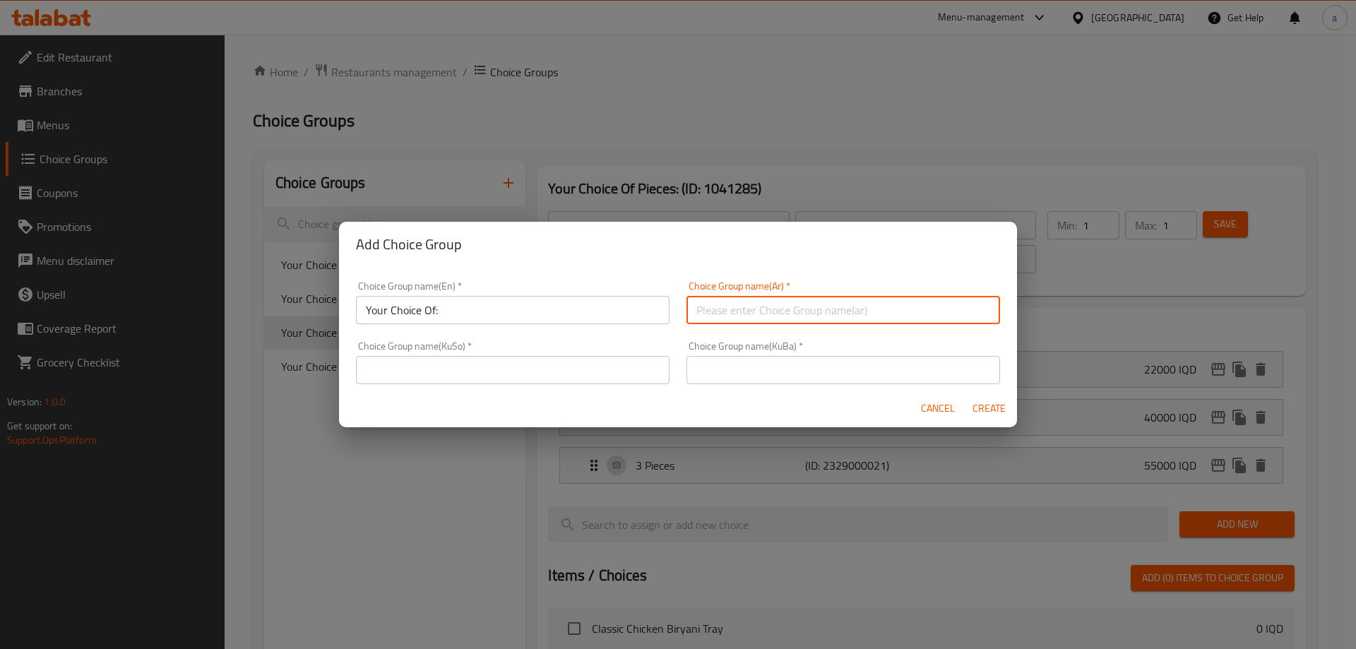
type input "إختيارك من:"
click at [561, 393] on div "Cancel Create" at bounding box center [678, 408] width 678 height 37
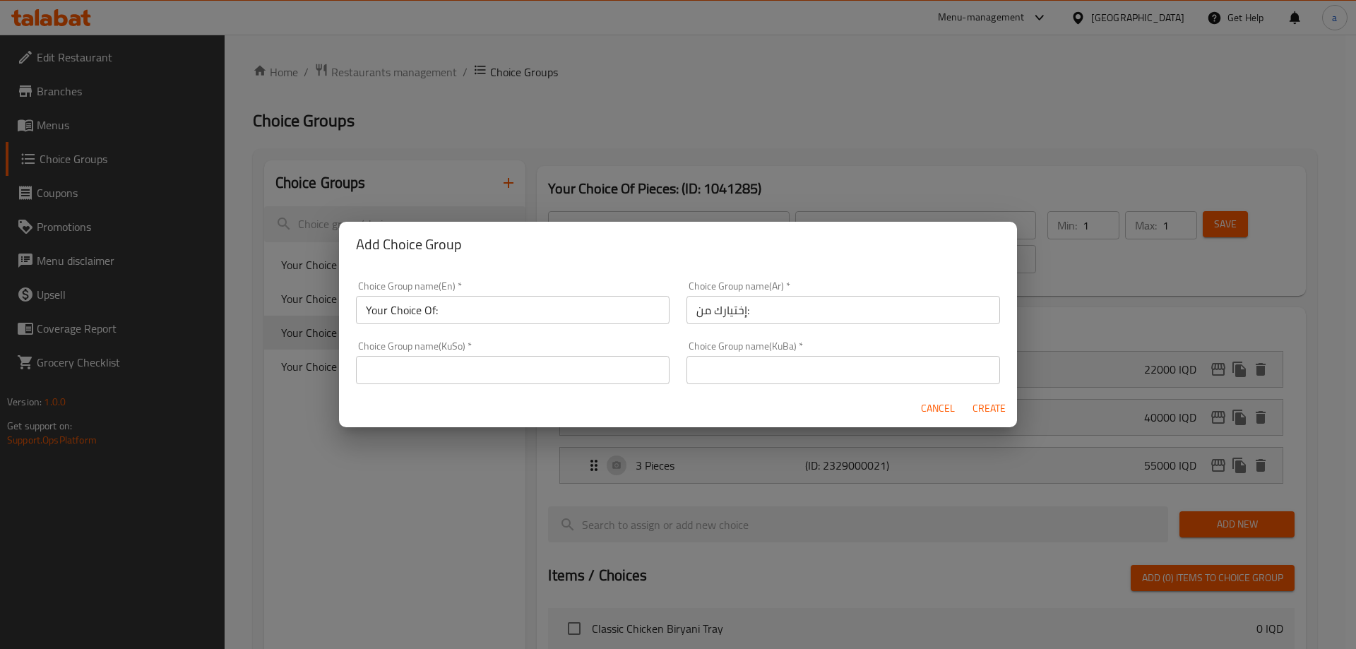
click at [561, 384] on input "text" at bounding box center [513, 370] width 314 height 28
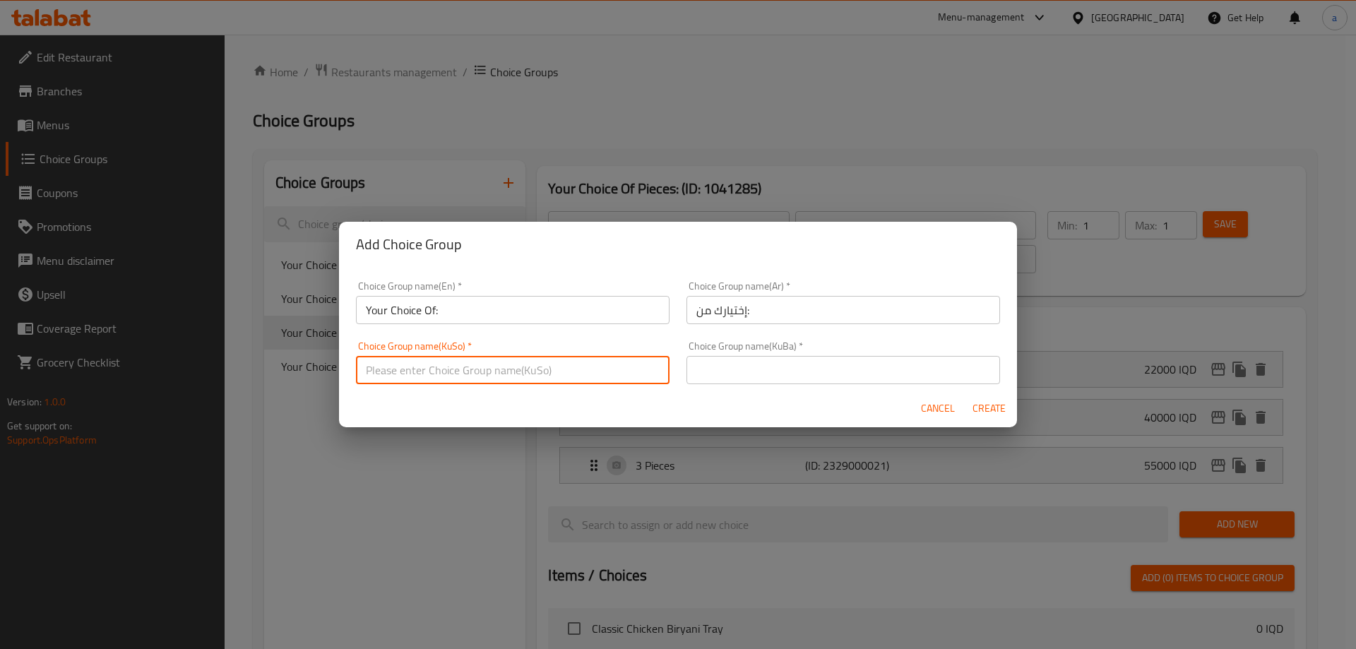
type input "هەڵبژاردنت لە:"
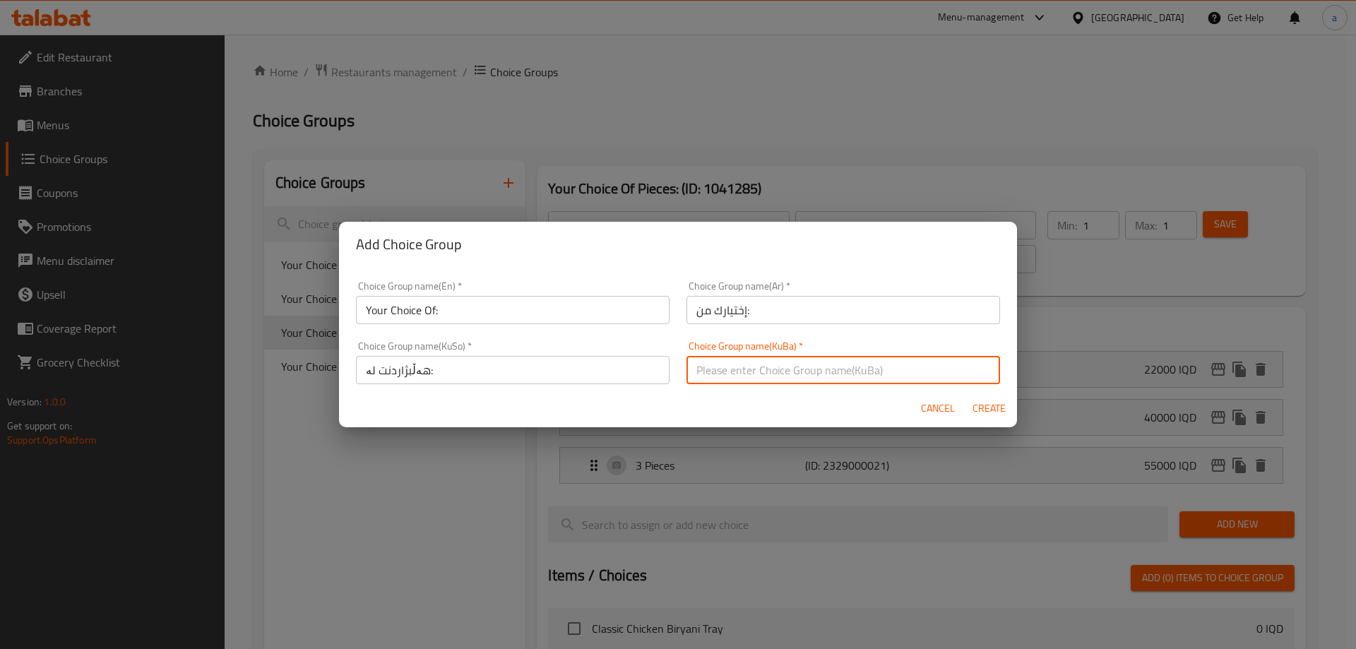
drag, startPoint x: 690, startPoint y: 361, endPoint x: 697, endPoint y: 364, distance: 7.6
click at [690, 361] on input "text" at bounding box center [844, 370] width 314 height 28
type input "هەڵبژاردنت لە:"
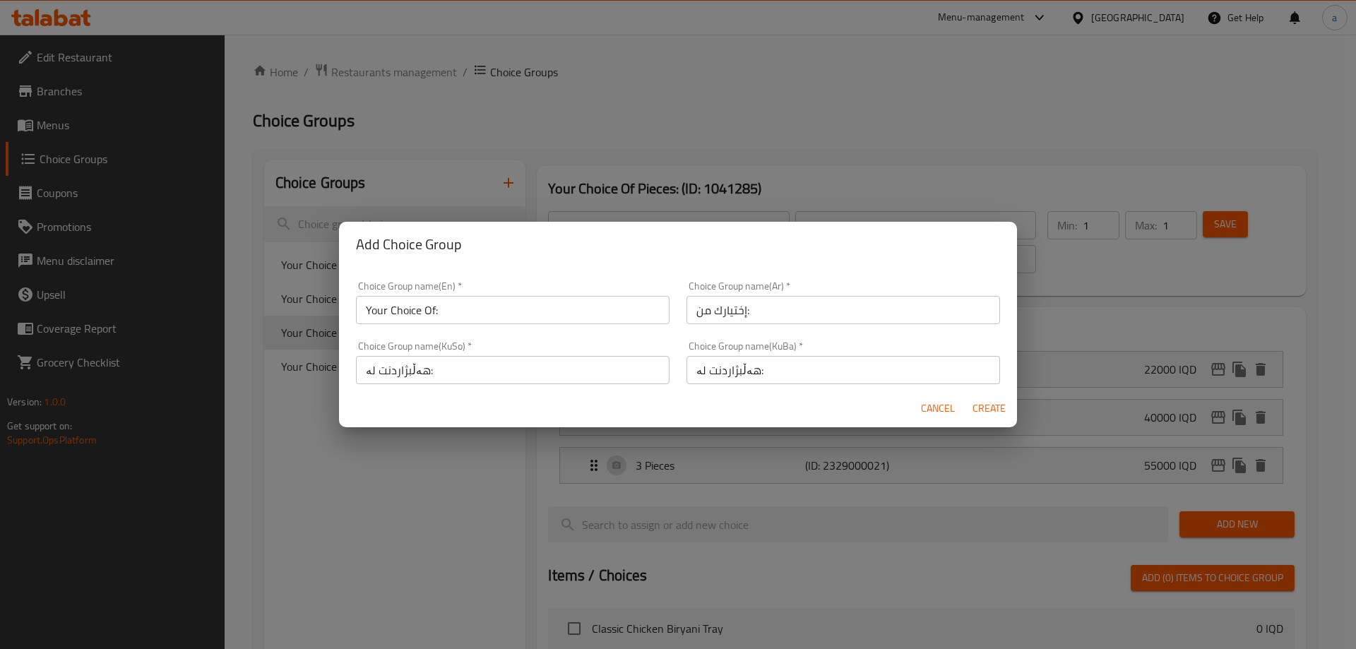
click at [581, 341] on div "Choice Group name(KuSo)   * هەڵبژاردنت لە: Choice Group name(KuSo) *" at bounding box center [513, 362] width 314 height 43
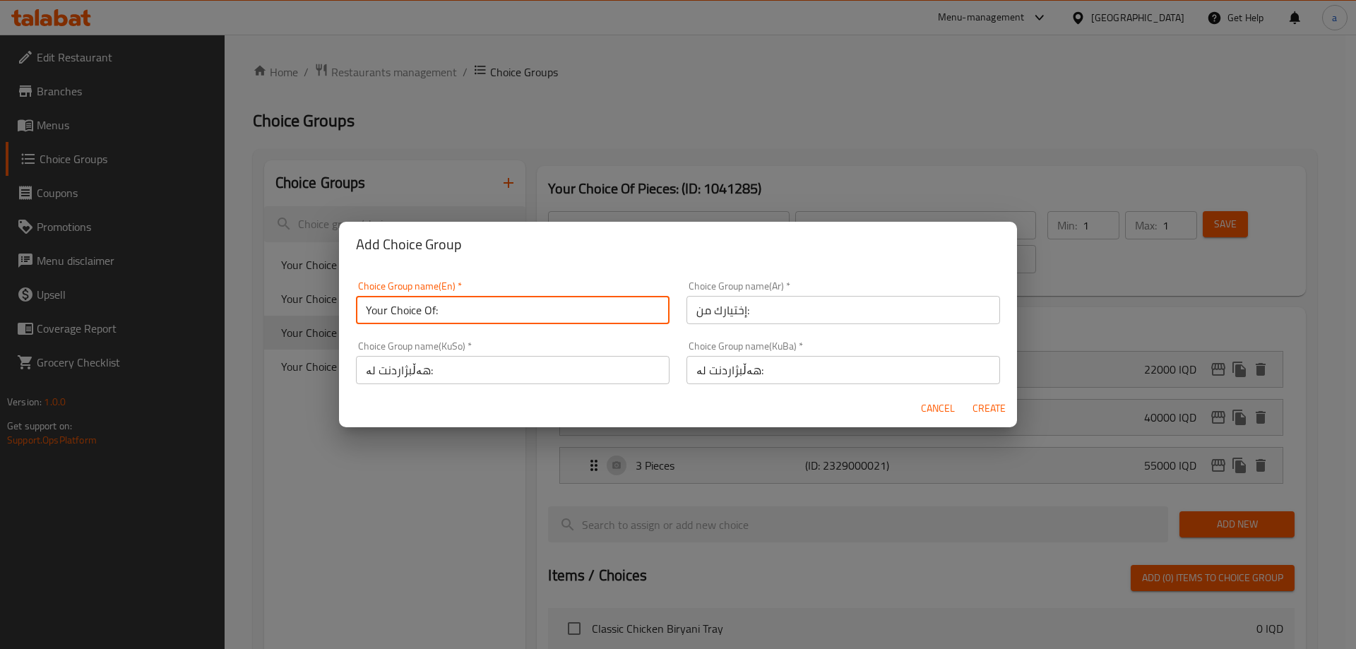
click at [572, 321] on input "Your Choice Of:" at bounding box center [513, 310] width 314 height 28
type input "Your Choice Of:"
click at [991, 408] on span "Create" at bounding box center [989, 409] width 34 height 18
type input "Your Choice Of:"
type input "إختيارك من:"
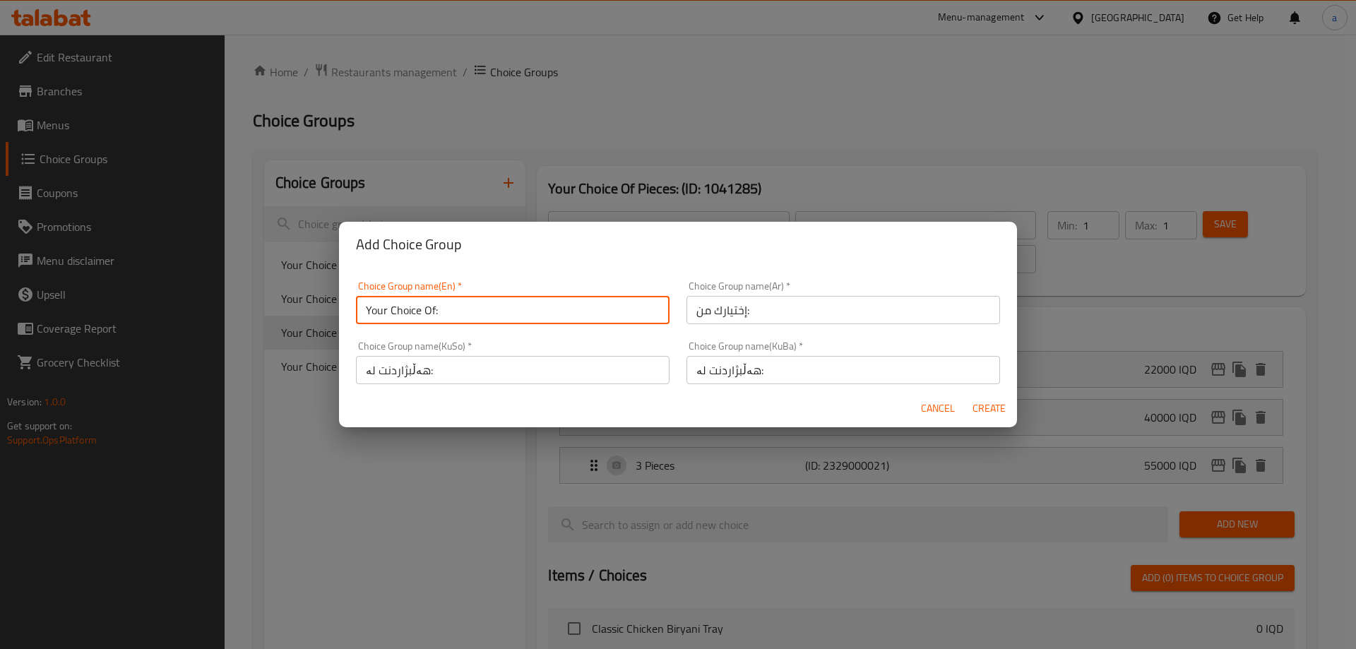
type input "هەڵبژاردنت لە:"
type input "0"
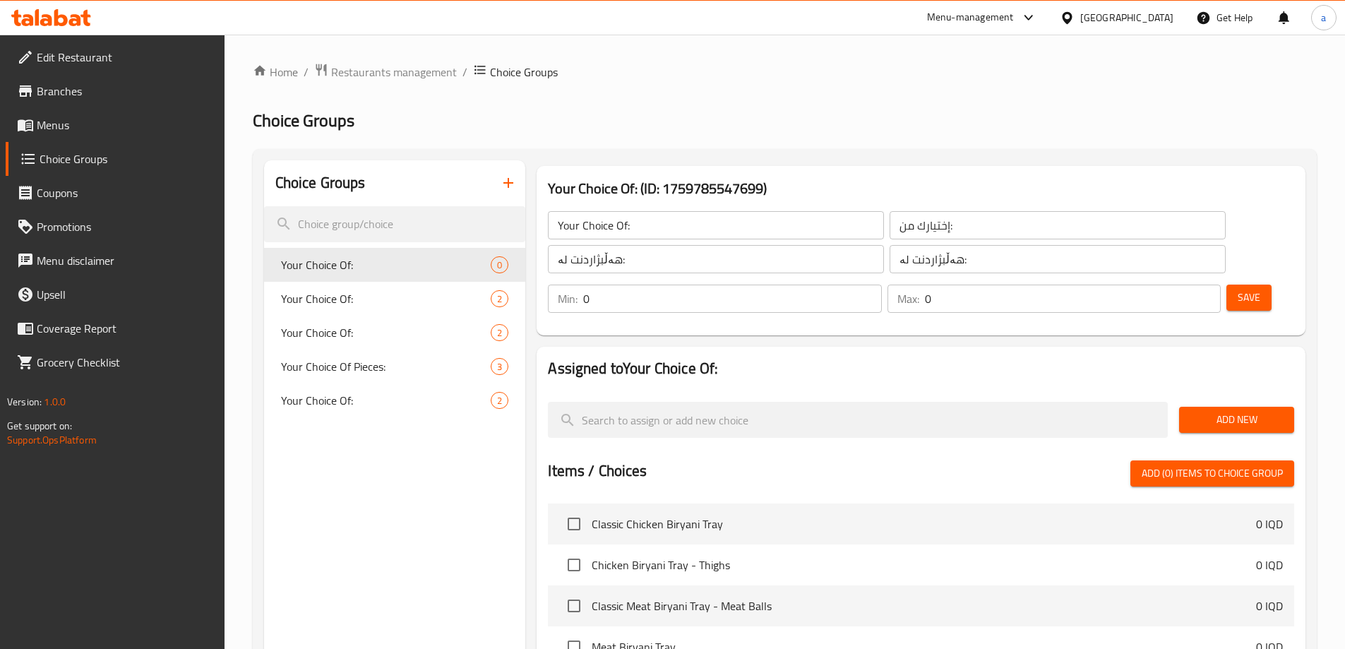
click at [881, 285] on input "0" at bounding box center [732, 299] width 298 height 28
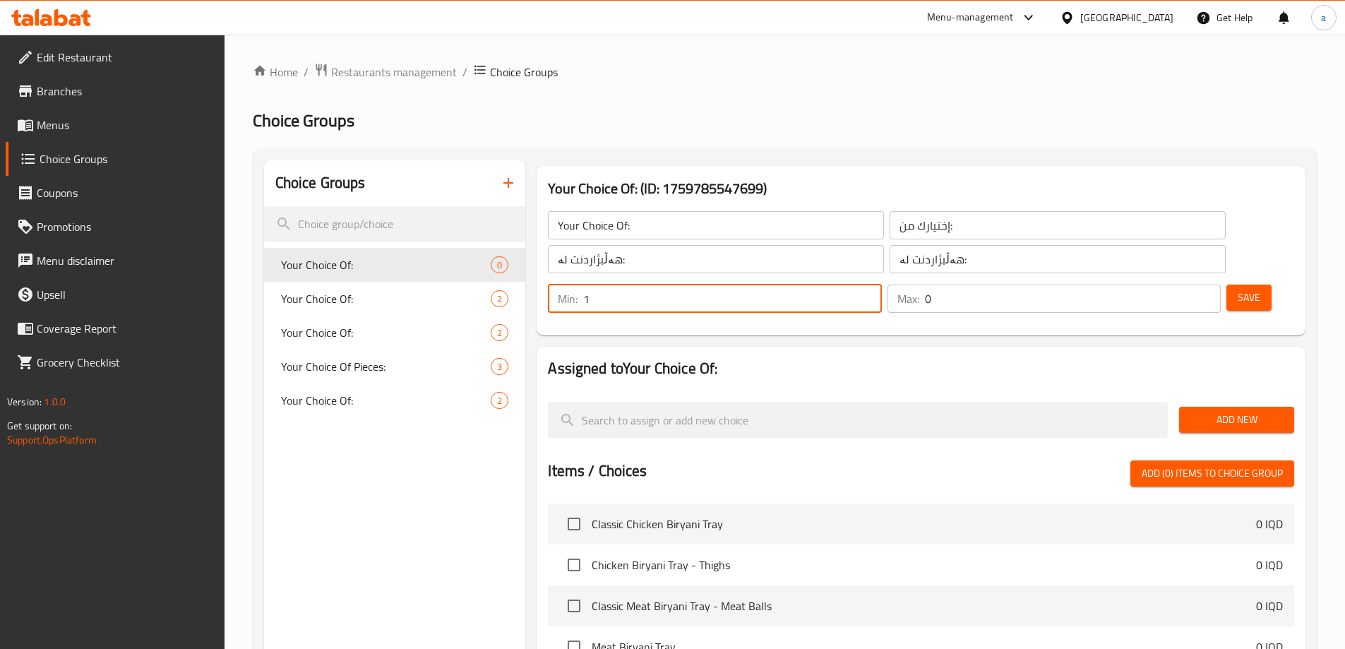
type input "1"
click at [881, 285] on input "1" at bounding box center [732, 299] width 298 height 28
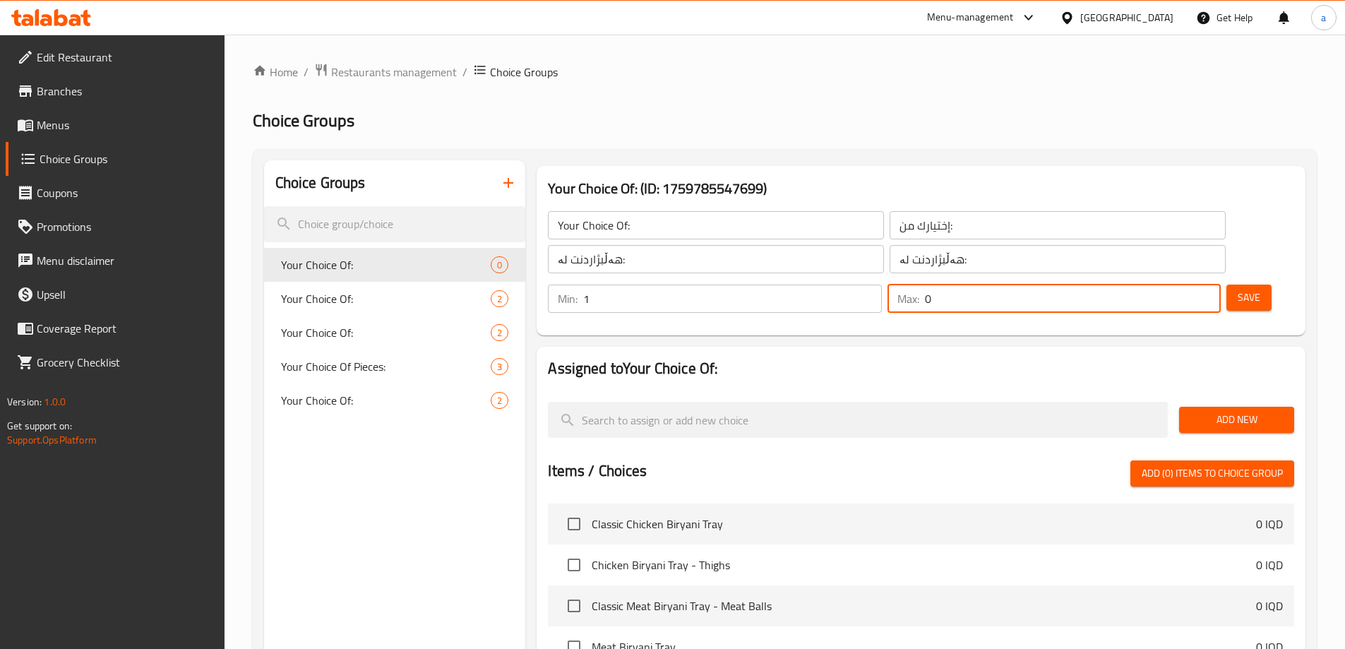
click at [1188, 285] on input "0" at bounding box center [1073, 299] width 296 height 28
type input "1"
click at [1177, 285] on input "1" at bounding box center [1073, 299] width 296 height 28
click at [1227, 285] on button "Save" at bounding box center [1249, 298] width 45 height 26
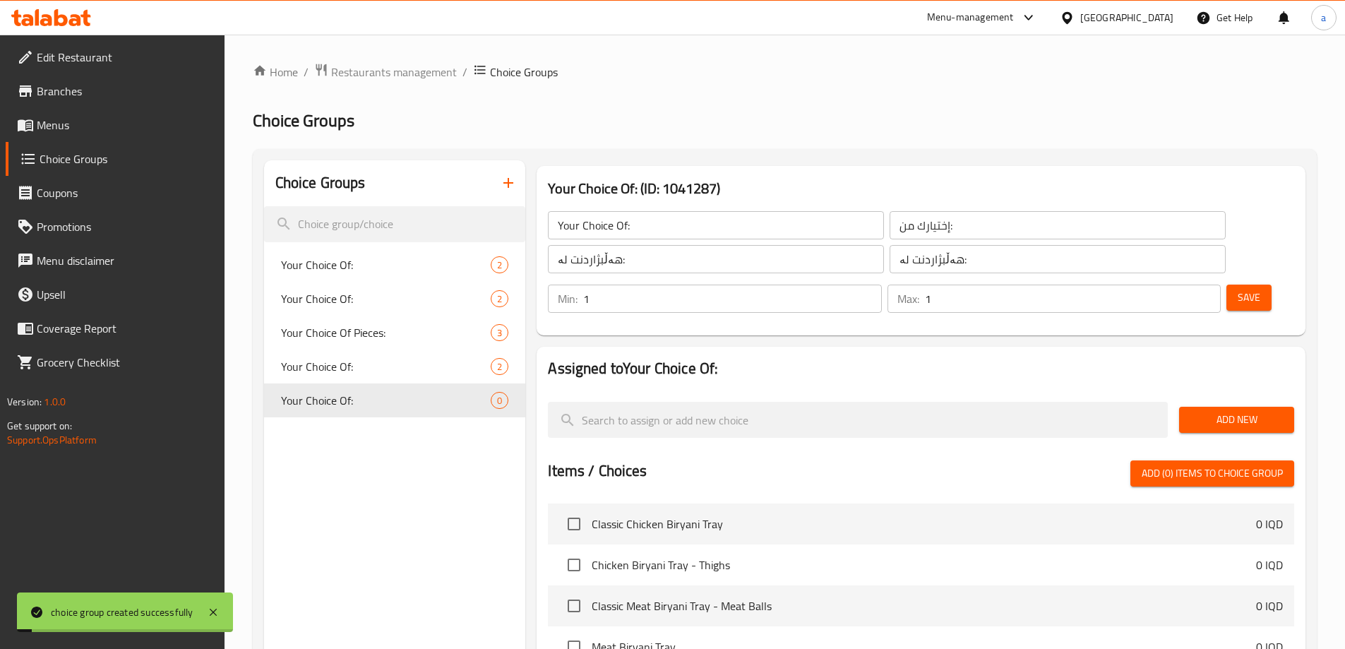
click at [1213, 411] on span "Add New" at bounding box center [1237, 420] width 93 height 18
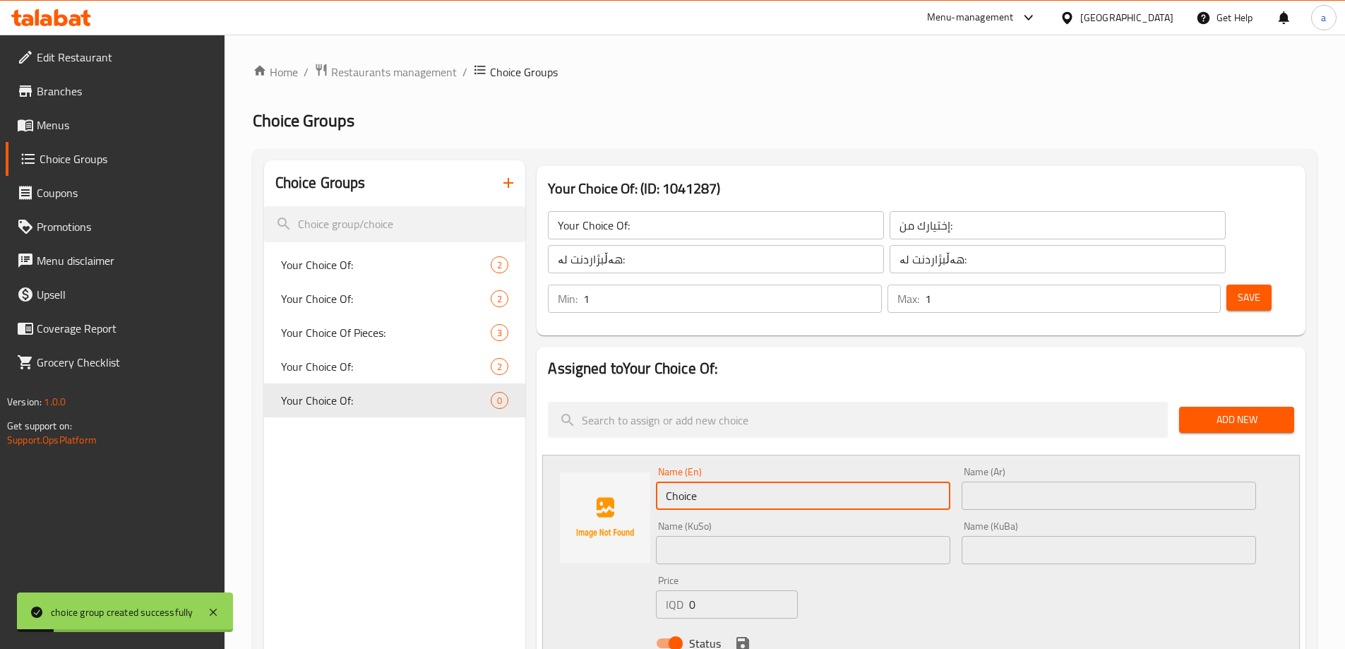
drag, startPoint x: 725, startPoint y: 451, endPoint x: 658, endPoint y: 462, distance: 68.7
click at [658, 482] on input "Choice" at bounding box center [803, 496] width 295 height 28
type input "Large"
click at [998, 467] on div "Name (Ar) Name (Ar)" at bounding box center [1109, 488] width 295 height 43
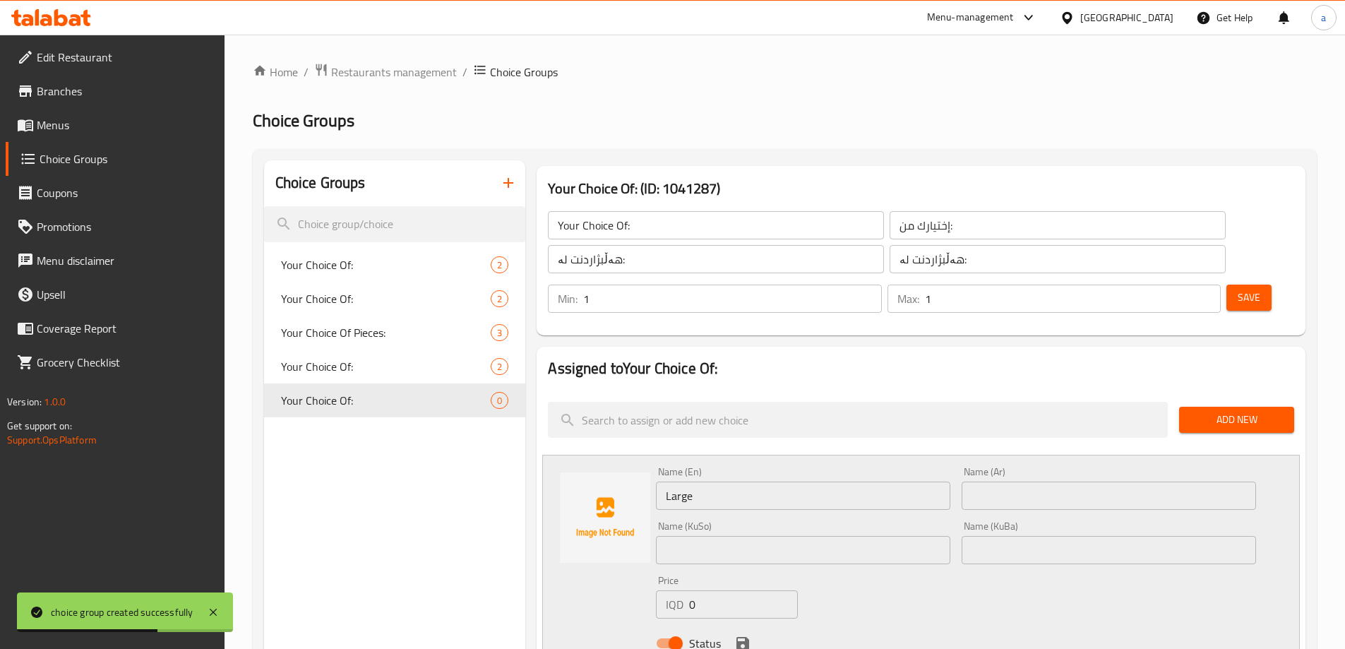
click at [1006, 482] on input "text" at bounding box center [1109, 496] width 295 height 28
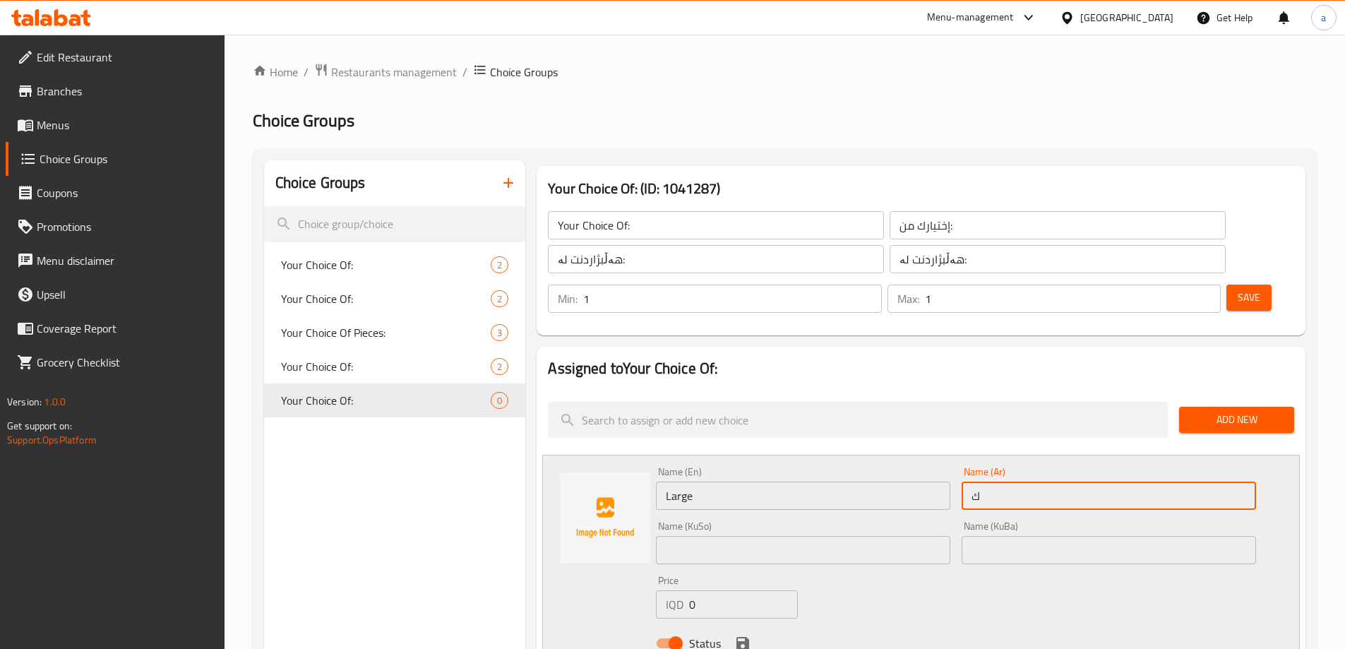
type input "كبير"
click at [840, 536] on input "text" at bounding box center [803, 550] width 295 height 28
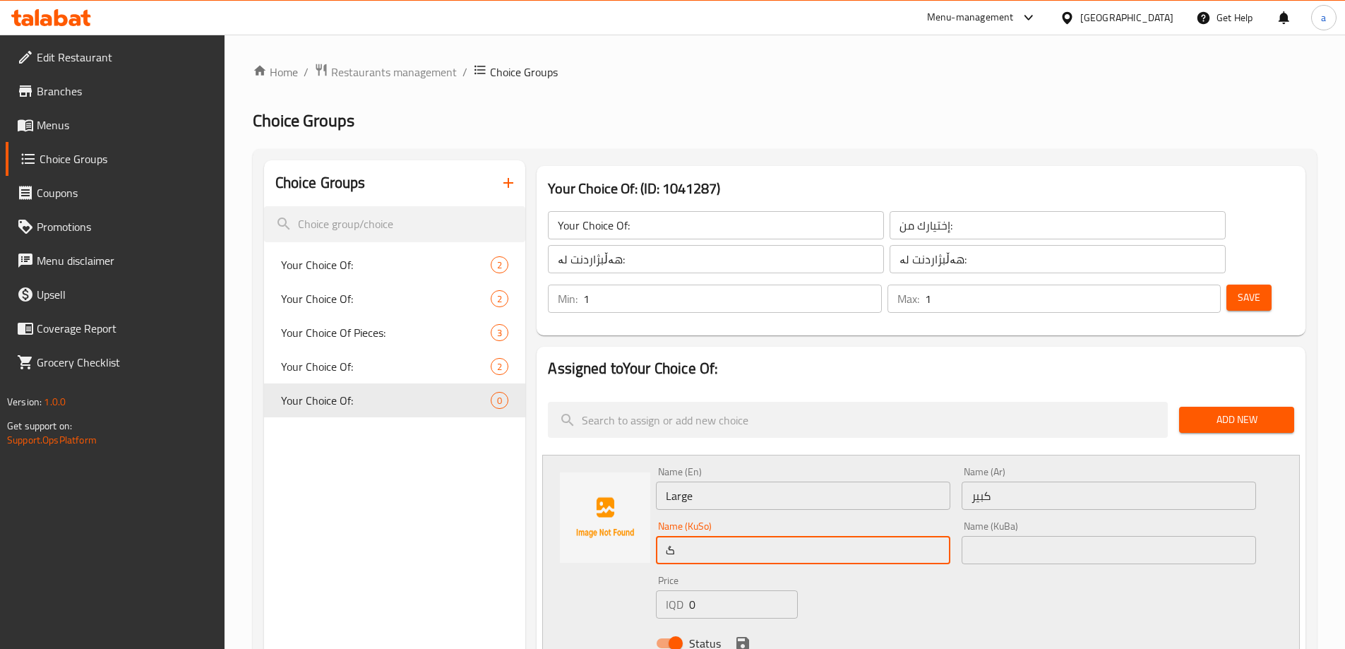
type input "گەورە"
drag, startPoint x: 707, startPoint y: 504, endPoint x: 655, endPoint y: 511, distance: 52.1
click at [655, 516] on div "Name (KuSo) گەورە Name (KuSo)" at bounding box center [803, 543] width 306 height 54
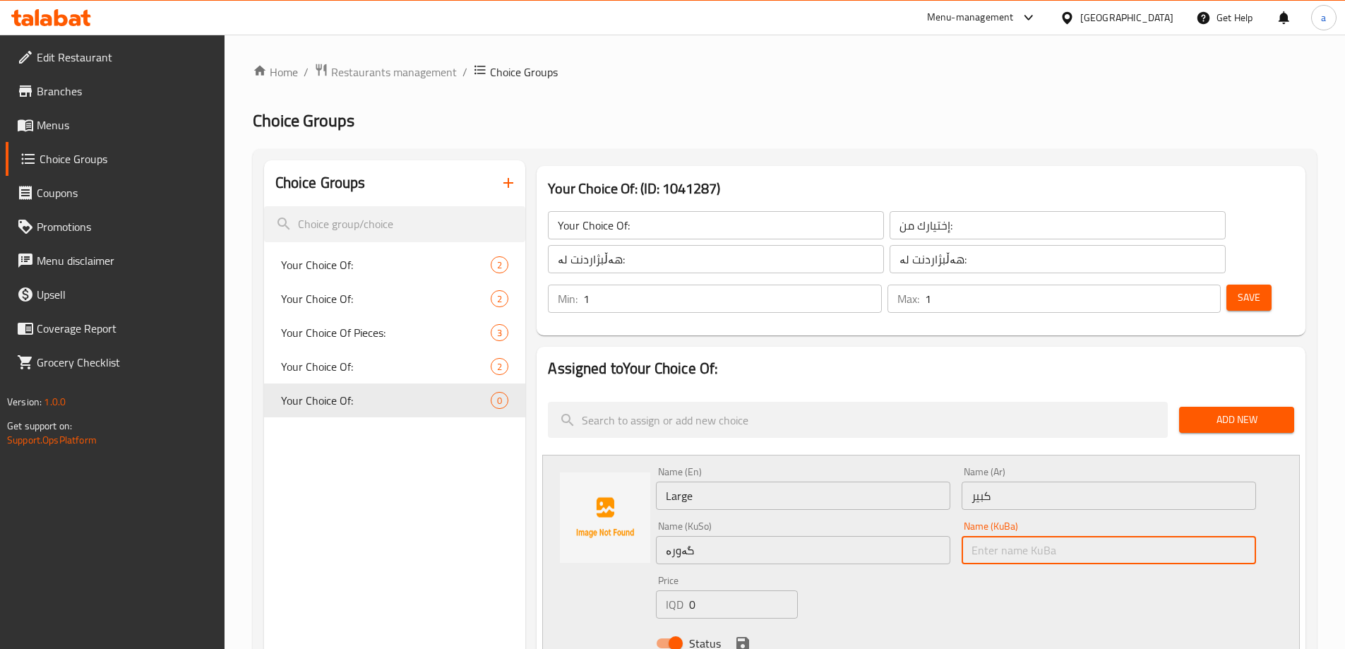
click at [987, 536] on input "text" at bounding box center [1109, 550] width 295 height 28
paste input "گەورە"
type input "گەورە"
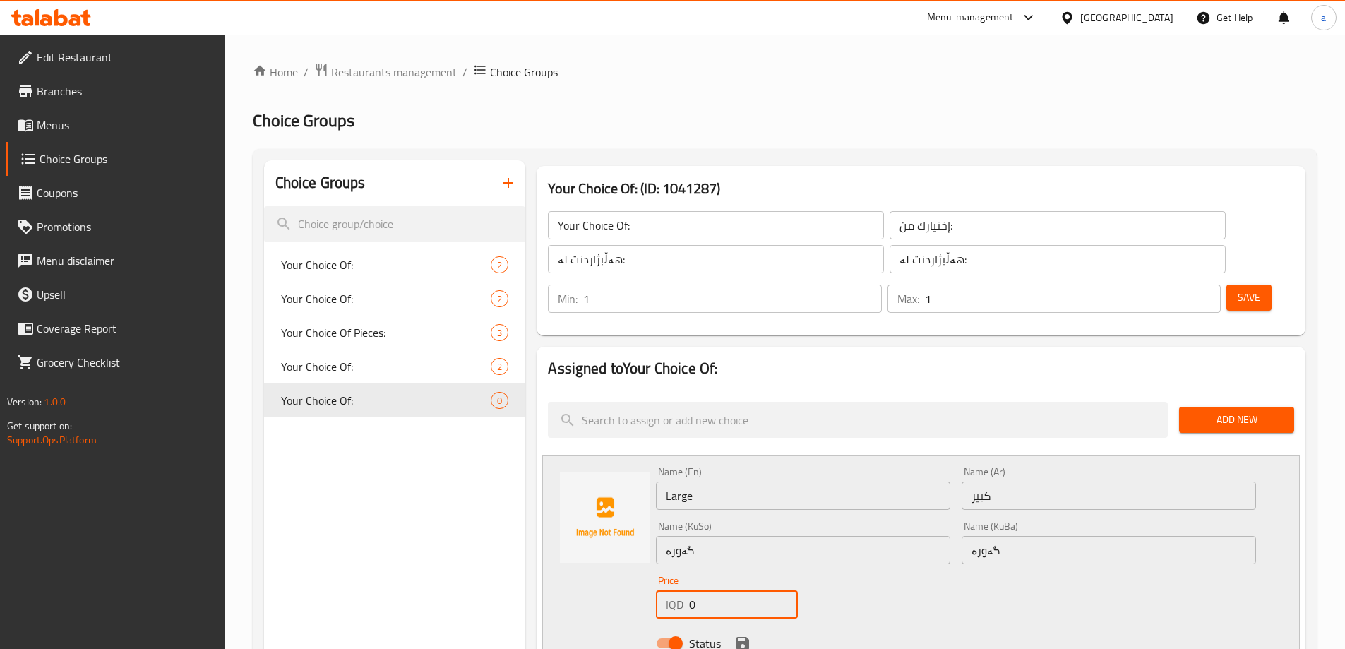
drag, startPoint x: 724, startPoint y: 559, endPoint x: 672, endPoint y: 574, distance: 53.7
click at [672, 590] on div "IQD 0 Price" at bounding box center [726, 604] width 141 height 28
type input "35000"
click at [741, 637] on icon "save" at bounding box center [743, 643] width 13 height 13
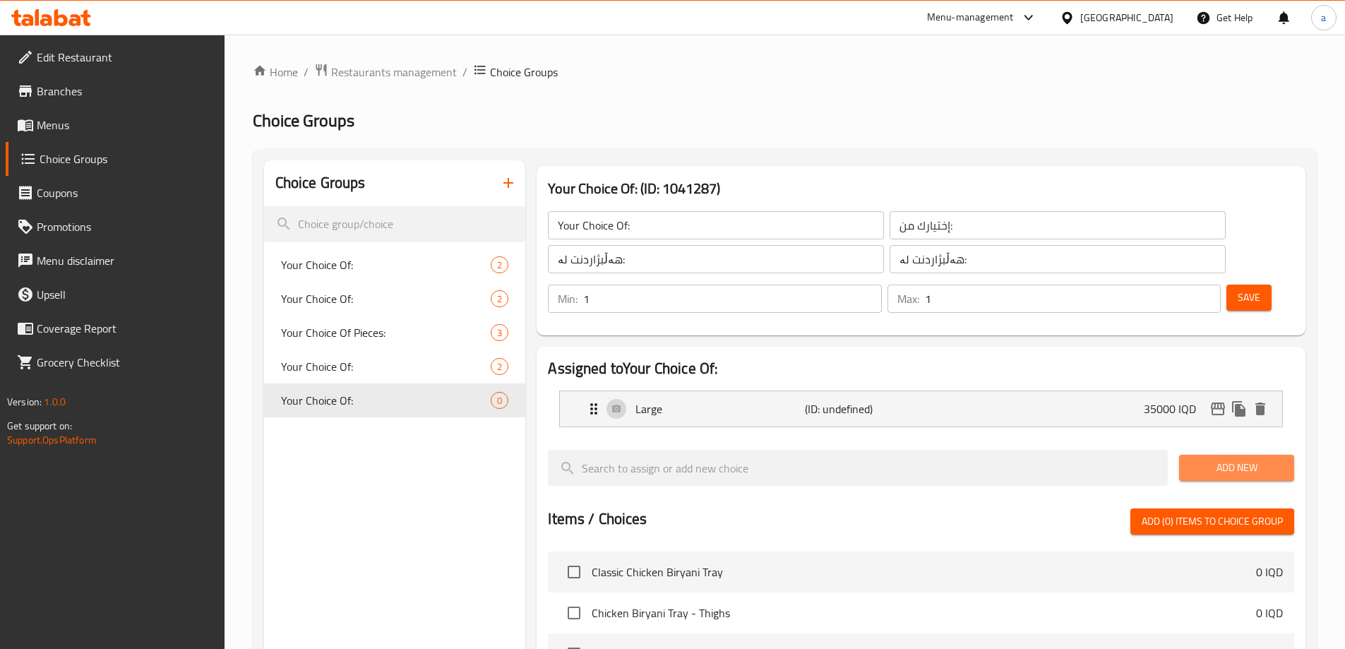
click at [1218, 459] on span "Add New" at bounding box center [1237, 468] width 93 height 18
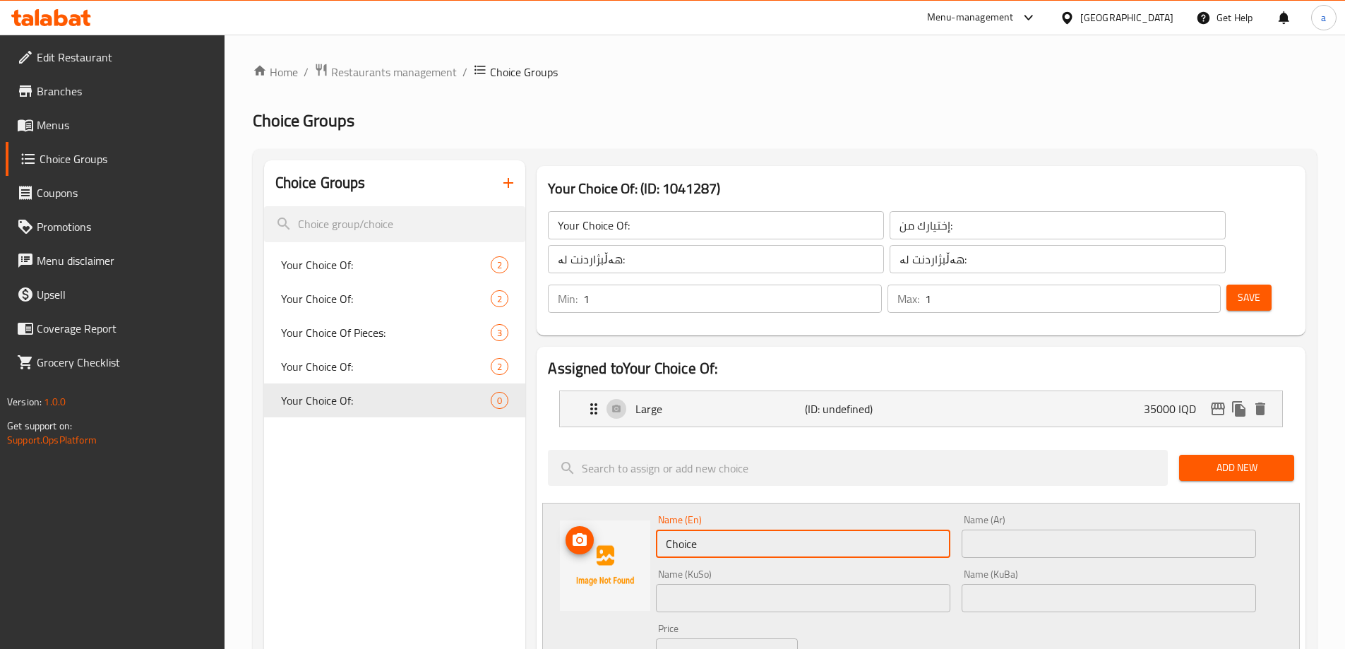
drag, startPoint x: 867, startPoint y: 510, endPoint x: 636, endPoint y: 535, distance: 233.1
click at [636, 535] on div "Name (En) Choice Name (En) Name (Ar) Name (Ar) Name (KuSo) Name (KuSo) Name (Ku…" at bounding box center [921, 610] width 758 height 214
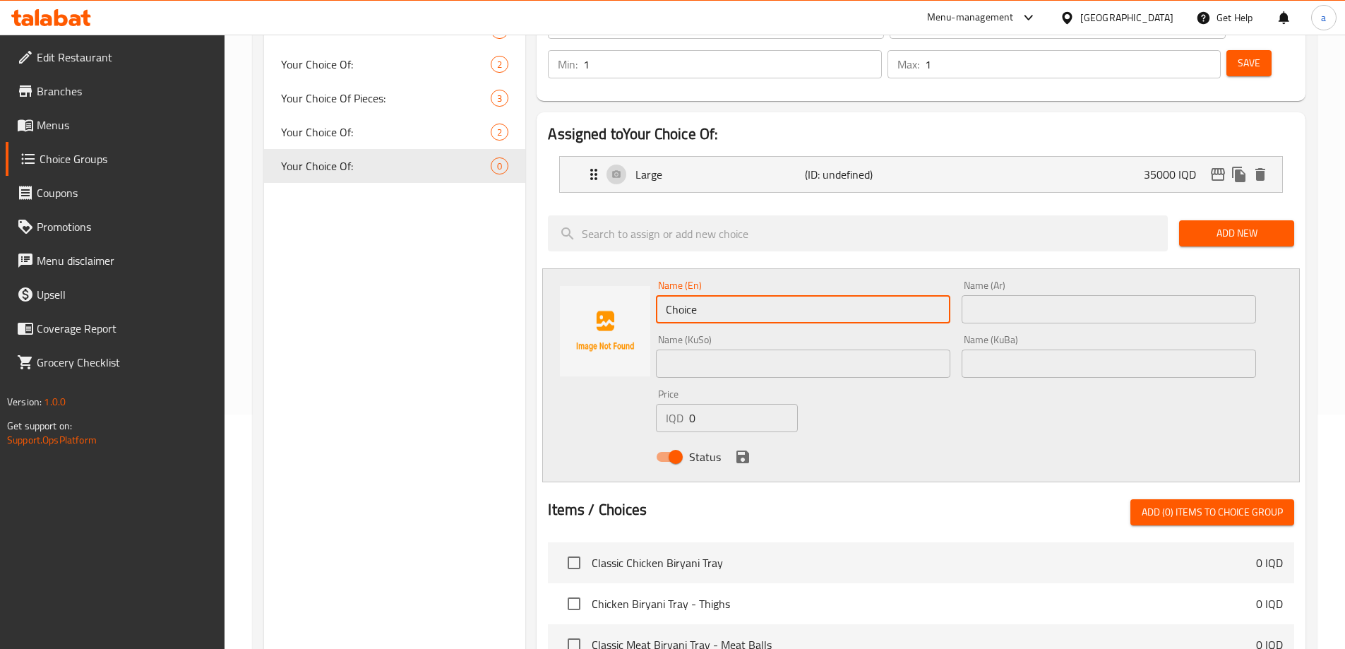
scroll to position [235, 0]
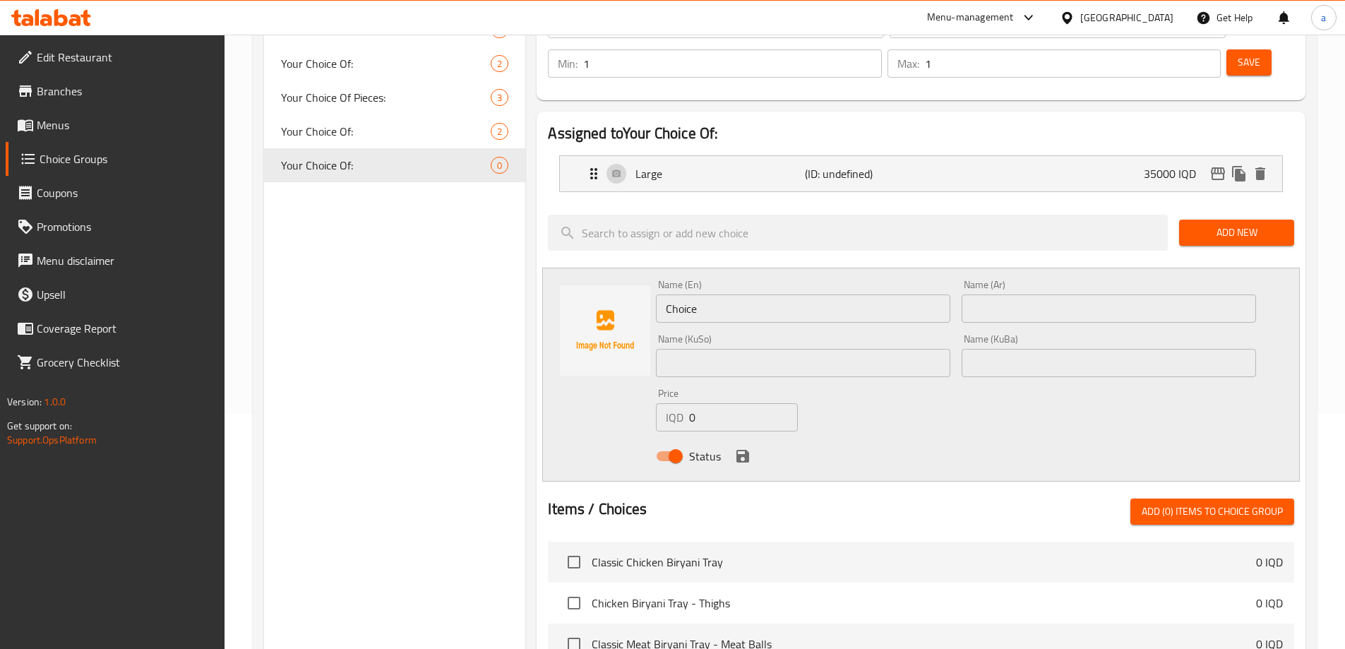
click at [865, 336] on div "Name (KuSo) Name ([PERSON_NAME])" at bounding box center [803, 355] width 306 height 54
click at [865, 349] on input "text" at bounding box center [803, 363] width 295 height 28
type input "ناوەند"
click at [977, 349] on input "text" at bounding box center [1109, 363] width 295 height 28
type input "ناوەند"
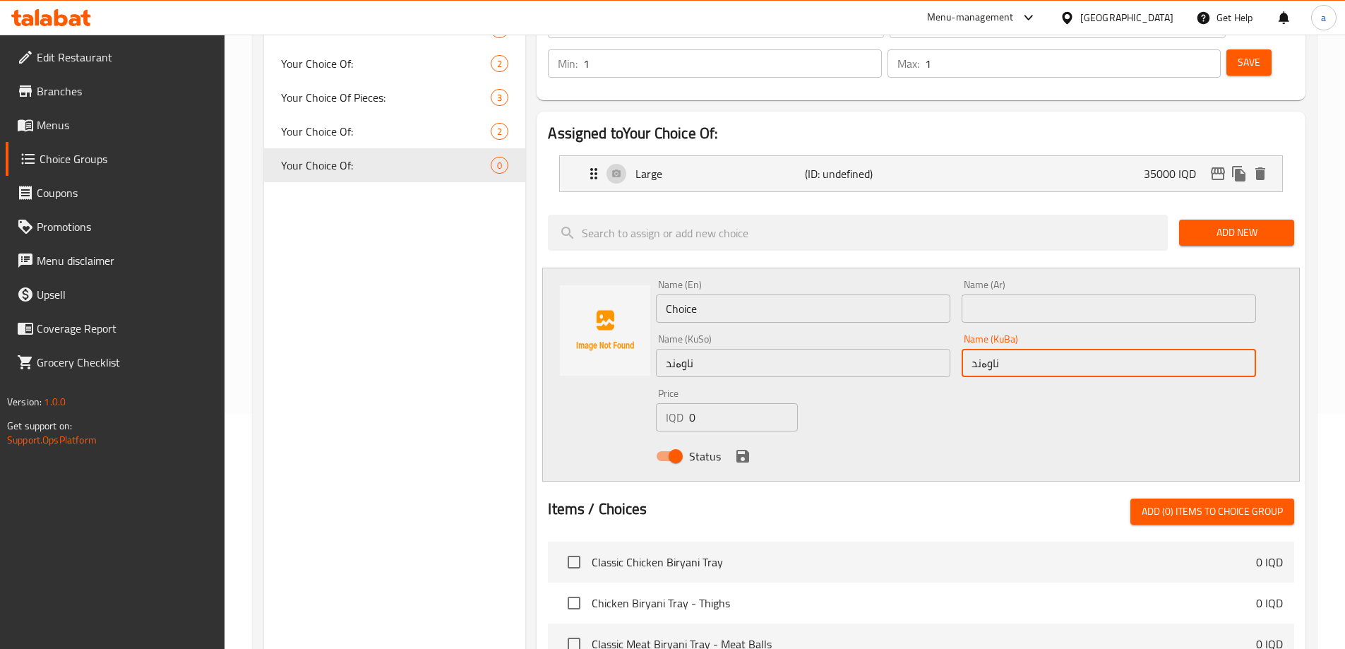
click at [1014, 295] on input "text" at bounding box center [1109, 309] width 295 height 28
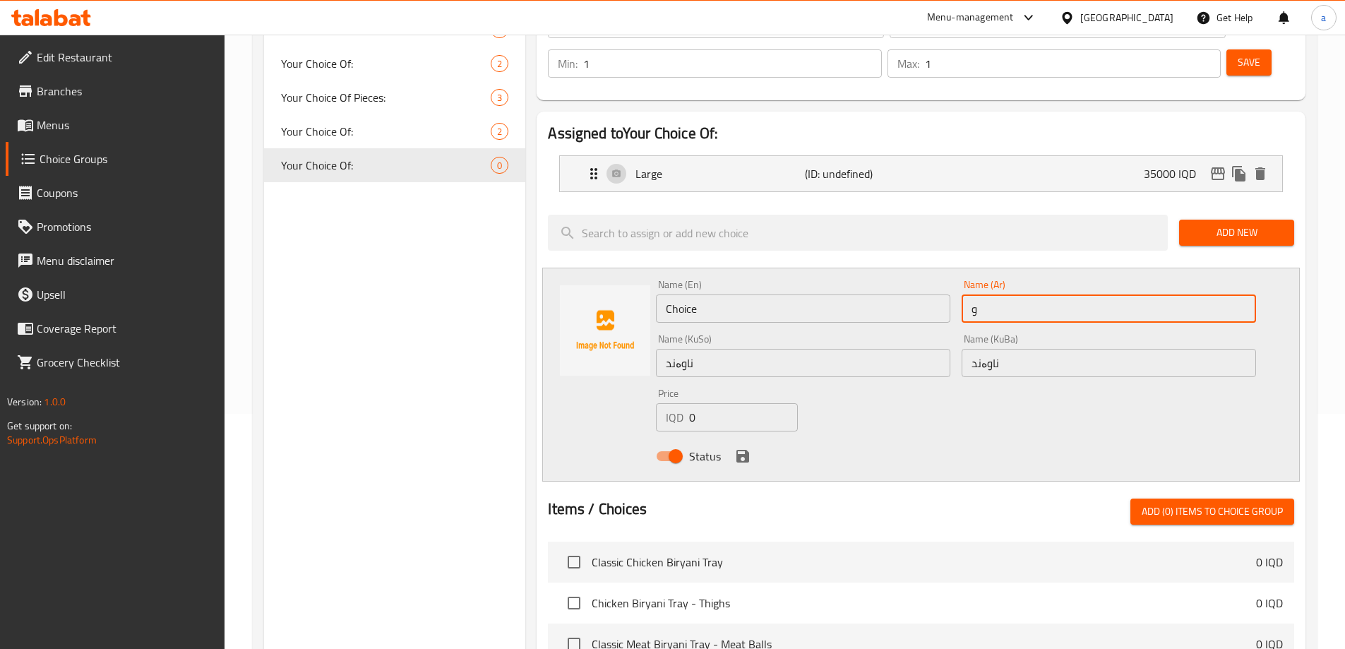
type input "وسط"
click at [887, 295] on input "Choice" at bounding box center [803, 309] width 295 height 28
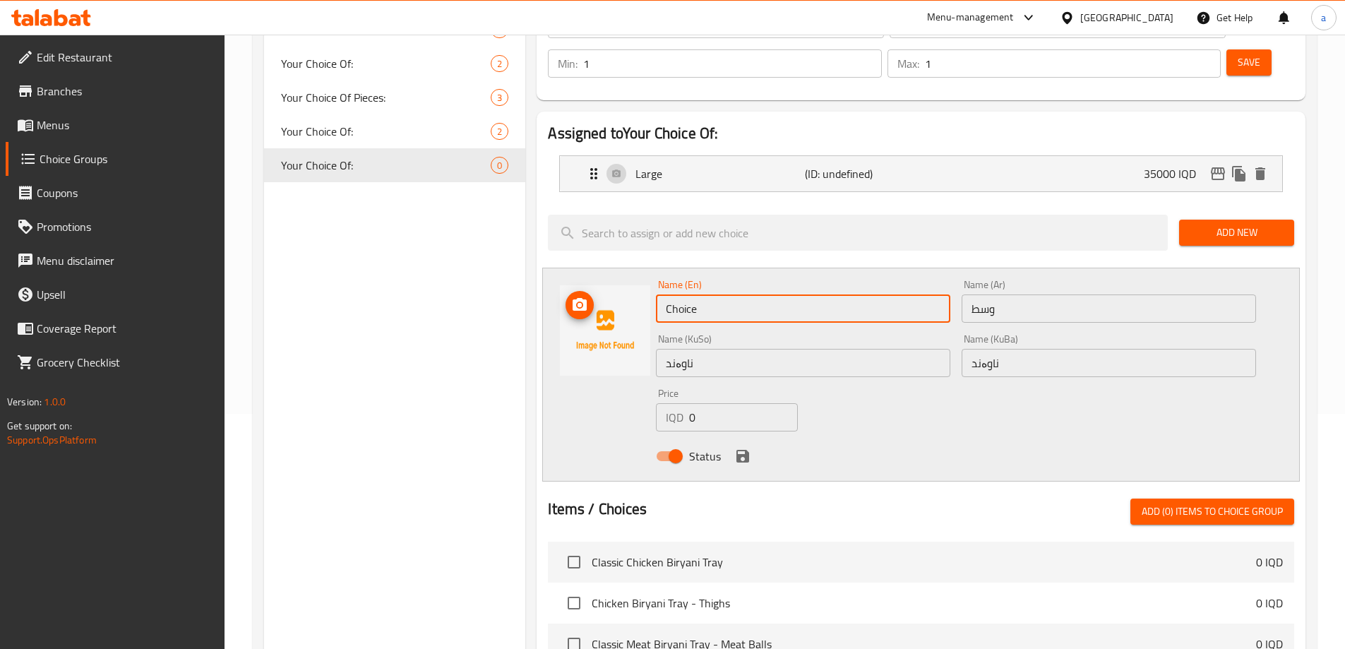
drag, startPoint x: 750, startPoint y: 270, endPoint x: 648, endPoint y: 279, distance: 102.1
click at [648, 279] on div "Name (En) Choice Name (En) Name (Ar) وسط Name (Ar) Name (KuSo) ناوەند Name (KuS…" at bounding box center [921, 375] width 758 height 214
type input "Medium"
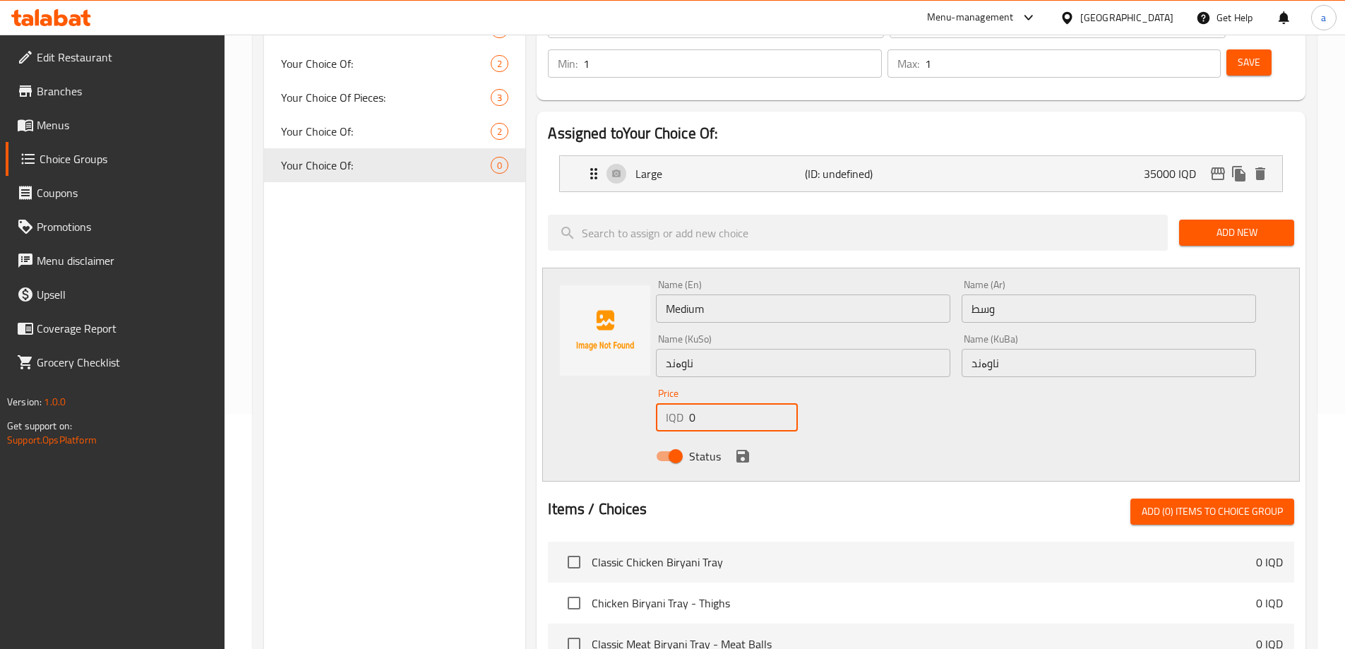
drag, startPoint x: 708, startPoint y: 381, endPoint x: 657, endPoint y: 384, distance: 50.9
click at [657, 403] on div "IQD 0 Price" at bounding box center [726, 417] width 141 height 28
type input "35000"
click at [745, 448] on icon "save" at bounding box center [743, 456] width 17 height 17
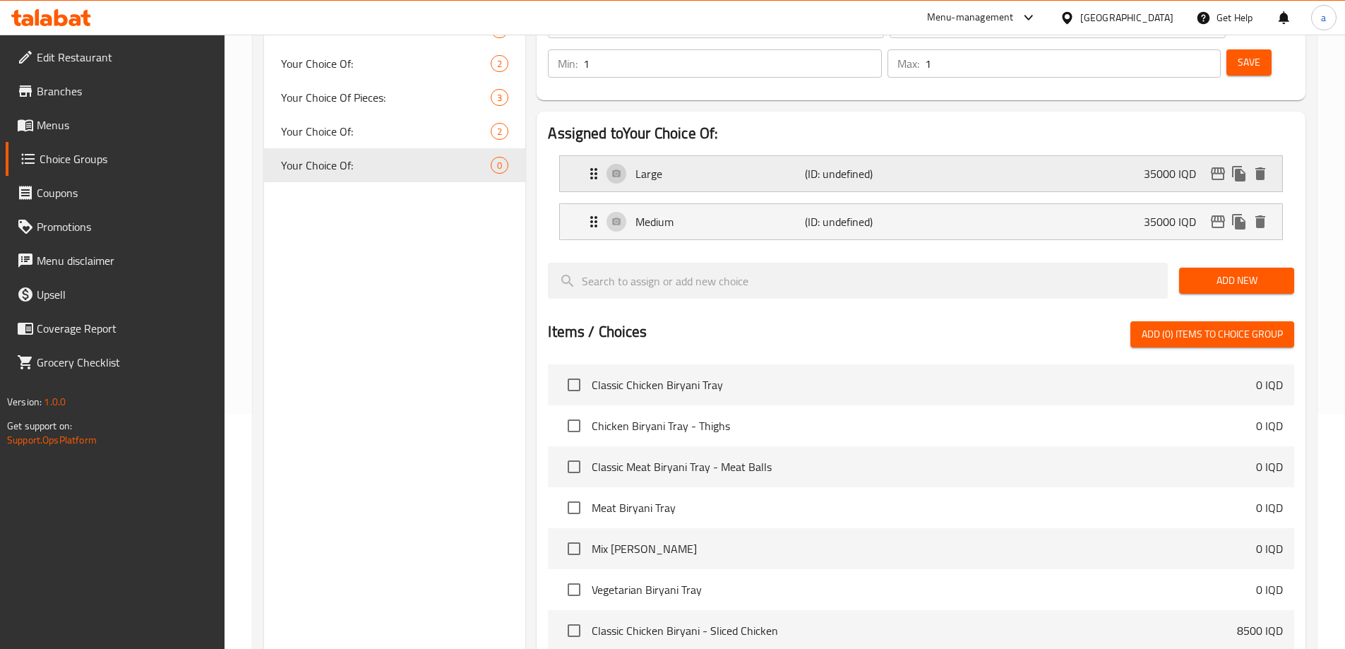
click at [1149, 165] on p "35000 IQD" at bounding box center [1176, 173] width 64 height 17
click at [1181, 165] on p "35000 IQD" at bounding box center [1176, 173] width 64 height 17
drag, startPoint x: 1155, startPoint y: 133, endPoint x: 917, endPoint y: 148, distance: 237.8
click at [1151, 144] on nav "Large (ID: undefined) 35000 IQD Name (En) Large Name (En) Name (Ar) كبير Name (…" at bounding box center [921, 197] width 747 height 107
click at [587, 165] on icon "Expand" at bounding box center [594, 173] width 17 height 17
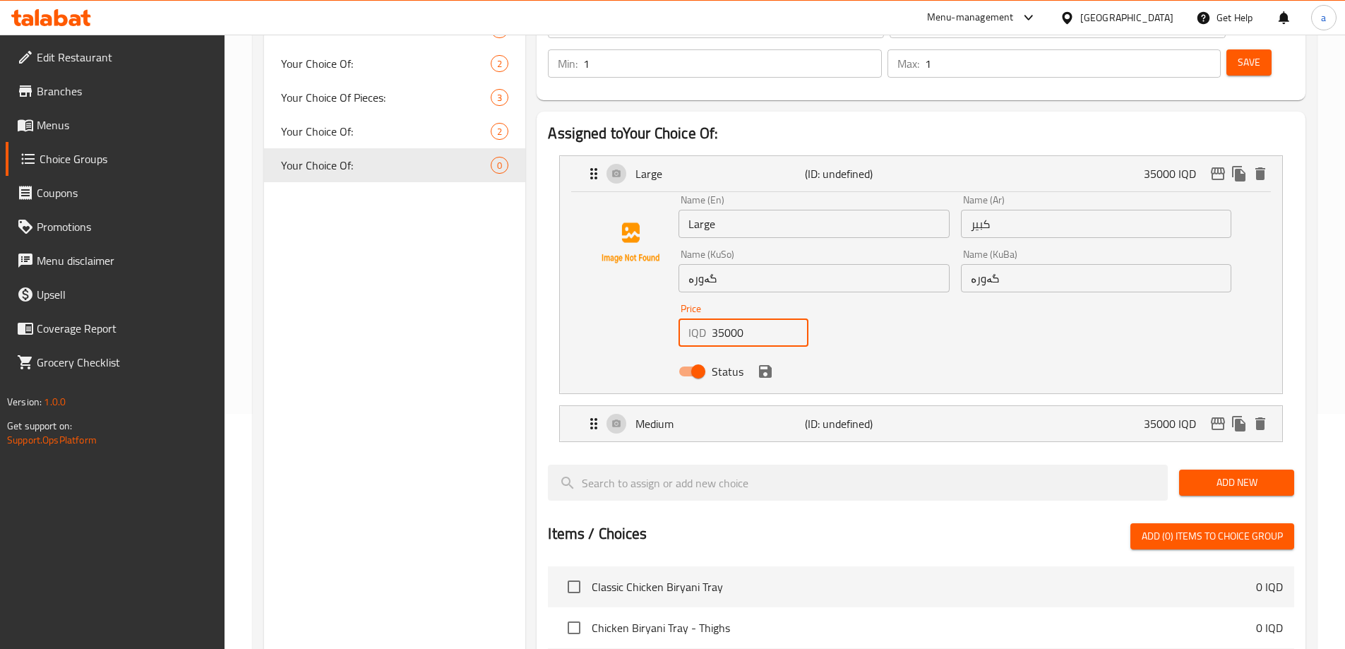
drag, startPoint x: 747, startPoint y: 286, endPoint x: 683, endPoint y: 299, distance: 65.0
click at [677, 298] on div "Price IQD 35000 Price" at bounding box center [743, 325] width 141 height 54
click at [759, 352] on div "Status" at bounding box center [955, 371] width 564 height 38
click at [771, 363] on icon "save" at bounding box center [765, 371] width 17 height 17
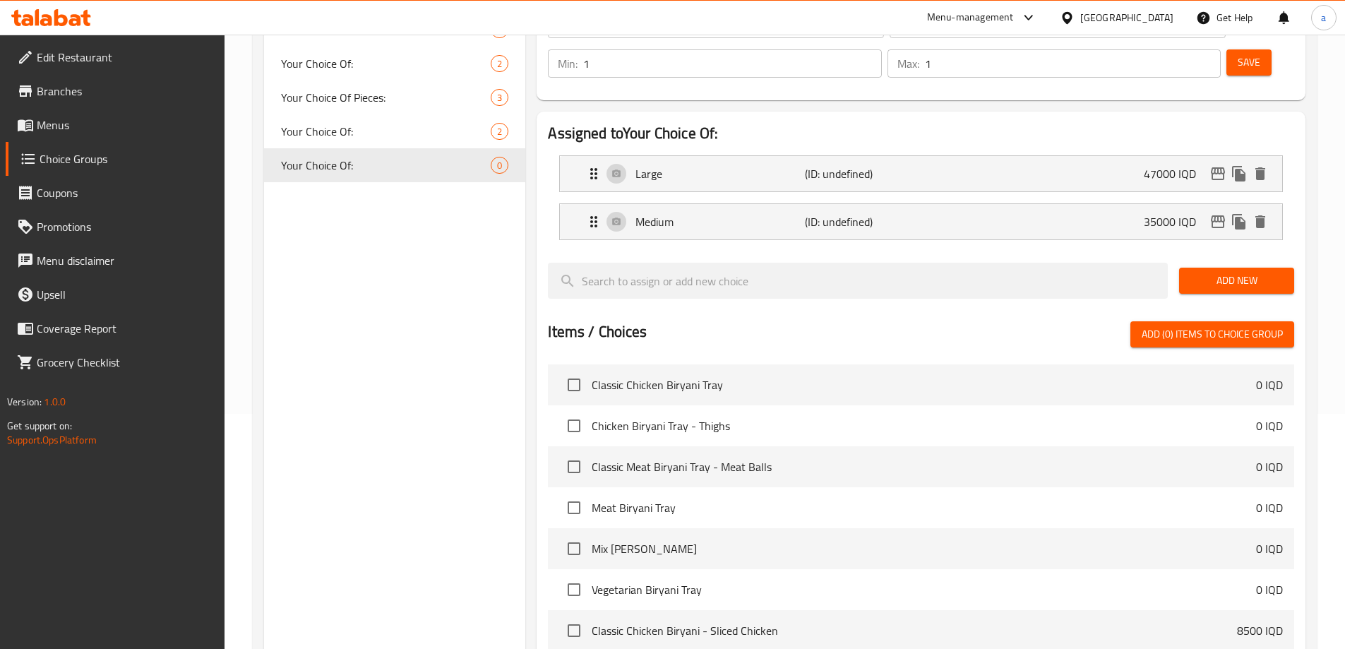
type input "47000"
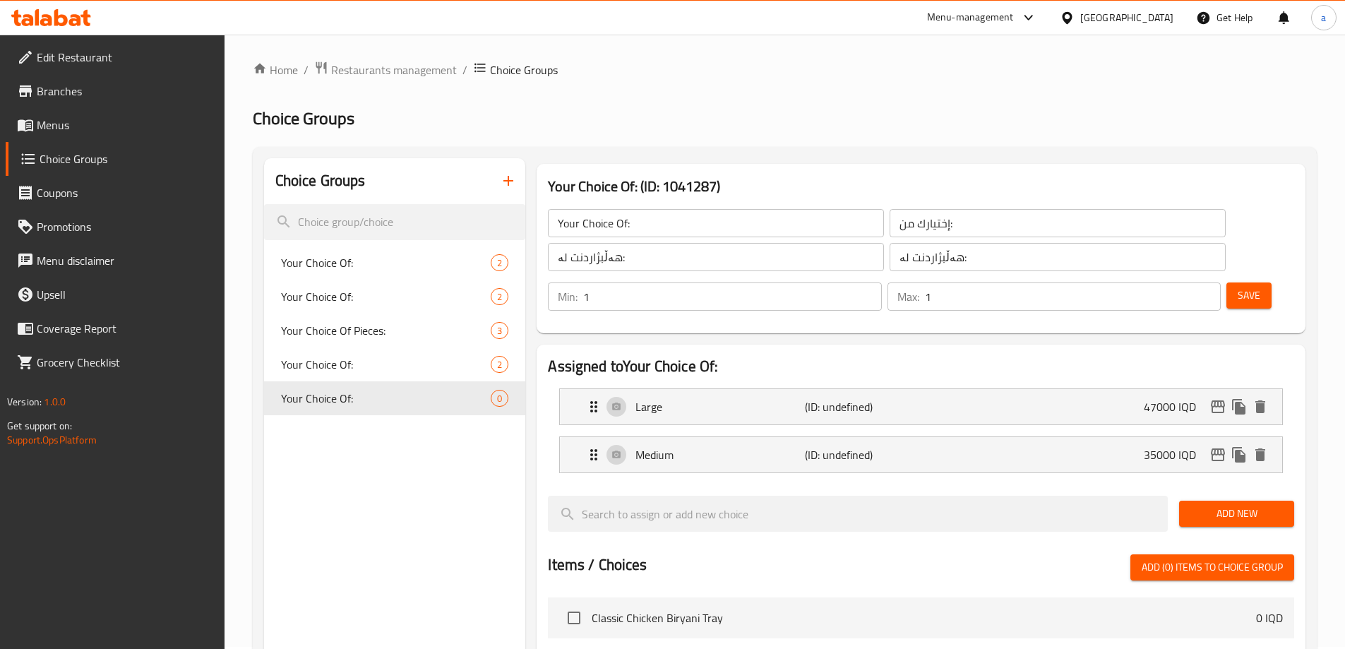
scroll to position [0, 0]
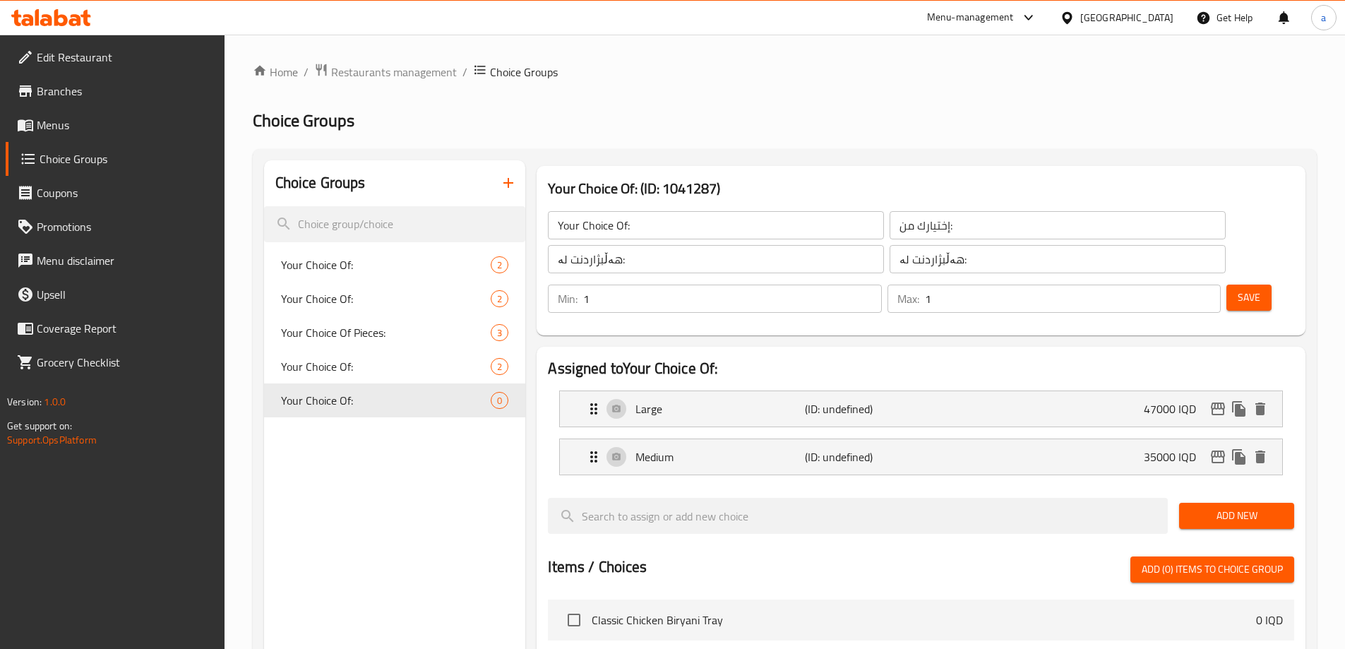
click at [1238, 289] on span "Save" at bounding box center [1249, 298] width 23 height 18
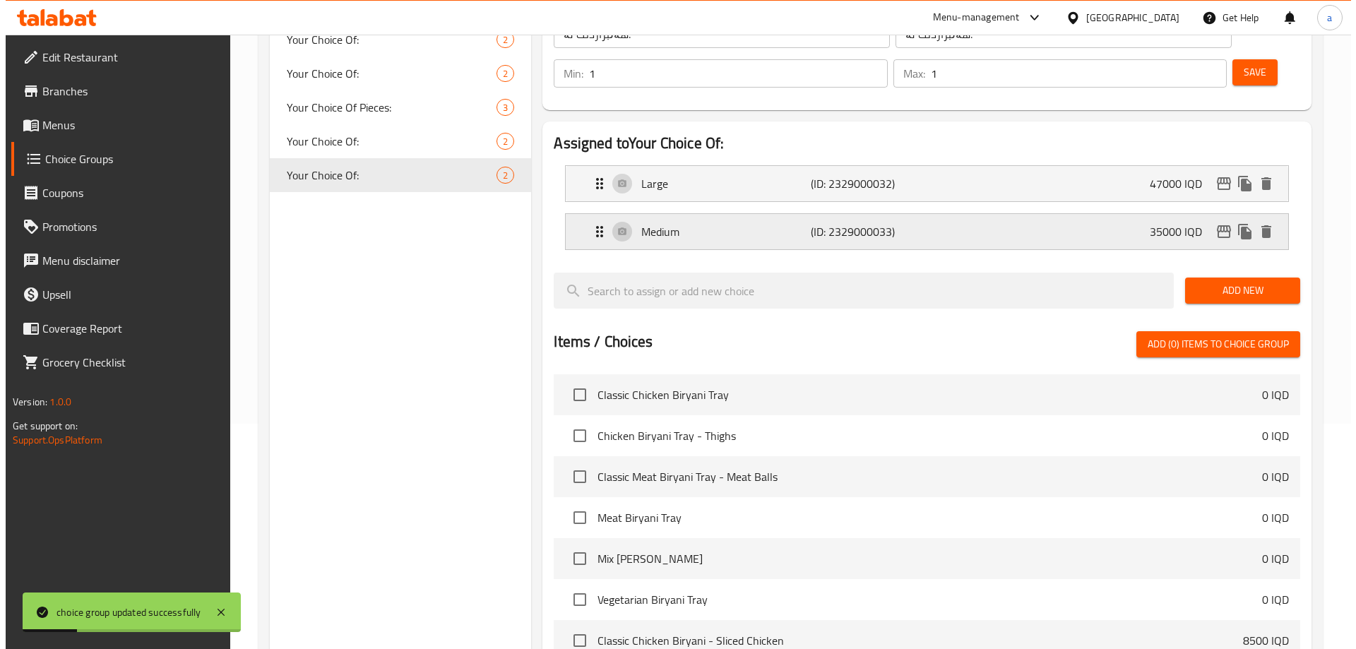
scroll to position [450, 0]
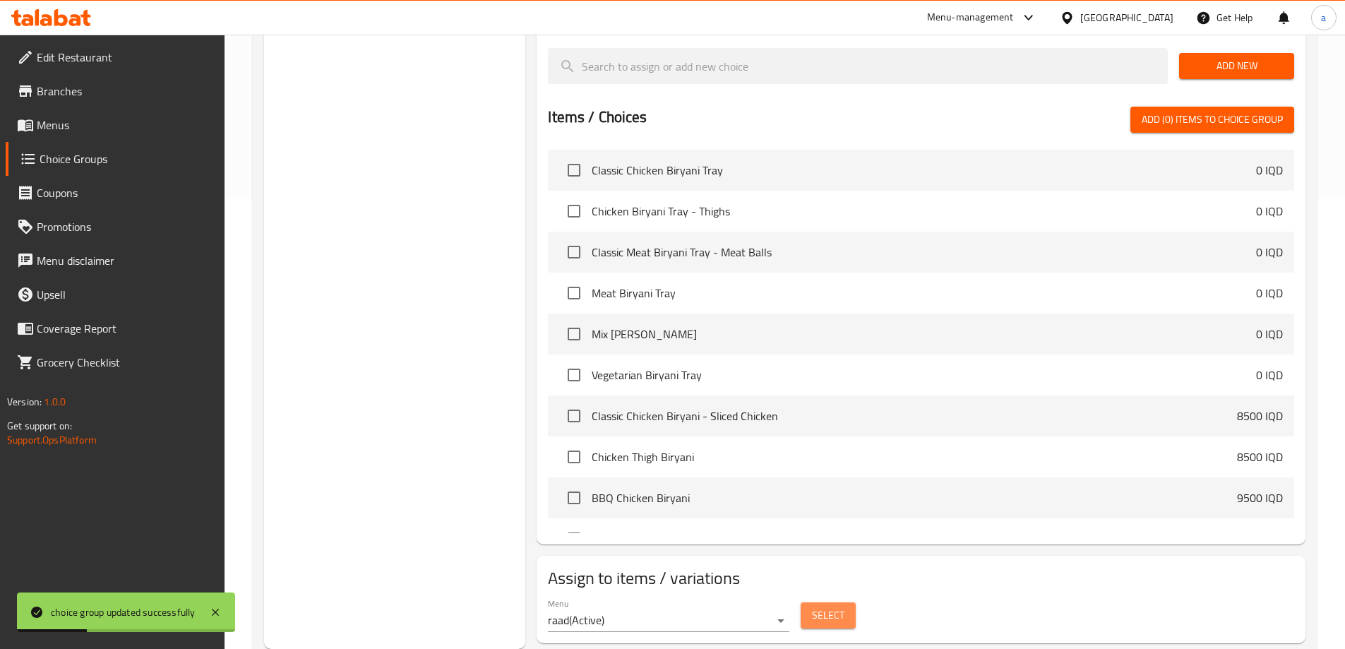
click at [836, 607] on span "Select" at bounding box center [828, 616] width 32 height 18
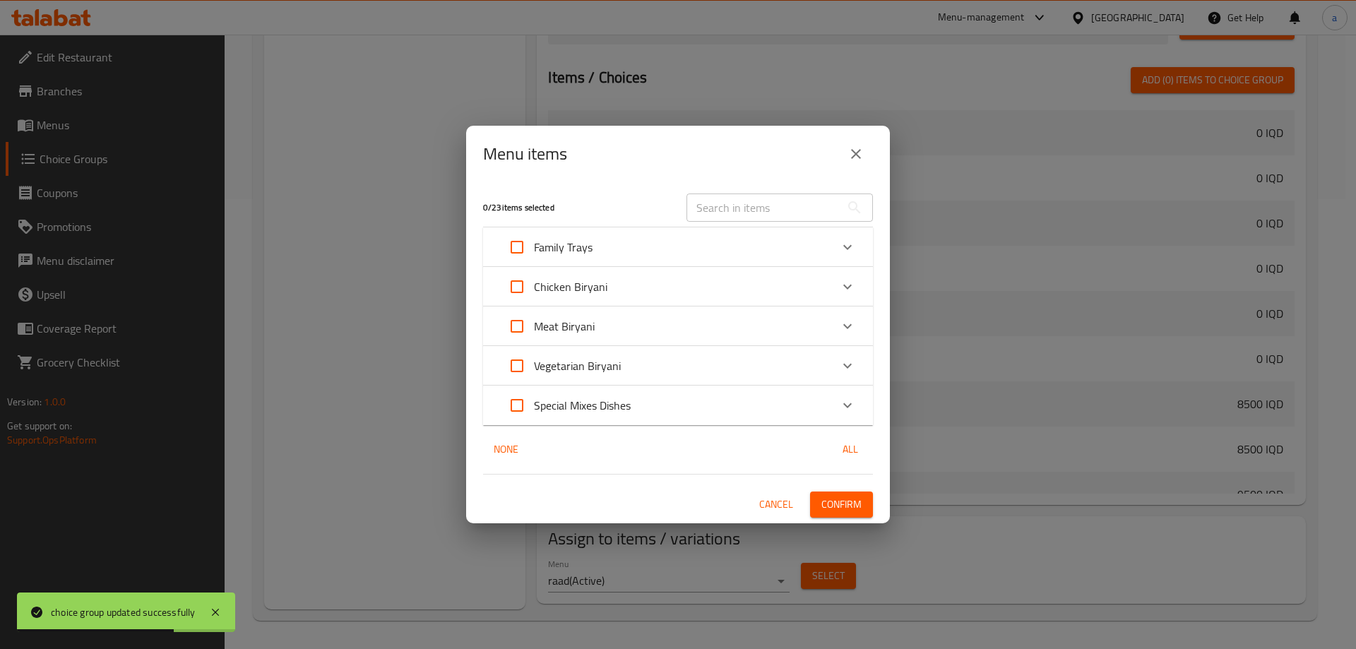
click at [653, 248] on div "Family Trays" at bounding box center [665, 247] width 331 height 34
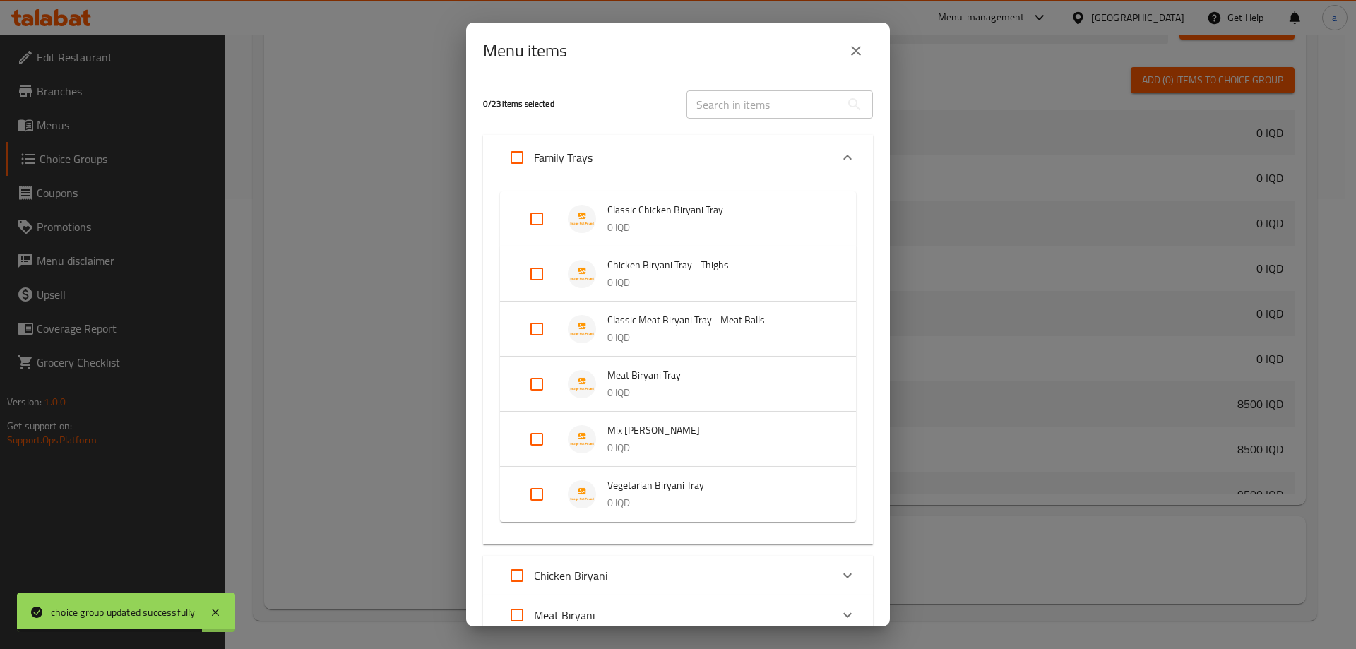
click at [534, 426] on input "Expand" at bounding box center [537, 439] width 34 height 34
checkbox input "true"
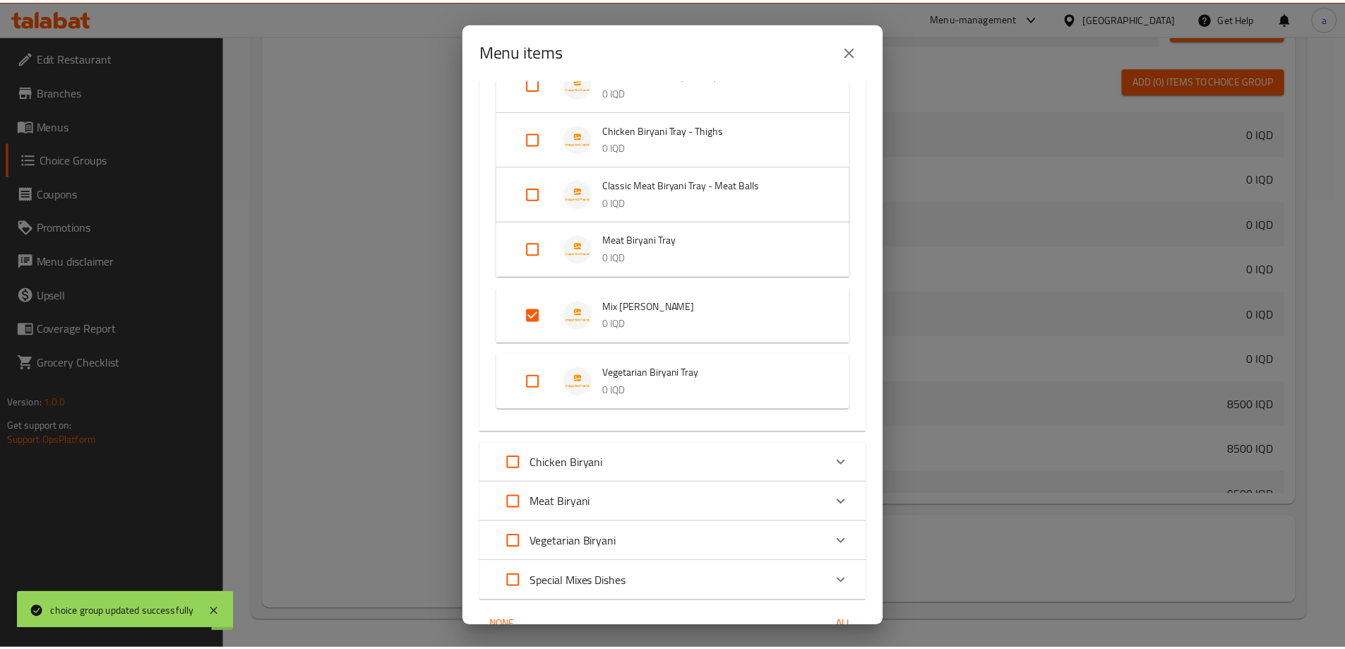
scroll to position [208, 0]
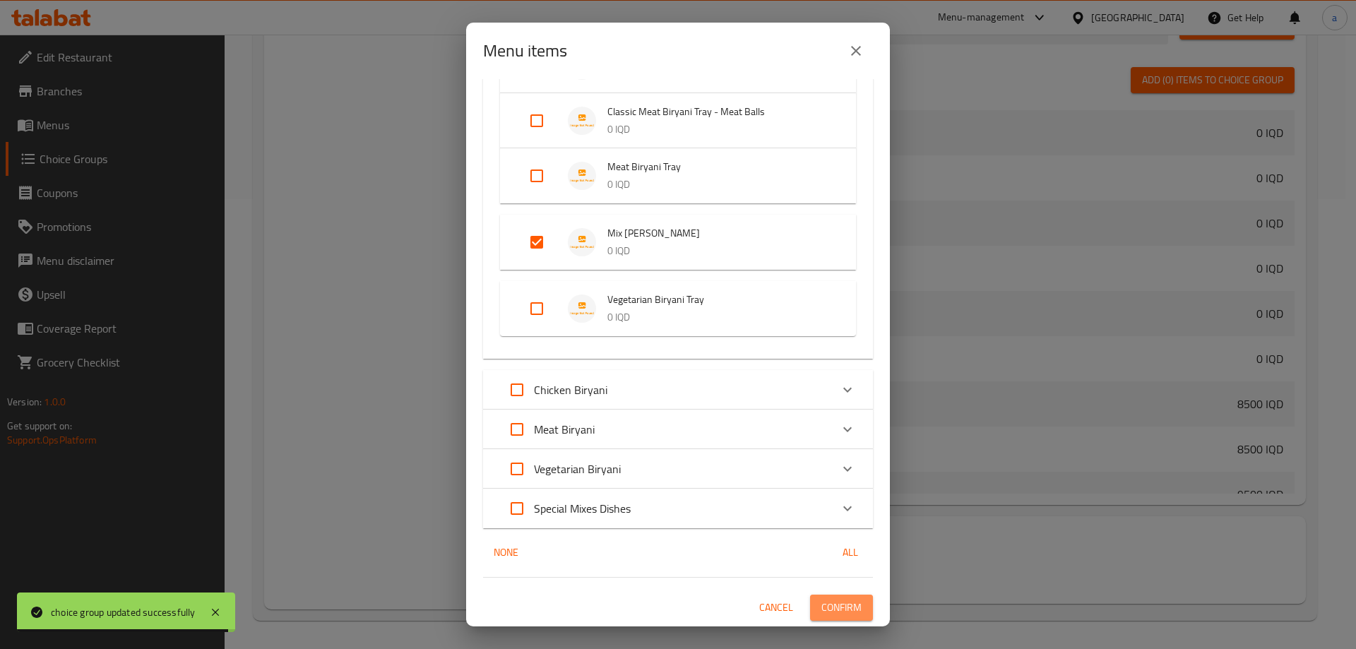
click at [854, 607] on button "Confirm" at bounding box center [841, 608] width 63 height 26
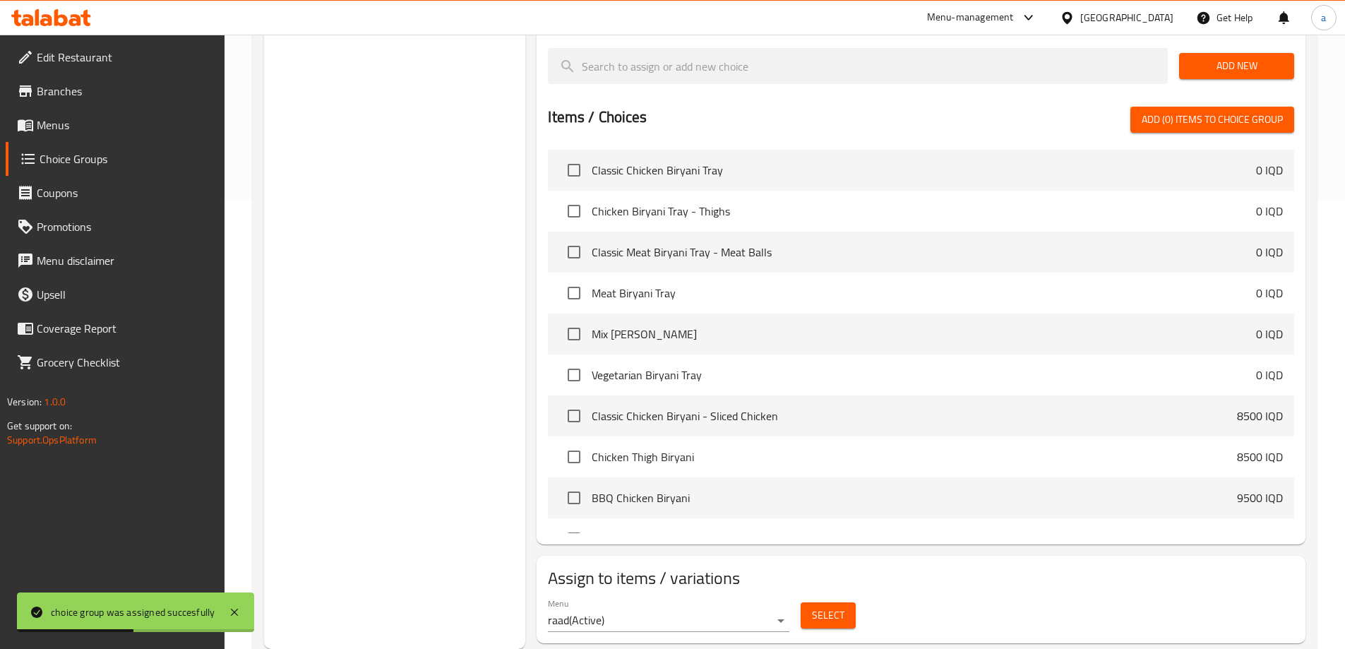
scroll to position [0, 0]
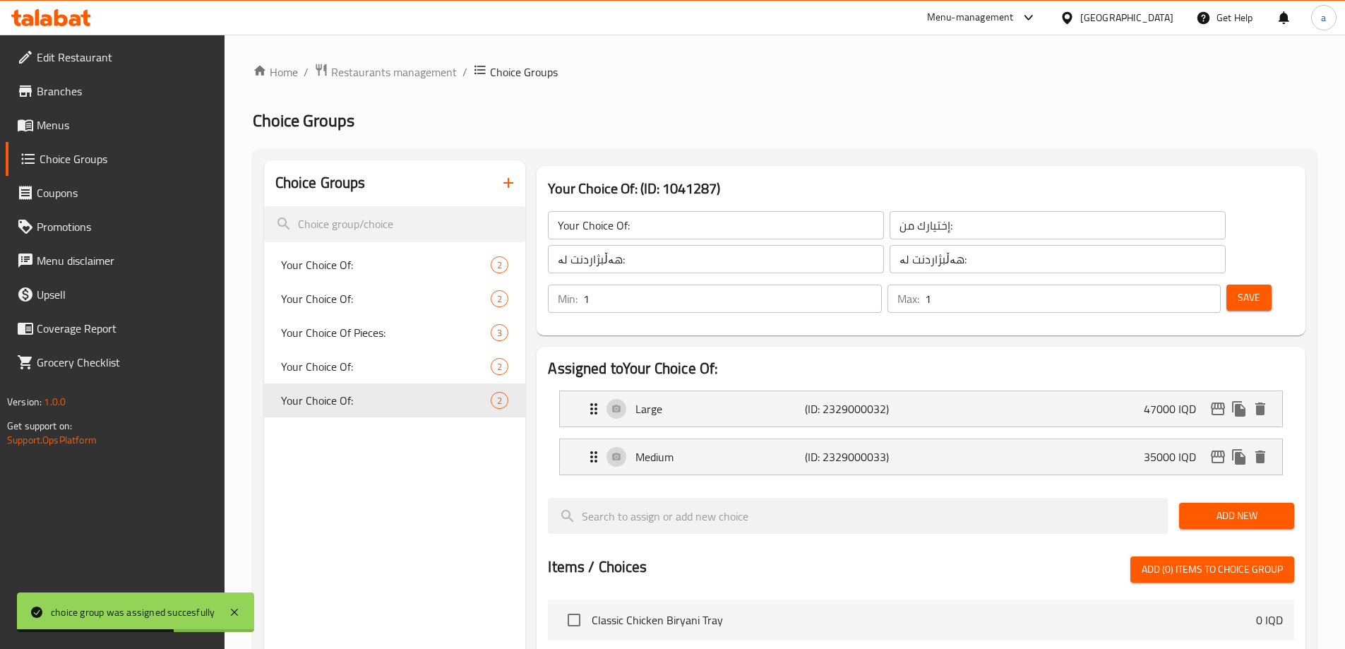
click at [508, 195] on button "button" at bounding box center [509, 183] width 34 height 34
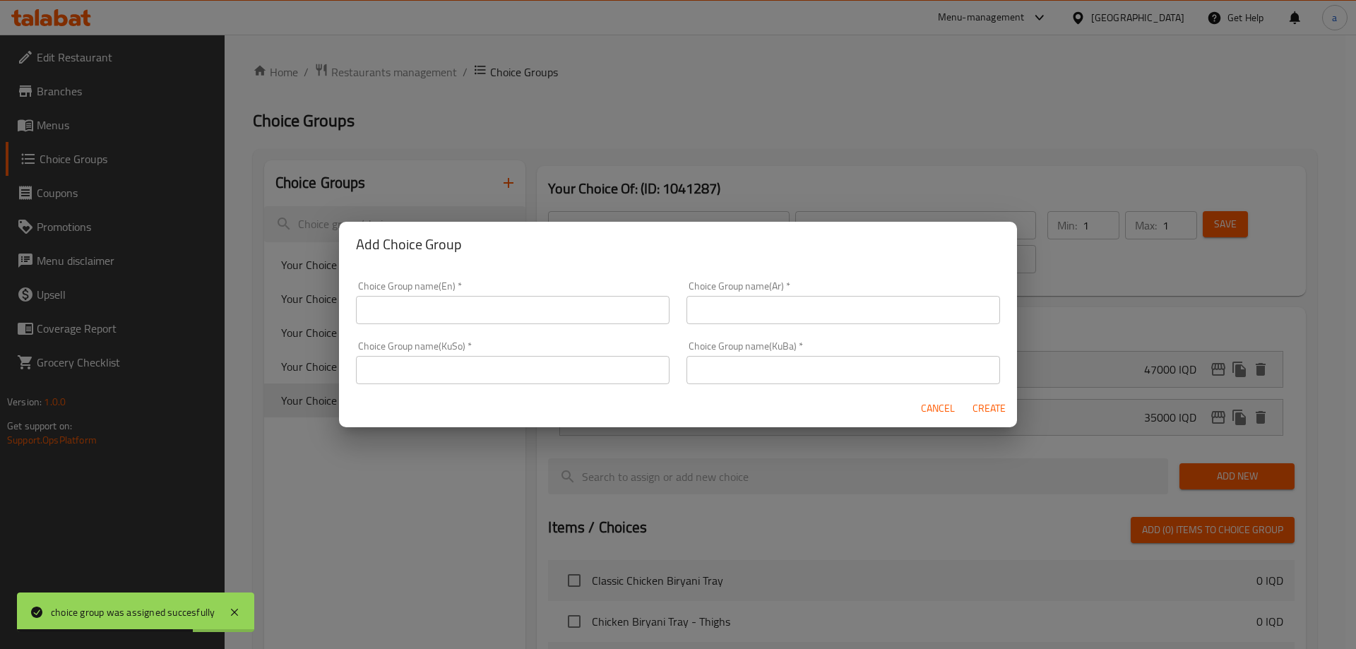
click at [568, 316] on input "text" at bounding box center [513, 310] width 314 height 28
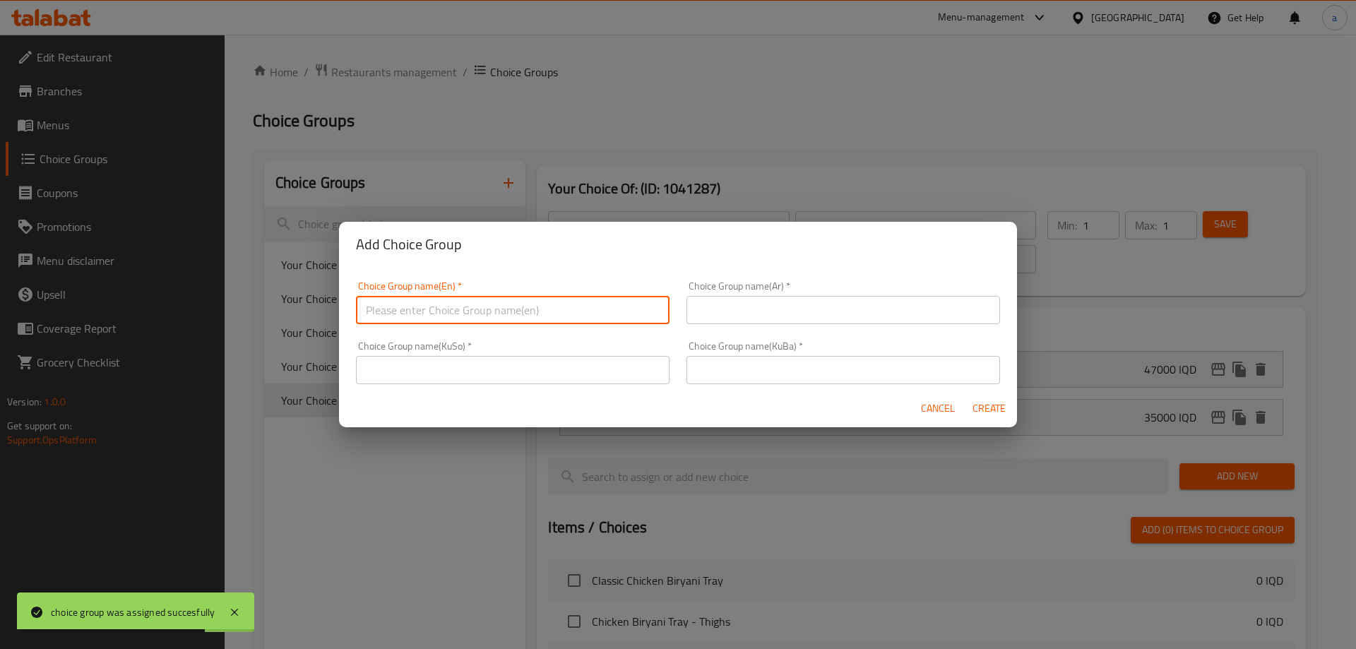
type input "Your Choice Of:"
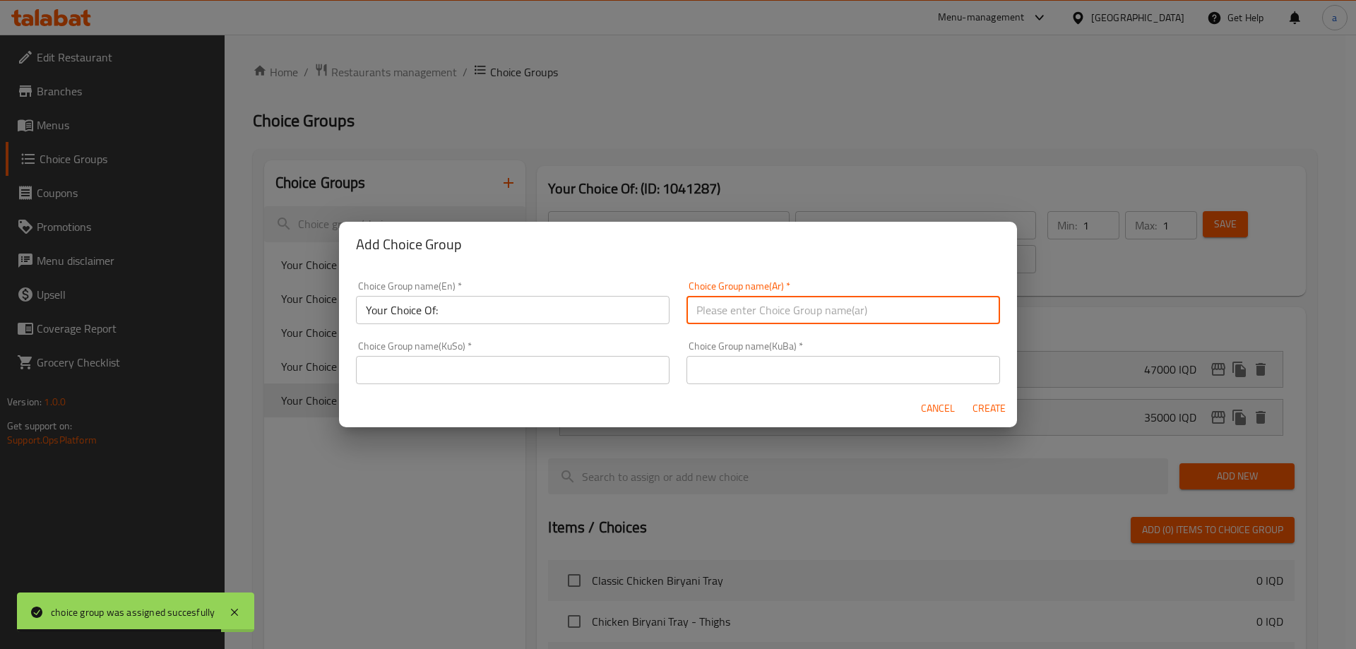
click at [713, 313] on input "text" at bounding box center [844, 310] width 314 height 28
type input "إختيارك من:"
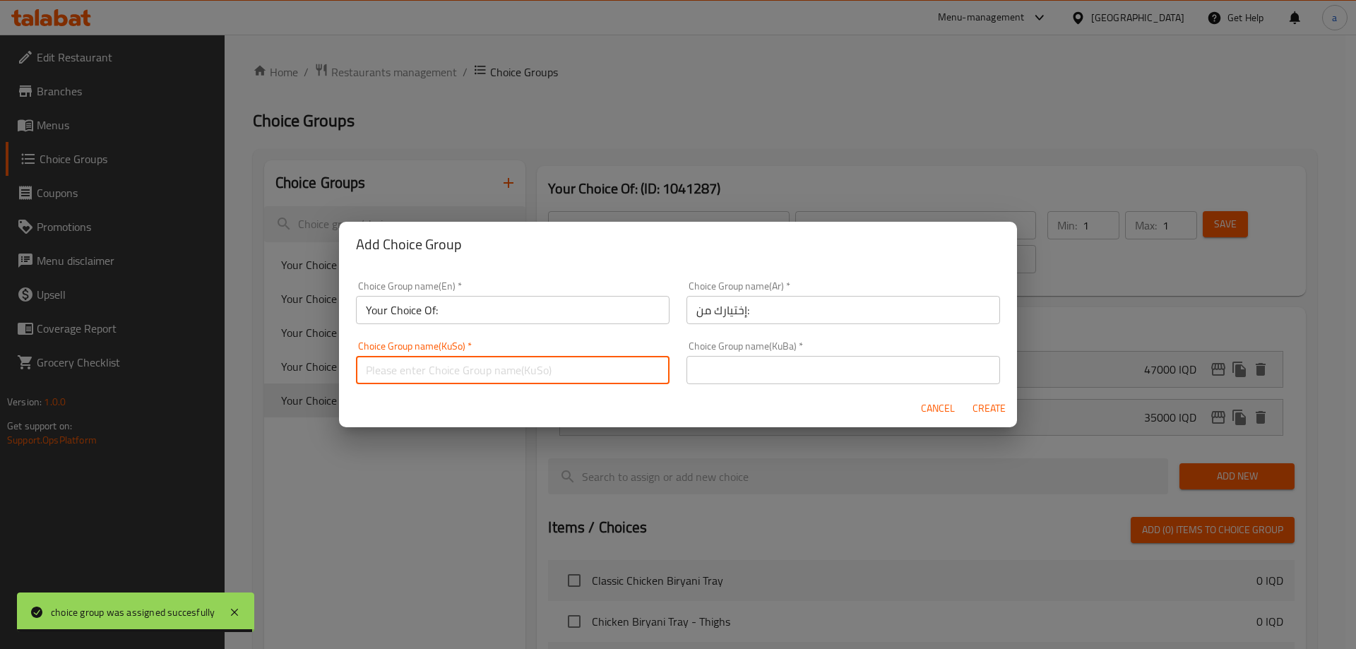
click at [554, 377] on input "text" at bounding box center [513, 370] width 314 height 28
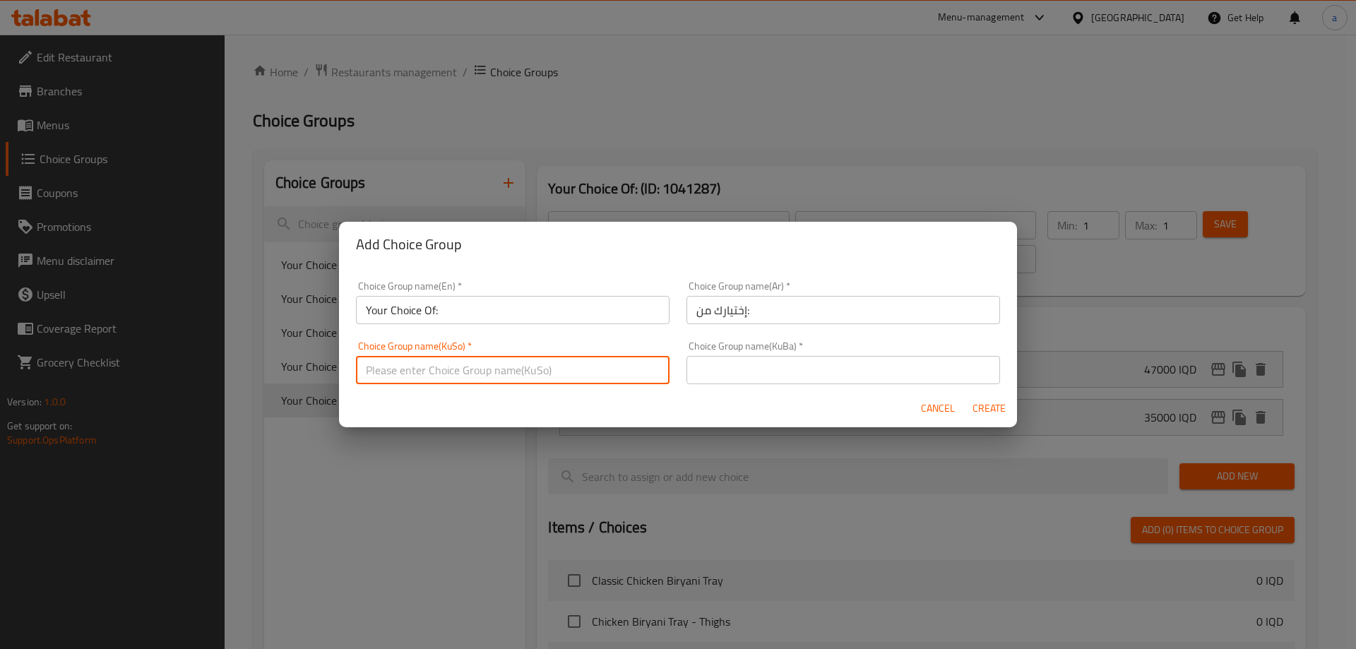
type input "هەڵبژاردنت لە:"
click at [731, 372] on input "text" at bounding box center [844, 370] width 314 height 28
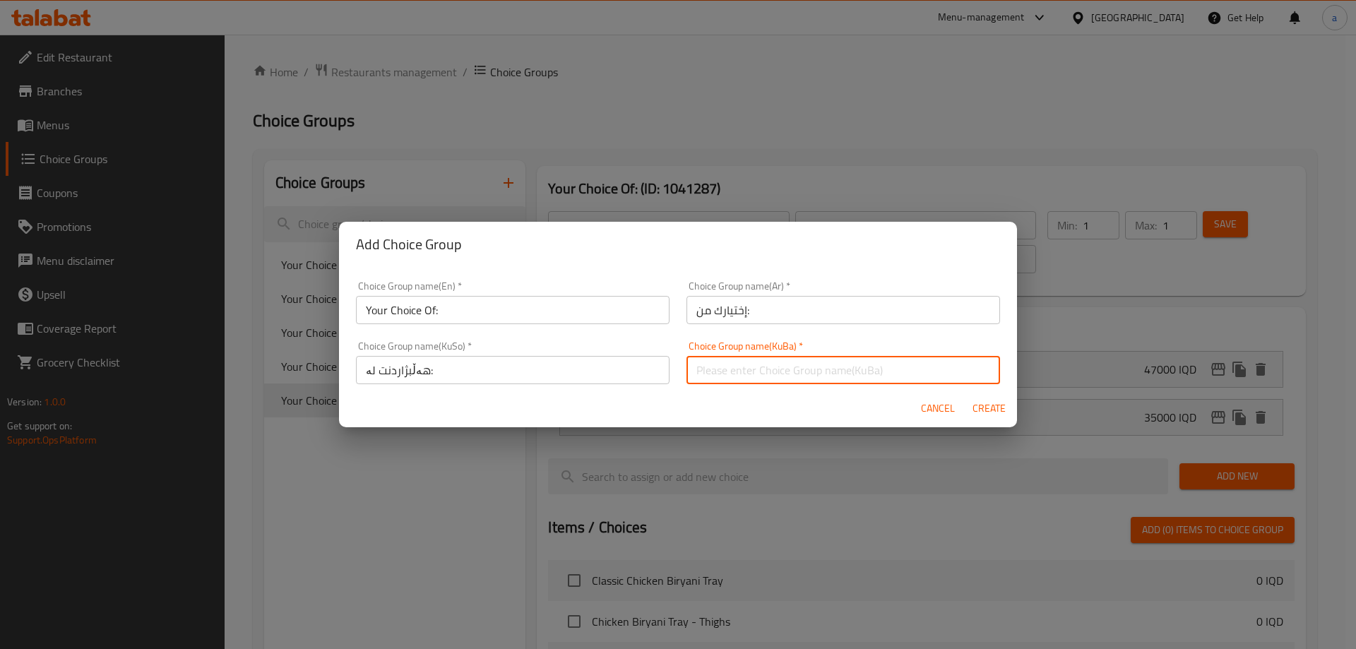
type input "هەڵبژاردنت لە:"
click at [565, 304] on input "Your Choice Of:" at bounding box center [513, 310] width 314 height 28
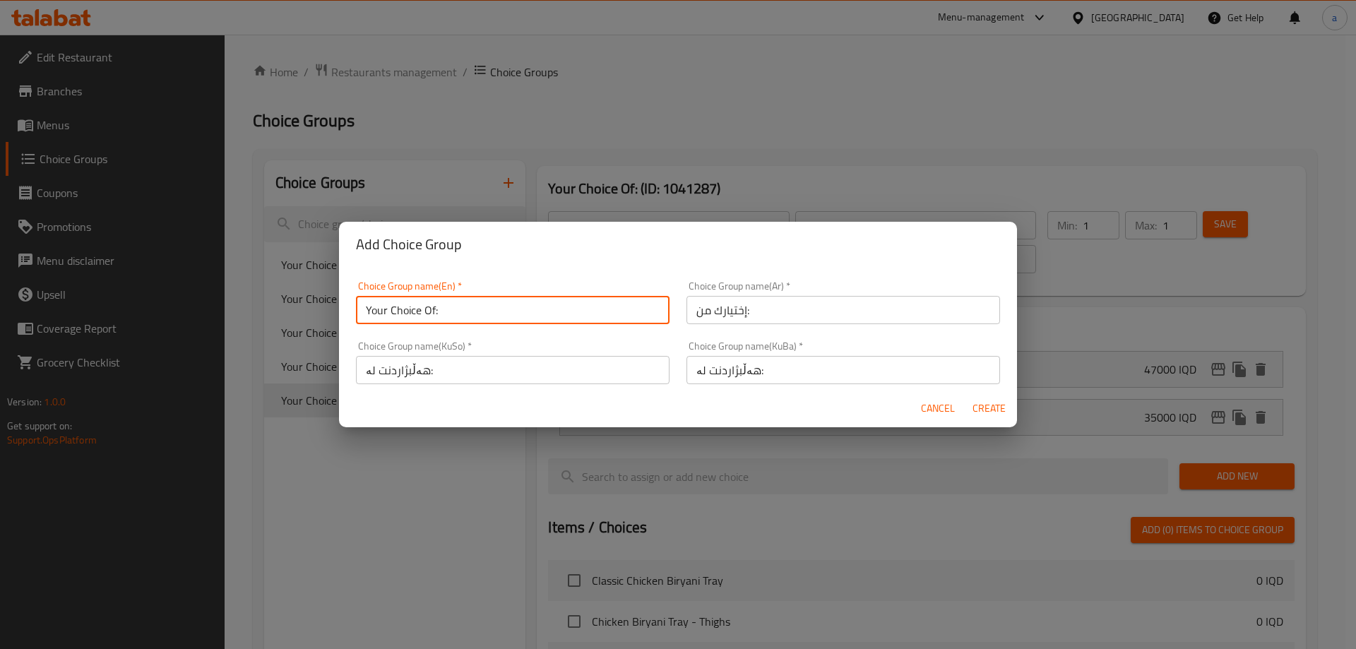
type input "Your Choice Of:"
click at [969, 407] on button "Create" at bounding box center [988, 409] width 45 height 26
type input "Your Choice Of:"
type input "0"
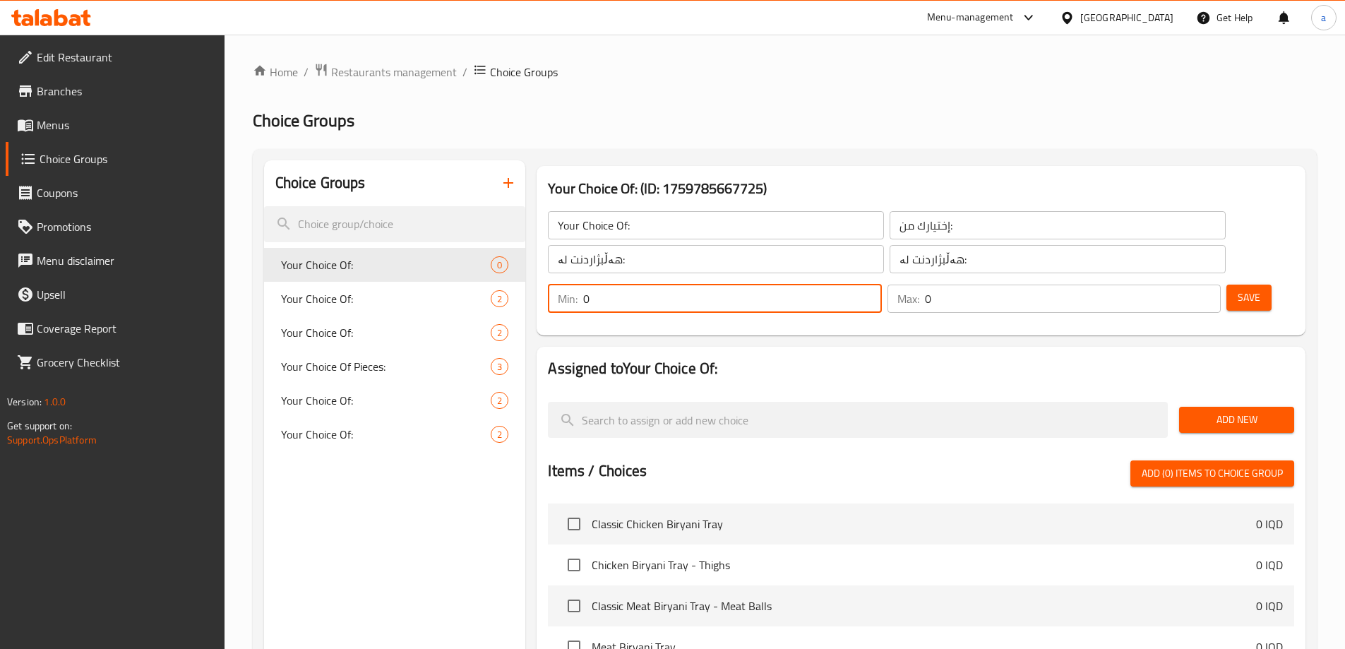
click at [881, 285] on input "0" at bounding box center [732, 299] width 298 height 28
type input "1"
click at [881, 285] on input "1" at bounding box center [732, 299] width 298 height 28
type input "1"
click at [1182, 285] on input "1" at bounding box center [1073, 299] width 296 height 28
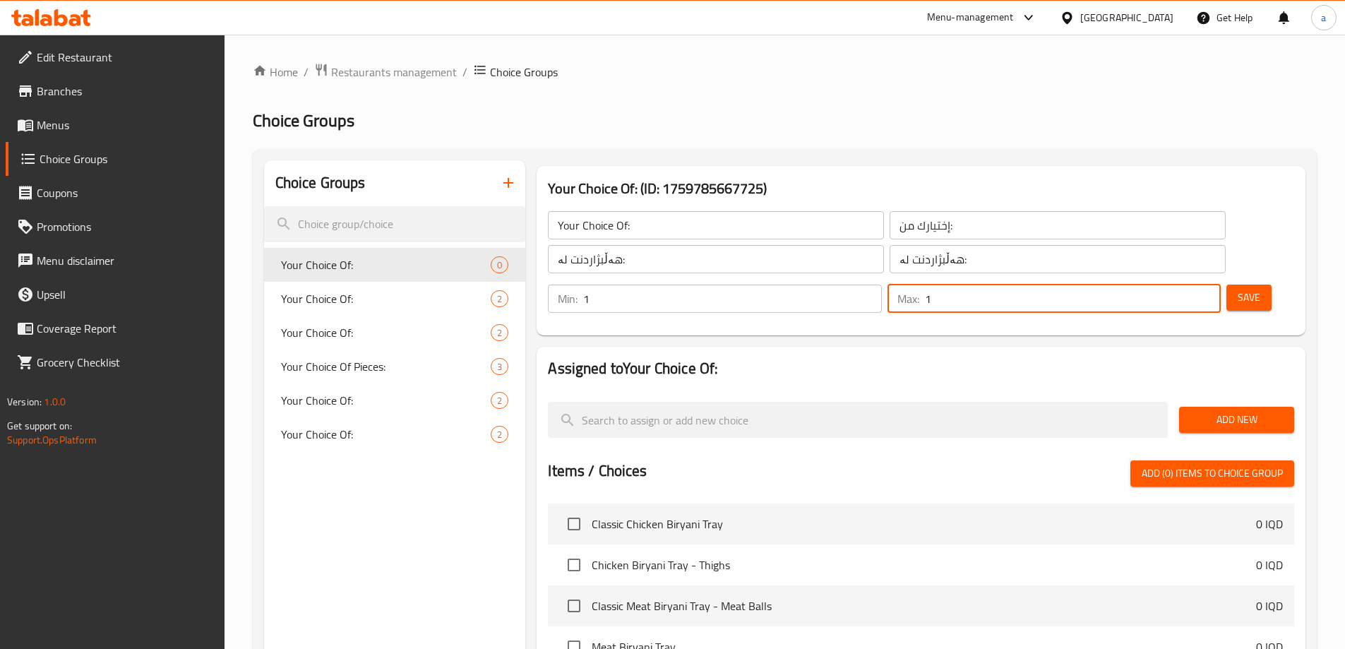
click at [1227, 285] on button "Save" at bounding box center [1249, 298] width 45 height 26
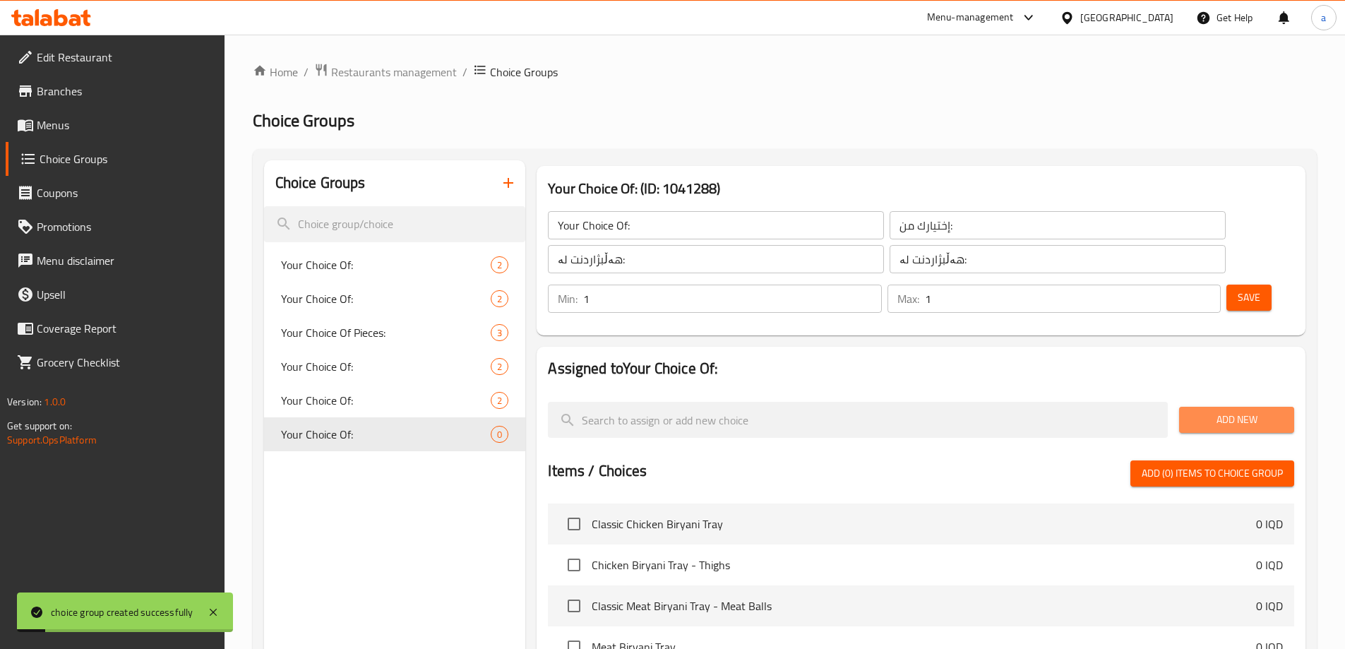
click at [1228, 411] on span "Add New" at bounding box center [1237, 420] width 93 height 18
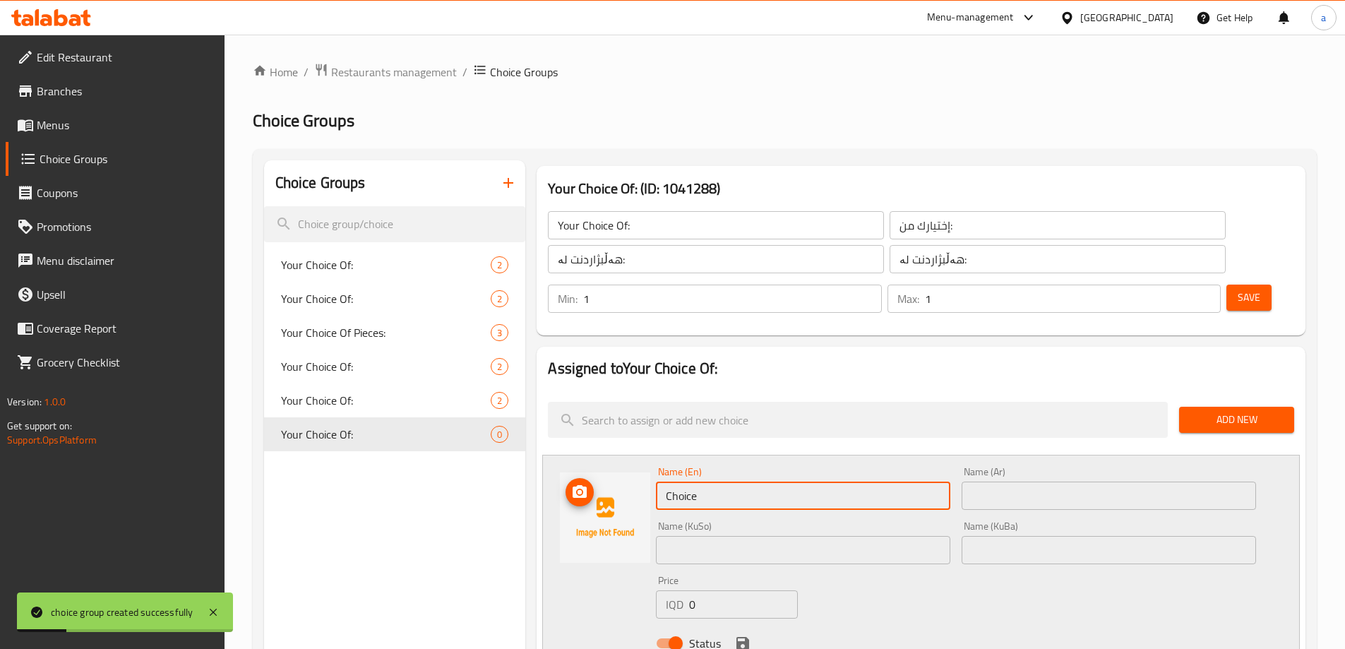
drag, startPoint x: 780, startPoint y: 458, endPoint x: 641, endPoint y: 464, distance: 140.0
click at [641, 464] on div "Name (En) Choice Name (En) Name (Ar) Name (Ar) Name (KuSo) Name (KuSo) Name (Ku…" at bounding box center [921, 562] width 758 height 214
type input "Large"
click at [975, 482] on input "text" at bounding box center [1109, 496] width 295 height 28
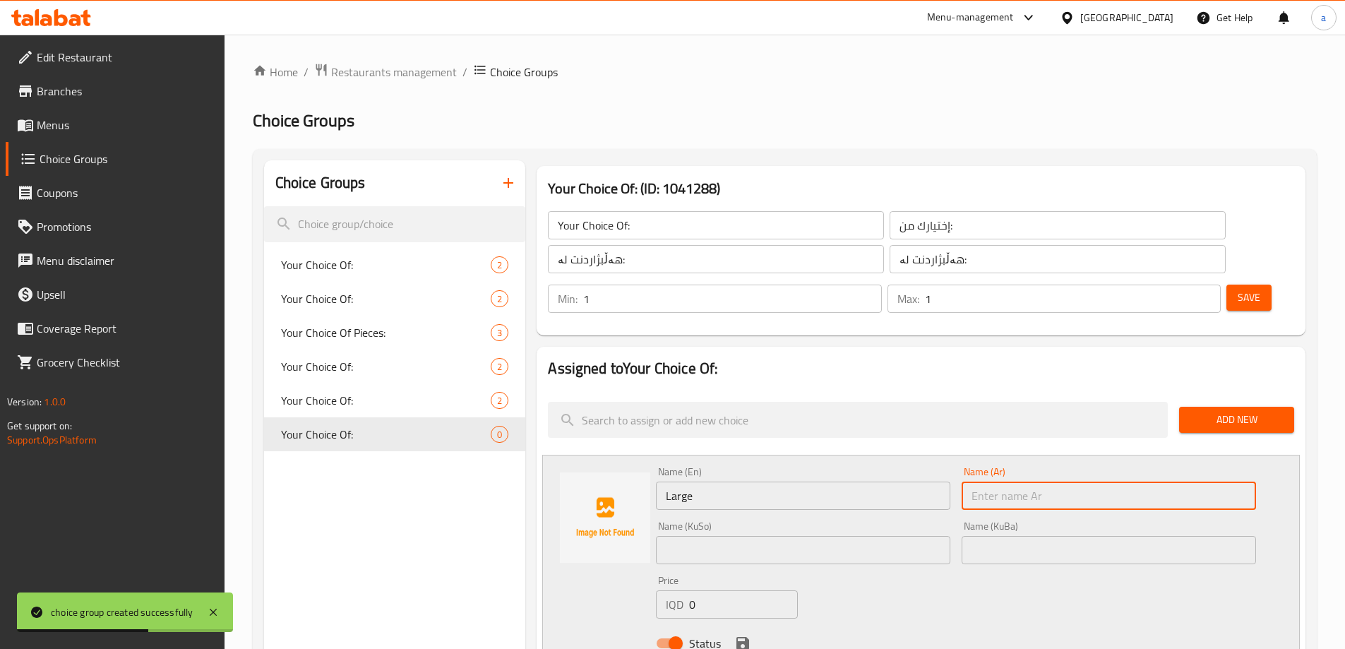
type input "كبير"
drag, startPoint x: 902, startPoint y: 519, endPoint x: 827, endPoint y: 538, distance: 77.3
click at [901, 536] on input "text" at bounding box center [803, 550] width 295 height 28
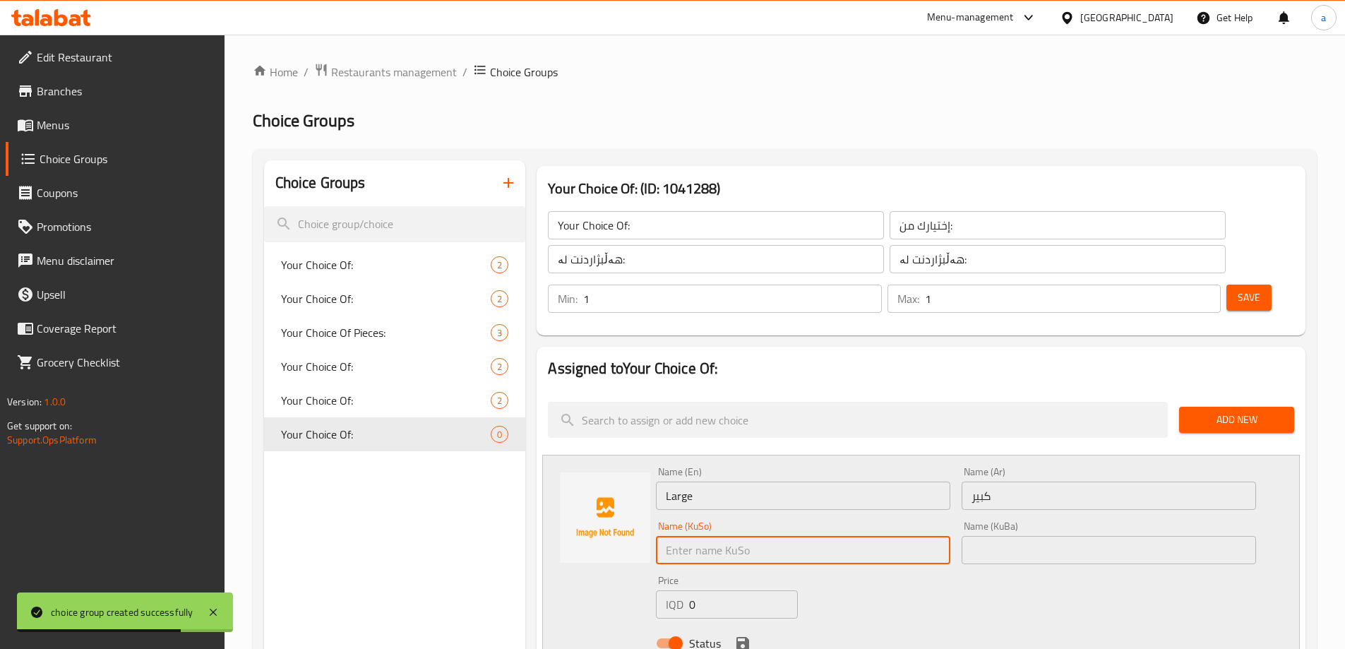
type input "گەورە"
click at [976, 536] on input "text" at bounding box center [1109, 550] width 295 height 28
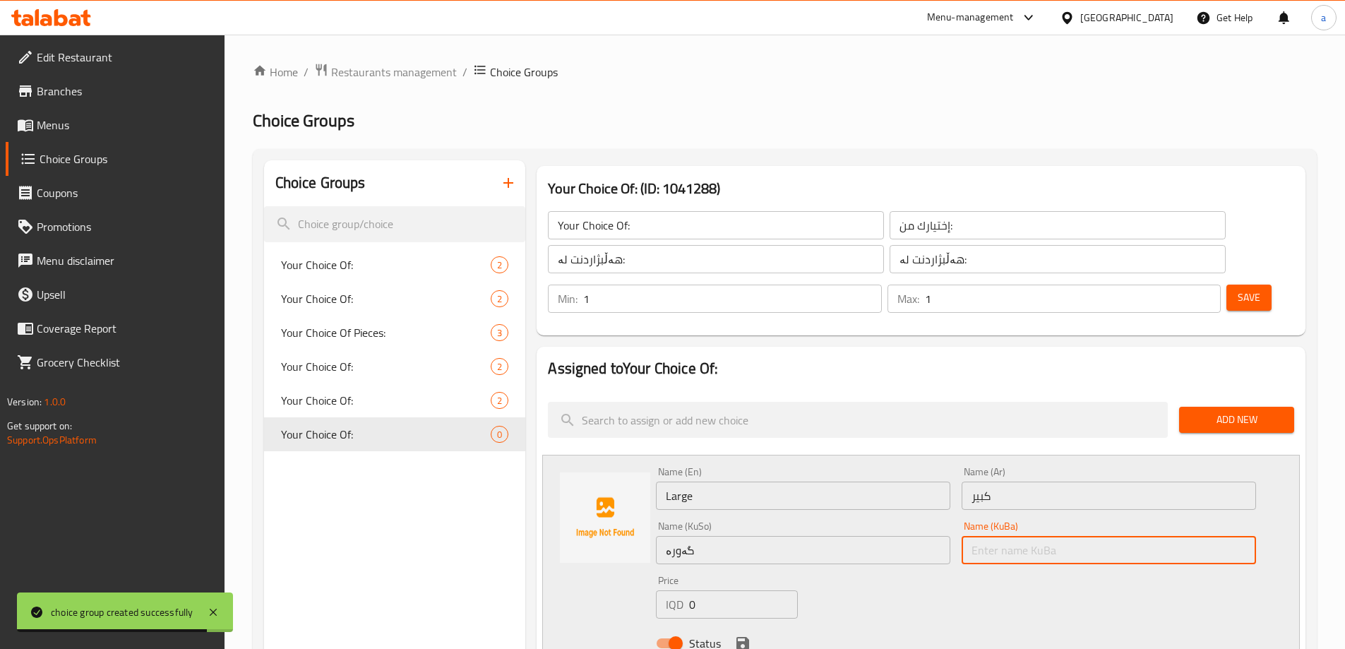
type input "گەورە"
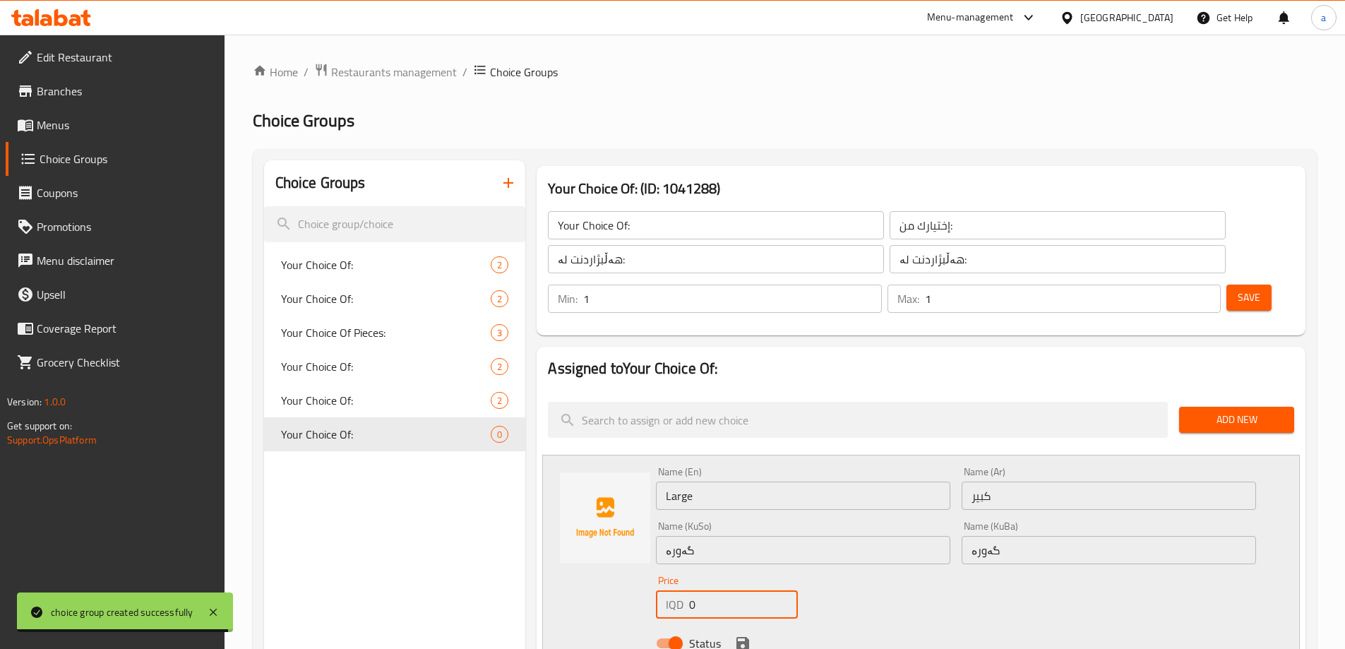
drag, startPoint x: 710, startPoint y: 566, endPoint x: 667, endPoint y: 579, distance: 44.2
click at [663, 590] on div "IQD 0 Price" at bounding box center [726, 604] width 141 height 28
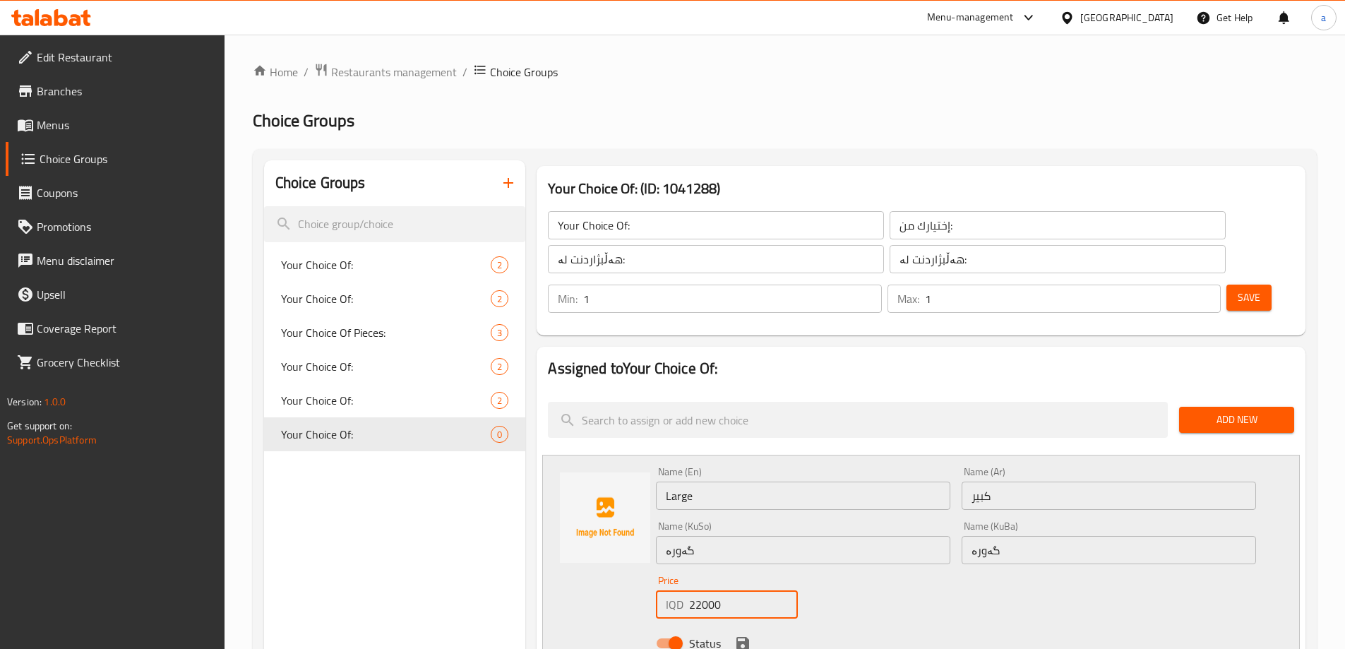
type input "22000"
click at [749, 637] on icon "save" at bounding box center [743, 643] width 13 height 13
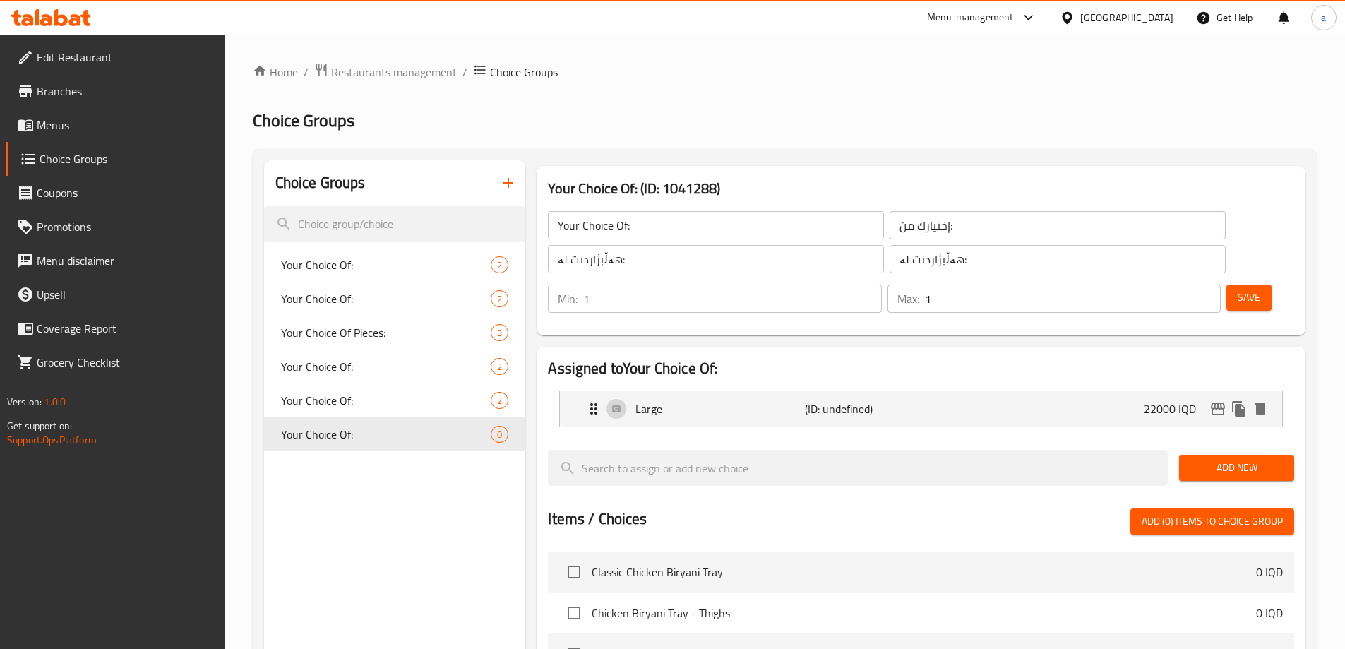
click at [1190, 455] on button "Add New" at bounding box center [1237, 468] width 115 height 26
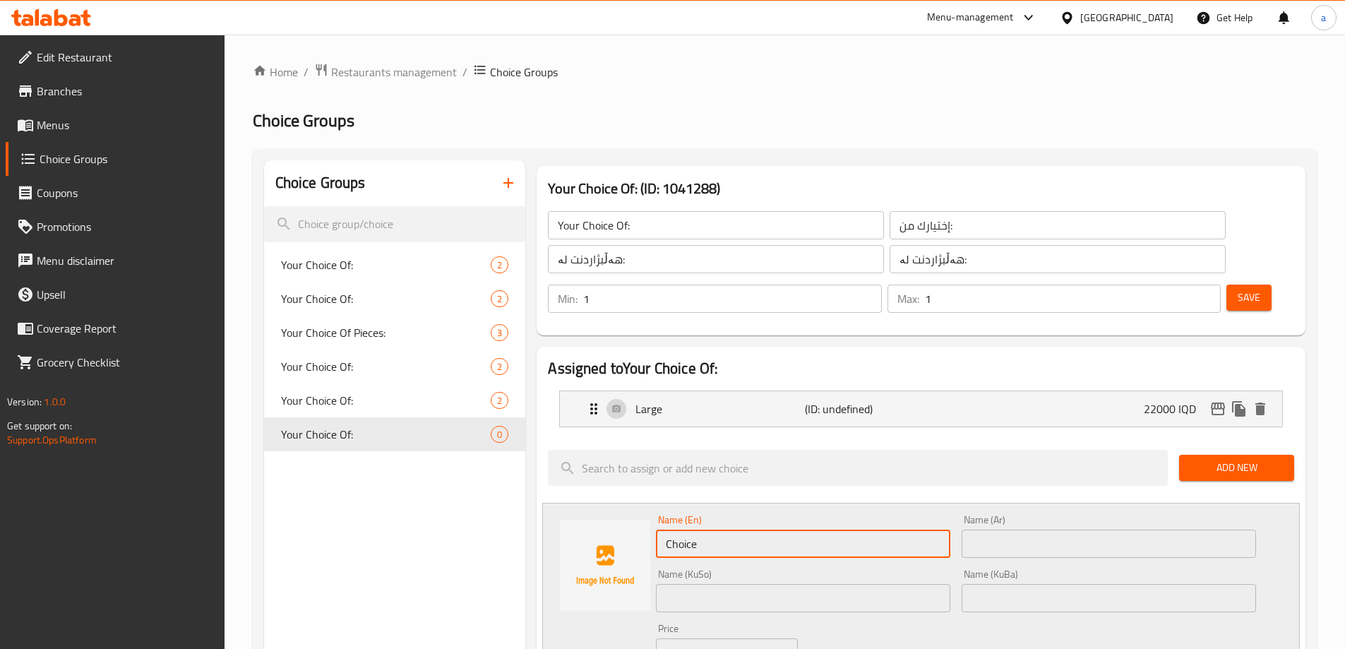
drag, startPoint x: 820, startPoint y: 494, endPoint x: 678, endPoint y: 530, distance: 146.5
click at [678, 530] on div "Name (En) Choice Name (En) Name (Ar) Name (Ar) Name (KuSo) Name (KuSo) Name (Ku…" at bounding box center [956, 609] width 612 height 201
type input "C"
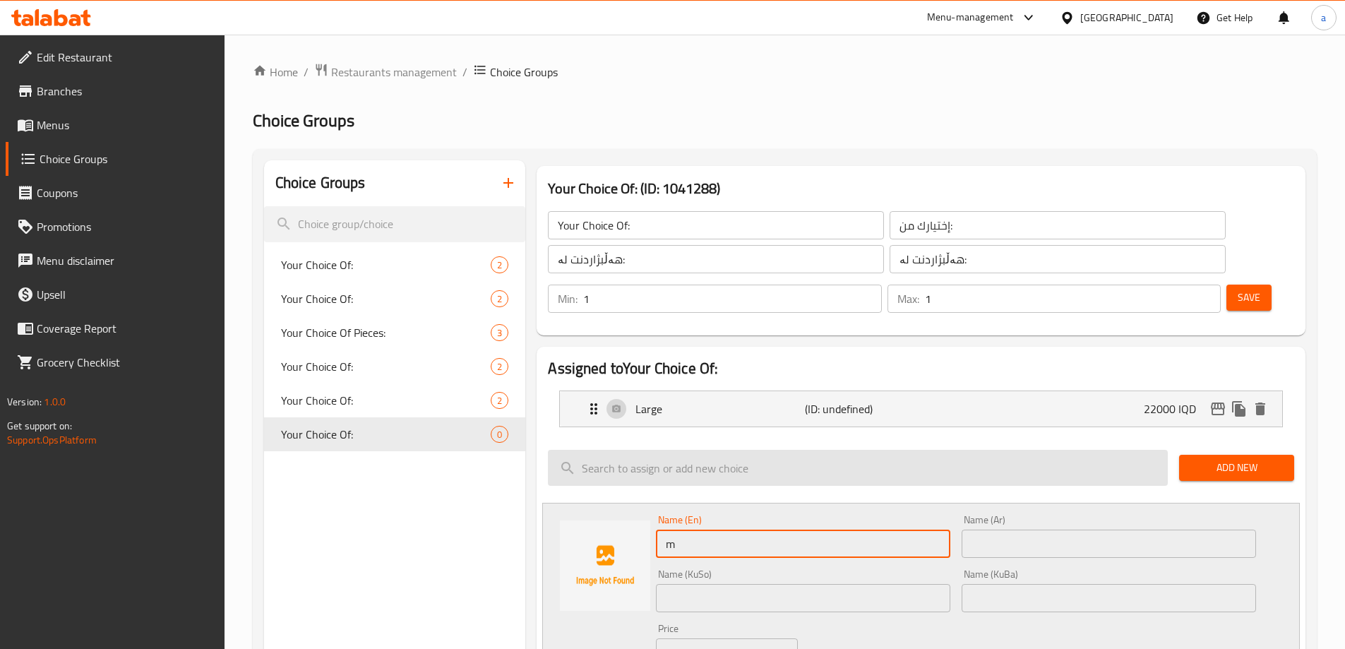
type input "Medium"
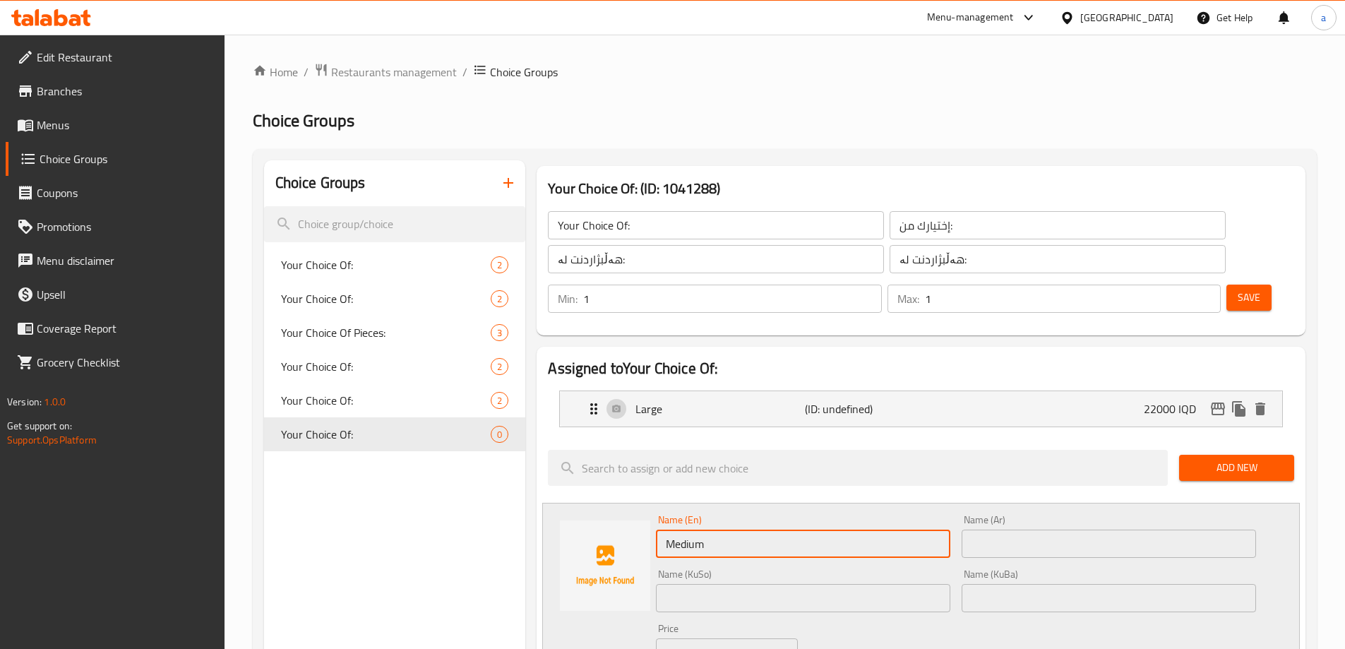
click at [985, 530] on input "text" at bounding box center [1109, 544] width 295 height 28
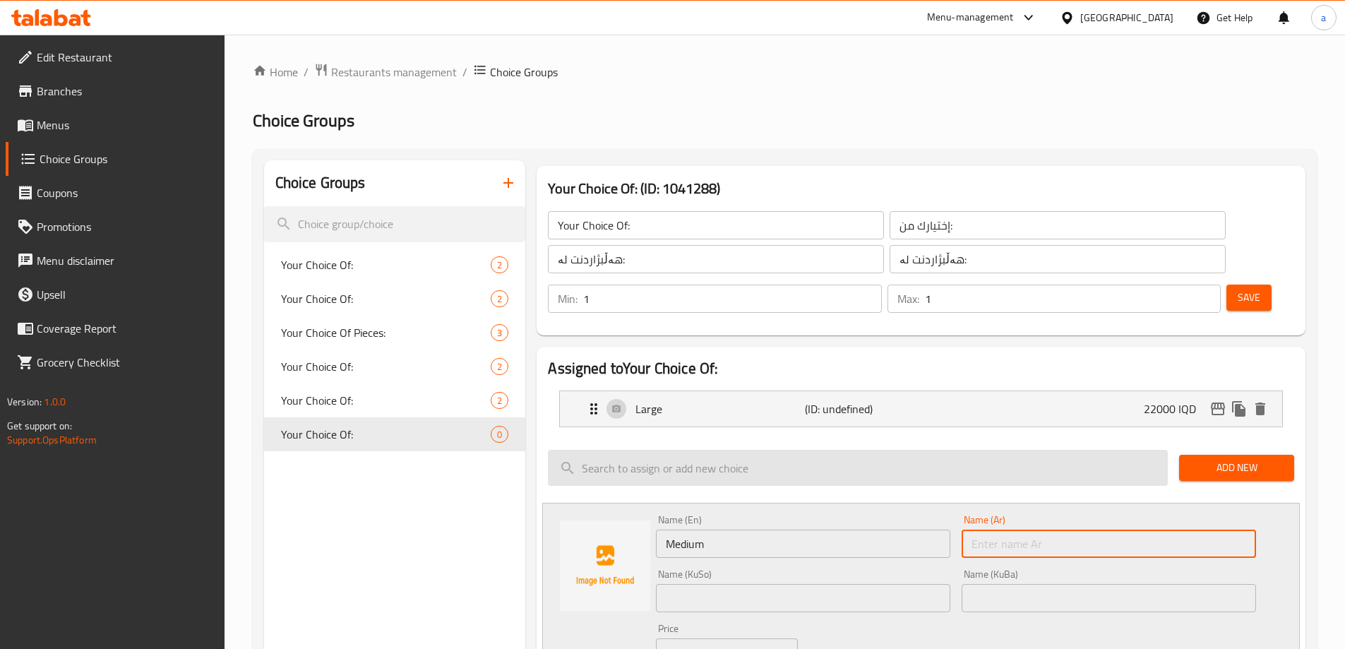
type input "وسط"
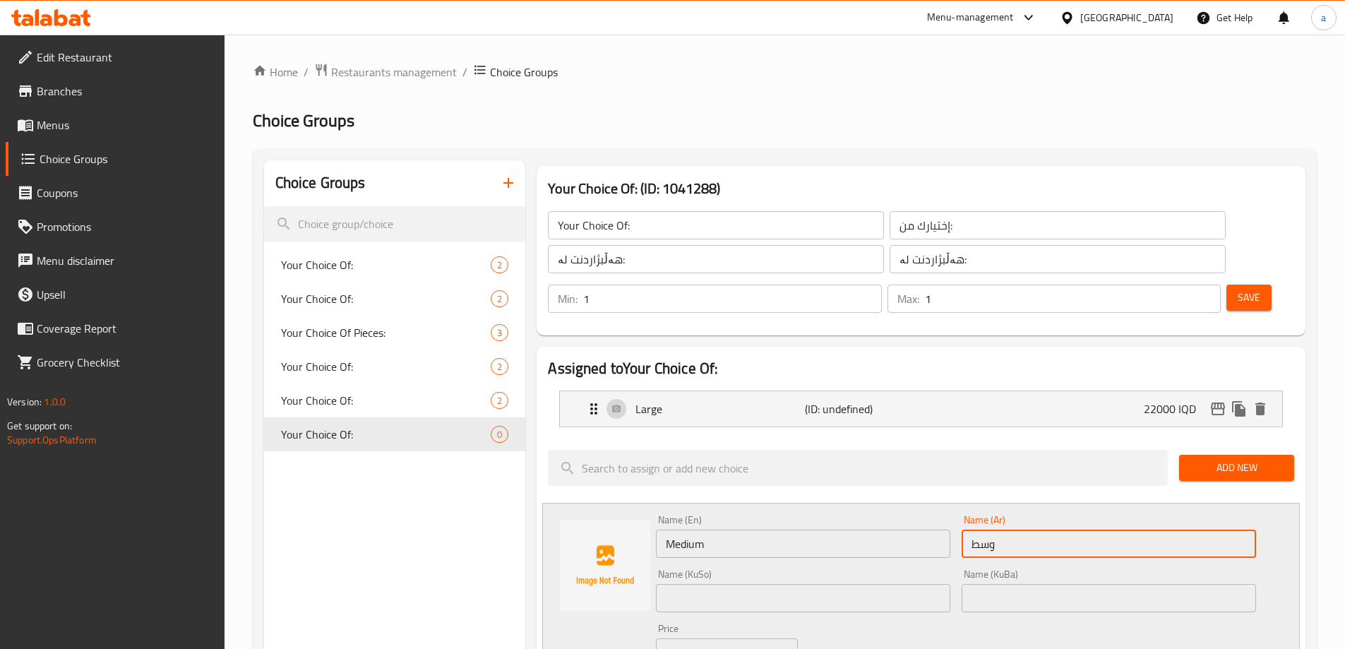
click at [867, 584] on input "text" at bounding box center [803, 598] width 295 height 28
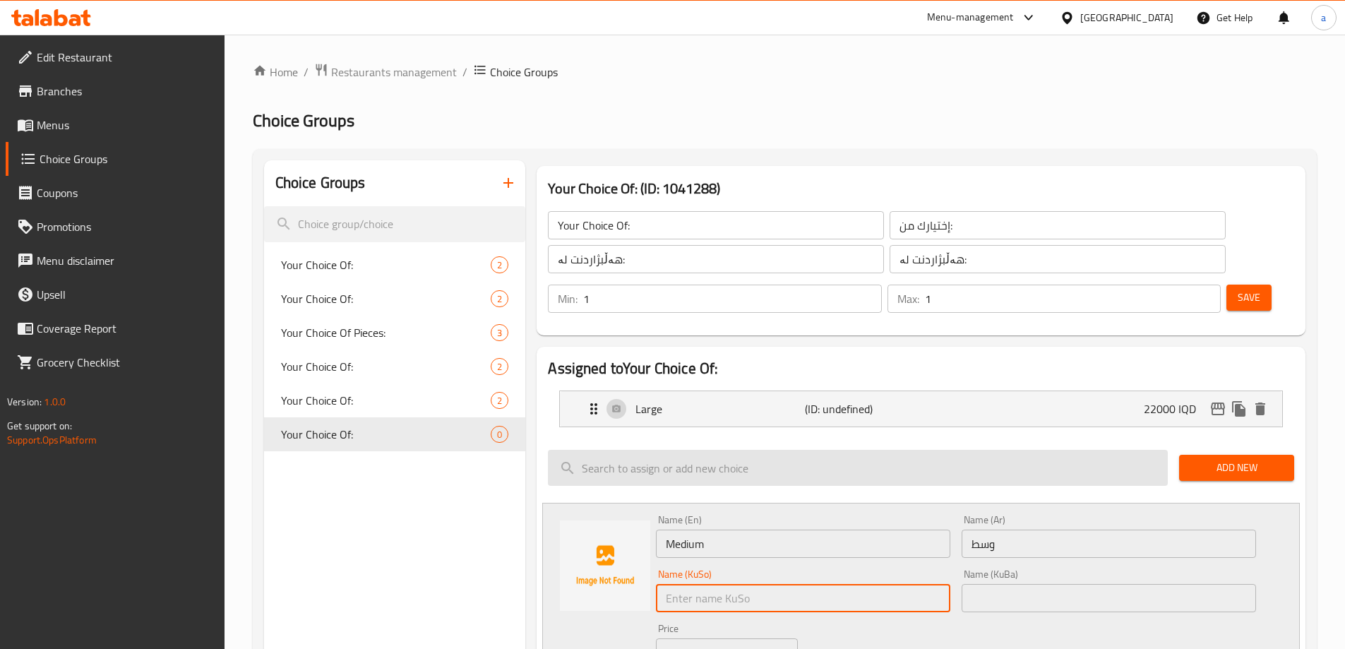
type input "ناوەند"
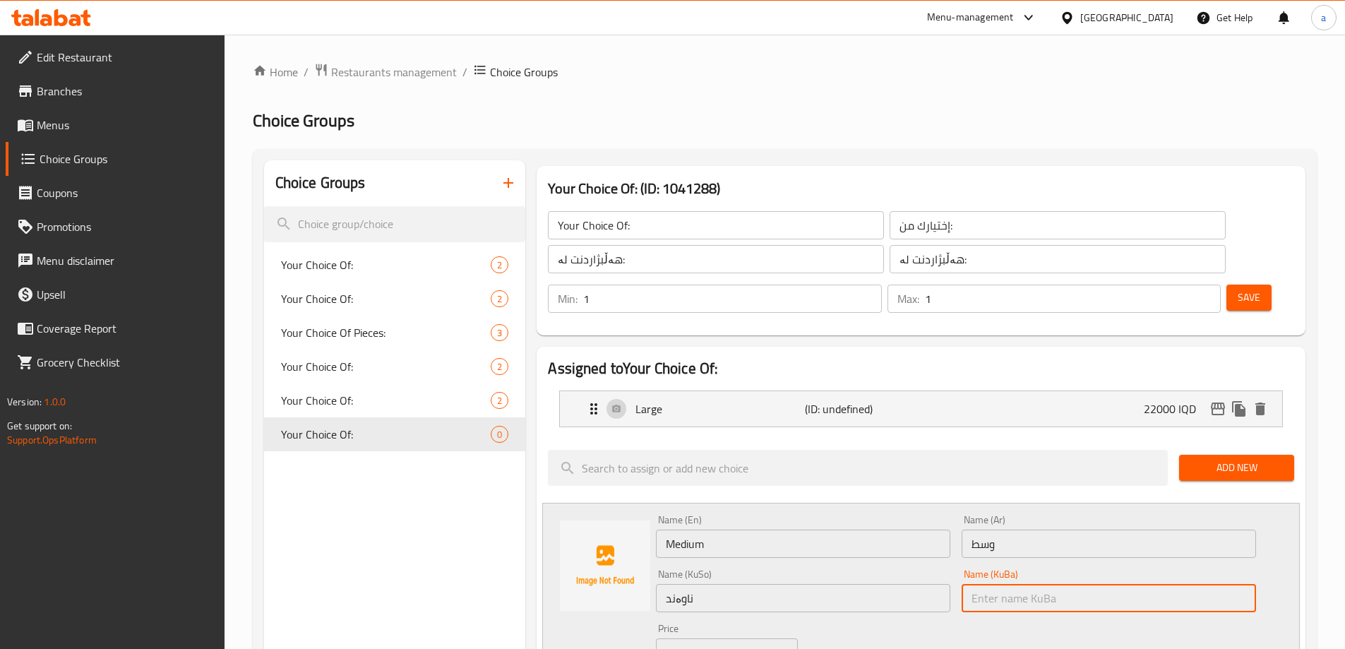
click at [972, 584] on input "text" at bounding box center [1109, 598] width 295 height 28
type input "ناوەند"
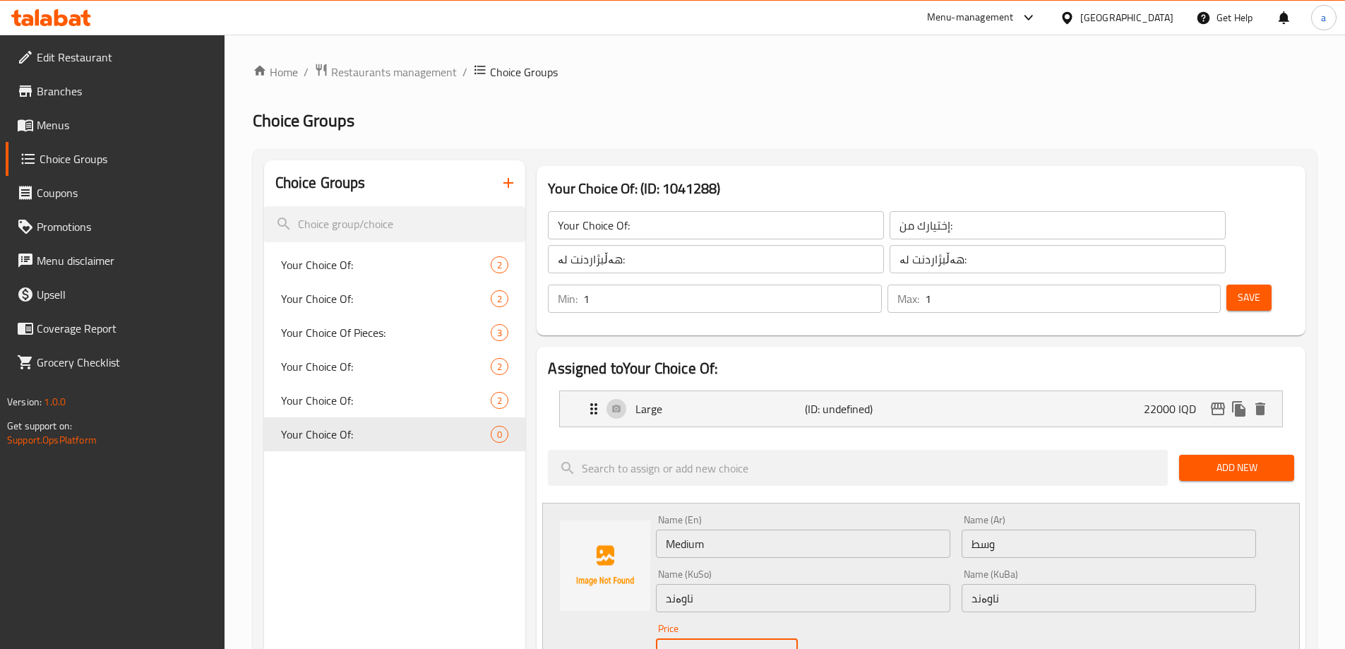
drag, startPoint x: 745, startPoint y: 611, endPoint x: 681, endPoint y: 624, distance: 65.7
click at [681, 638] on div "IQD 0 Price" at bounding box center [726, 652] width 141 height 28
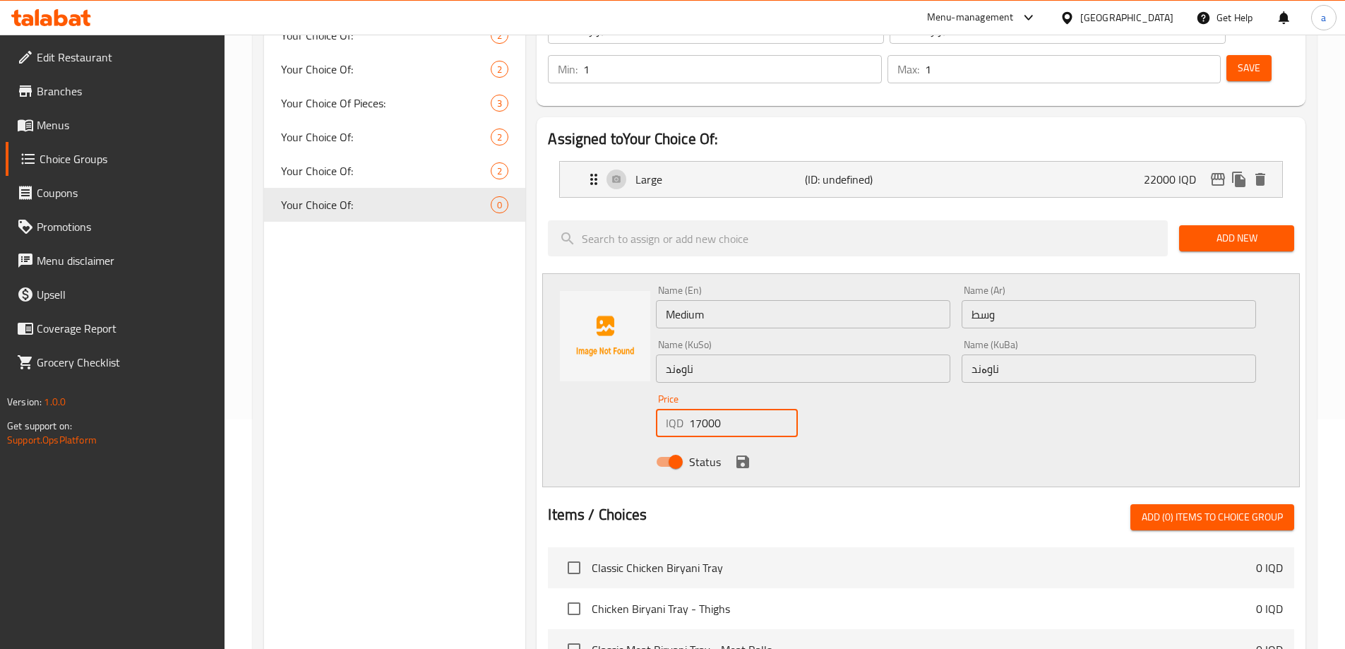
scroll to position [235, 0]
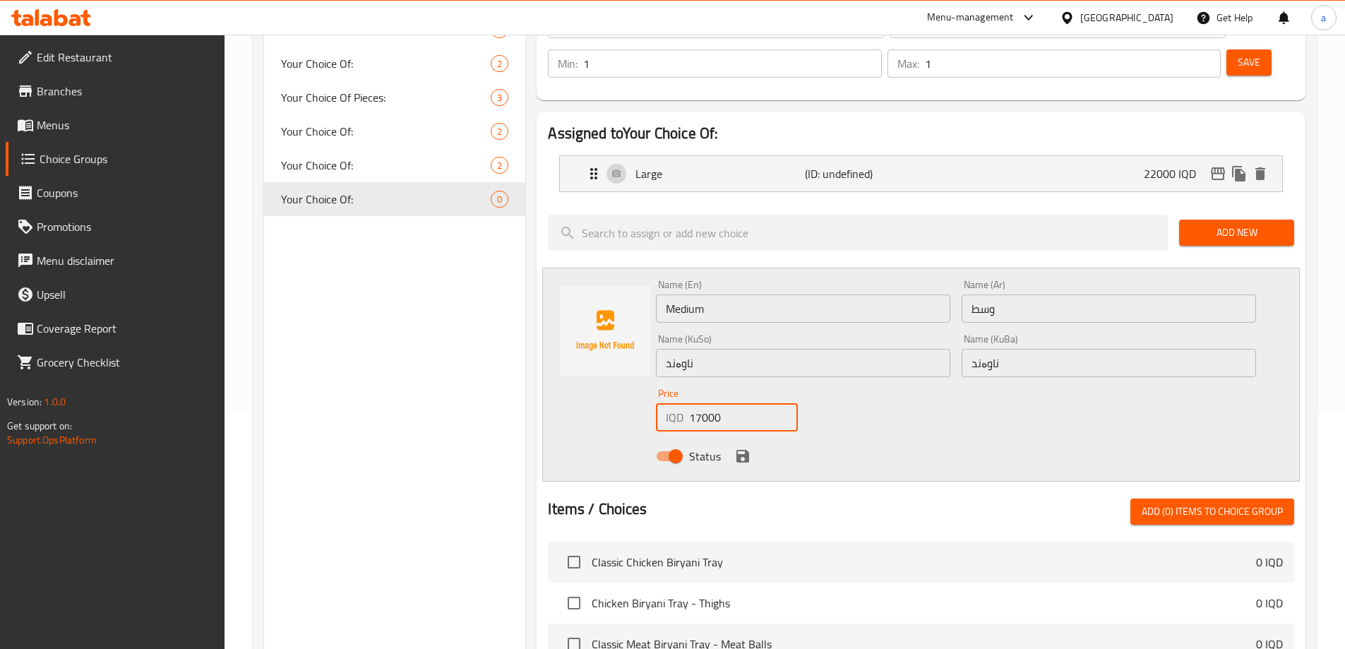
type input "17000"
click at [746, 450] on icon "save" at bounding box center [743, 456] width 13 height 13
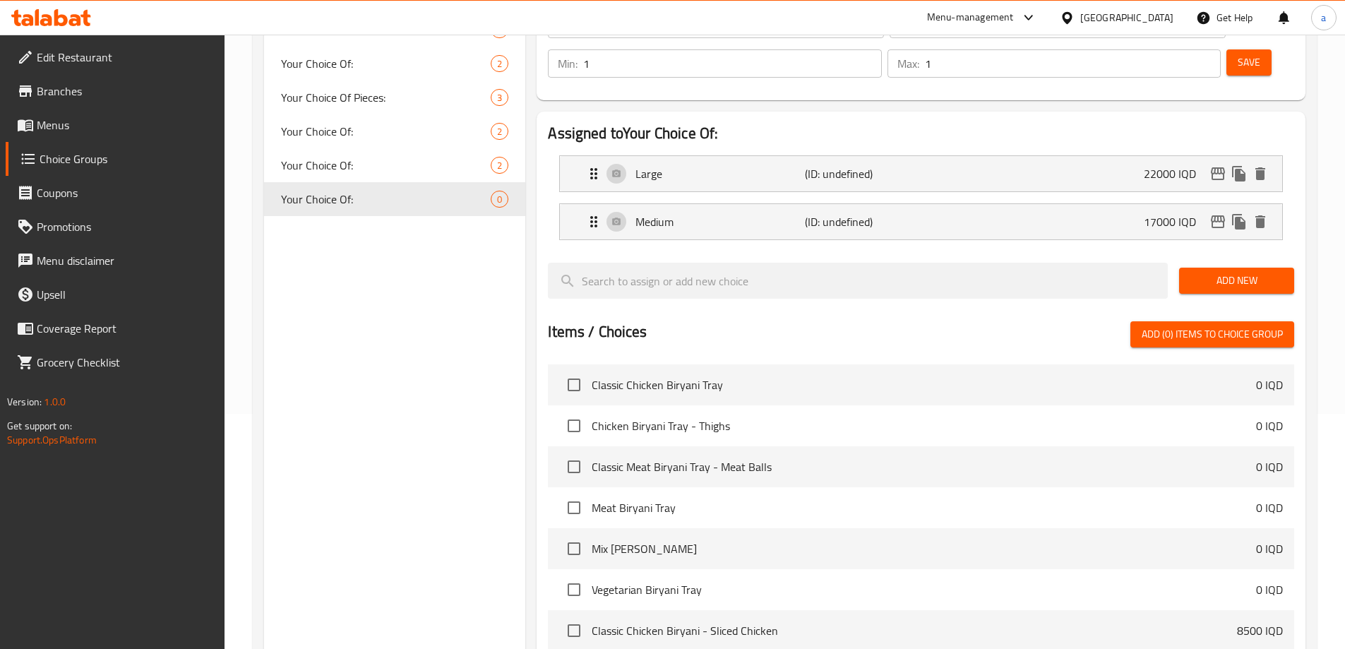
scroll to position [0, 0]
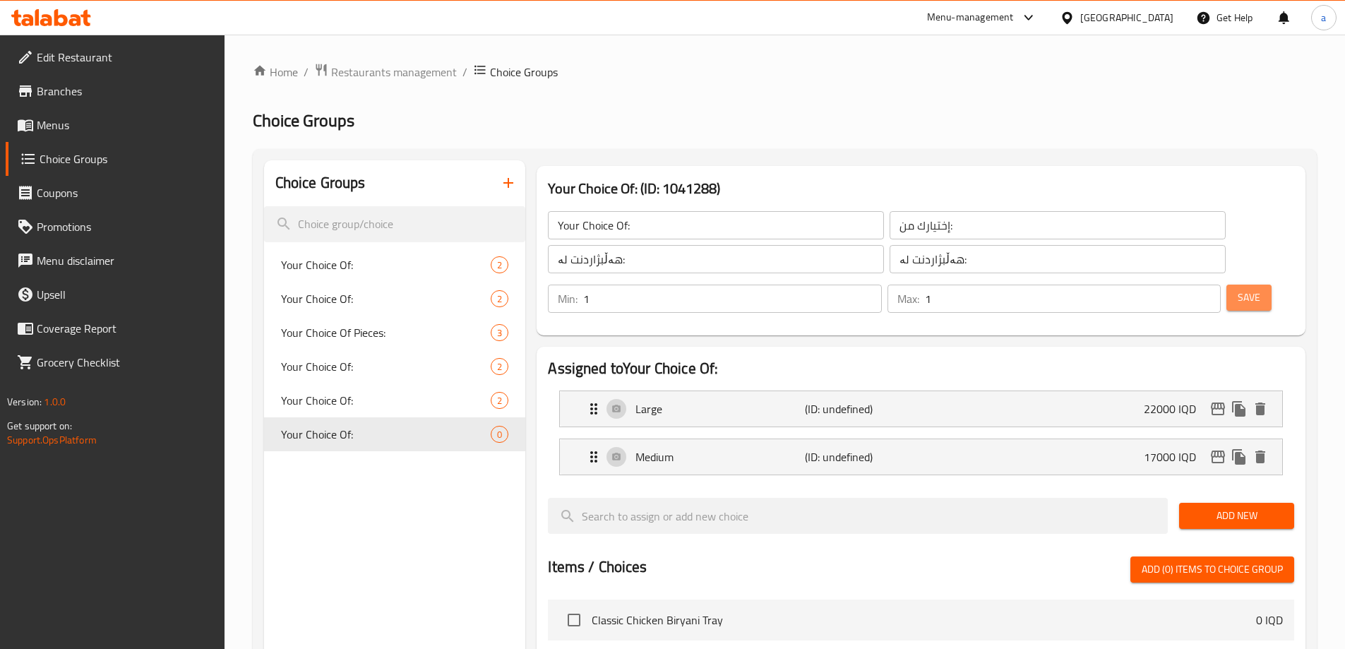
click at [1238, 289] on span "Save" at bounding box center [1249, 298] width 23 height 18
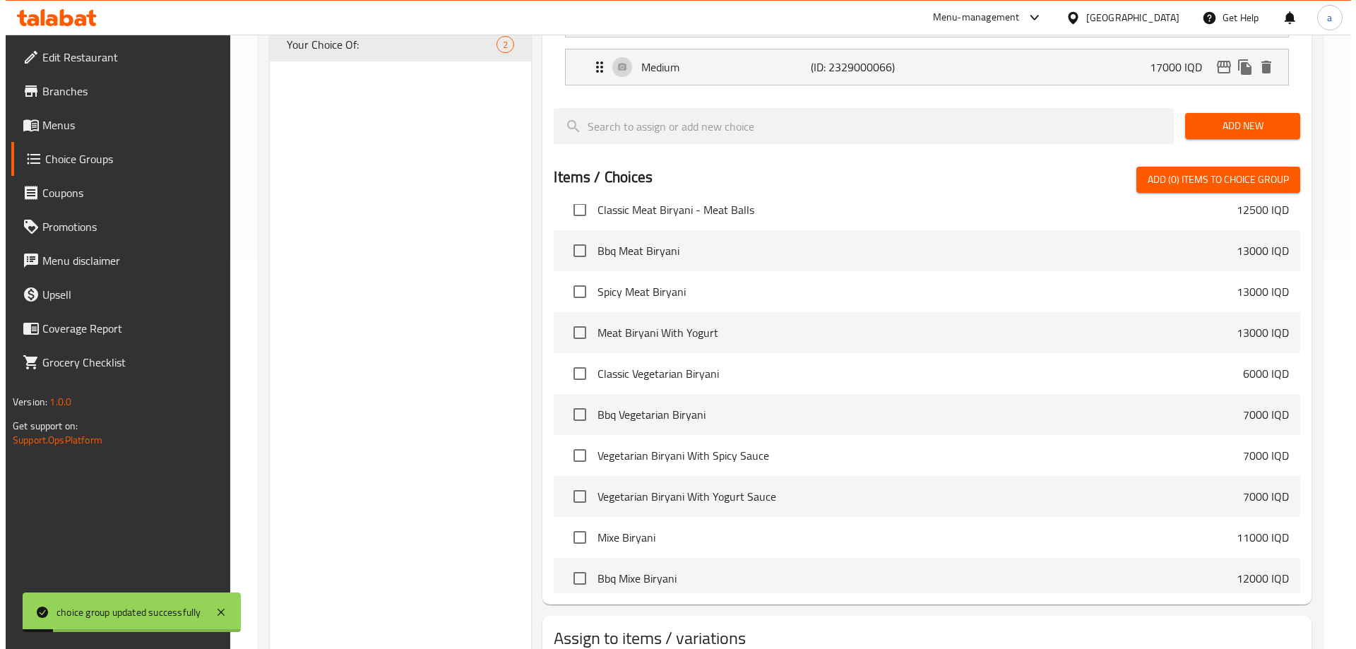
scroll to position [450, 0]
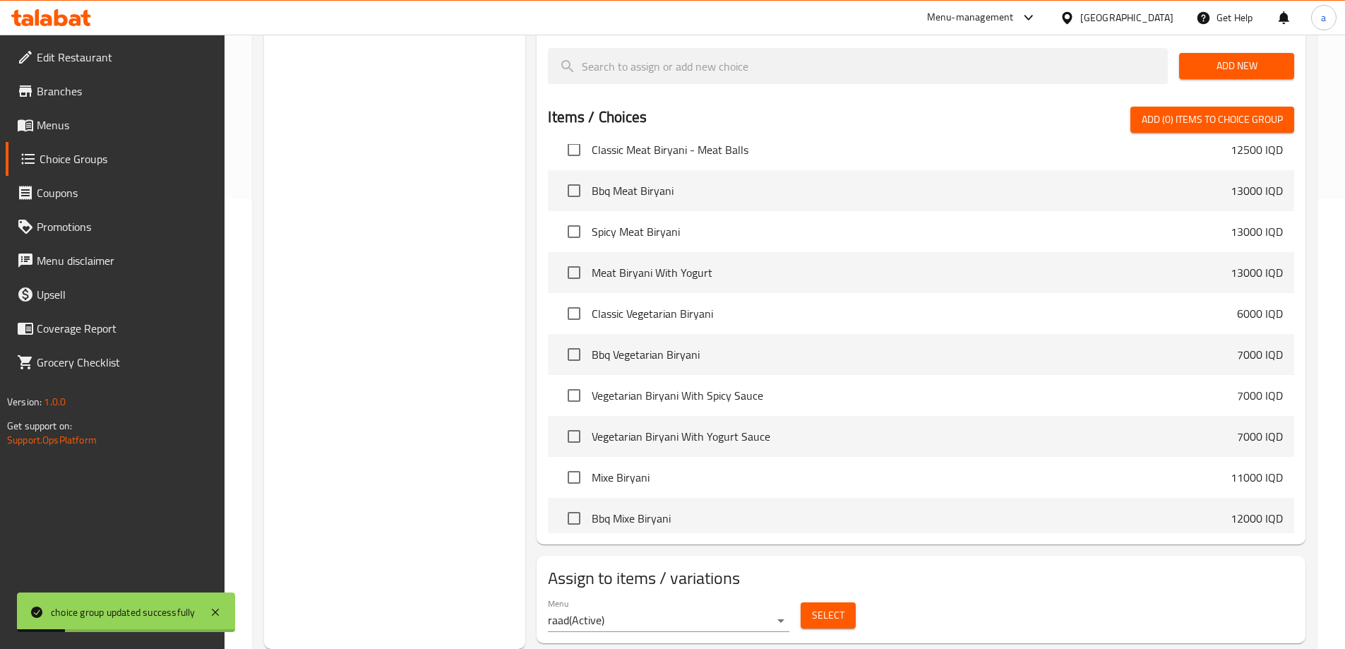
click at [840, 607] on span "Select" at bounding box center [828, 616] width 32 height 18
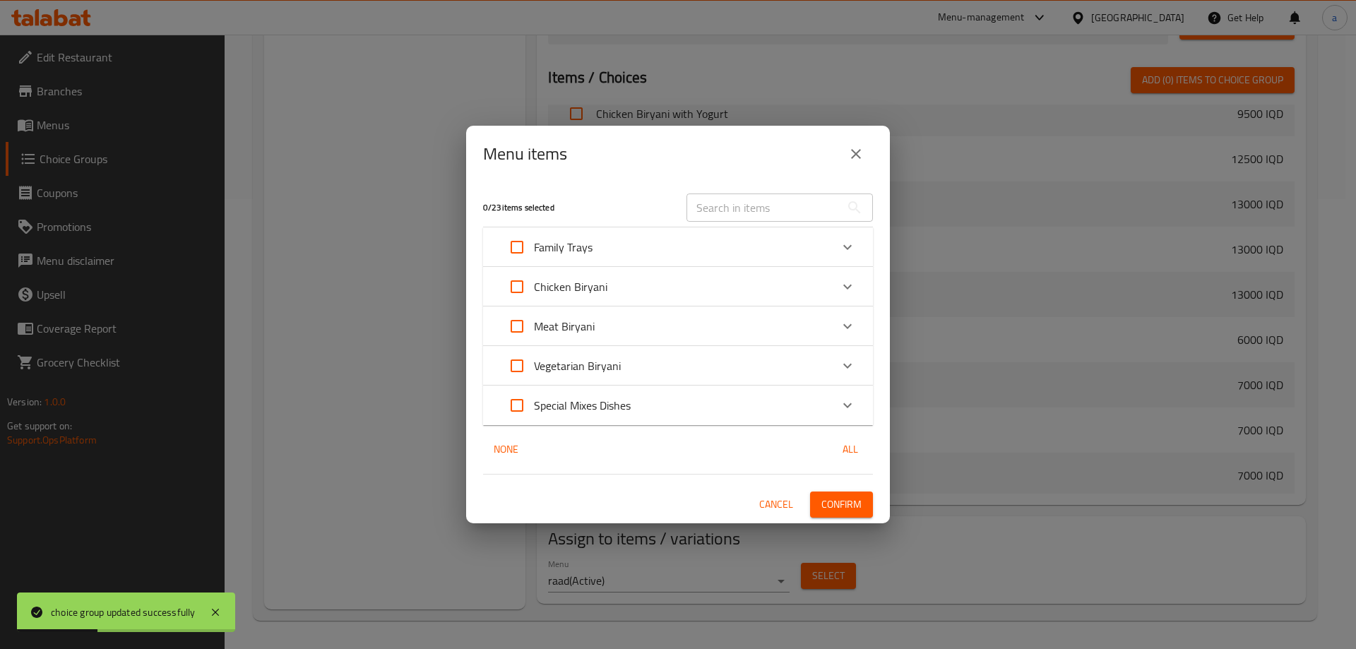
click at [743, 242] on div "Family Trays" at bounding box center [665, 247] width 331 height 34
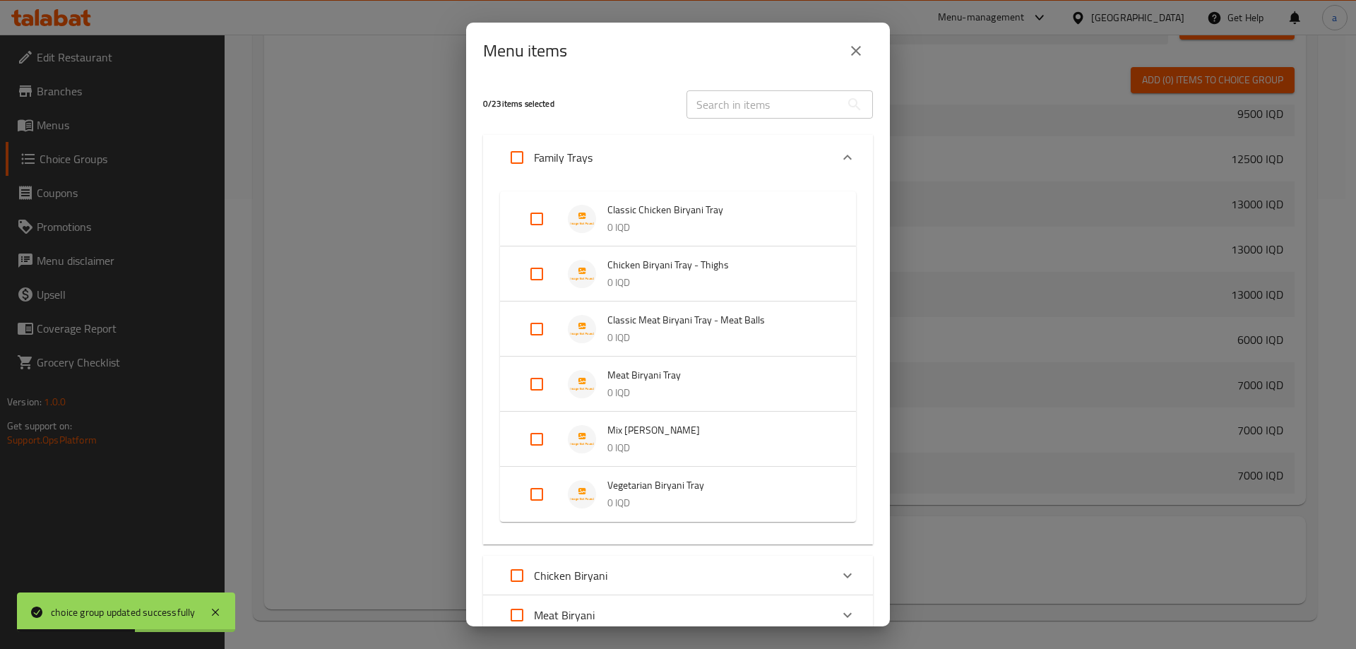
click at [540, 492] on input "Expand" at bounding box center [537, 494] width 34 height 34
checkbox input "true"
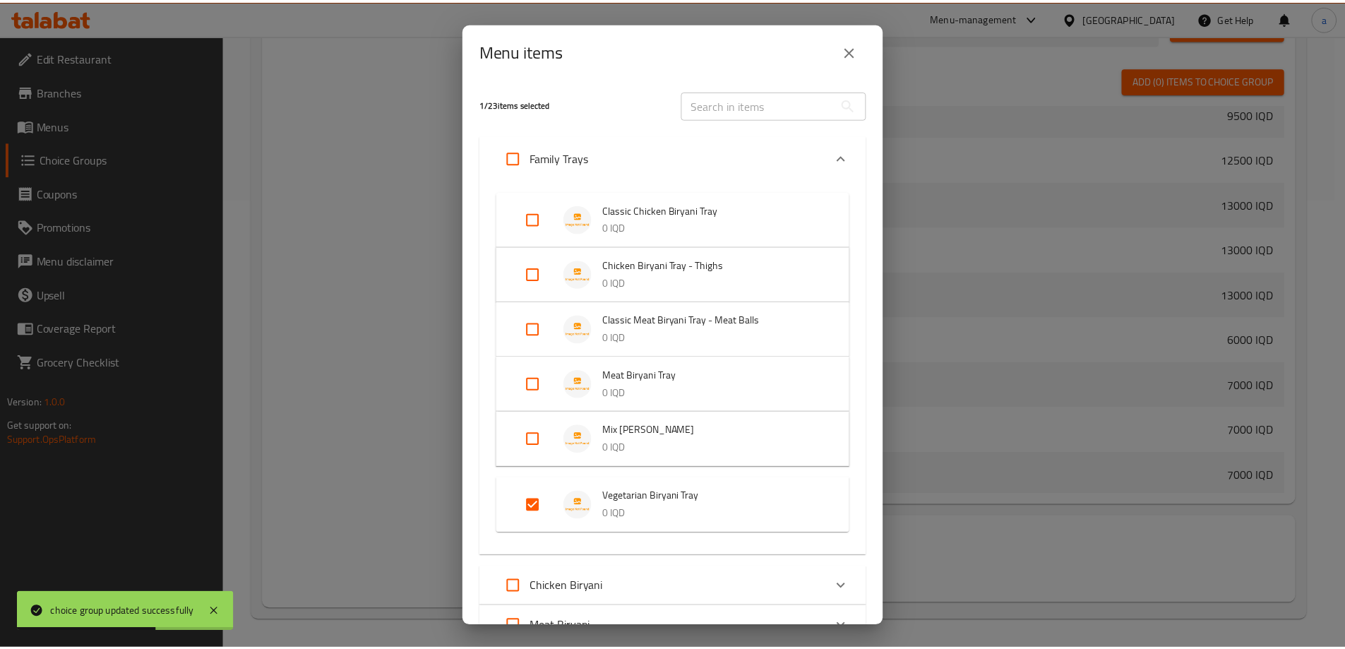
scroll to position [197, 0]
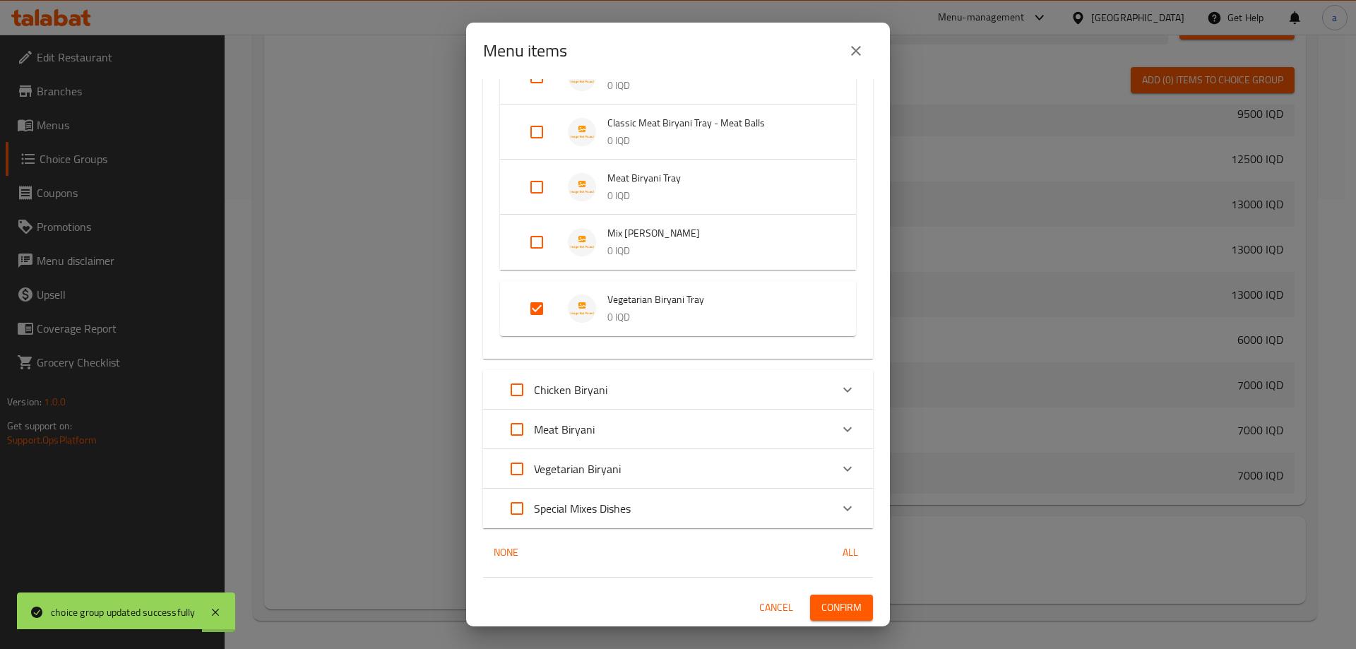
click at [840, 609] on span "Confirm" at bounding box center [841, 608] width 40 height 18
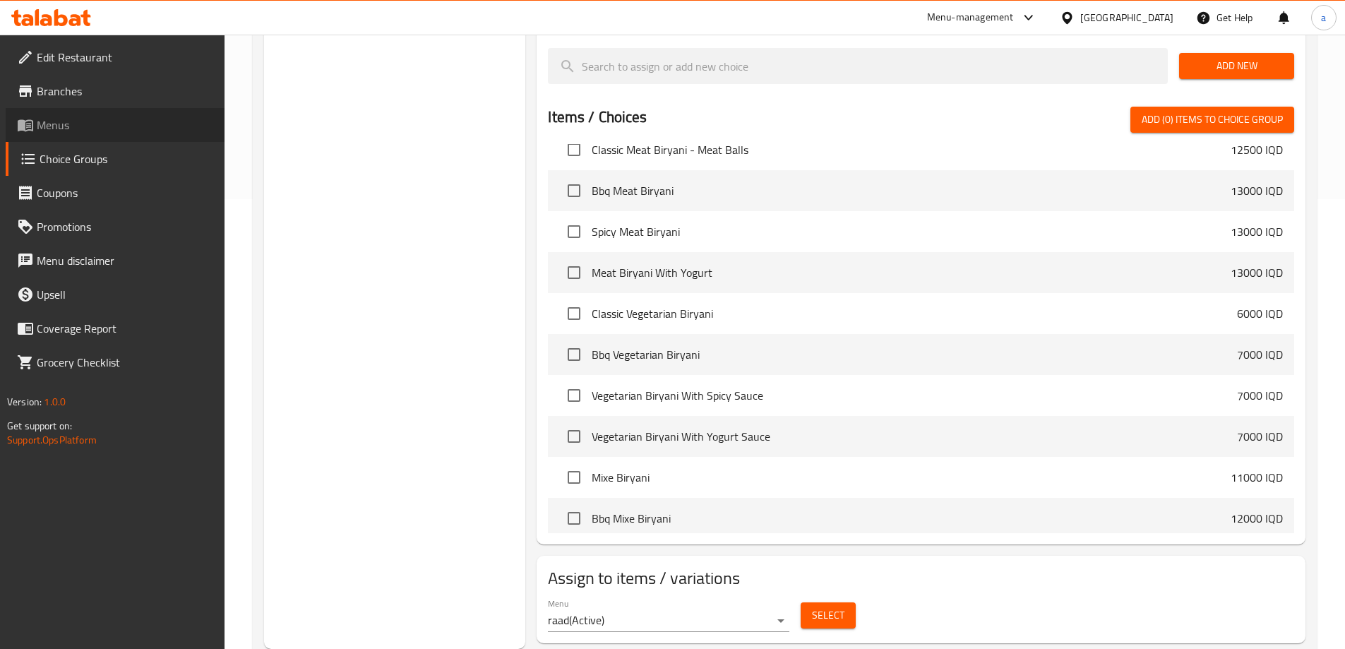
click at [109, 131] on span "Menus" at bounding box center [125, 125] width 177 height 17
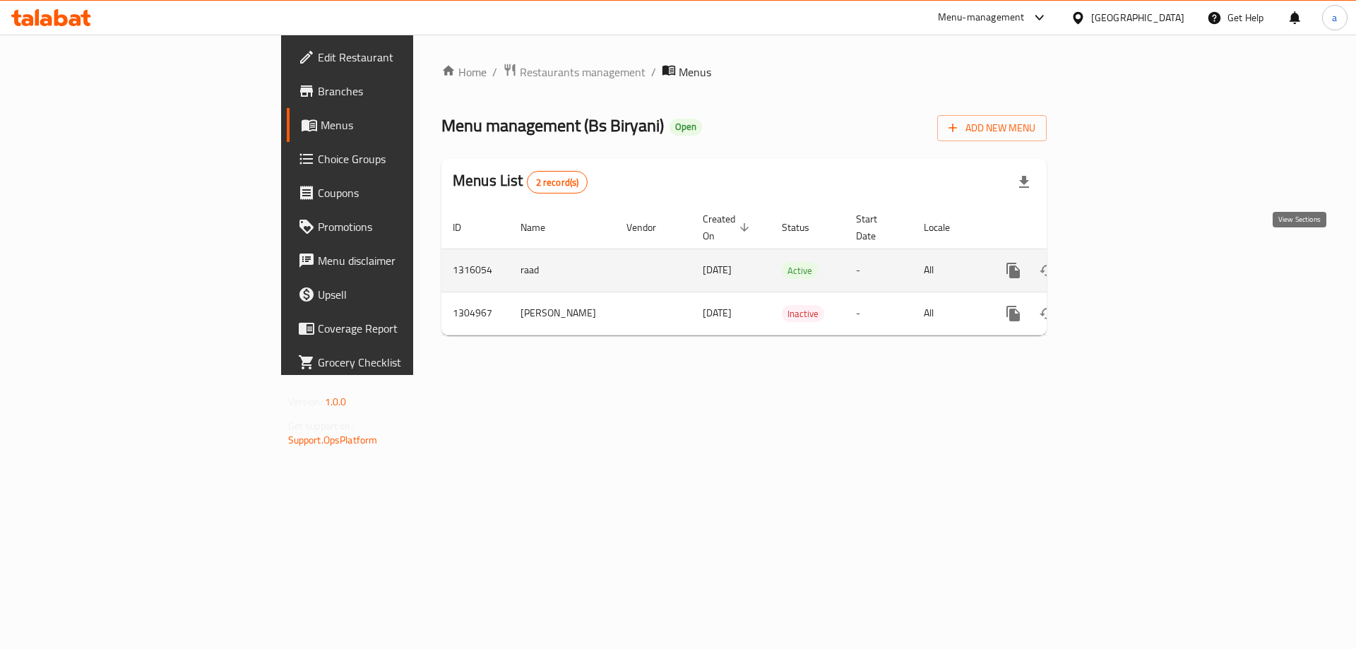
click at [1124, 262] on icon "enhanced table" at bounding box center [1115, 270] width 17 height 17
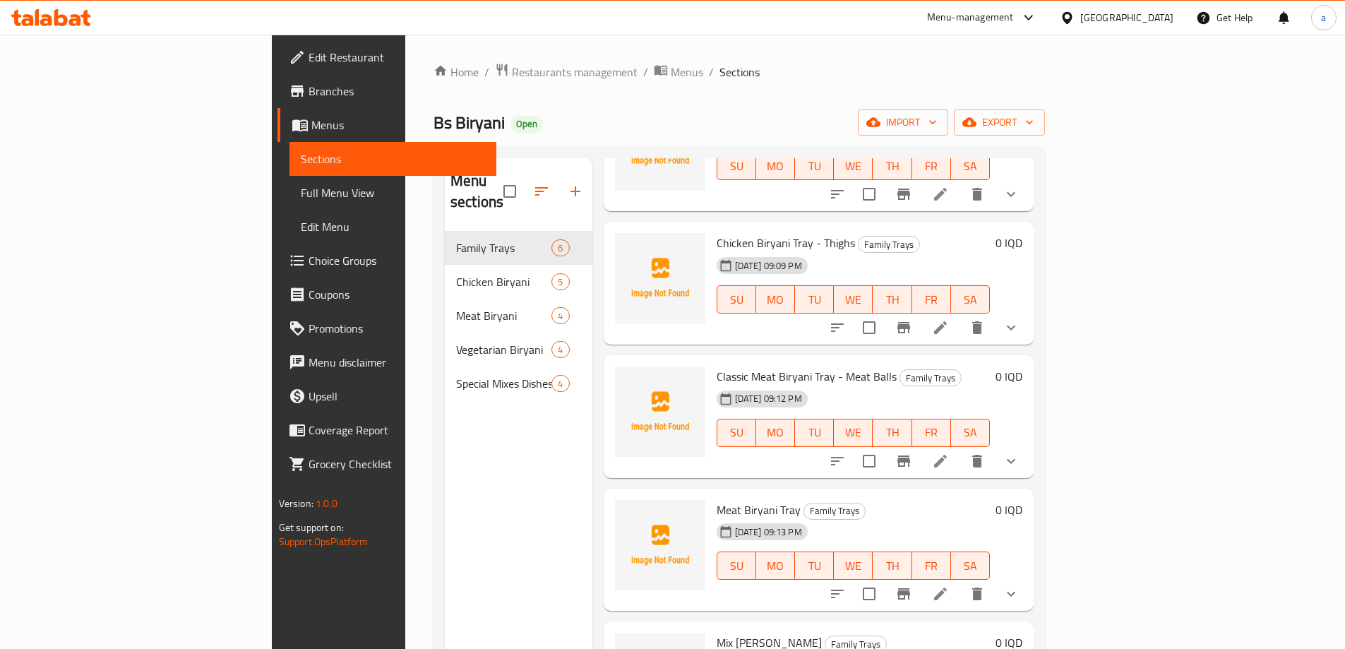
scroll to position [185, 0]
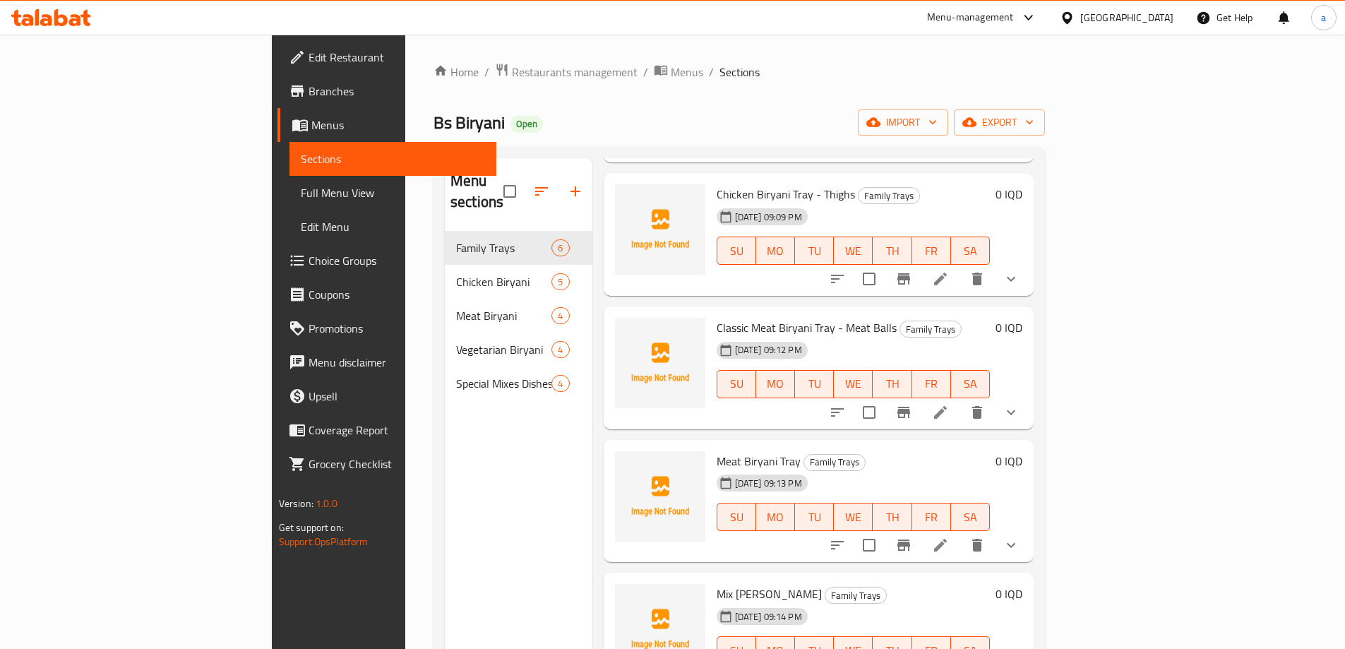
click at [301, 187] on span "Full Menu View" at bounding box center [393, 192] width 184 height 17
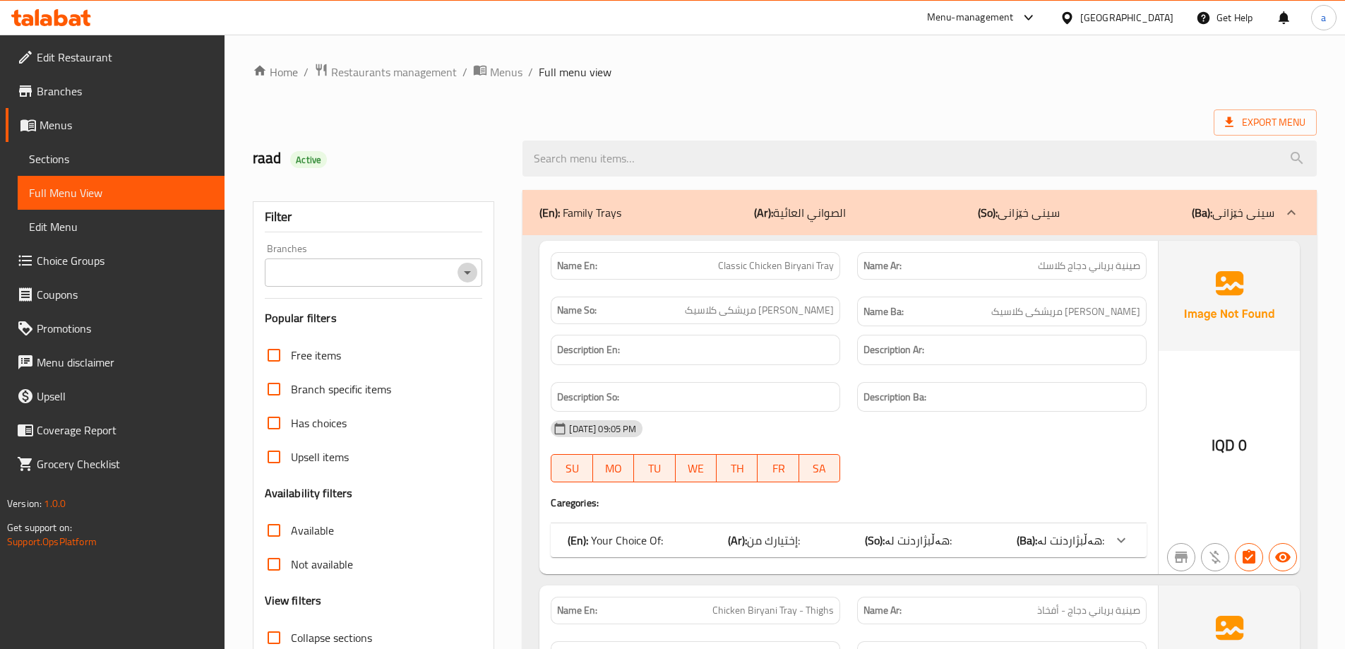
click at [466, 274] on icon "Open" at bounding box center [467, 272] width 17 height 17
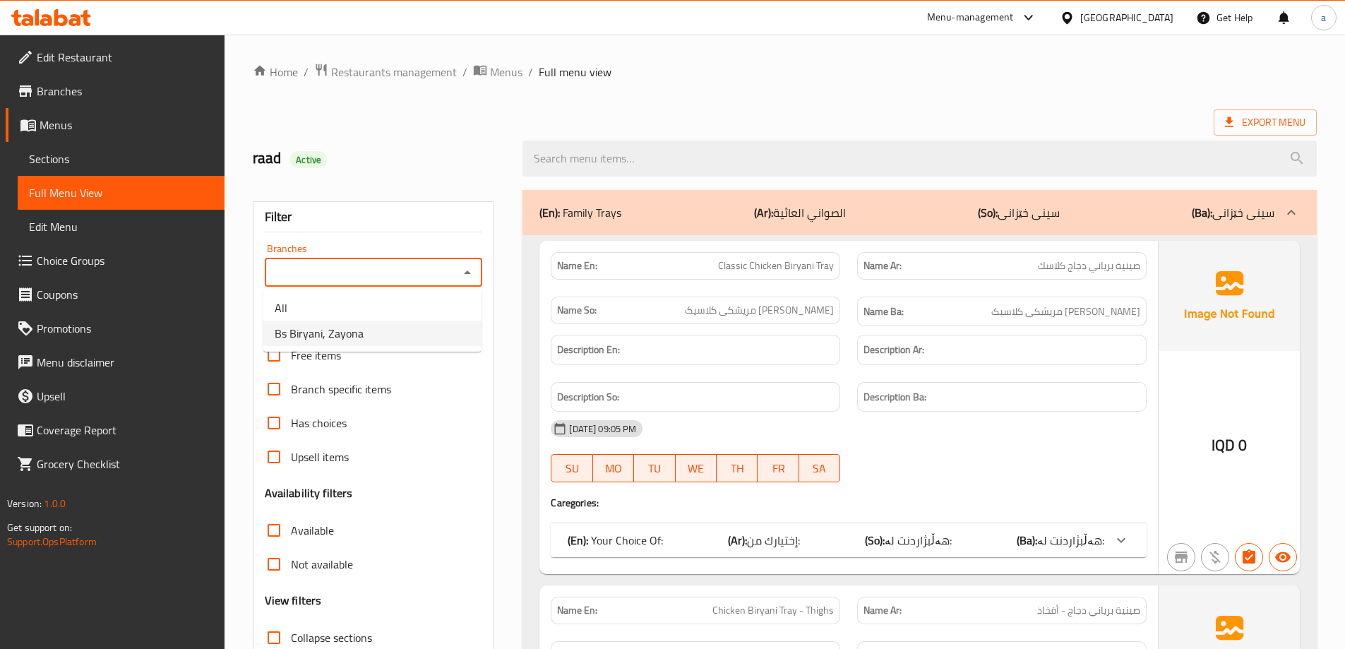
click at [435, 335] on li "Bs Biryani, Zayona" at bounding box center [372, 333] width 218 height 25
type input "Bs Biryani, Zayona"
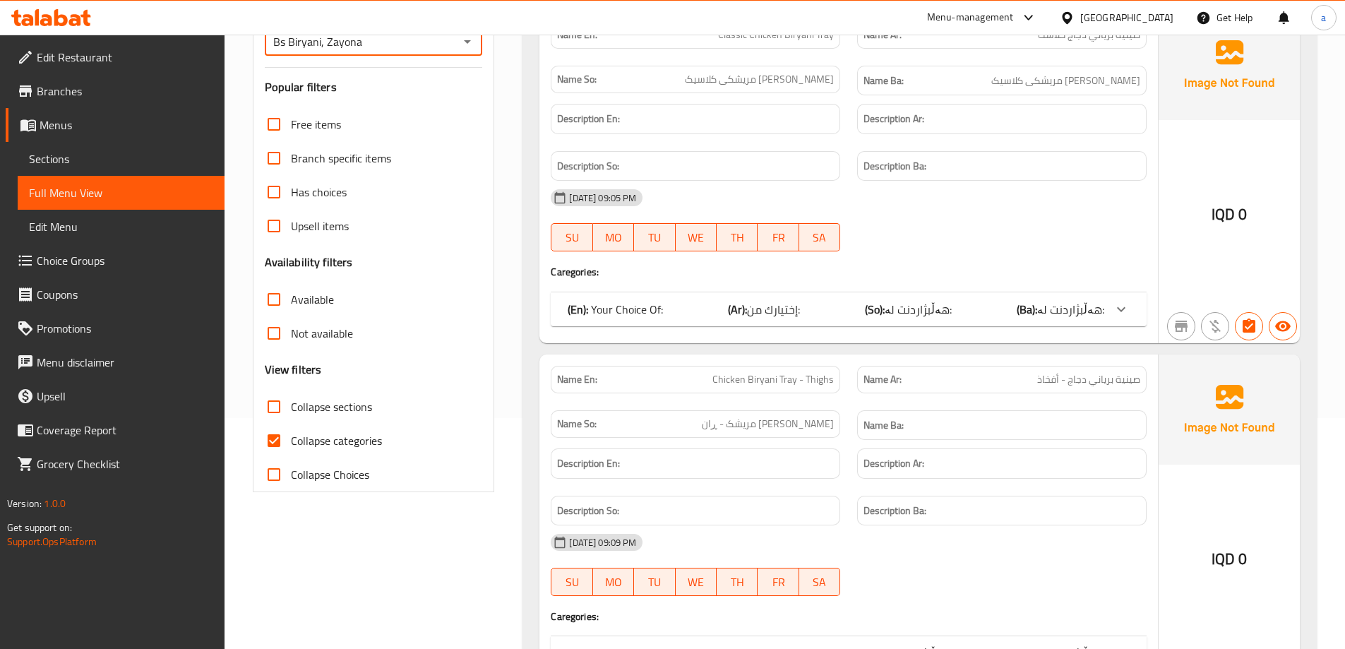
scroll to position [235, 0]
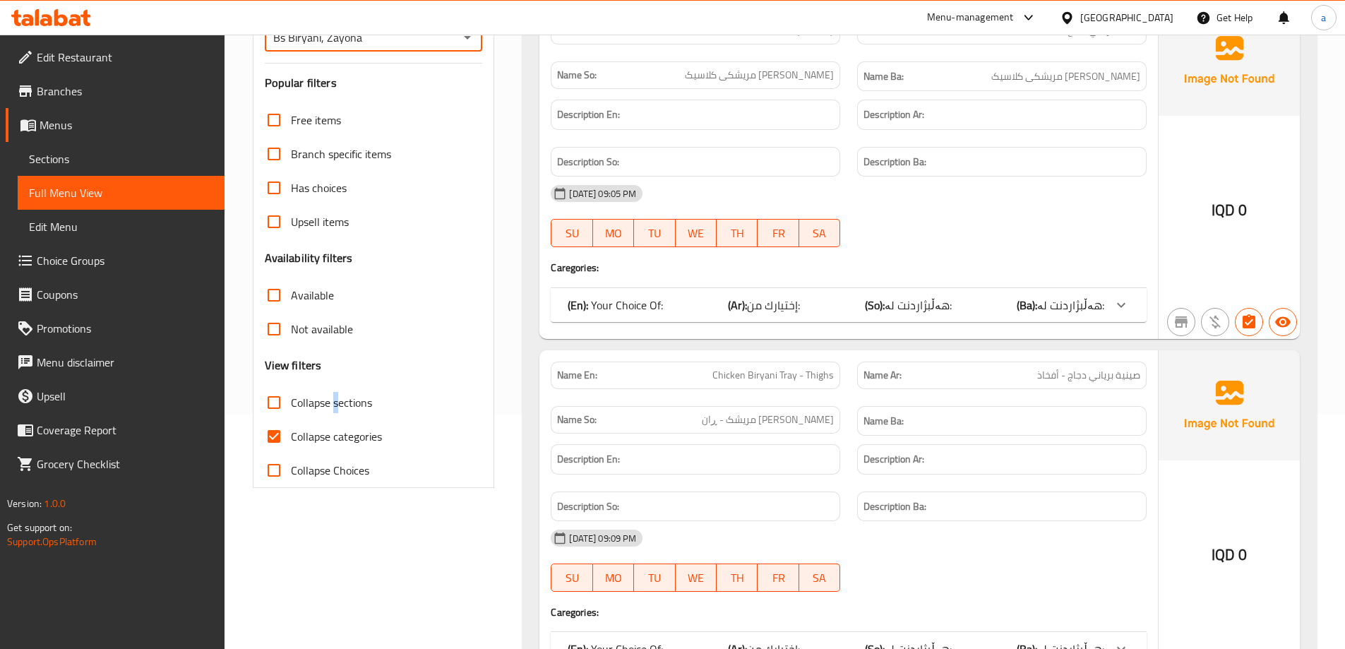
click at [335, 418] on label "Collapse sections" at bounding box center [314, 403] width 115 height 34
click at [335, 429] on span "Collapse categories" at bounding box center [336, 436] width 91 height 17
click at [291, 429] on input "Collapse categories" at bounding box center [274, 437] width 34 height 34
checkbox input "false"
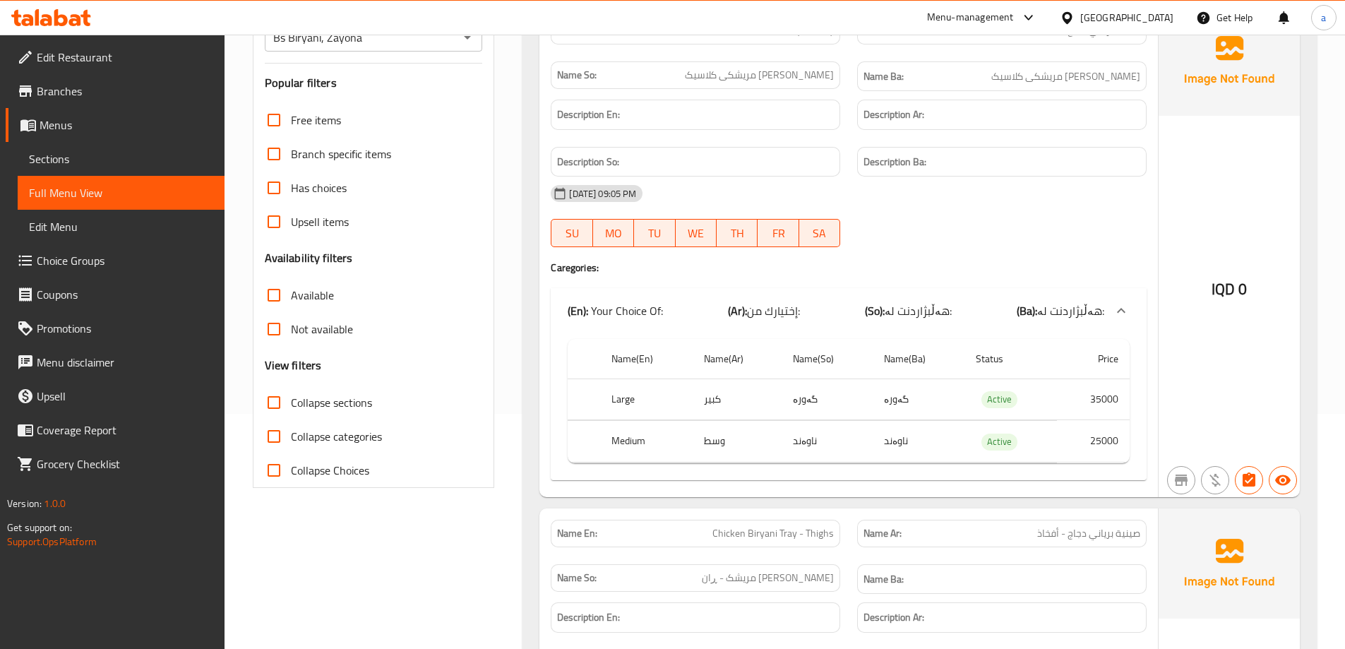
click at [302, 402] on span "Collapse sections" at bounding box center [331, 402] width 81 height 17
click at [291, 402] on input "Collapse sections" at bounding box center [274, 403] width 34 height 34
checkbox input "true"
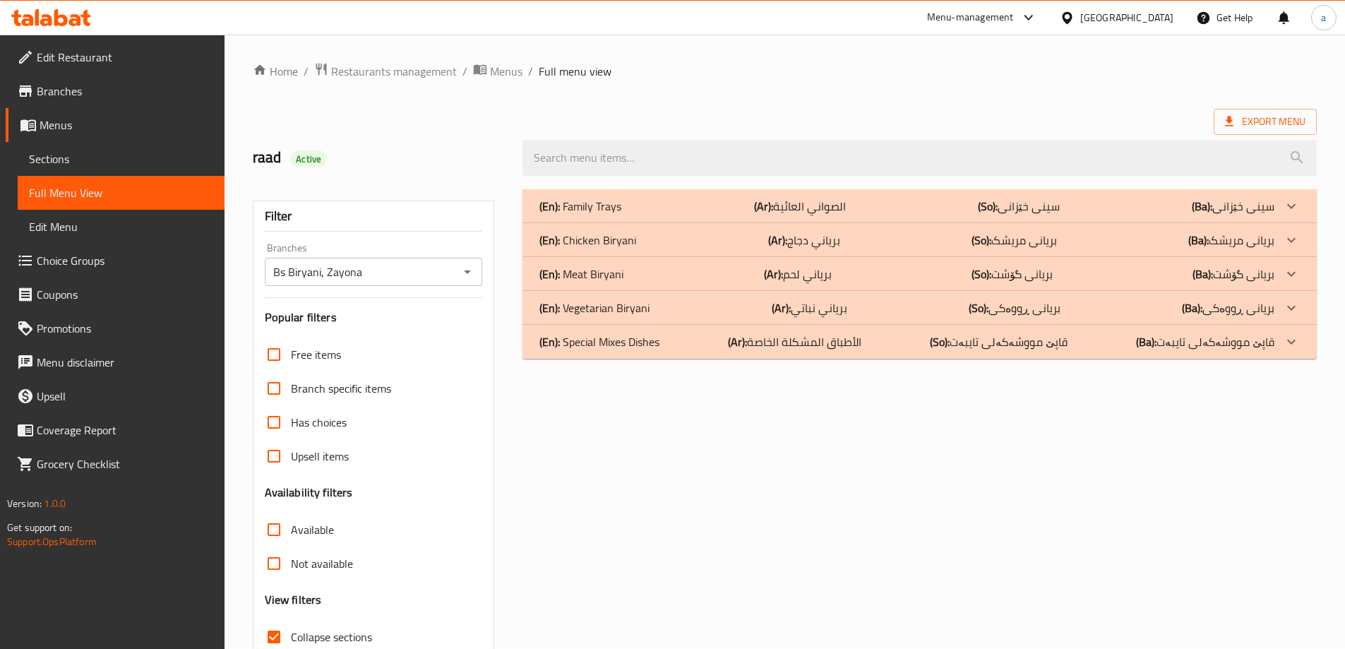
scroll to position [0, 0]
click at [1164, 196] on div "(En): Family Trays (Ar): الصواني العائية (So): سینی خێزانی (Ba): سینی خێزانی" at bounding box center [920, 207] width 795 height 34
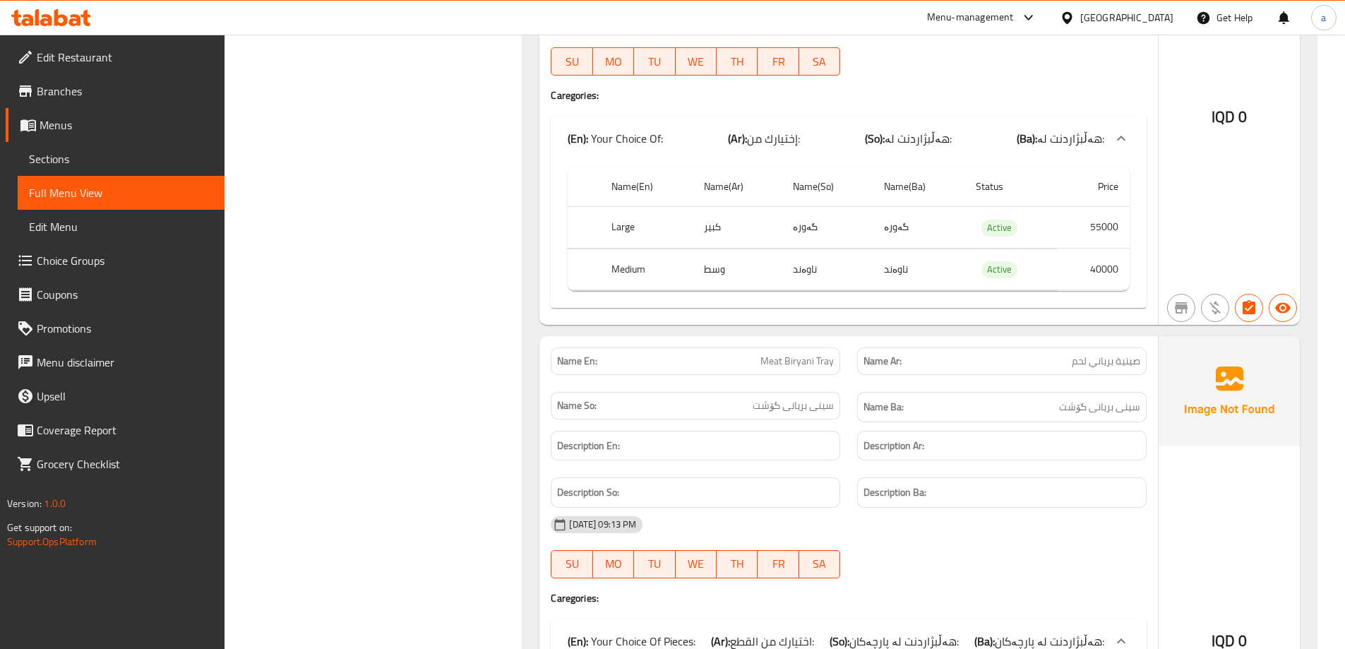
scroll to position [1648, 0]
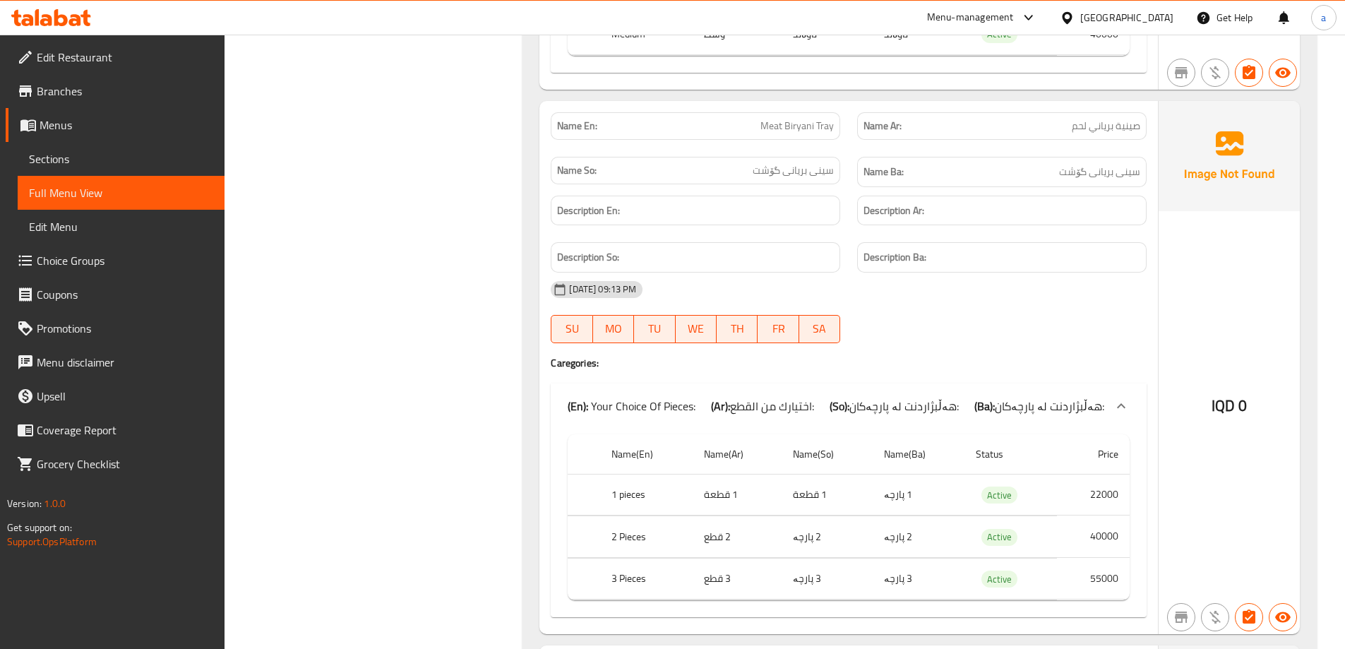
drag, startPoint x: 112, startPoint y: 250, endPoint x: 131, endPoint y: 255, distance: 19.7
click at [112, 251] on link "Choice Groups" at bounding box center [115, 261] width 219 height 34
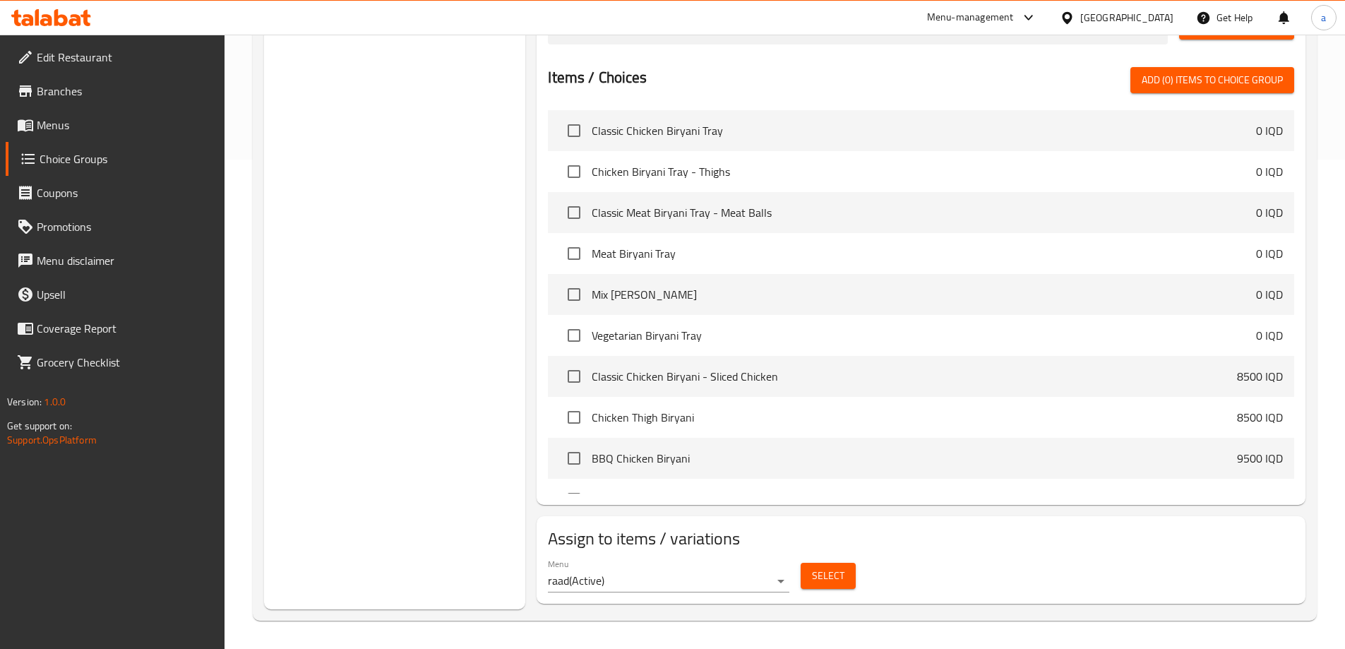
scroll to position [200, 0]
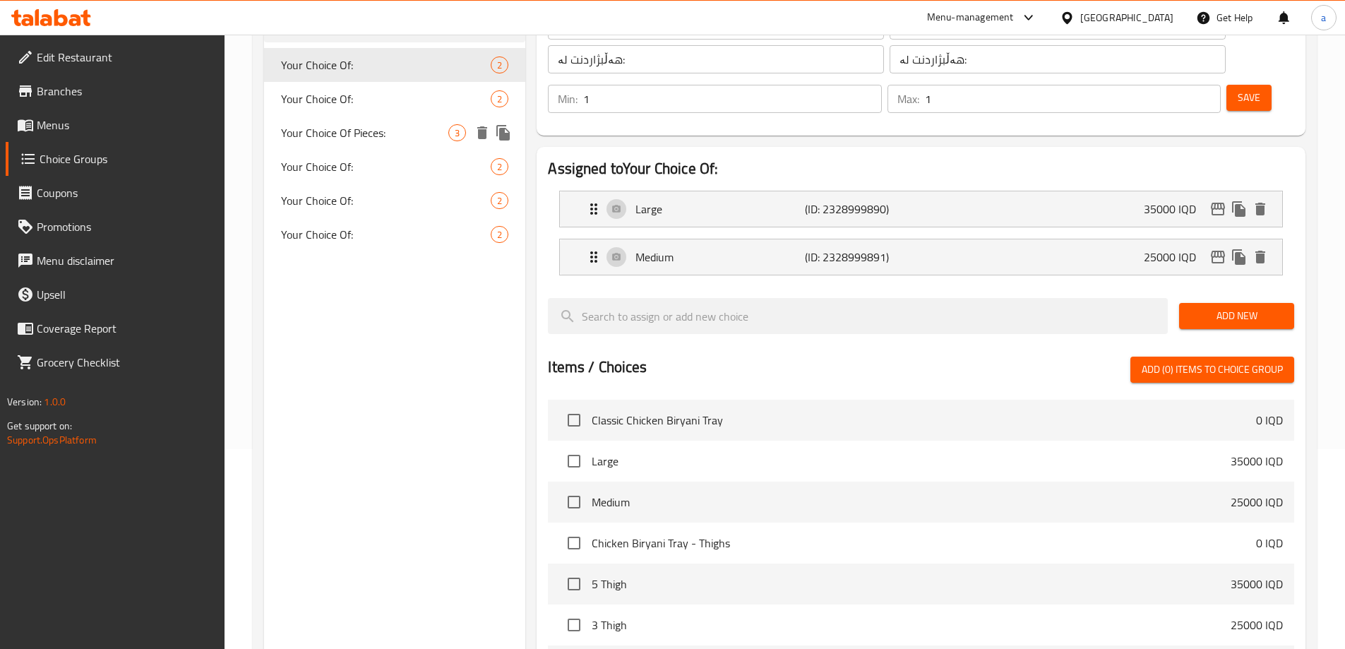
click at [371, 141] on span "Your Choice Of Pieces:" at bounding box center [365, 132] width 168 height 17
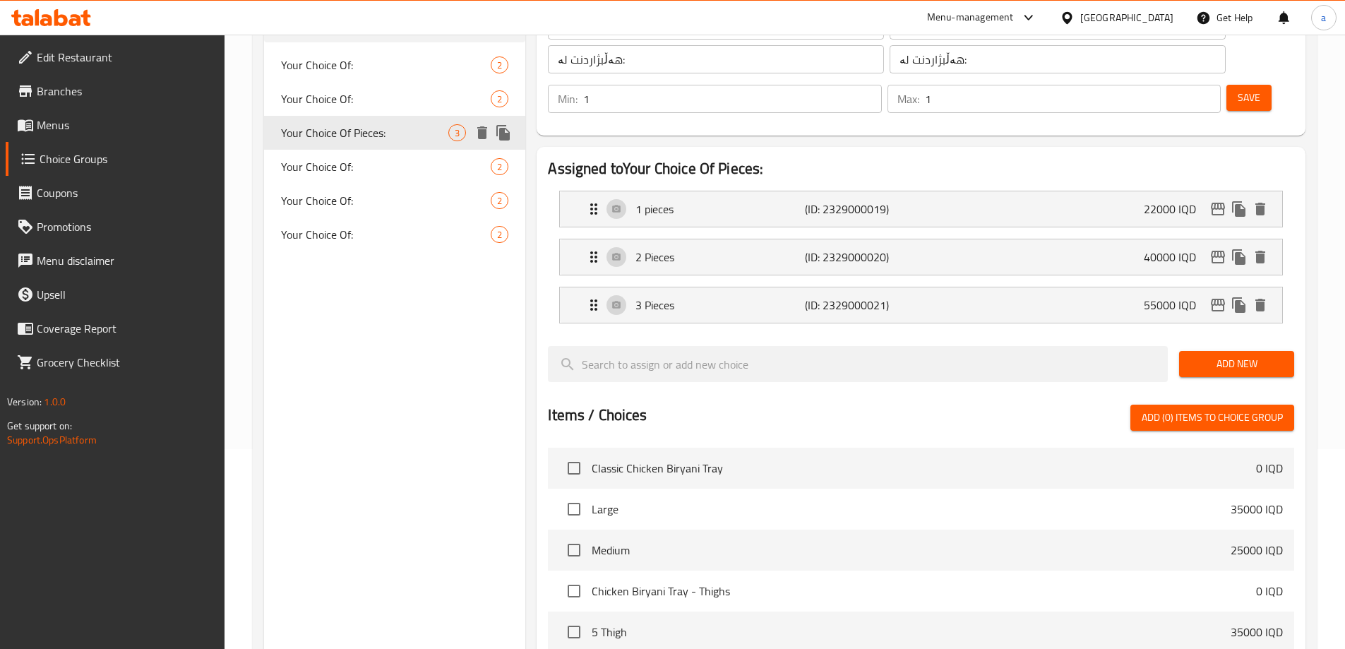
type input "Your Choice Of Pieces:"
type input "اختيارك من القطع:"
type input "هەڵبژاردنت لە پارچەکان:"
click at [765, 297] on p "3 Pieces" at bounding box center [720, 305] width 169 height 17
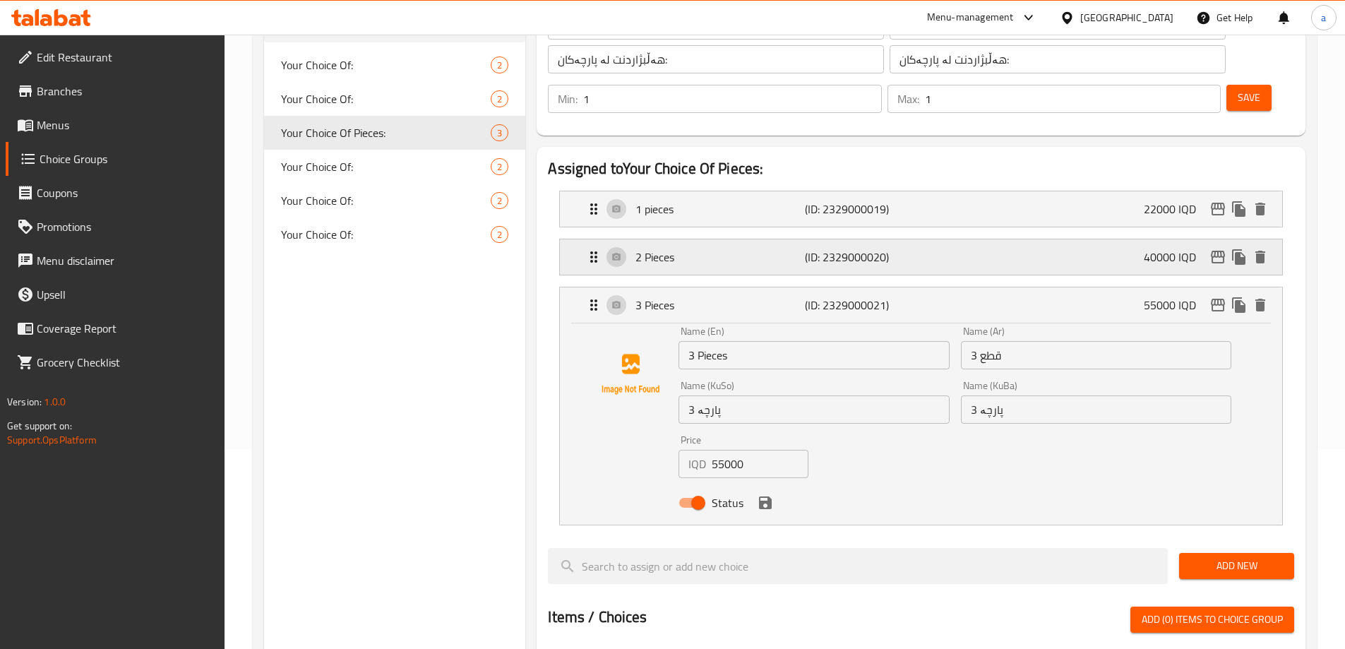
click at [752, 249] on p "2 Pieces" at bounding box center [720, 257] width 169 height 17
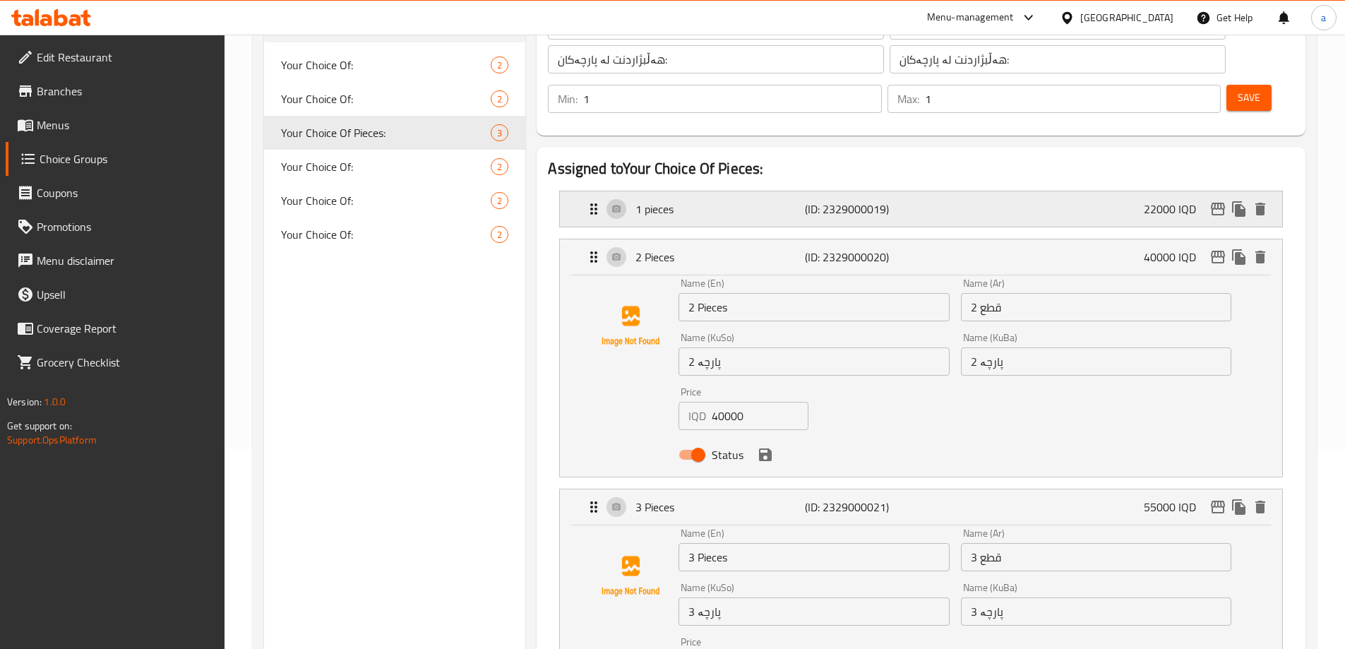
click at [833, 191] on div "1 pieces (ID: 2329000019) 22000 IQD" at bounding box center [926, 208] width 680 height 35
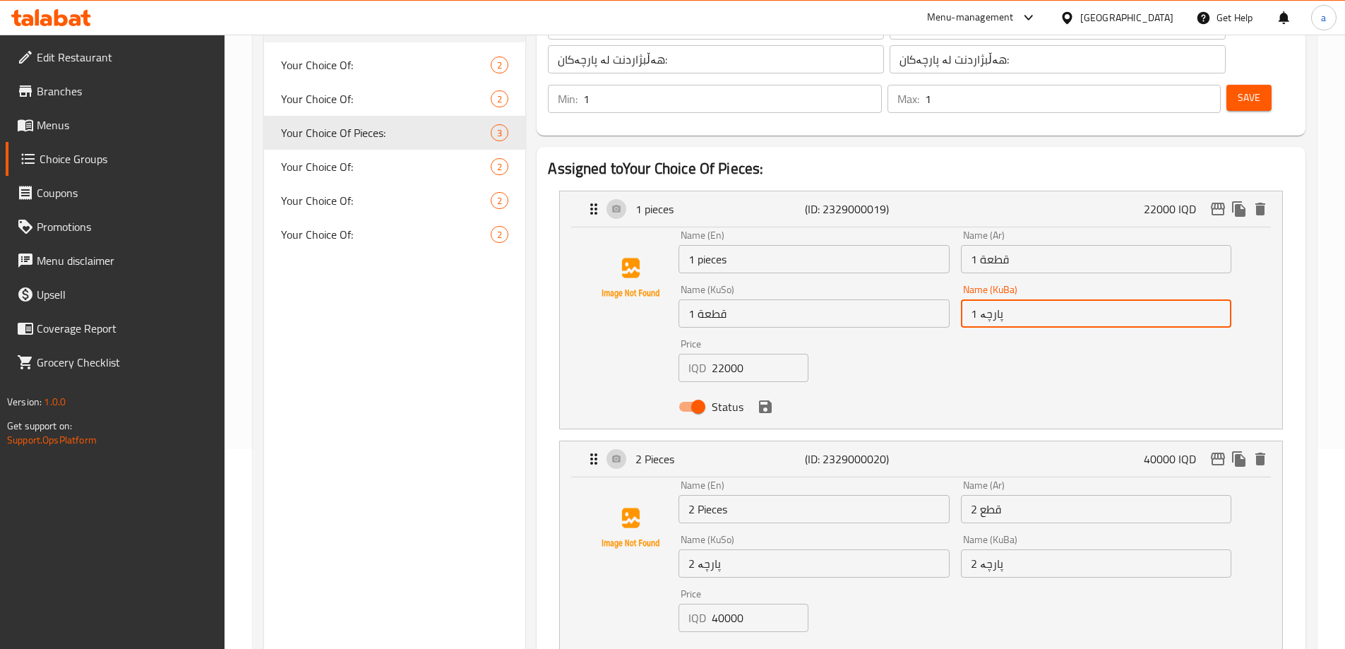
drag, startPoint x: 970, startPoint y: 282, endPoint x: 961, endPoint y: 283, distance: 9.2
click at [961, 299] on input "1 پارچە" at bounding box center [1096, 313] width 271 height 28
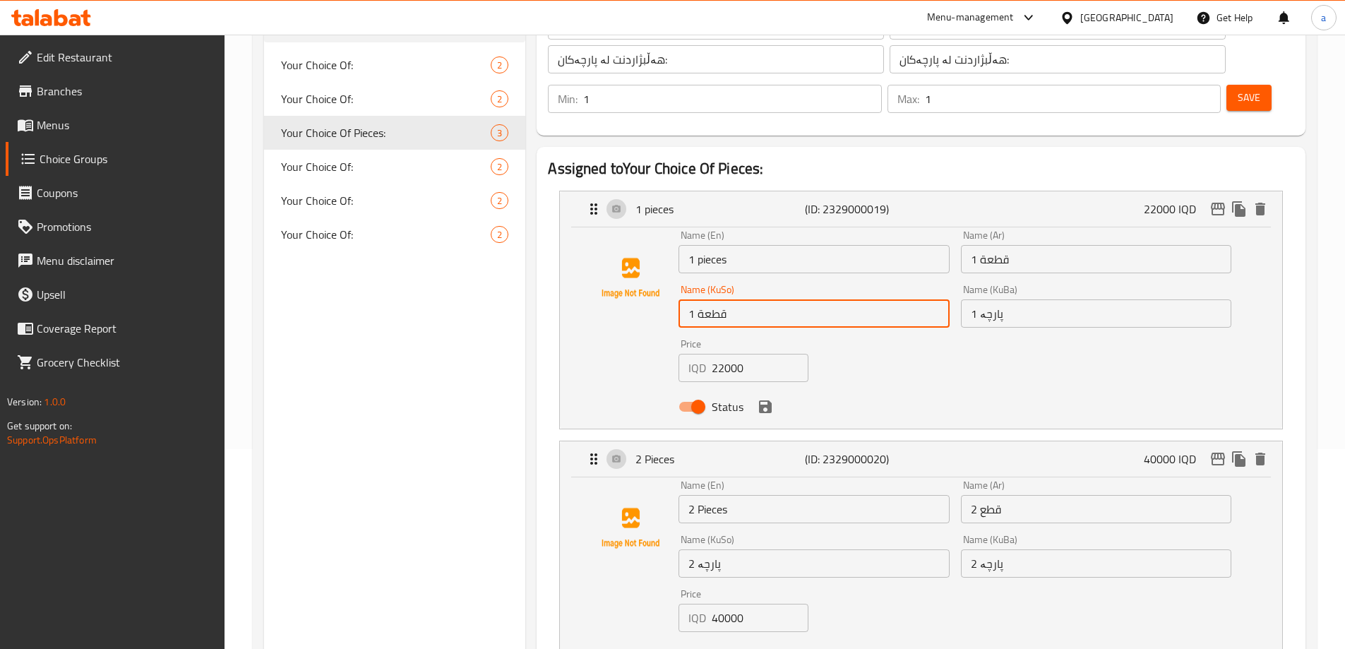
drag, startPoint x: 778, startPoint y: 280, endPoint x: 680, endPoint y: 280, distance: 97.5
click at [680, 299] on input "1 قطعة" at bounding box center [814, 313] width 271 height 28
paste input "ارچە"
click at [758, 398] on icon "save" at bounding box center [765, 406] width 17 height 17
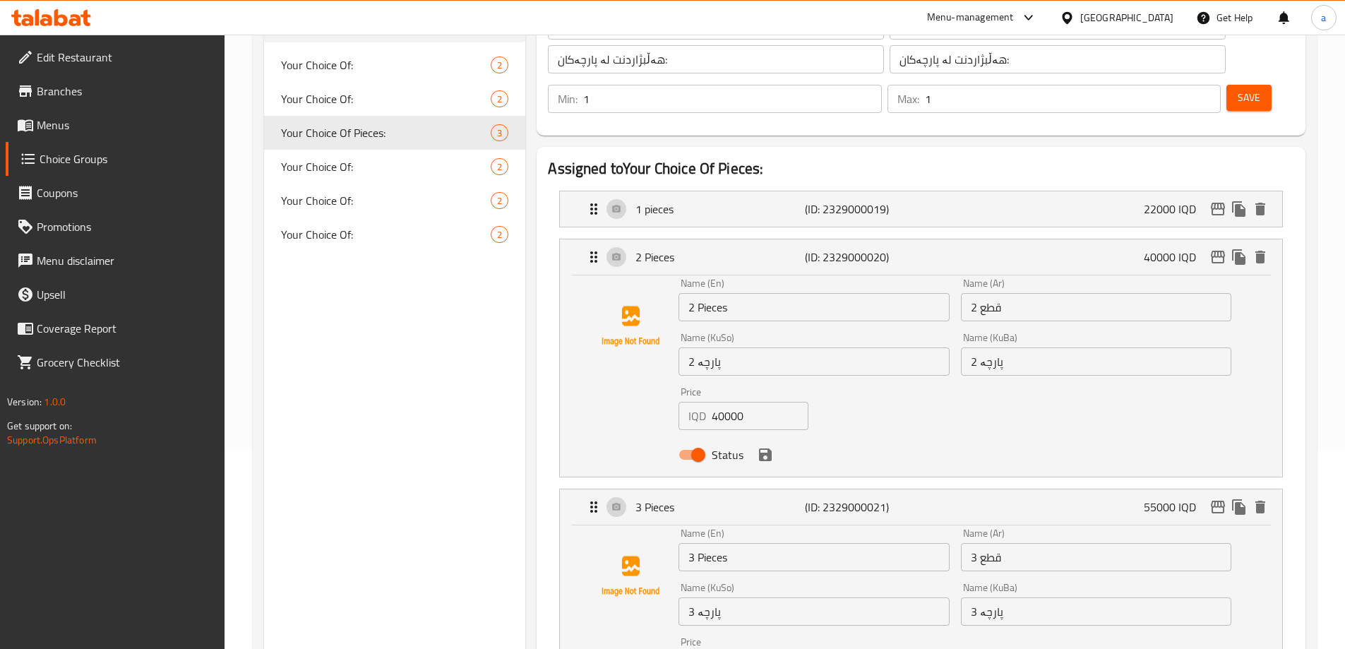
type input "1 پارچە"
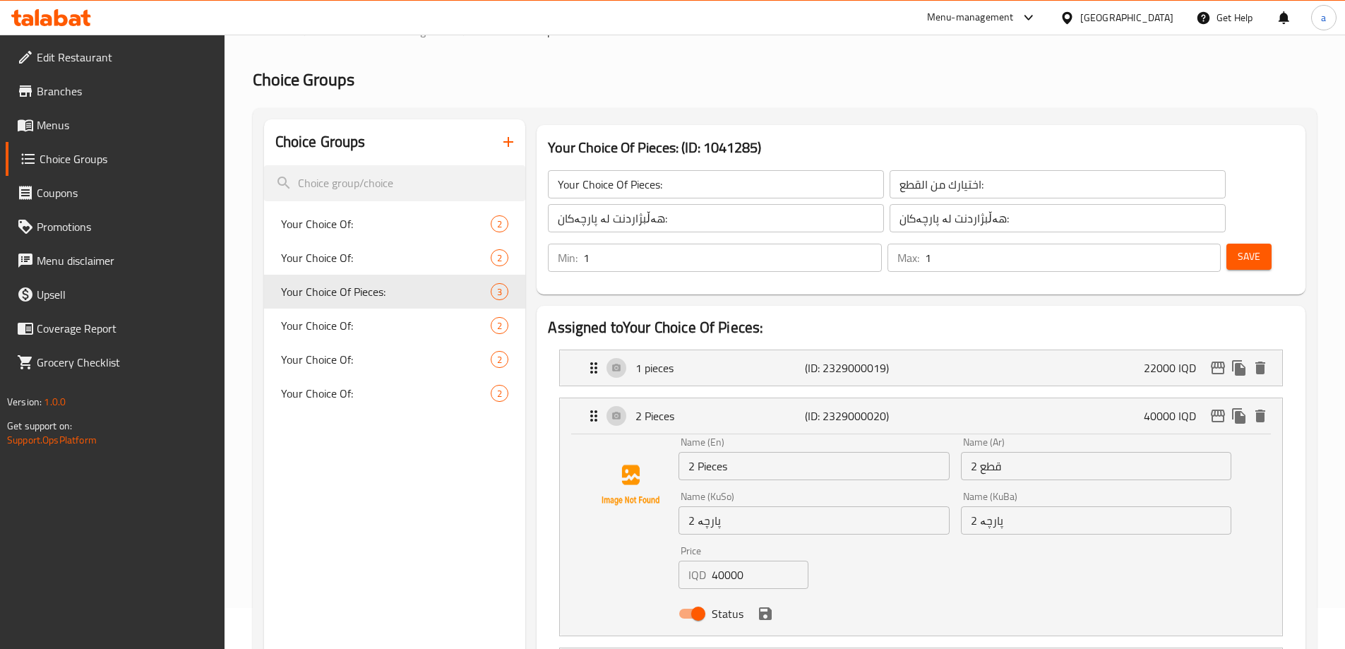
scroll to position [0, 0]
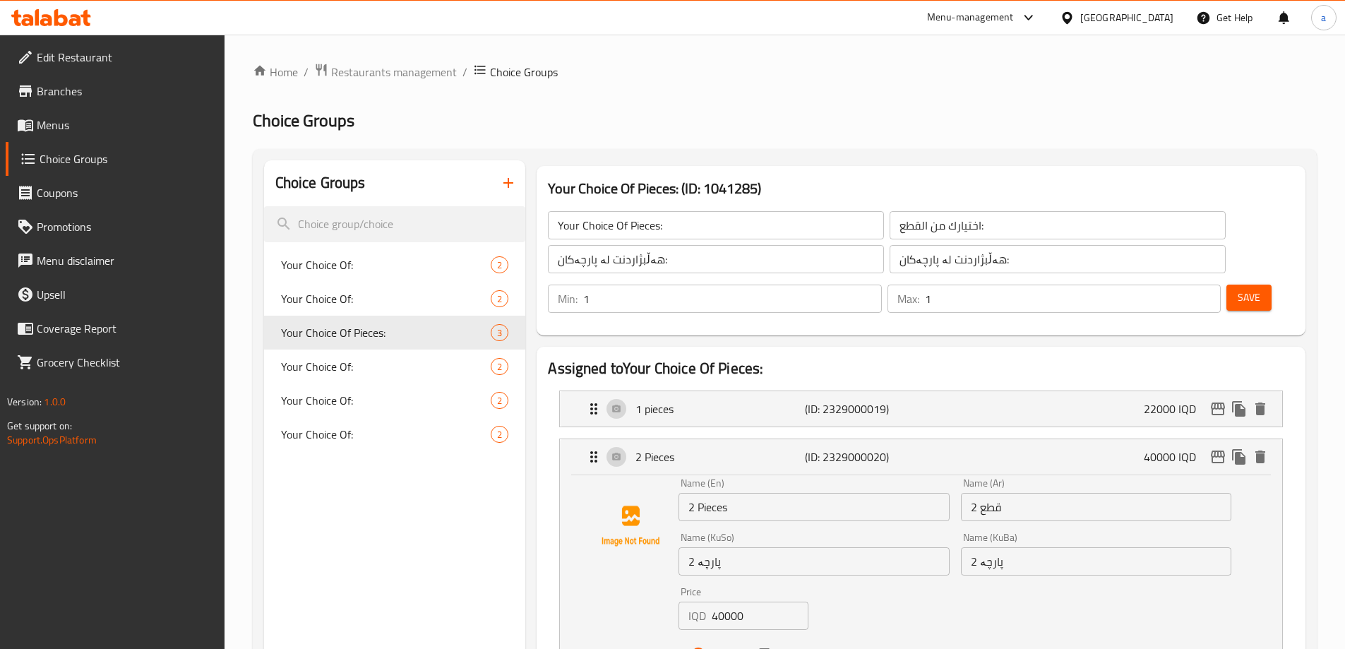
click at [1238, 289] on span "Save" at bounding box center [1249, 298] width 23 height 18
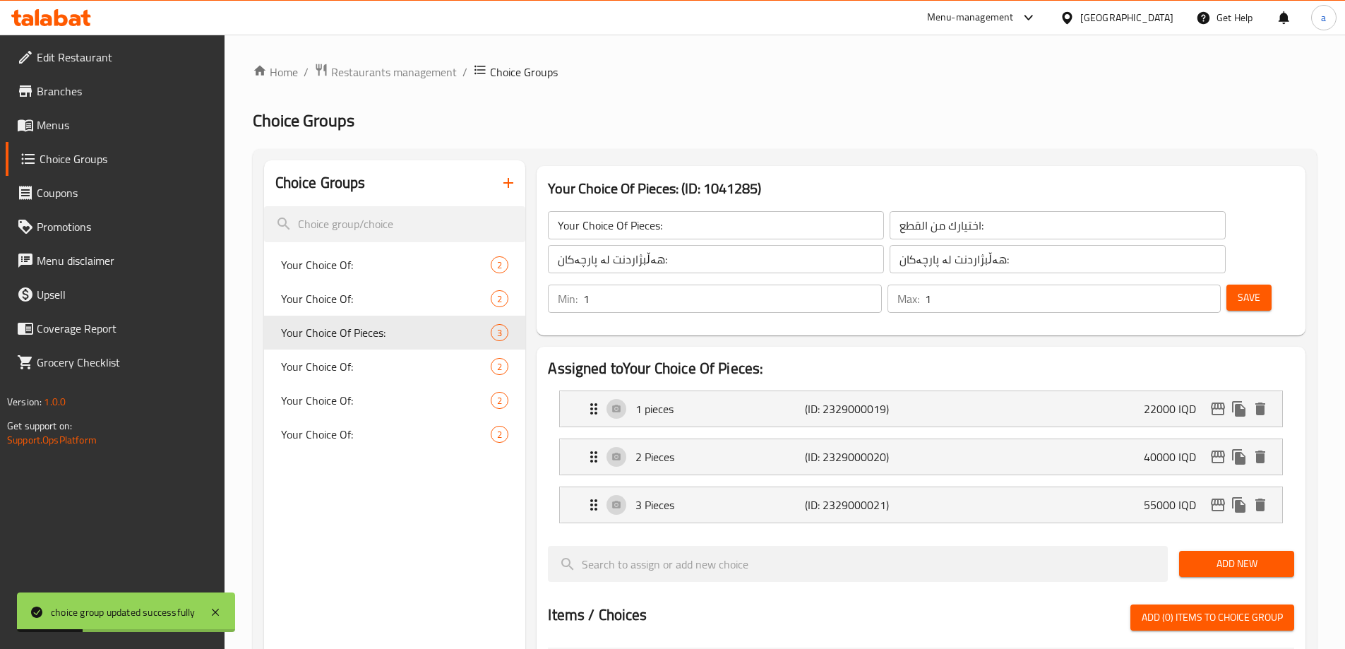
click at [121, 128] on span "Menus" at bounding box center [125, 125] width 177 height 17
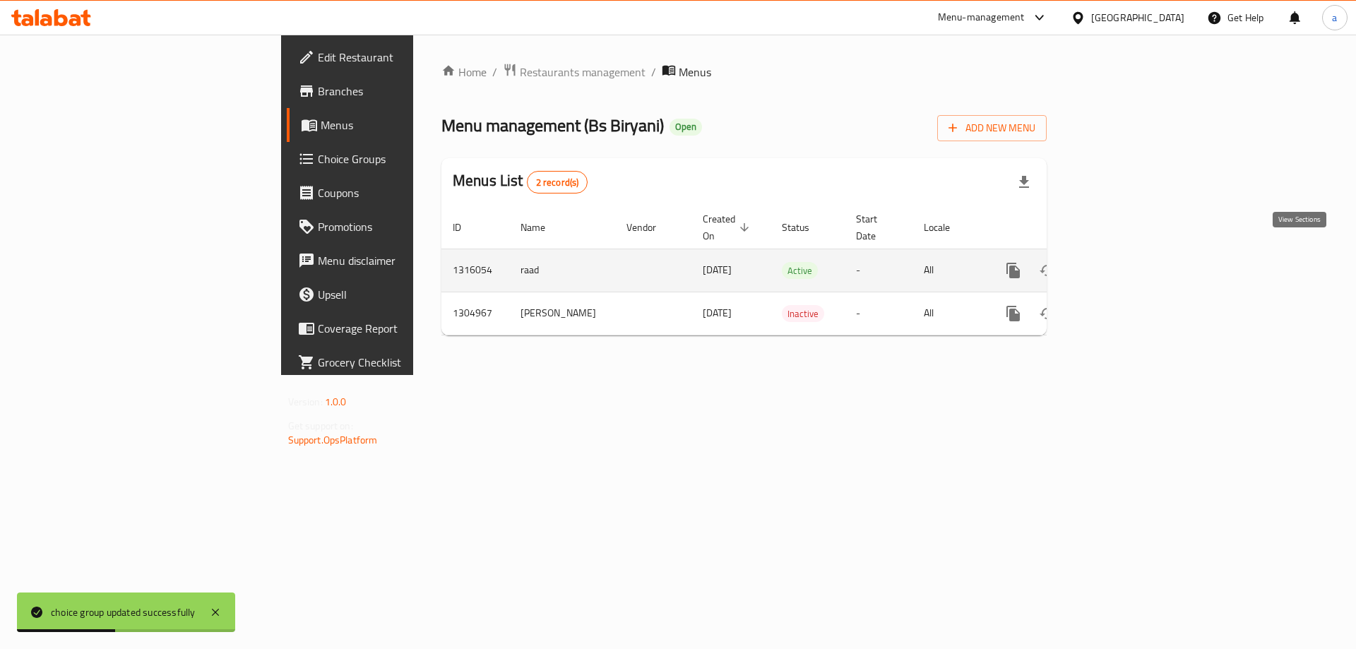
click at [1124, 262] on icon "enhanced table" at bounding box center [1115, 270] width 17 height 17
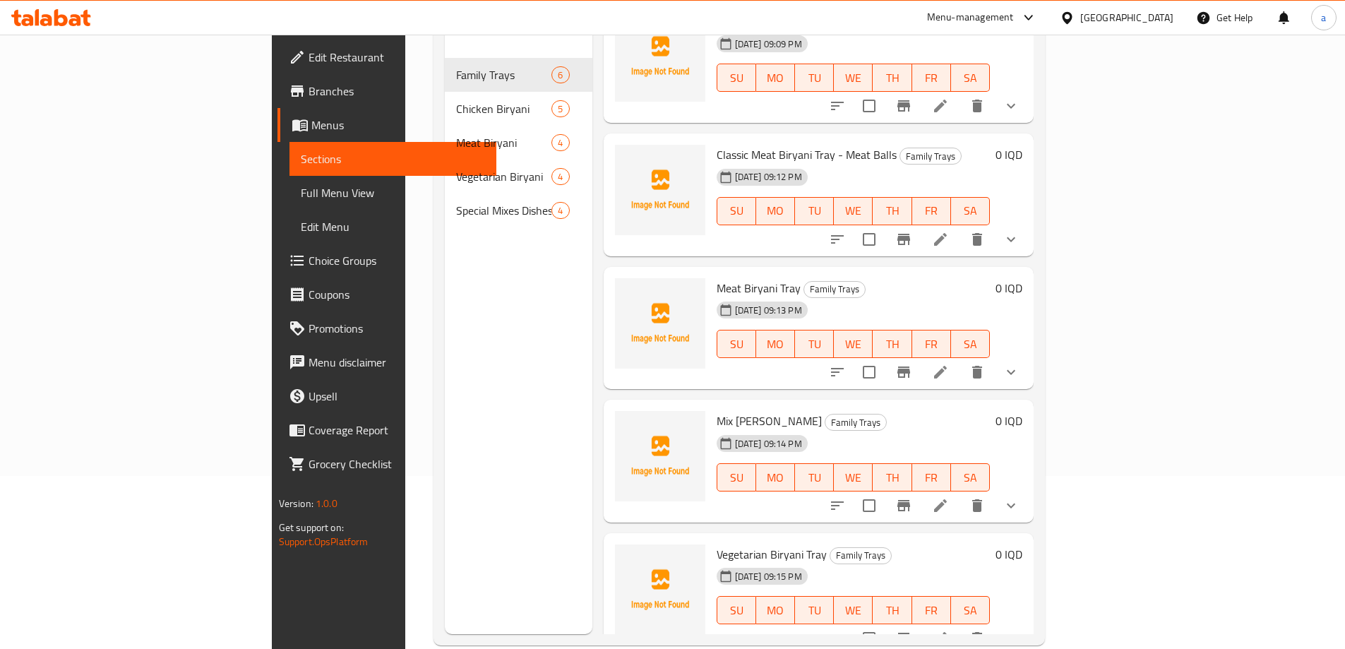
scroll to position [198, 0]
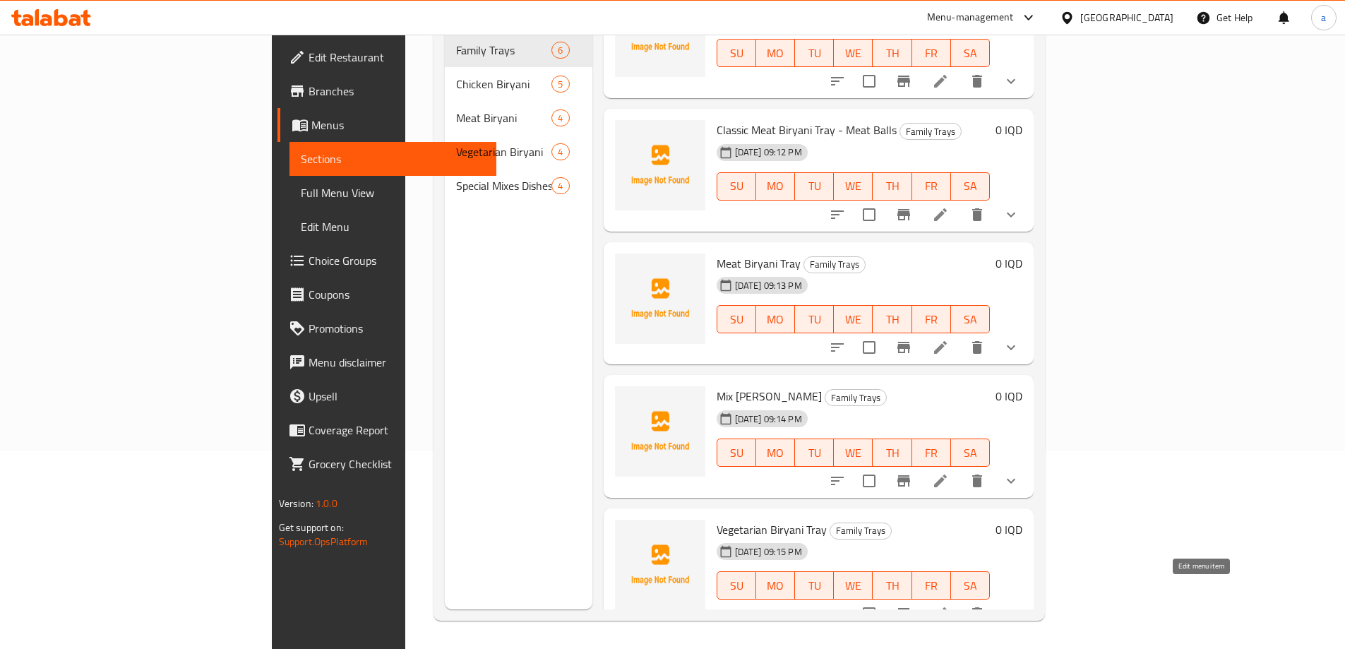
click at [947, 607] on icon at bounding box center [940, 613] width 13 height 13
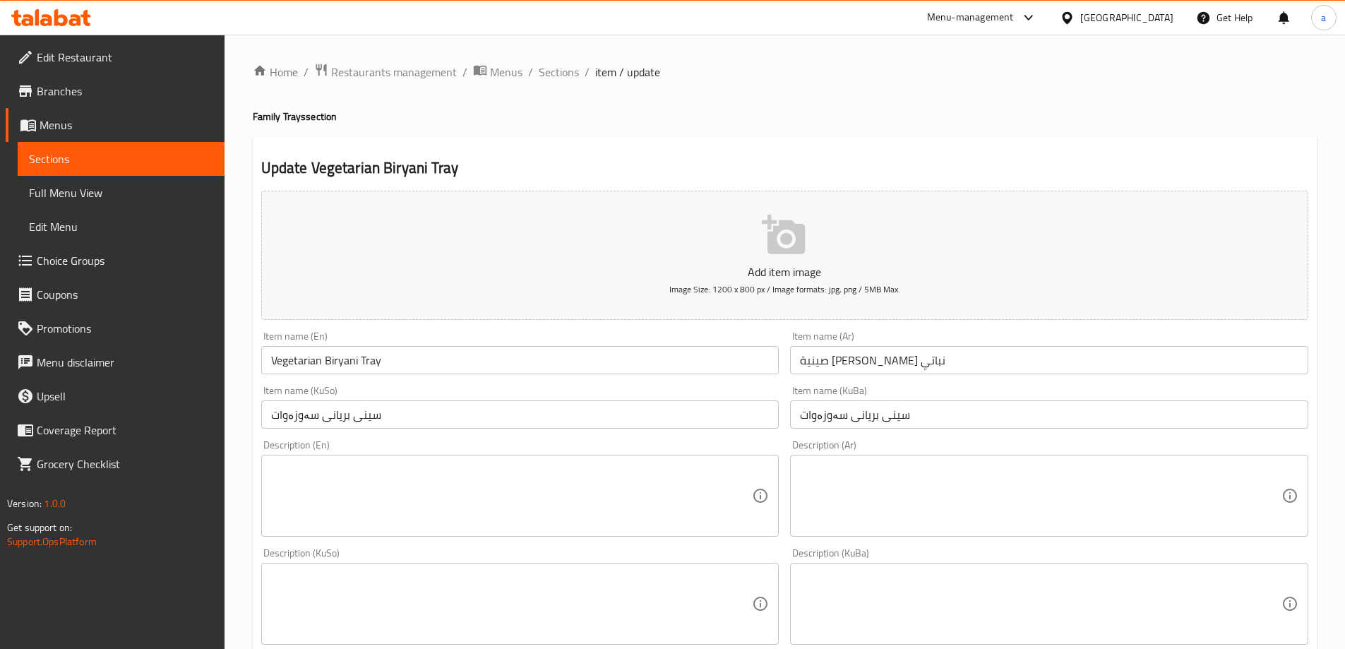
click at [314, 415] on input "سینی بریانی سەوزەوات" at bounding box center [520, 414] width 518 height 28
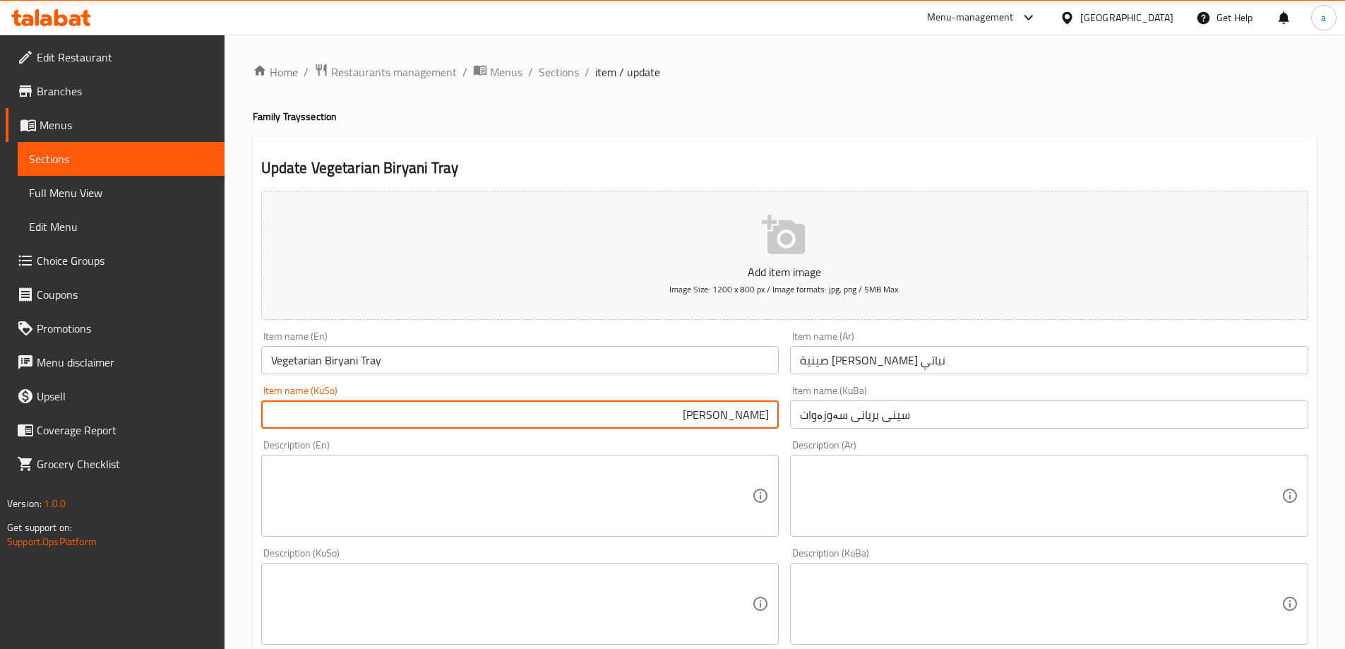
drag, startPoint x: 642, startPoint y: 413, endPoint x: 813, endPoint y: 408, distance: 171.0
click at [813, 408] on div "Add item image Image Size: 1200 x 800 px / Image formats: jpg, png / 5MB Max. I…" at bounding box center [785, 570] width 1059 height 771
click at [696, 430] on div "Item name (KuSo) [PERSON_NAME] Item name (KuSo)" at bounding box center [521, 407] width 530 height 54
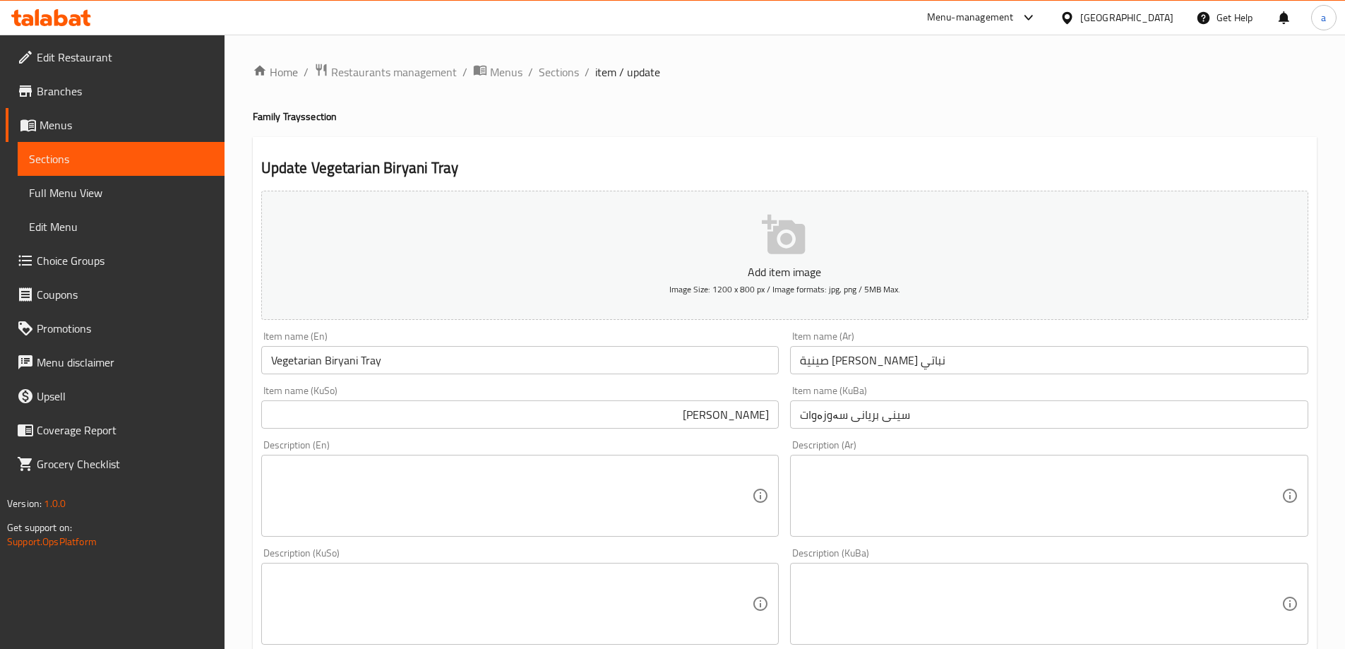
click at [706, 420] on input "[PERSON_NAME]" at bounding box center [520, 414] width 518 height 28
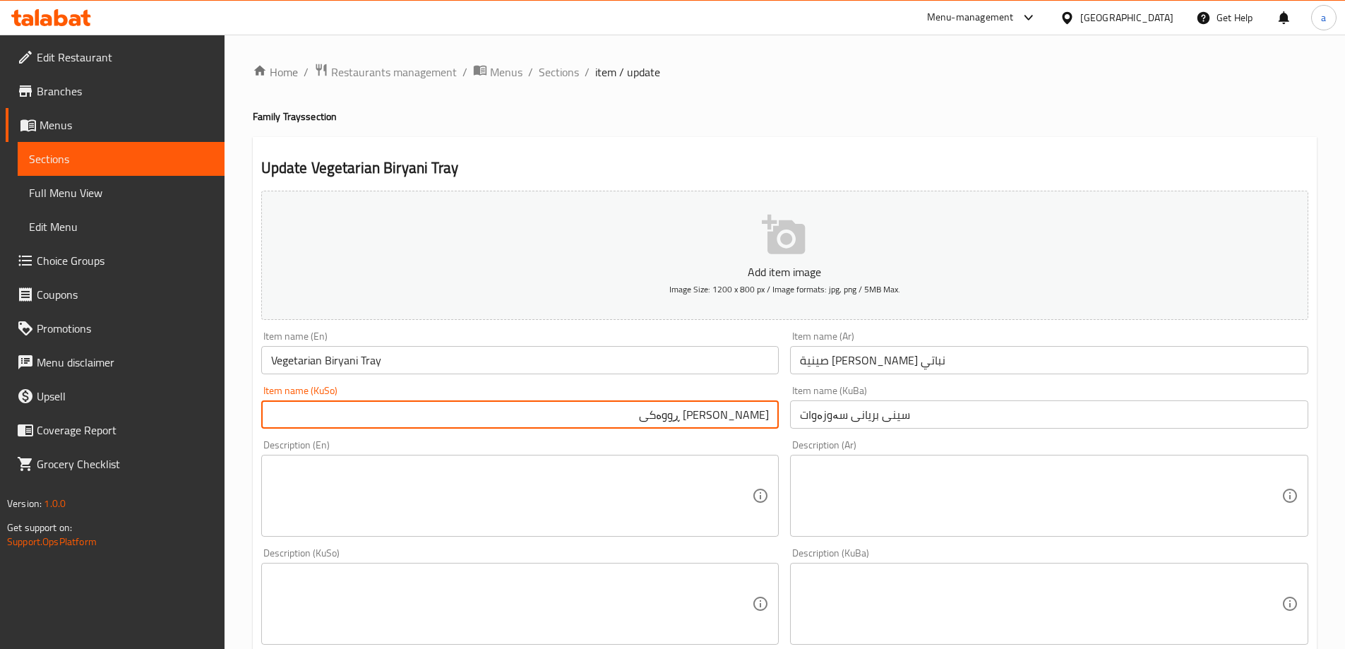
type input "[PERSON_NAME] ڕووەکی"
click at [891, 415] on input "سینی بریانی سەوزەوات" at bounding box center [1049, 414] width 518 height 28
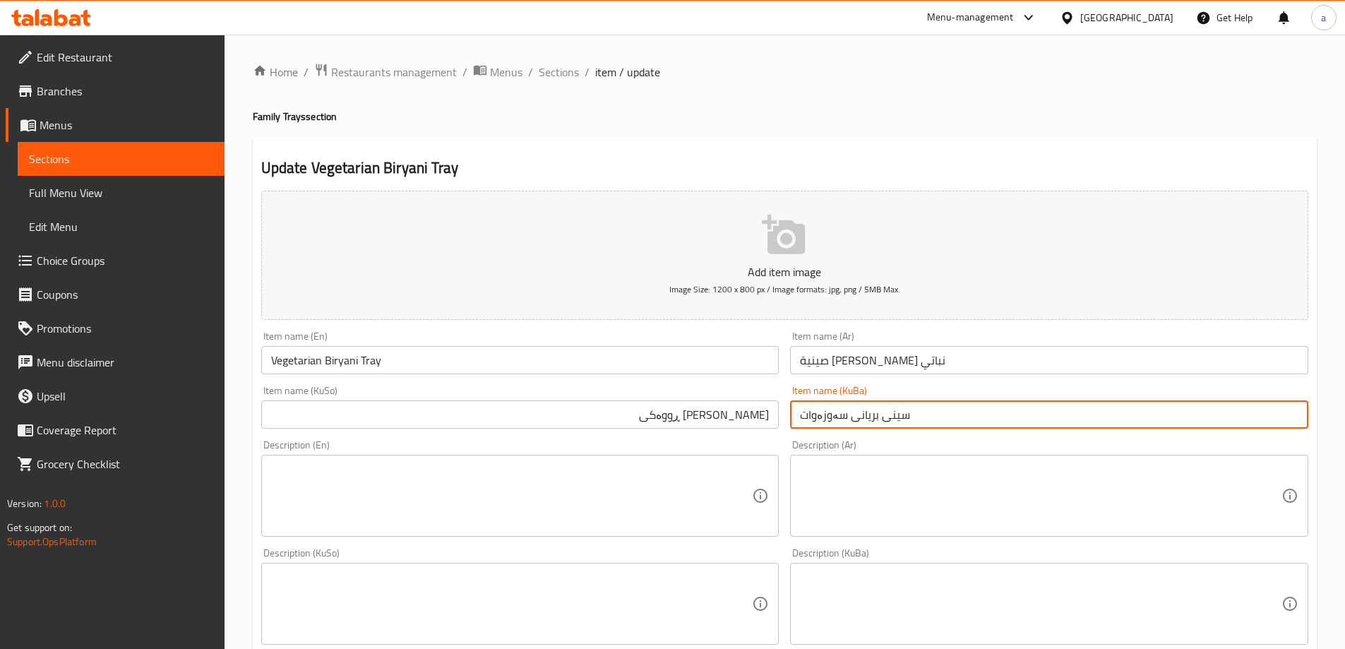
click at [891, 415] on input "سینی بریانی سەوزەوات" at bounding box center [1049, 414] width 518 height 28
paste input "ڕووەکی"
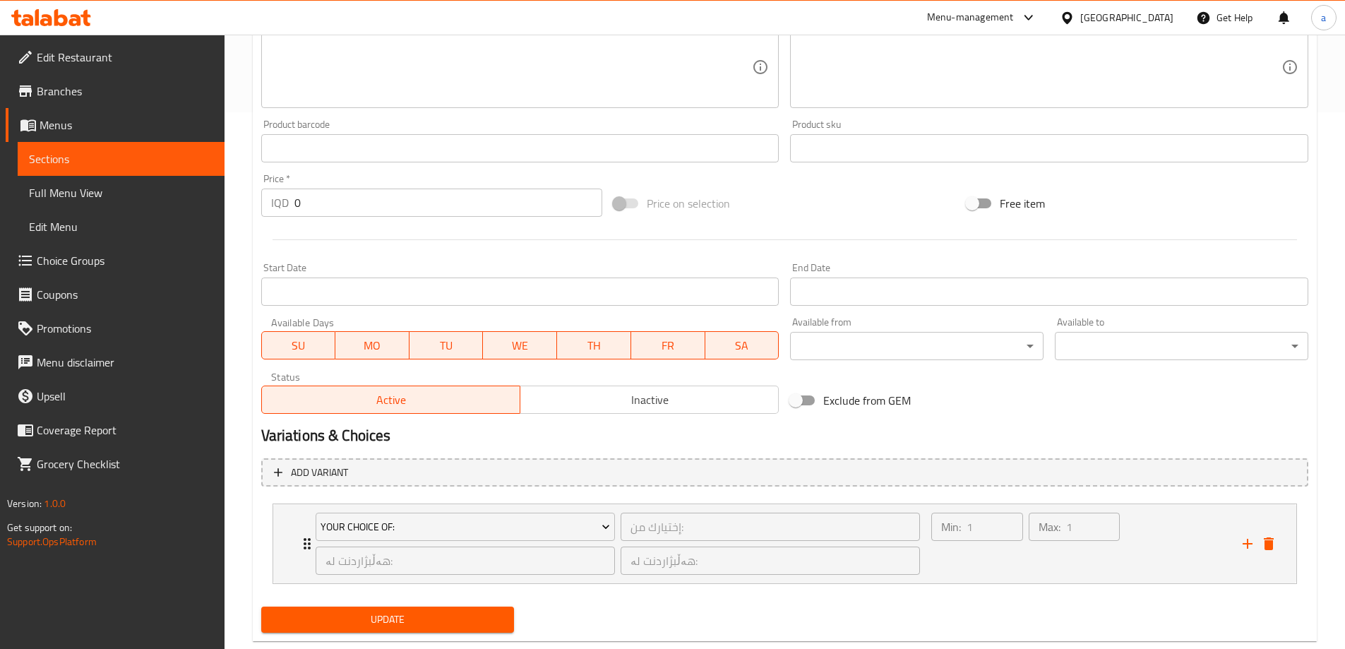
scroll to position [569, 0]
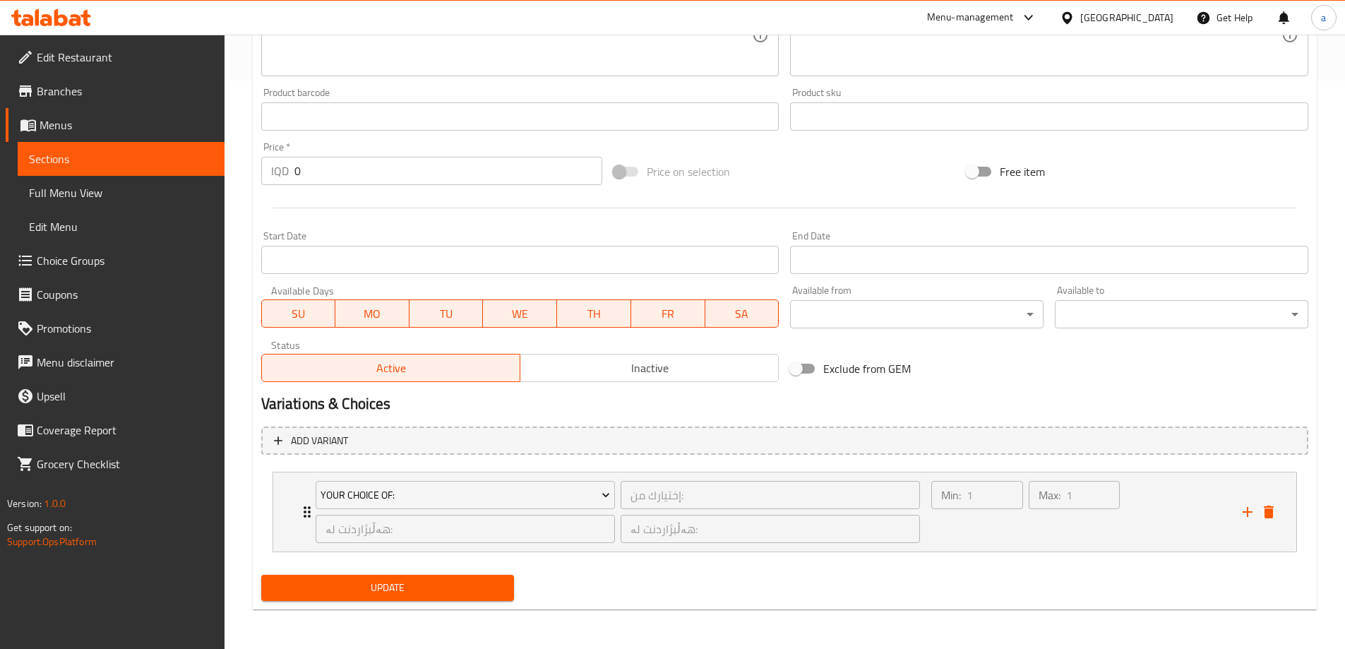
type input "[PERSON_NAME] ڕووەکی"
click at [483, 590] on span "Update" at bounding box center [388, 588] width 231 height 18
click at [79, 180] on link "Full Menu View" at bounding box center [121, 193] width 207 height 34
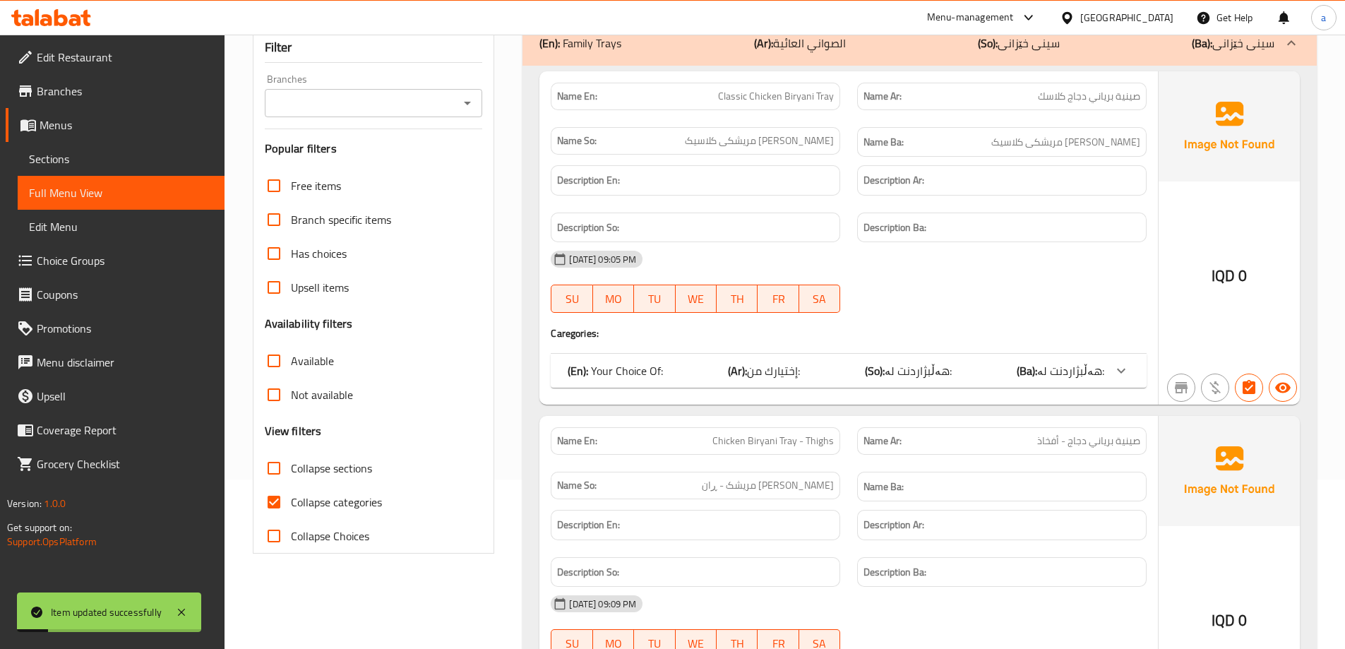
scroll to position [97, 0]
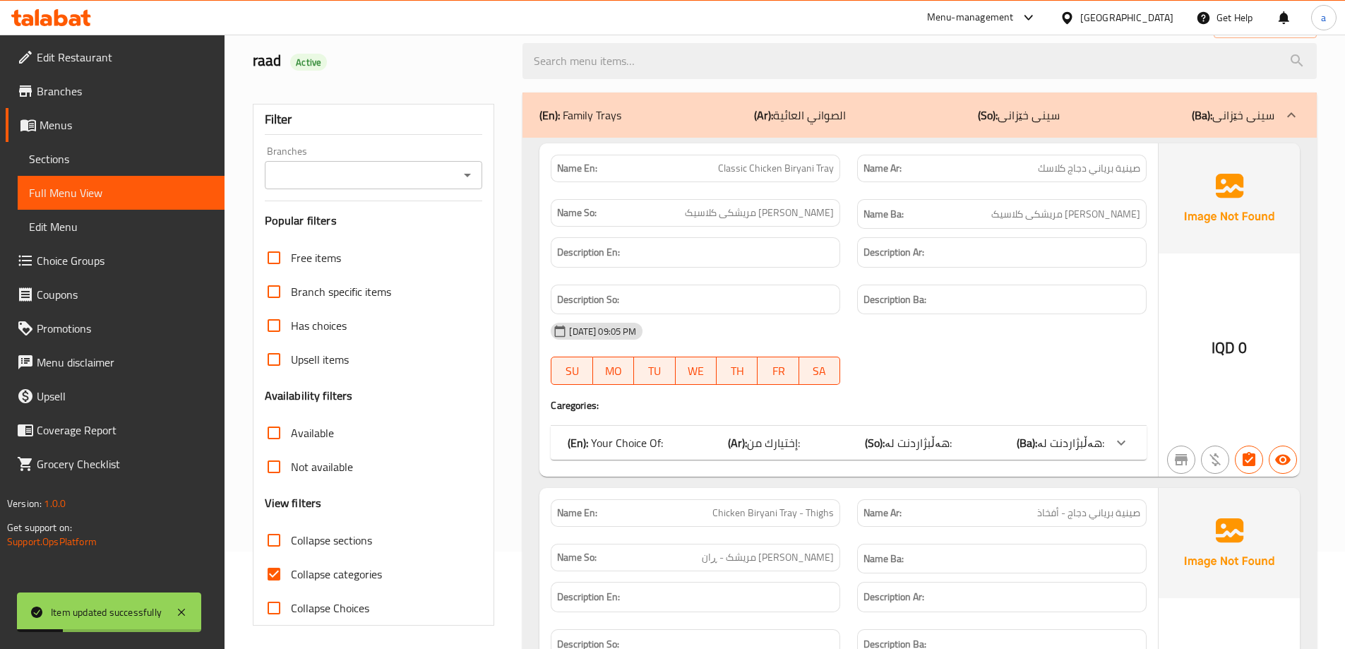
click at [291, 578] on span "Collapse categories" at bounding box center [336, 574] width 91 height 17
click at [291, 578] on input "Collapse categories" at bounding box center [274, 574] width 34 height 34
checkbox input "false"
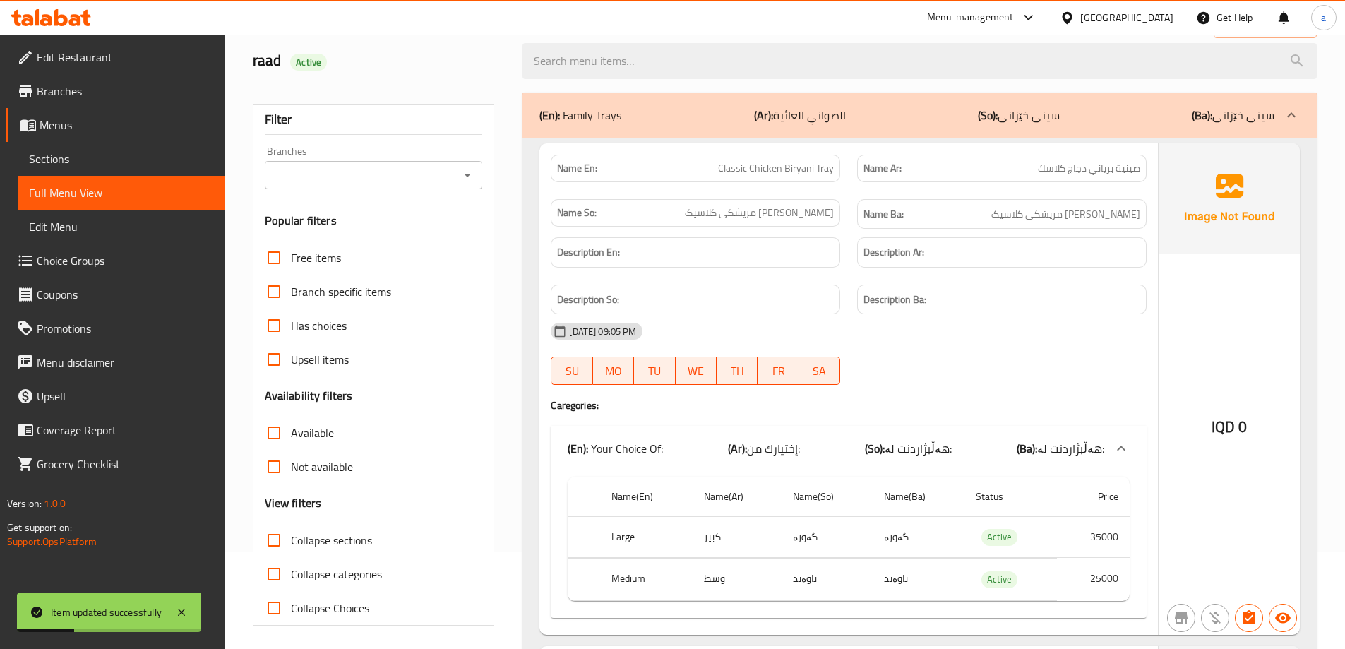
click at [470, 172] on icon "Open" at bounding box center [467, 175] width 17 height 17
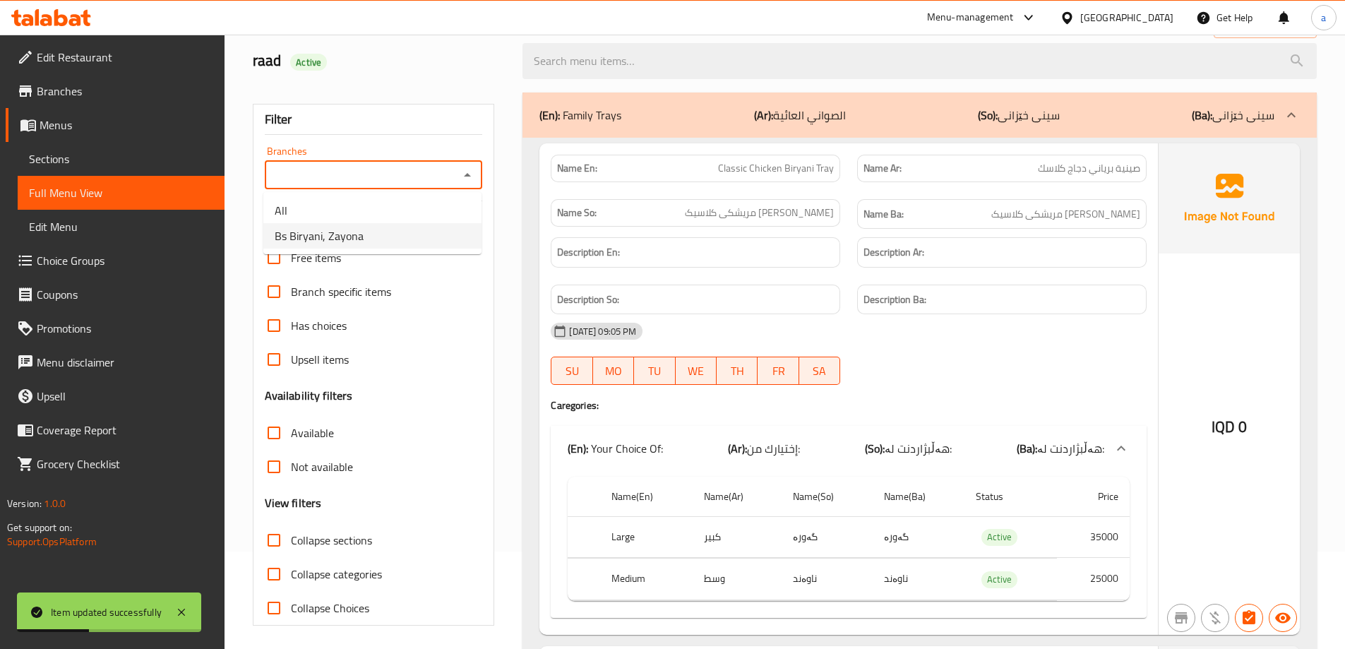
drag, startPoint x: 452, startPoint y: 227, endPoint x: 439, endPoint y: 246, distance: 23.5
click at [448, 234] on li "Bs Biryani, Zayona" at bounding box center [372, 235] width 218 height 25
type input "Bs Biryani, Zayona"
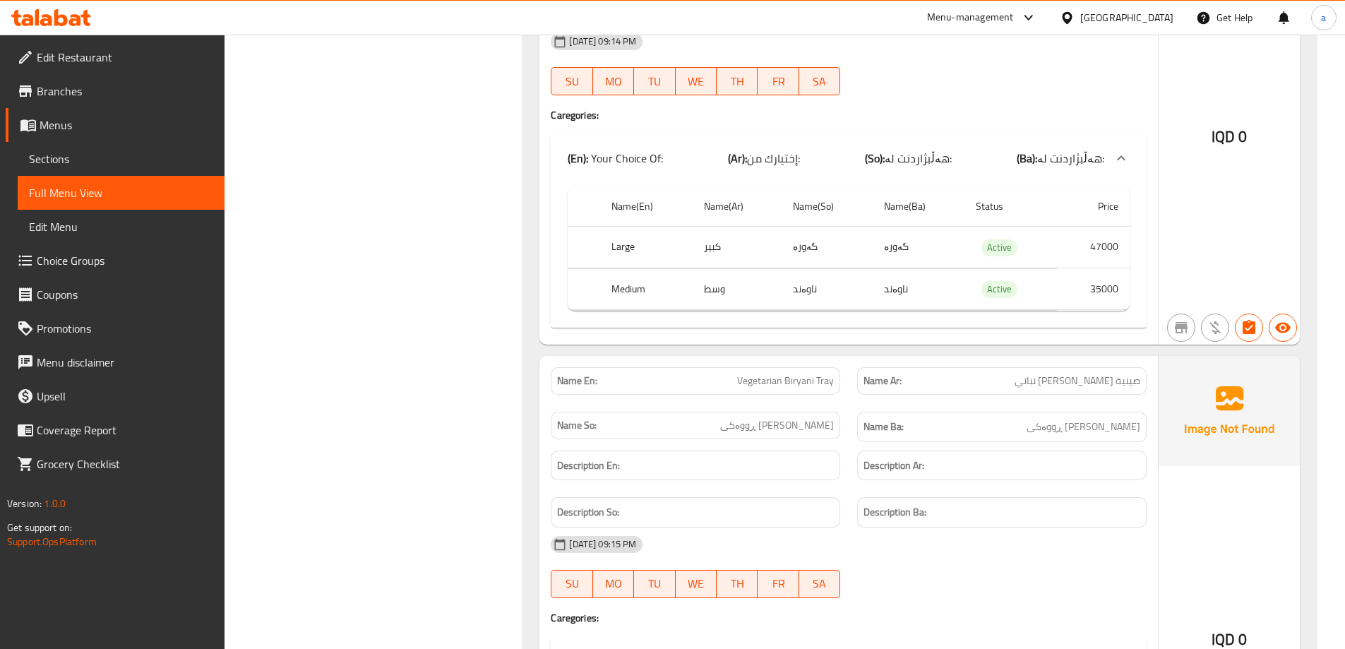
scroll to position [2216, 0]
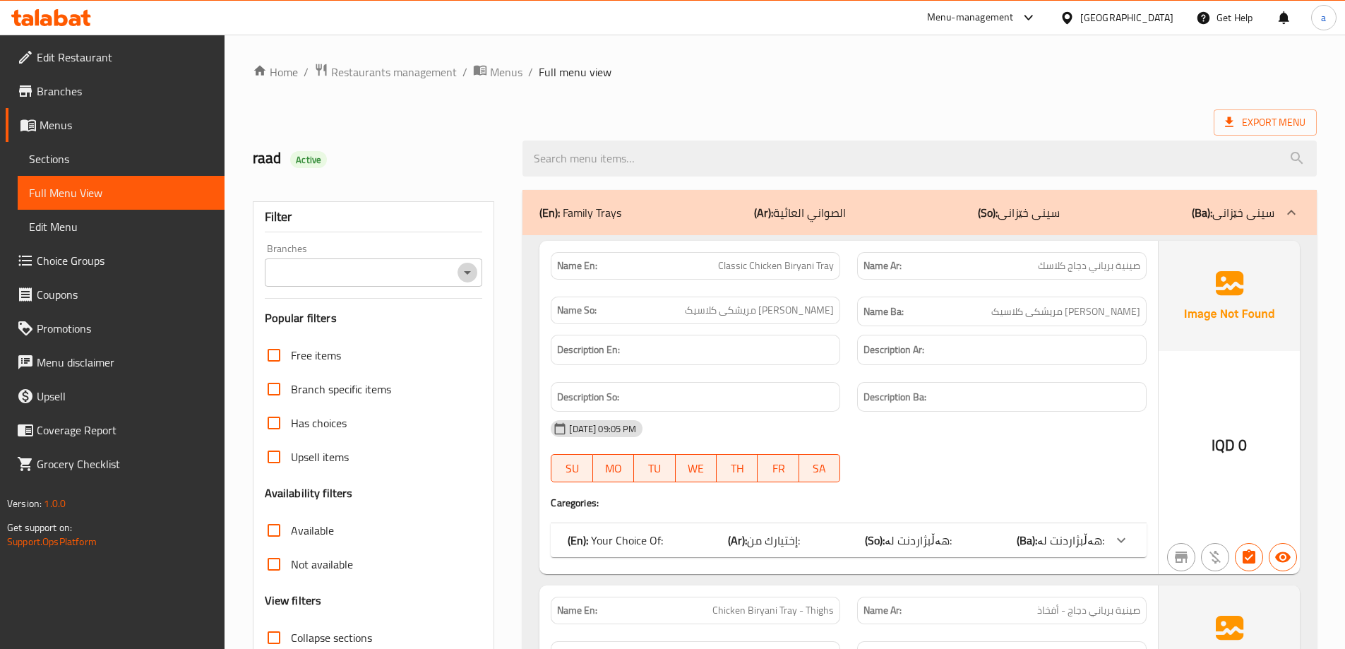
drag, startPoint x: 465, startPoint y: 276, endPoint x: 458, endPoint y: 279, distance: 8.3
click at [465, 276] on icon "Open" at bounding box center [467, 272] width 17 height 17
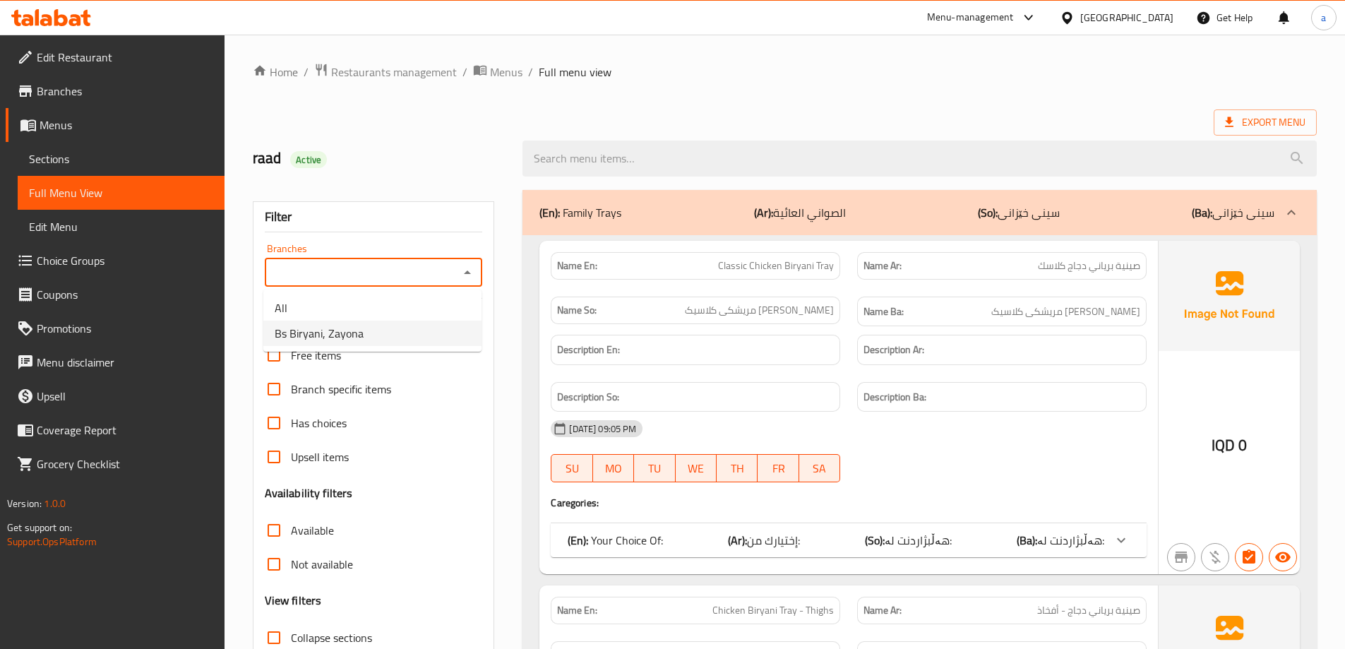
click at [438, 330] on li "Bs Biryani, Zayona" at bounding box center [372, 333] width 218 height 25
type input "Bs Biryani, Zayona"
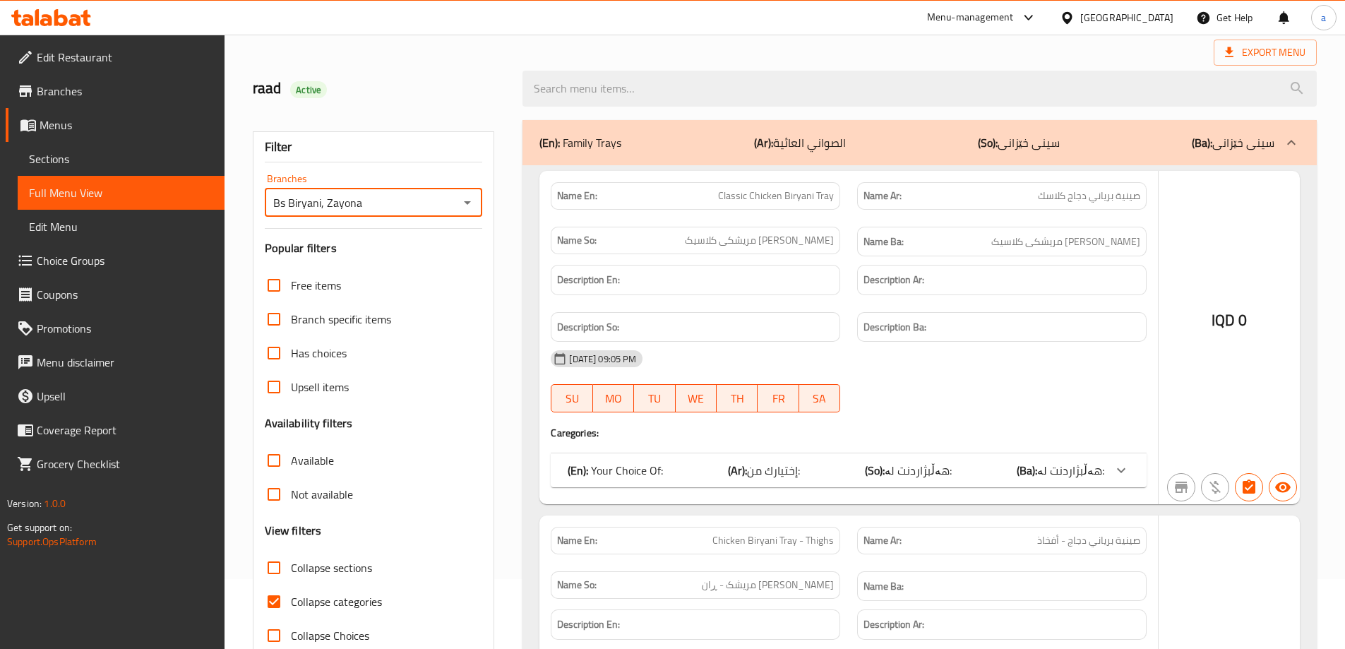
scroll to position [102, 0]
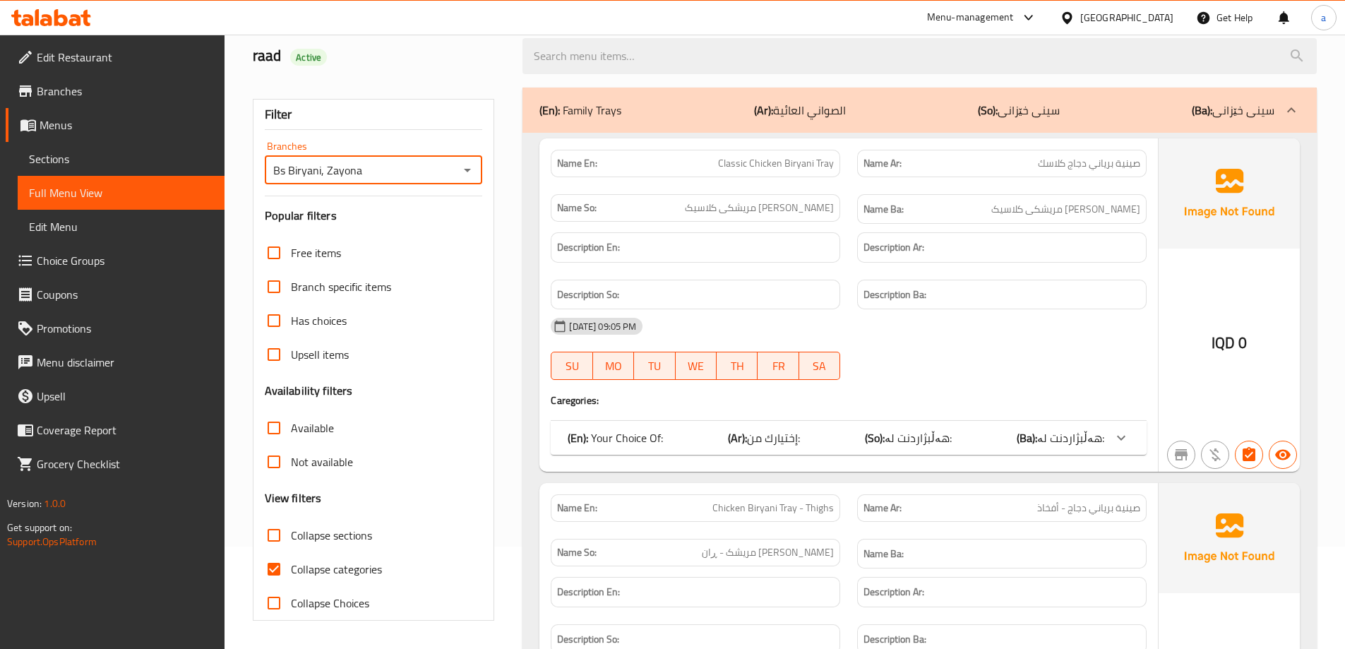
click at [350, 562] on span "Collapse categories" at bounding box center [336, 569] width 91 height 17
click at [291, 562] on input "Collapse categories" at bounding box center [274, 569] width 34 height 34
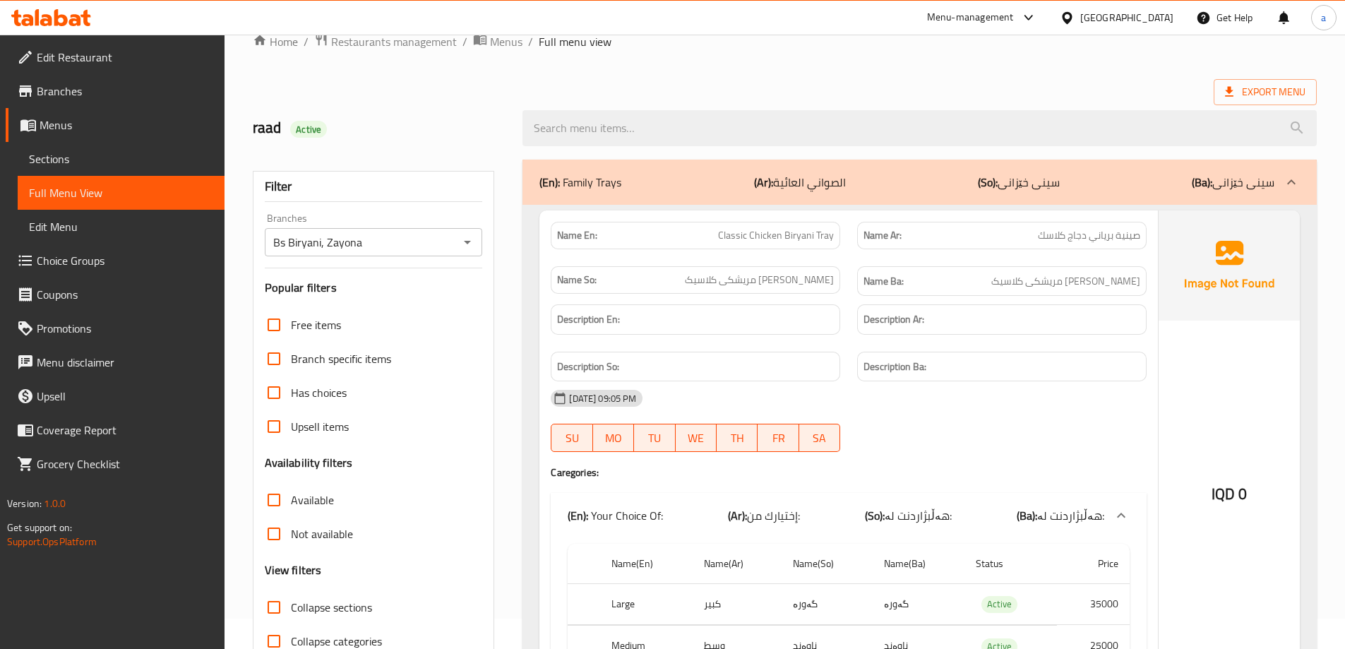
scroll to position [471, 0]
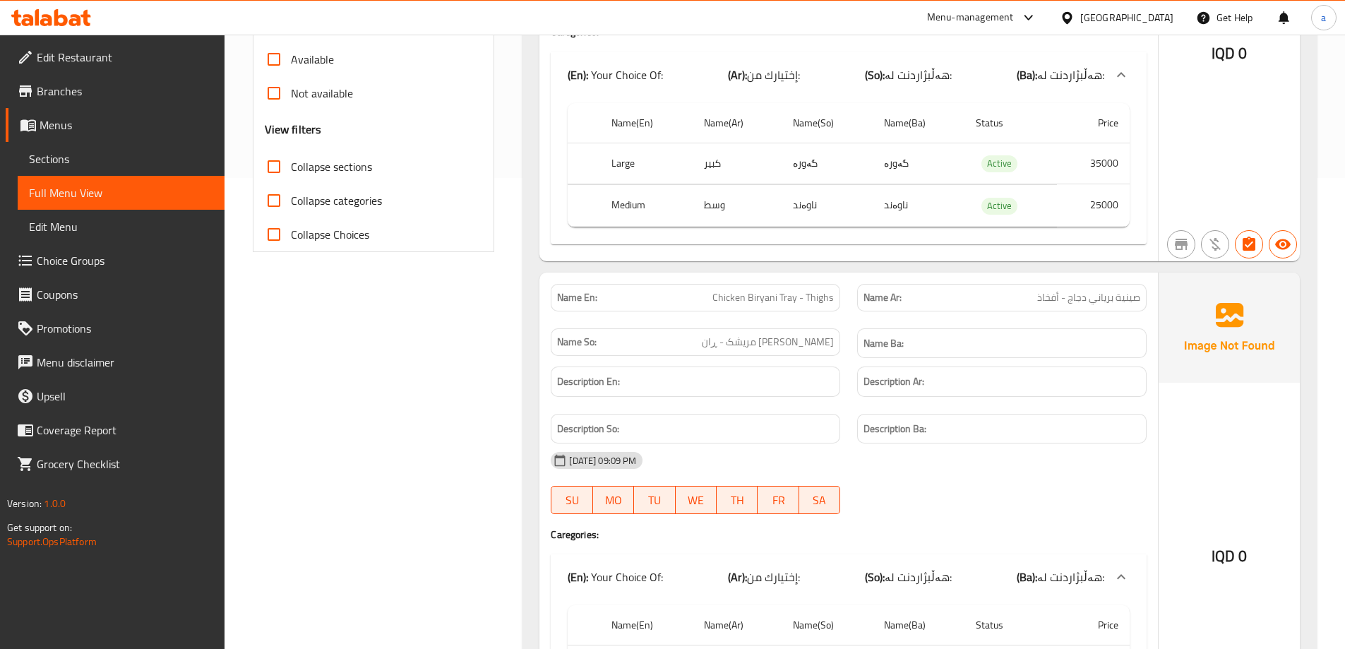
click at [333, 195] on span "Collapse categories" at bounding box center [336, 200] width 91 height 17
click at [291, 195] on input "Collapse categories" at bounding box center [274, 201] width 34 height 34
checkbox input "true"
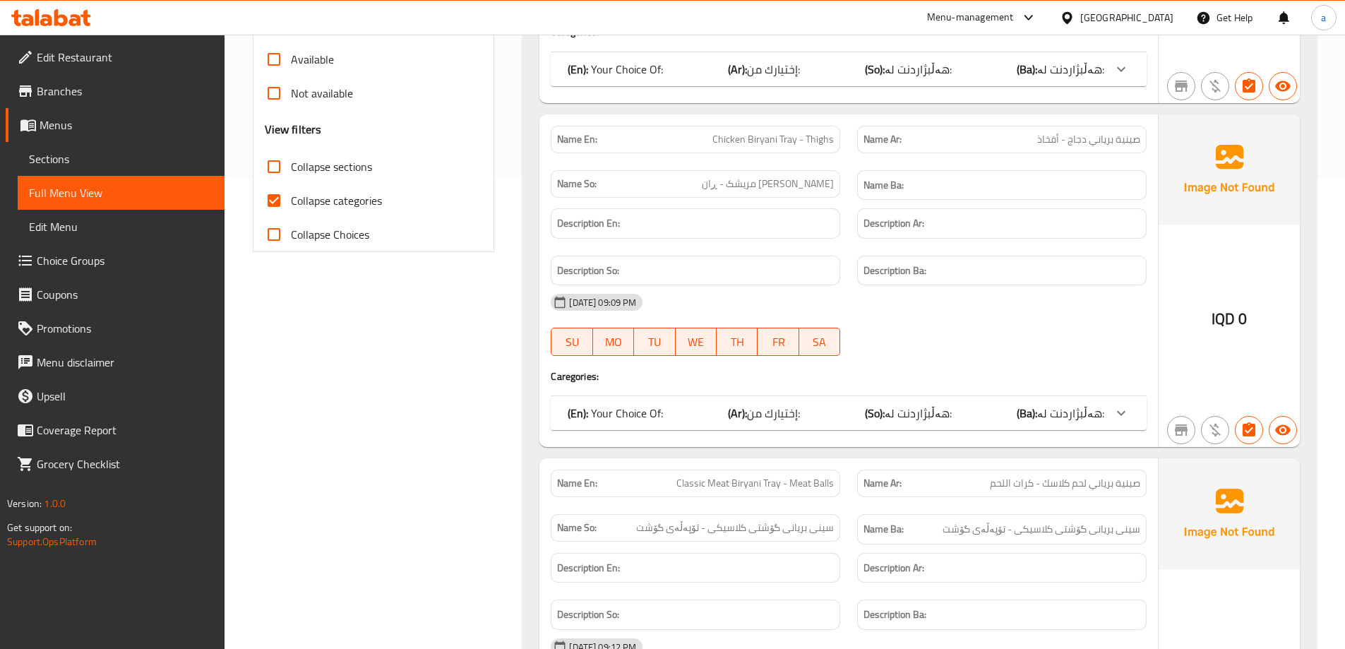
click at [335, 165] on span "Collapse sections" at bounding box center [331, 166] width 81 height 17
click at [291, 165] on input "Collapse sections" at bounding box center [274, 167] width 34 height 34
checkbox input "true"
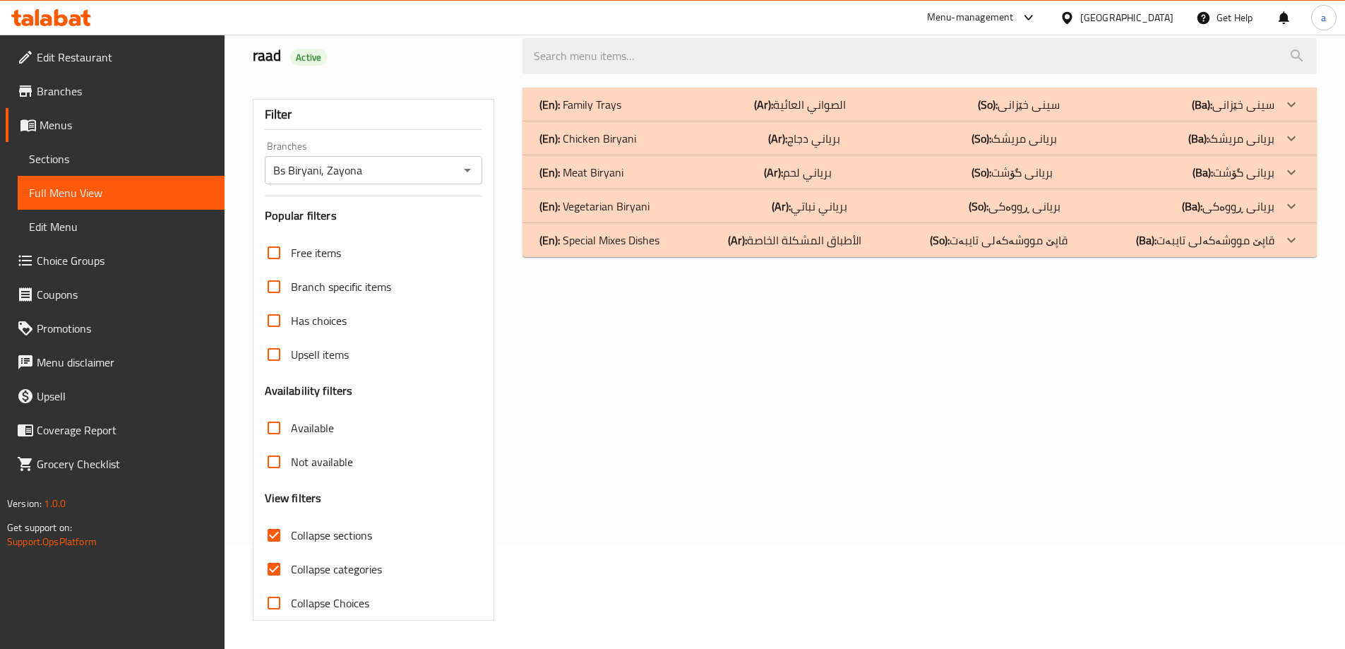
scroll to position [102, 0]
drag, startPoint x: 641, startPoint y: 97, endPoint x: 566, endPoint y: 162, distance: 98.6
click at [641, 96] on div "(En): Family Trays (Ar): الصواني العائية (So): سینی خێزانی (Ba): سینی خێزانی" at bounding box center [907, 104] width 735 height 17
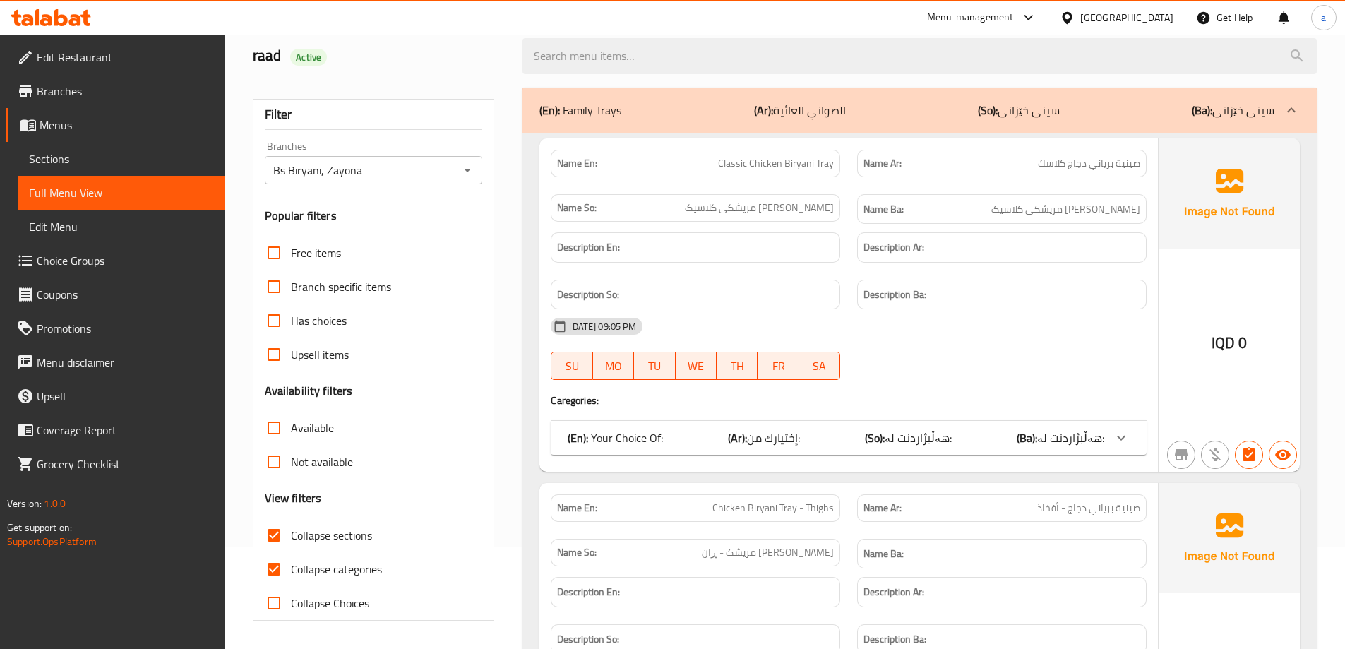
click at [326, 561] on span "Collapse categories" at bounding box center [336, 569] width 91 height 17
click at [291, 559] on input "Collapse categories" at bounding box center [274, 569] width 34 height 34
checkbox input "false"
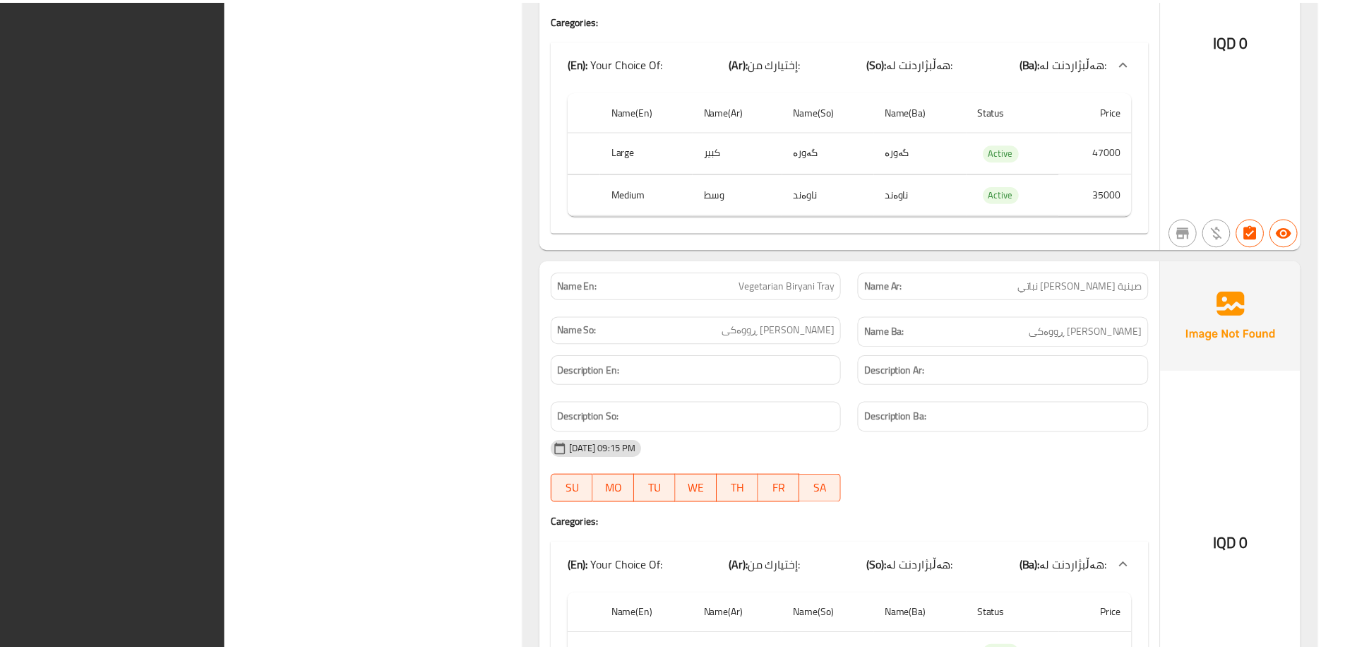
scroll to position [2842, 0]
